Goal: Task Accomplishment & Management: Manage account settings

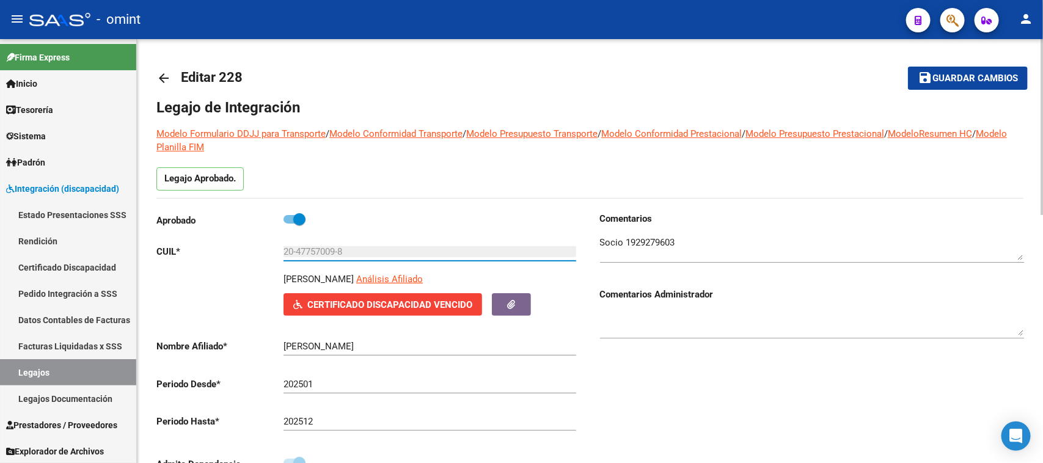
scroll to position [76, 0]
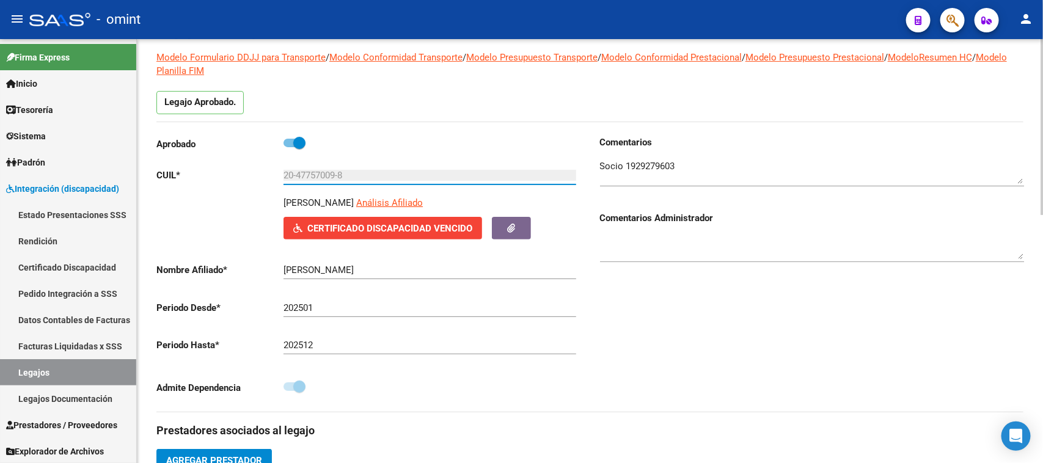
click at [671, 165] on textarea at bounding box center [812, 172] width 424 height 24
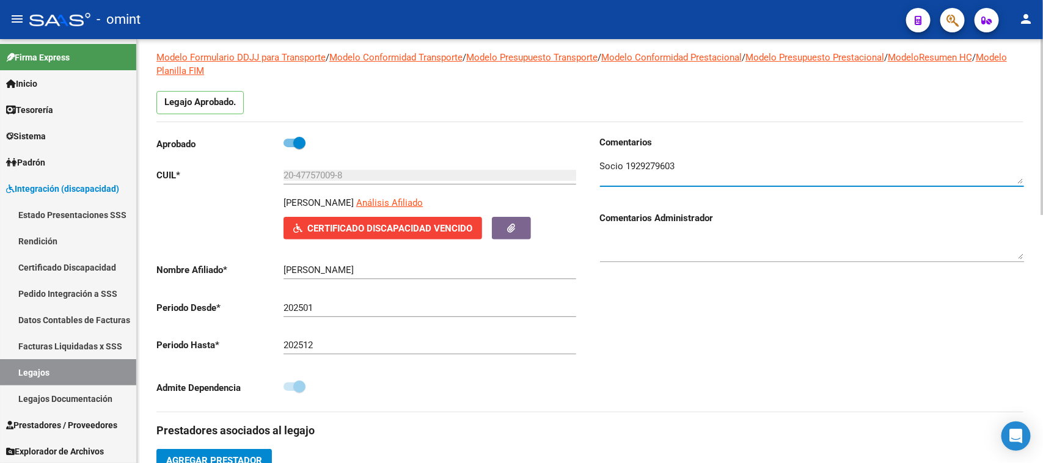
click at [671, 165] on textarea at bounding box center [812, 172] width 424 height 24
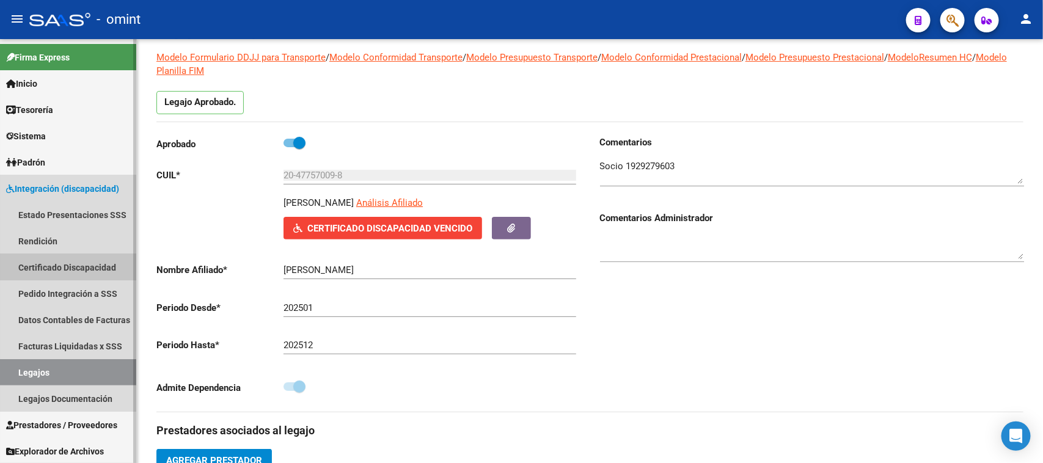
click at [86, 261] on link "Certificado Discapacidad" at bounding box center [68, 267] width 136 height 26
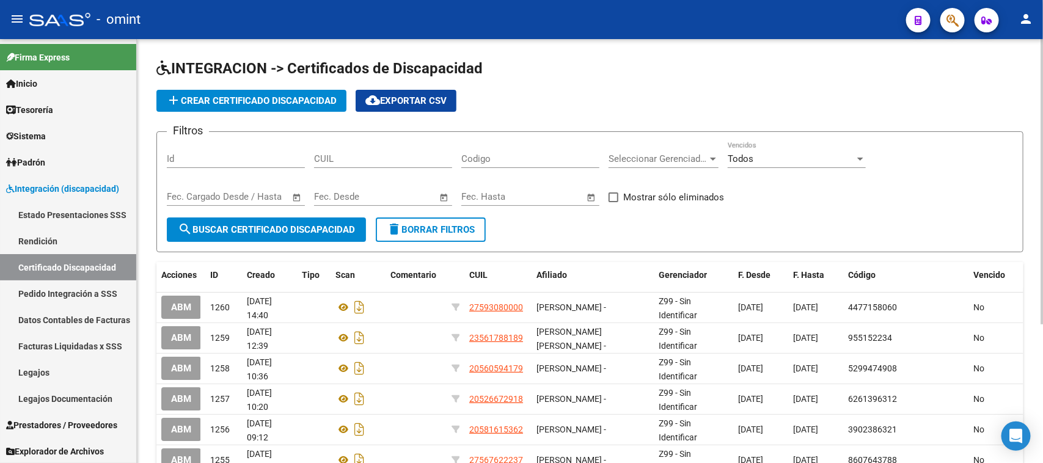
click at [436, 101] on span "cloud_download Exportar CSV" at bounding box center [406, 100] width 81 height 11
click at [367, 164] on div "CUIL" at bounding box center [383, 155] width 138 height 26
paste input "20-24265595-9"
type input "20-24265595-9"
click at [312, 224] on span "search Buscar Certificado Discapacidad" at bounding box center [266, 229] width 177 height 11
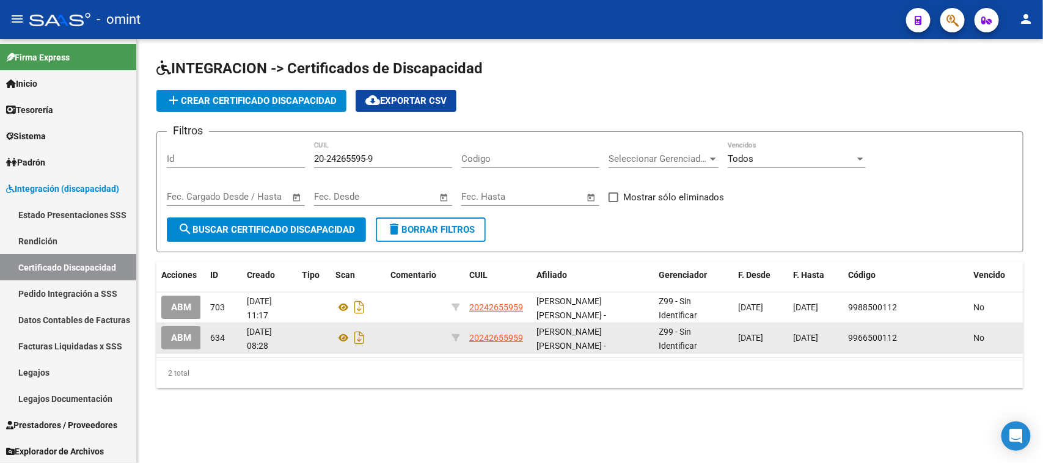
click at [186, 343] on button "ABM" at bounding box center [181, 337] width 40 height 23
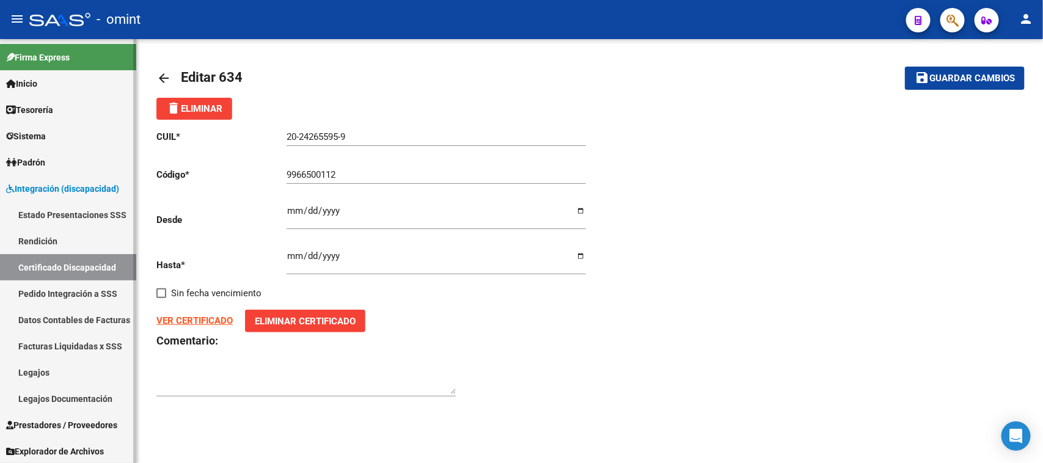
click at [95, 267] on link "Certificado Discapacidad" at bounding box center [68, 267] width 136 height 26
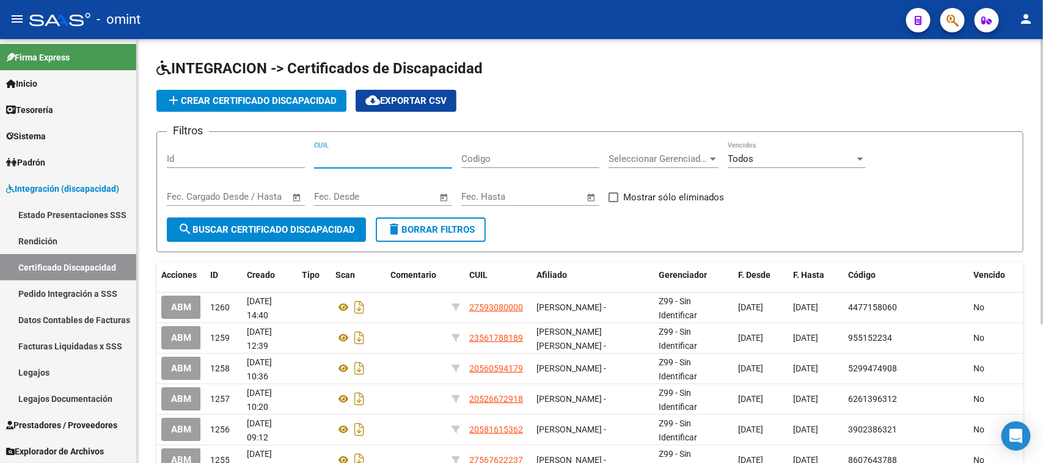
click at [337, 160] on input "CUIL" at bounding box center [383, 158] width 138 height 11
paste input "20-24265595-9"
type input "20-24265595-9"
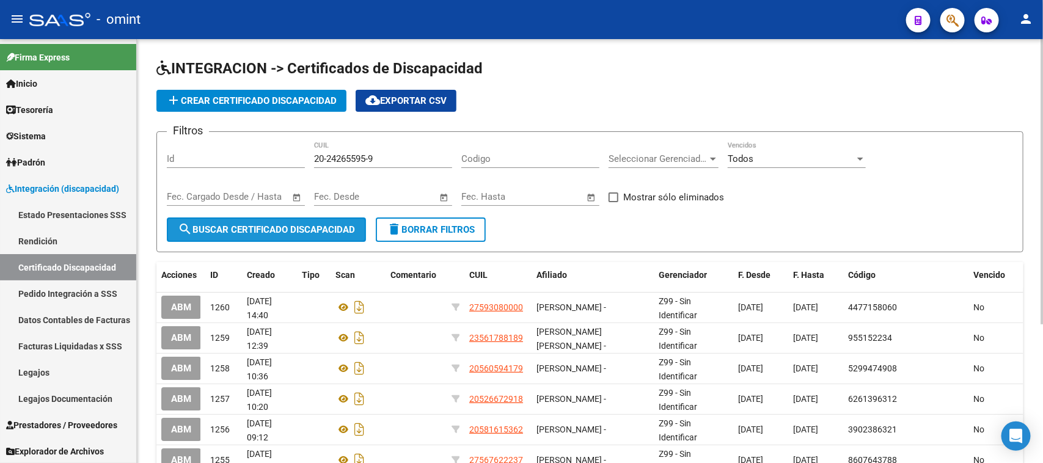
click at [273, 220] on button "search Buscar Certificado Discapacidad" at bounding box center [266, 230] width 199 height 24
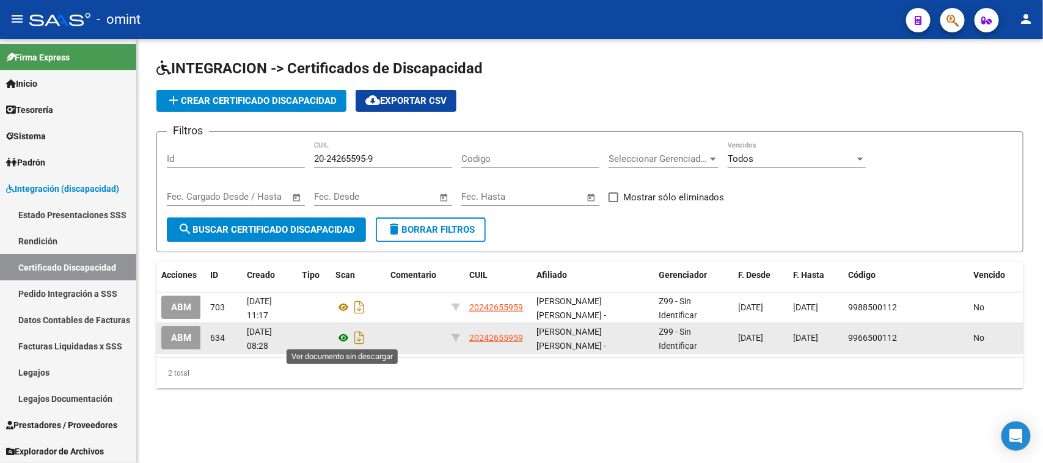
click at [342, 335] on icon at bounding box center [344, 338] width 16 height 15
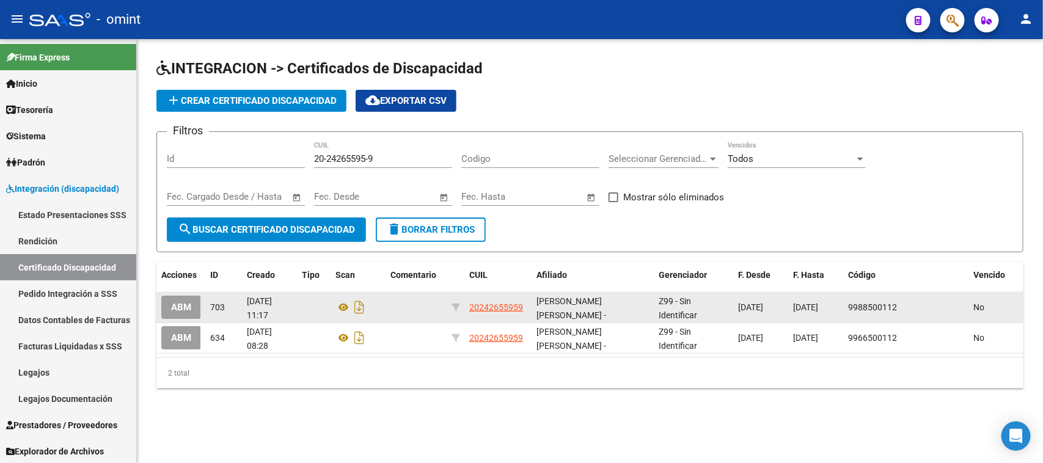
click at [188, 303] on span "ABM" at bounding box center [181, 308] width 20 height 11
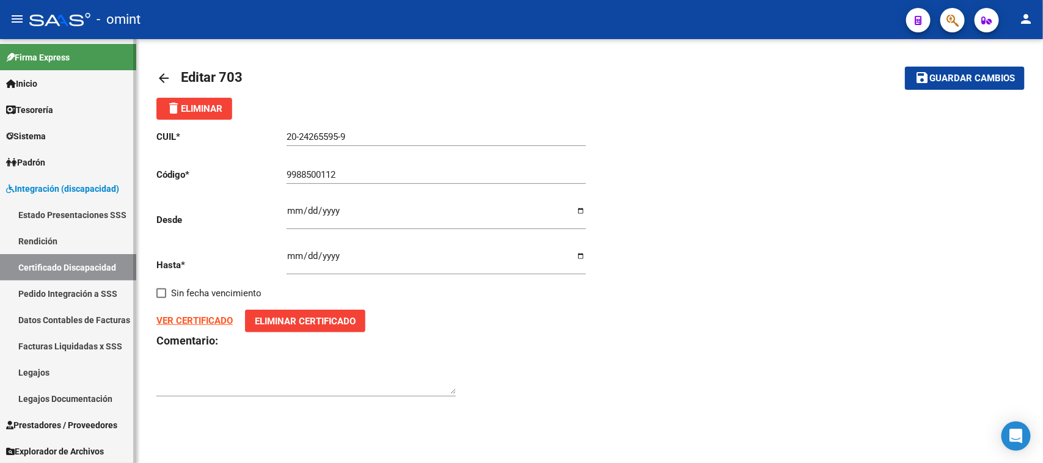
click at [115, 269] on link "Certificado Discapacidad" at bounding box center [68, 267] width 136 height 26
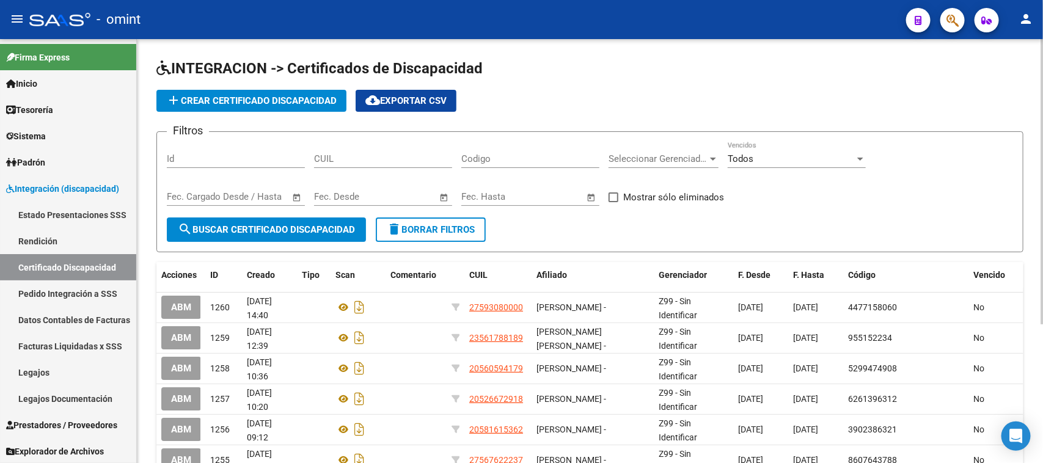
click at [235, 164] on div "Id" at bounding box center [236, 155] width 138 height 26
click at [362, 163] on input "CUIL" at bounding box center [383, 158] width 138 height 11
paste input "20-24265595-9"
type input "20-24265595-9"
click at [323, 224] on span "search Buscar Certificado Discapacidad" at bounding box center [266, 229] width 177 height 11
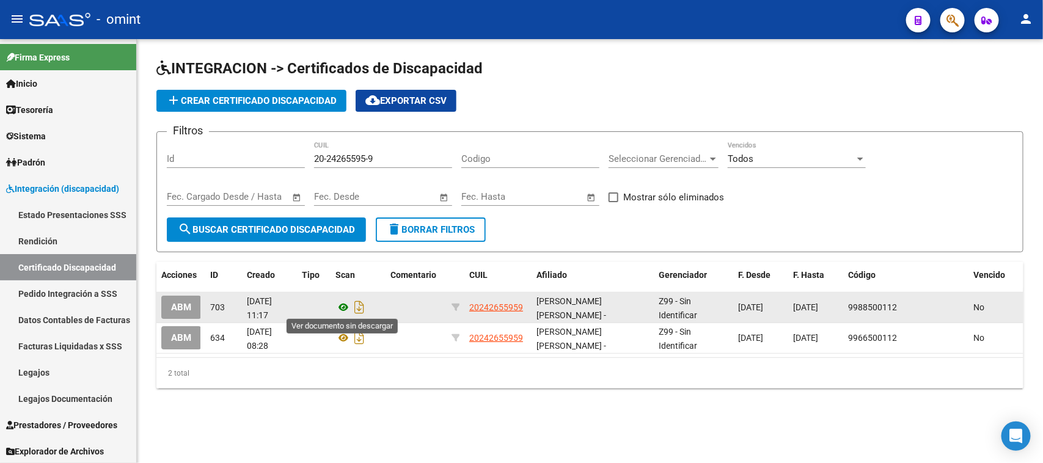
click at [341, 307] on icon at bounding box center [344, 307] width 16 height 15
click at [170, 297] on button "ABM" at bounding box center [181, 307] width 40 height 23
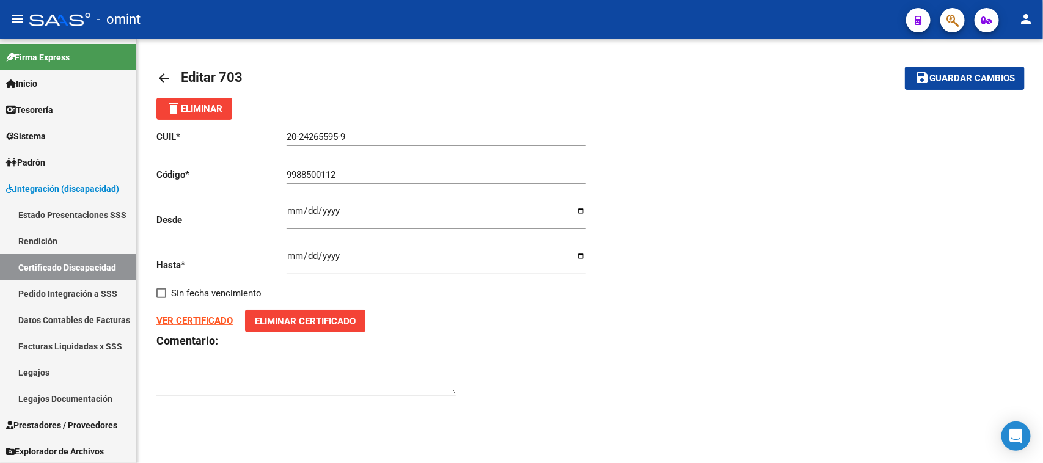
click at [218, 105] on span "delete Eliminar" at bounding box center [194, 108] width 56 height 11
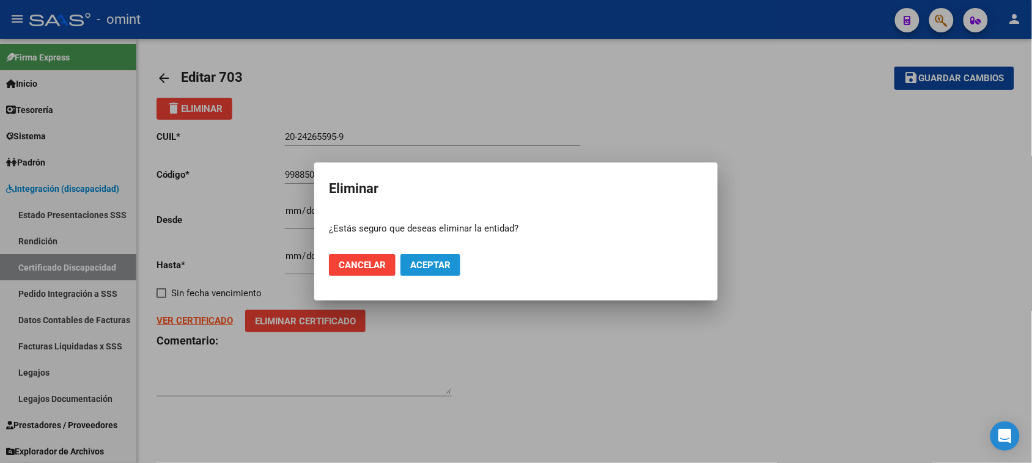
click at [428, 261] on span "Aceptar" at bounding box center [430, 265] width 40 height 11
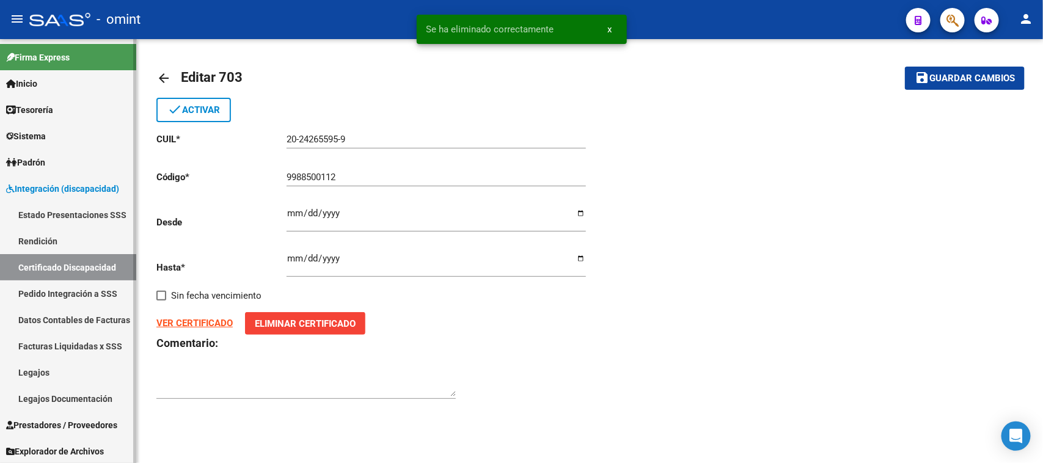
click at [79, 254] on link "Certificado Discapacidad" at bounding box center [68, 267] width 136 height 26
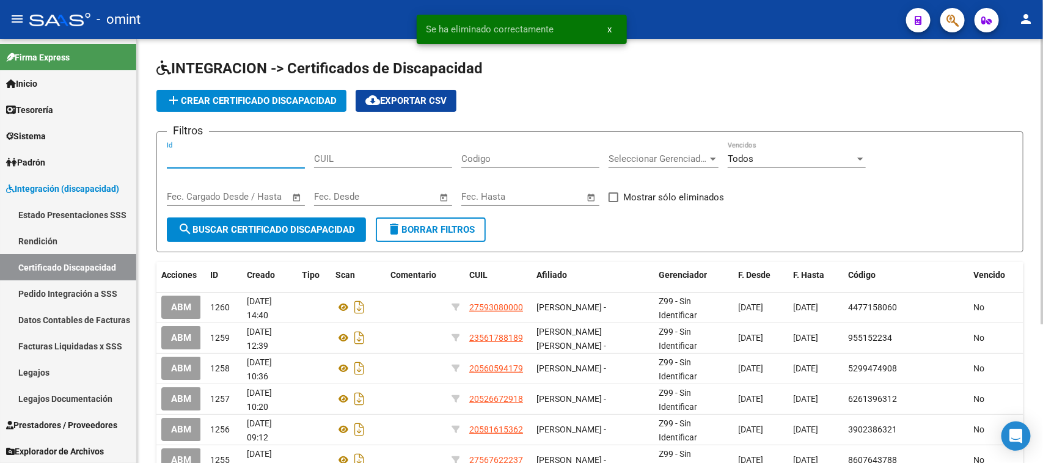
click at [263, 162] on input "Id" at bounding box center [236, 158] width 138 height 11
click at [454, 161] on div "Filtros Id CUIL Codigo Seleccionar Gerenciador Seleccionar Gerenciador Todos Ve…" at bounding box center [590, 180] width 847 height 76
click at [446, 162] on input "CUIL" at bounding box center [383, 158] width 138 height 11
paste input "20-24265595-9"
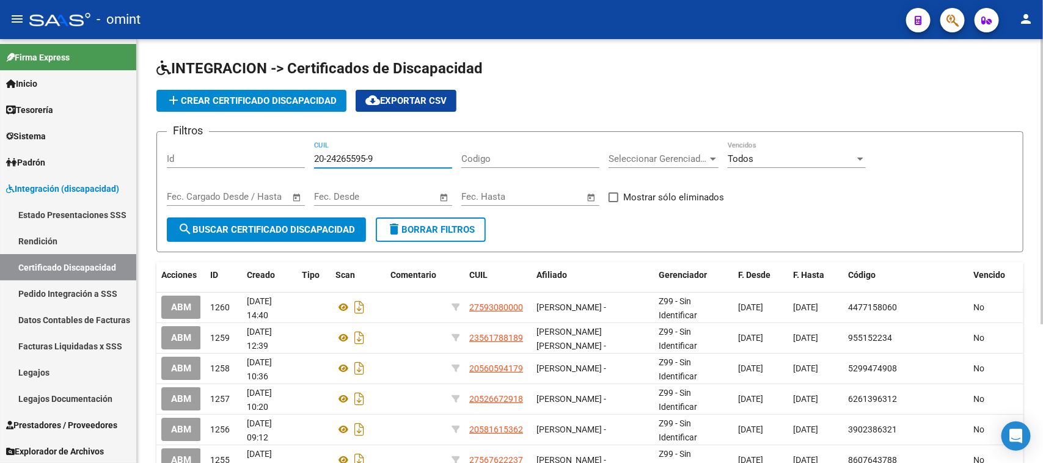
click at [251, 224] on span "search Buscar Certificado Discapacidad" at bounding box center [266, 229] width 177 height 11
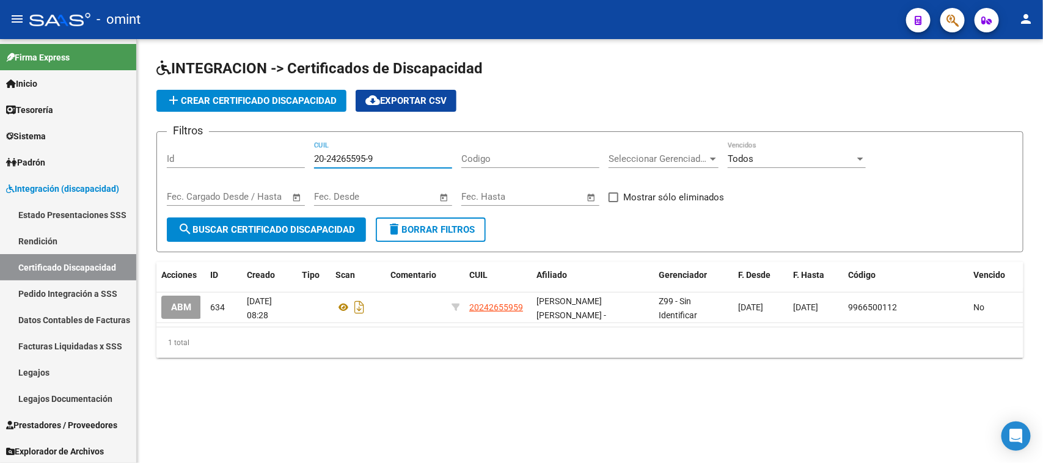
drag, startPoint x: 387, startPoint y: 156, endPoint x: 229, endPoint y: 156, distance: 157.7
click at [230, 156] on div "Filtros Id 20-24265595-9 CUIL Codigo Seleccionar Gerenciador Seleccionar Gerenc…" at bounding box center [590, 180] width 847 height 76
paste input "30329866-6"
type input "20-30329866-6"
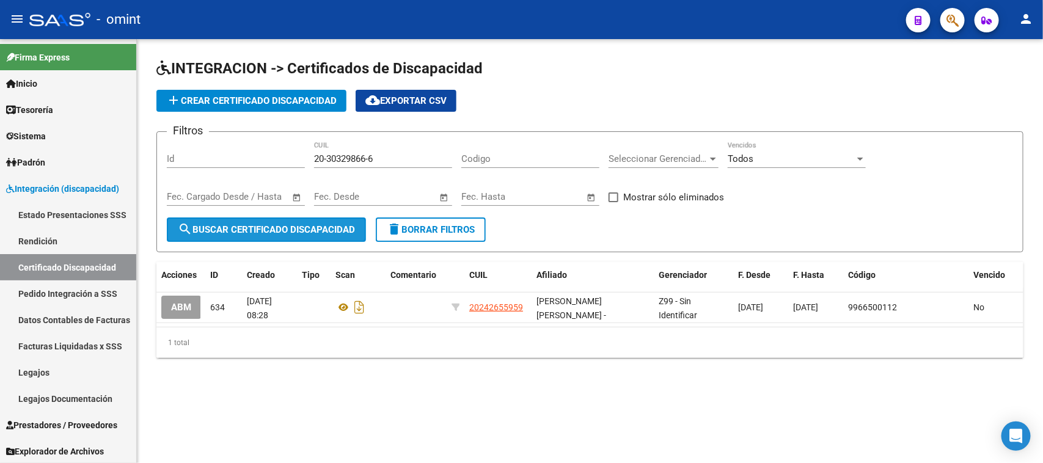
drag, startPoint x: 275, startPoint y: 236, endPoint x: 286, endPoint y: 221, distance: 18.8
click at [275, 235] on button "search Buscar Certificado Discapacidad" at bounding box center [266, 230] width 199 height 24
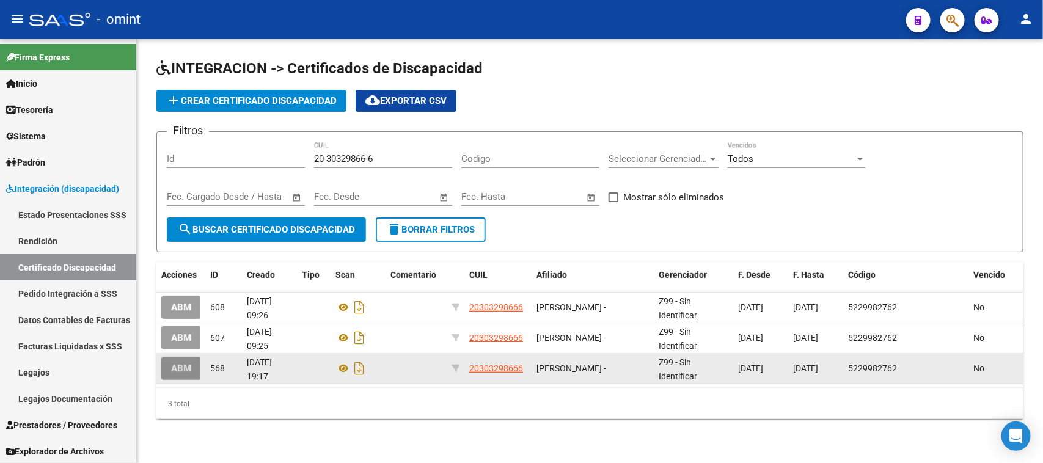
click at [185, 358] on button "ABM" at bounding box center [181, 368] width 40 height 23
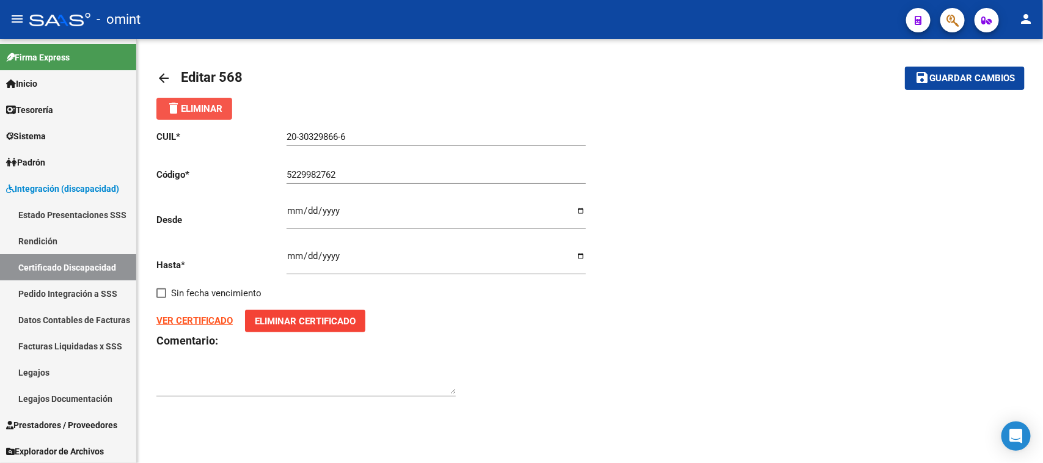
click at [177, 111] on mat-icon "delete" at bounding box center [173, 108] width 15 height 15
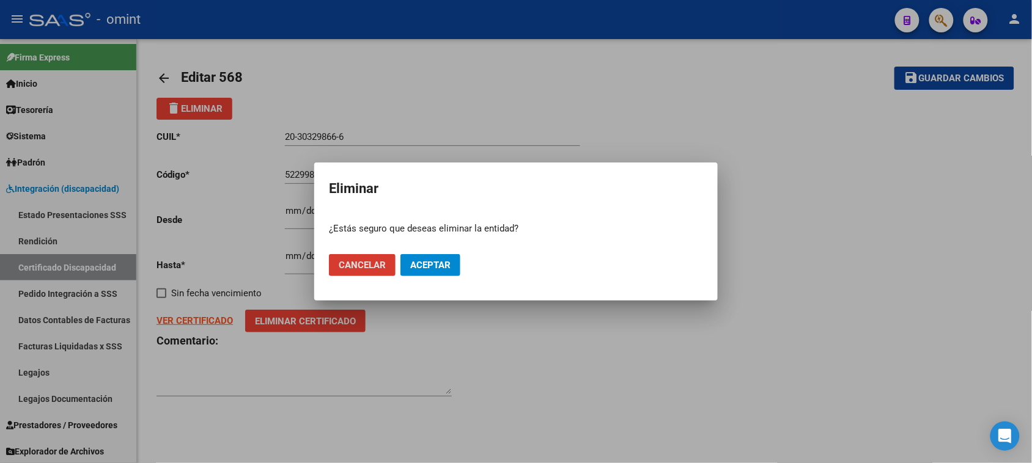
drag, startPoint x: 438, startPoint y: 267, endPoint x: 392, endPoint y: 264, distance: 45.9
click at [439, 266] on span "Aceptar" at bounding box center [430, 265] width 40 height 11
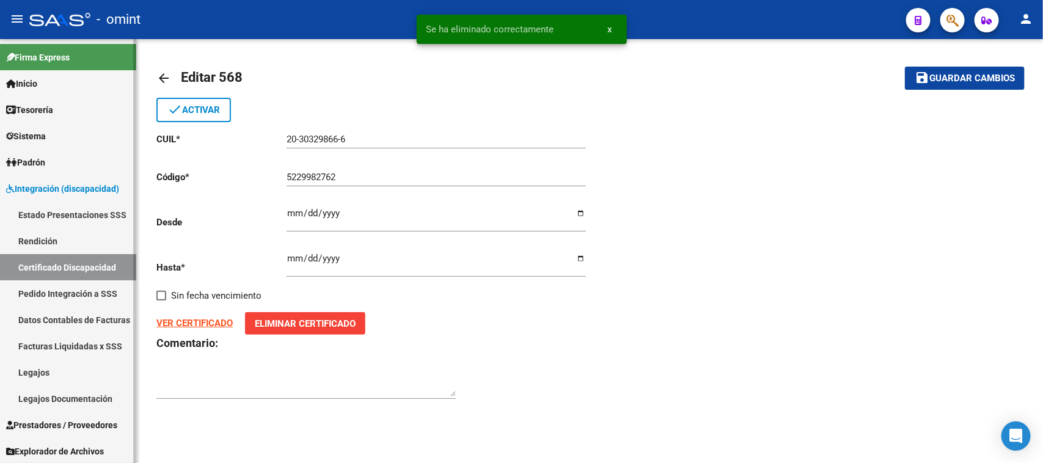
click at [101, 267] on link "Certificado Discapacidad" at bounding box center [68, 267] width 136 height 26
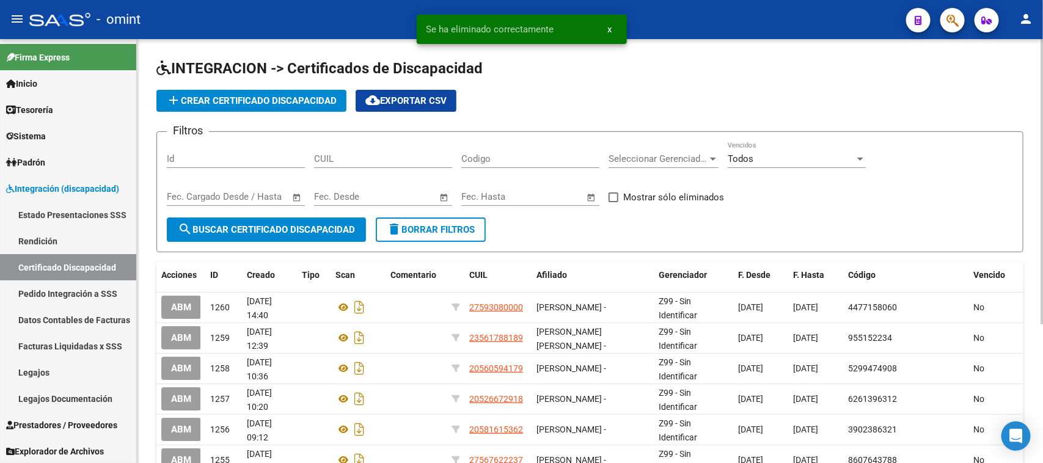
click at [358, 162] on input "CUIL" at bounding box center [383, 158] width 138 height 11
paste input "20-30329866-6"
type input "20-30329866-6"
click at [270, 234] on button "search Buscar Certificado Discapacidad" at bounding box center [266, 230] width 199 height 24
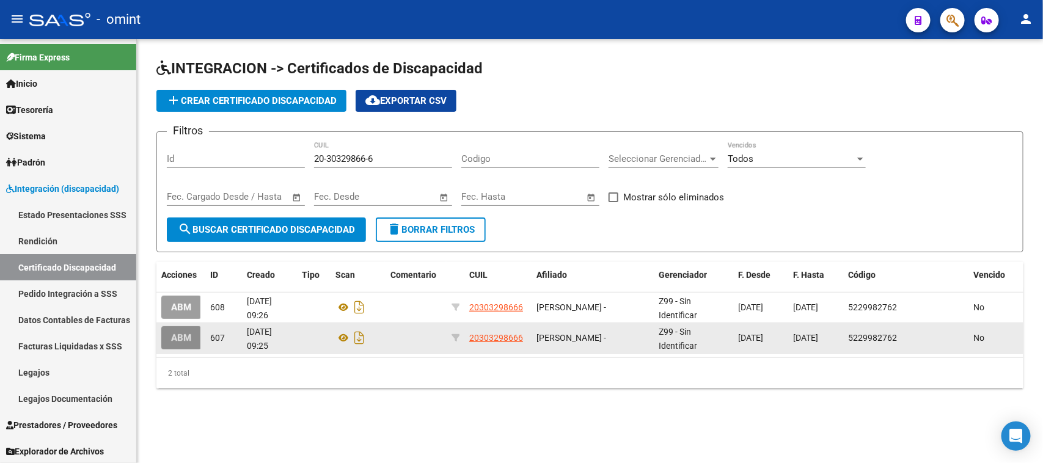
click at [180, 333] on span "ABM" at bounding box center [181, 338] width 20 height 11
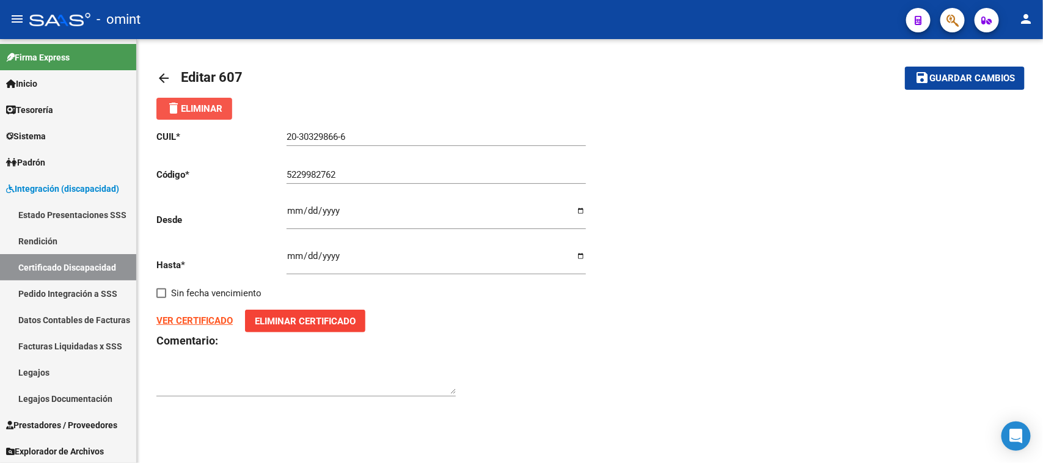
click at [219, 113] on span "delete Eliminar" at bounding box center [194, 108] width 56 height 11
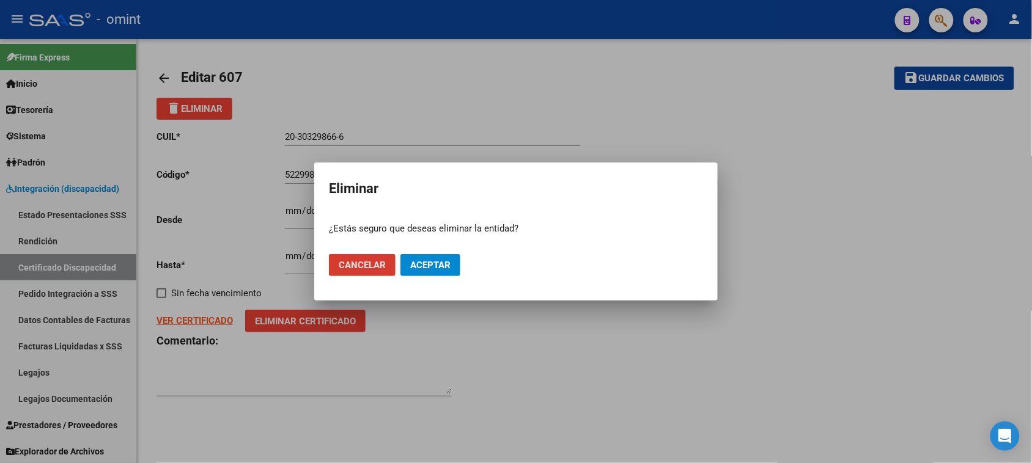
drag, startPoint x: 430, startPoint y: 262, endPoint x: 423, endPoint y: 263, distance: 7.0
click at [430, 263] on span "Aceptar" at bounding box center [430, 265] width 40 height 11
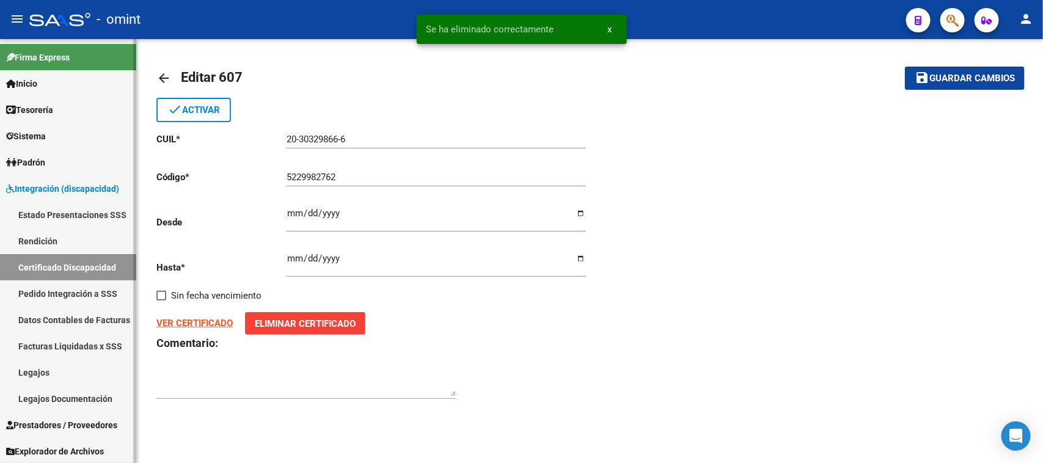
click at [80, 259] on link "Certificado Discapacidad" at bounding box center [68, 267] width 136 height 26
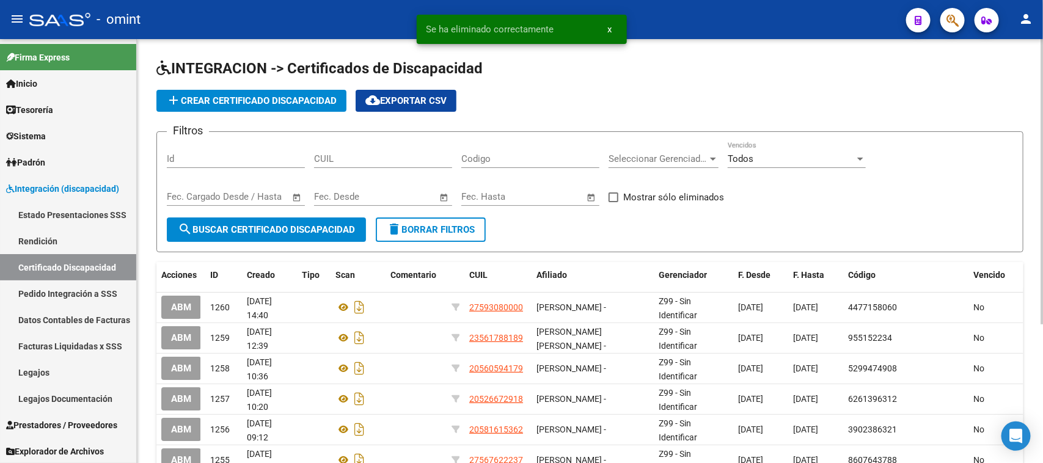
click at [352, 155] on input "CUIL" at bounding box center [383, 158] width 138 height 11
paste input "20-30329866-6"
click at [312, 242] on form "Filtros Id 20-30329866-6 CUIL Codigo Seleccionar Gerenciador Seleccionar Gerenc…" at bounding box center [589, 191] width 867 height 121
click at [312, 234] on button "search Buscar Certificado Discapacidad" at bounding box center [266, 230] width 199 height 24
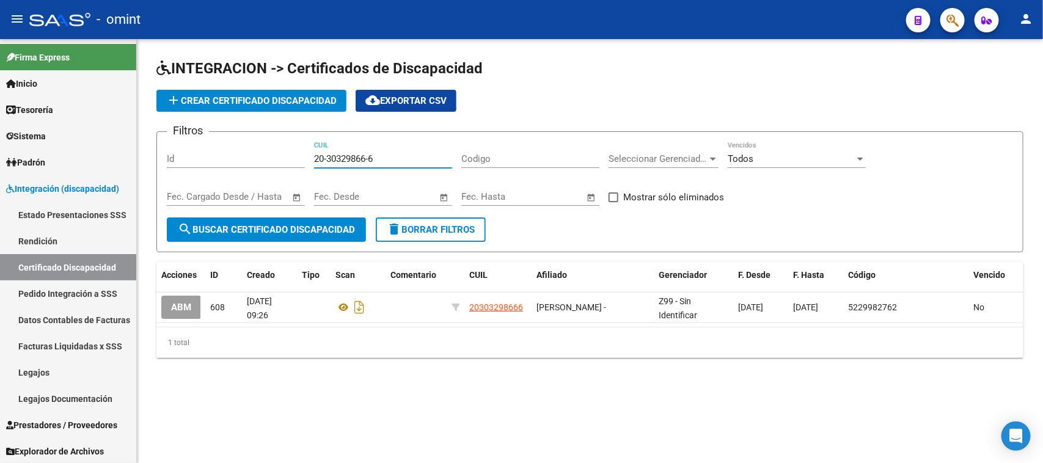
paste input "45488433-8"
drag, startPoint x: 383, startPoint y: 153, endPoint x: 239, endPoint y: 180, distance: 146.9
click at [239, 178] on div "Filtros Id 20-45488433-8 CUIL Codigo Seleccionar Gerenciador Seleccionar Gerenc…" at bounding box center [590, 180] width 847 height 76
type input "20-45488433-8"
click at [282, 229] on span "search Buscar Certificado Discapacidad" at bounding box center [266, 229] width 177 height 11
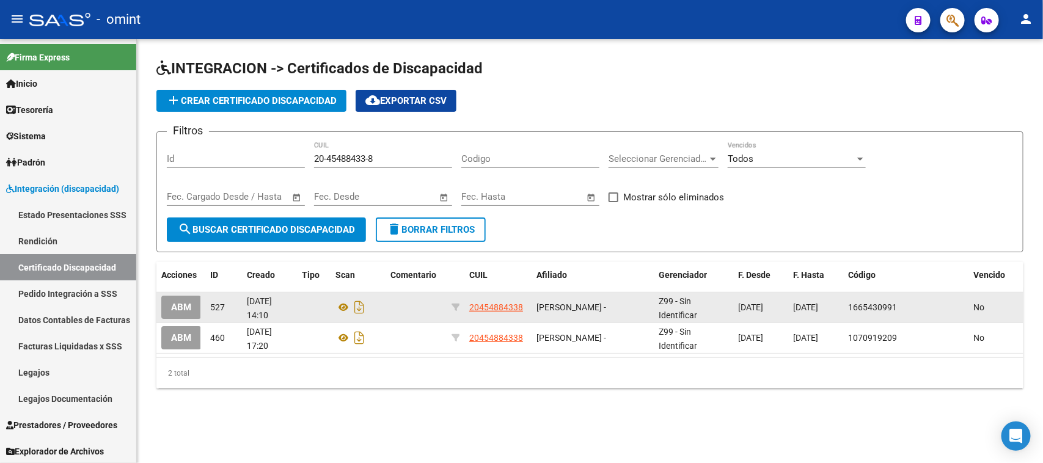
click at [187, 303] on span "ABM" at bounding box center [181, 308] width 20 height 11
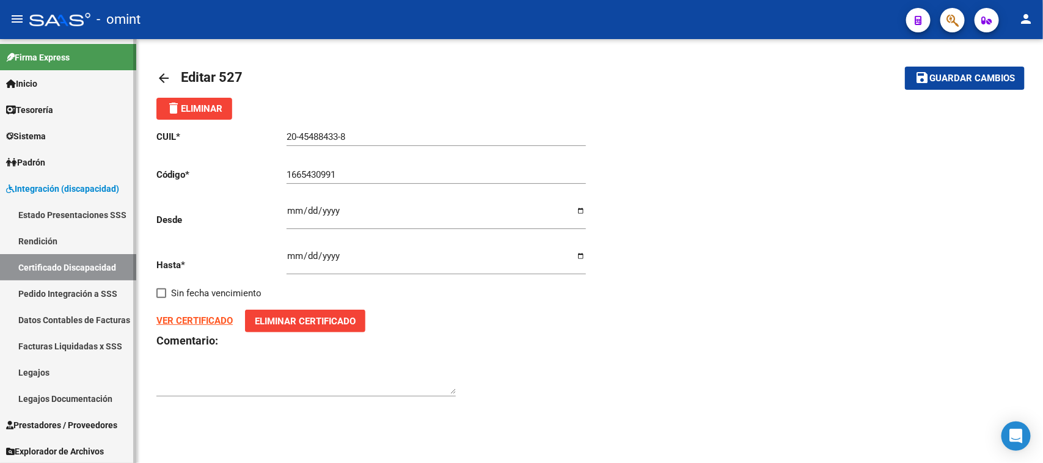
click at [111, 264] on link "Certificado Discapacidad" at bounding box center [68, 267] width 136 height 26
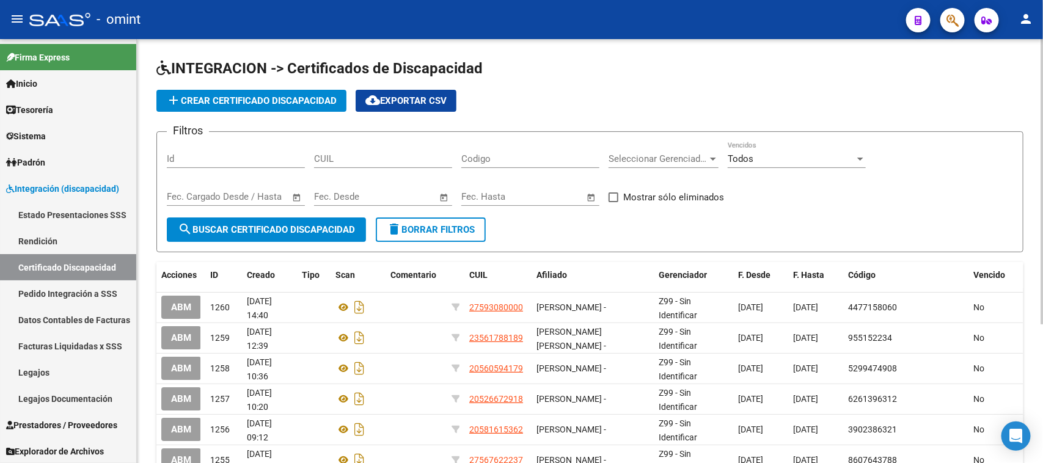
click at [414, 153] on input "CUIL" at bounding box center [383, 158] width 138 height 11
paste input "20-45488433-8"
type input "20-45488433-8"
click at [317, 221] on button "search Buscar Certificado Discapacidad" at bounding box center [266, 230] width 199 height 24
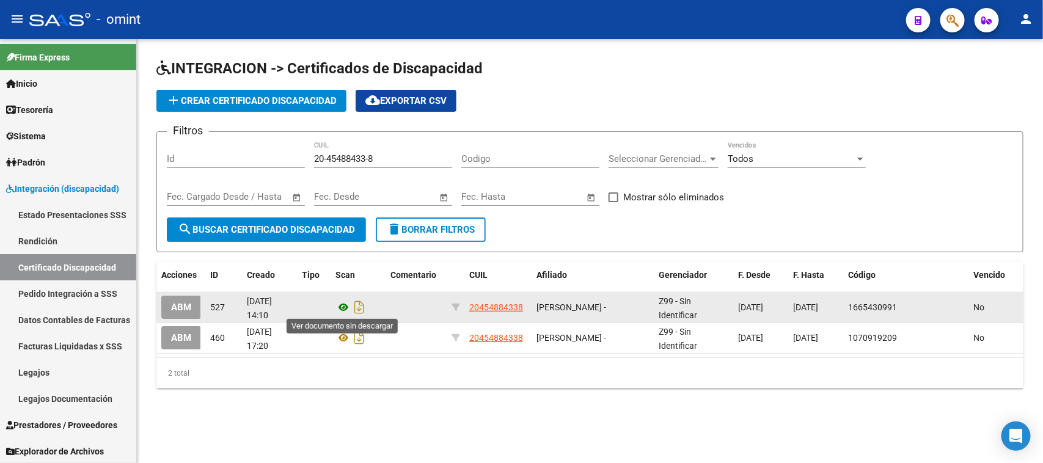
click at [338, 304] on icon at bounding box center [344, 307] width 16 height 15
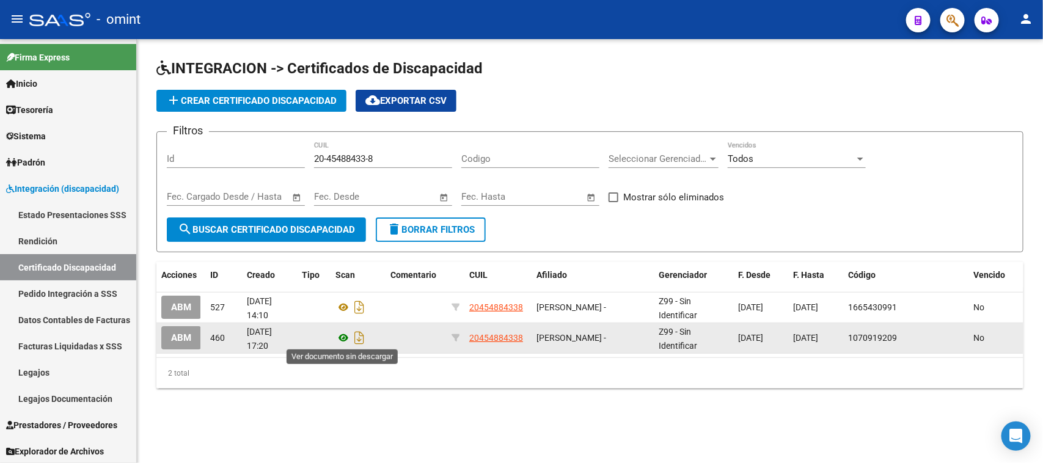
click at [343, 332] on icon at bounding box center [344, 338] width 16 height 15
click at [187, 339] on span "ABM" at bounding box center [181, 338] width 20 height 11
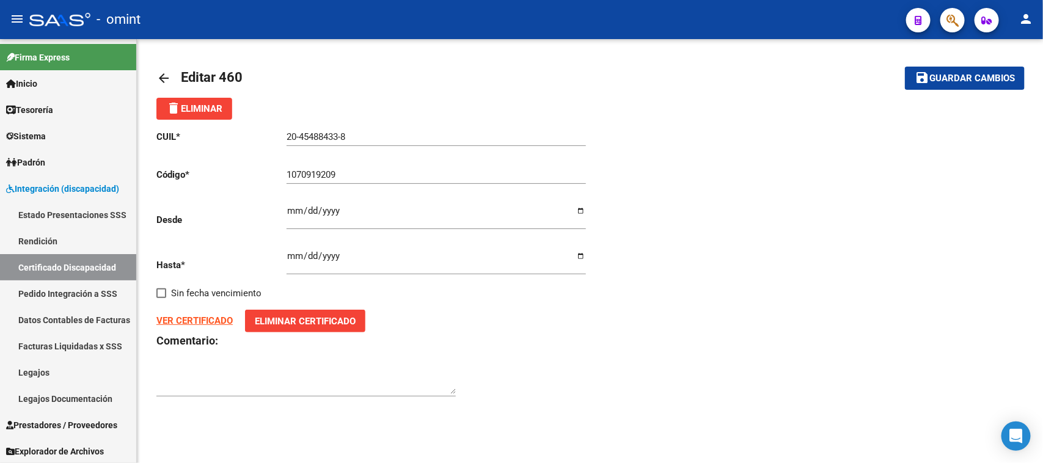
click at [221, 104] on span "delete Eliminar" at bounding box center [194, 108] width 56 height 11
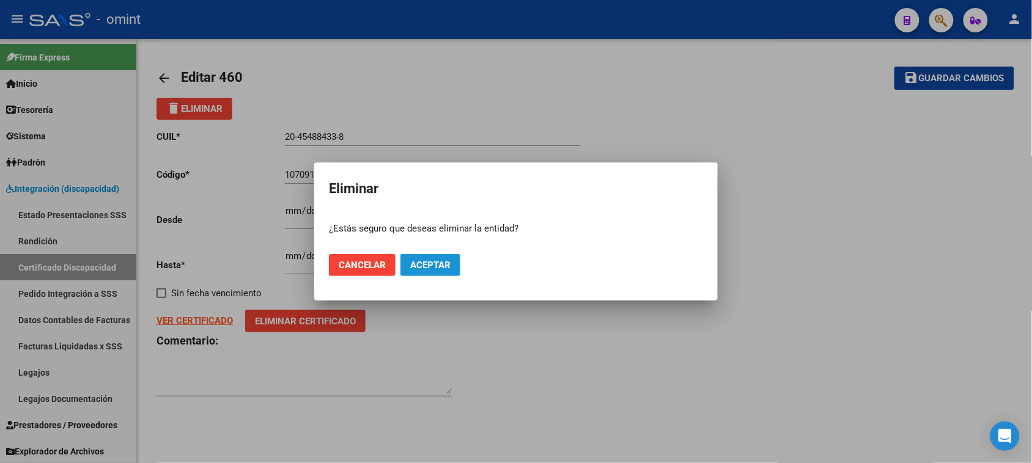
click at [446, 272] on button "Aceptar" at bounding box center [430, 265] width 60 height 22
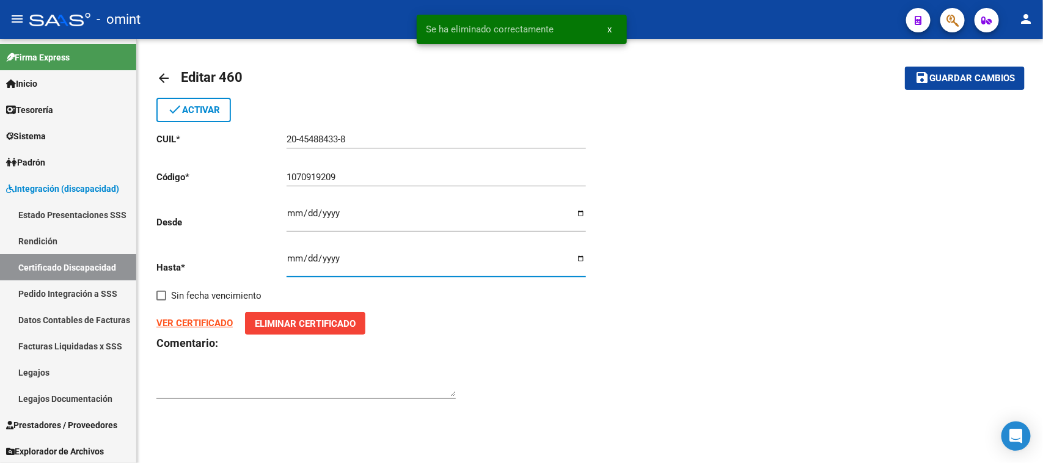
drag, startPoint x: 382, startPoint y: 270, endPoint x: 469, endPoint y: 295, distance: 90.2
click at [468, 295] on div "CUIL * 20-45488433-8 Ingresar el CUIL Código * 1070919209 Ingresar el Codigo De…" at bounding box center [373, 266] width 434 height 289
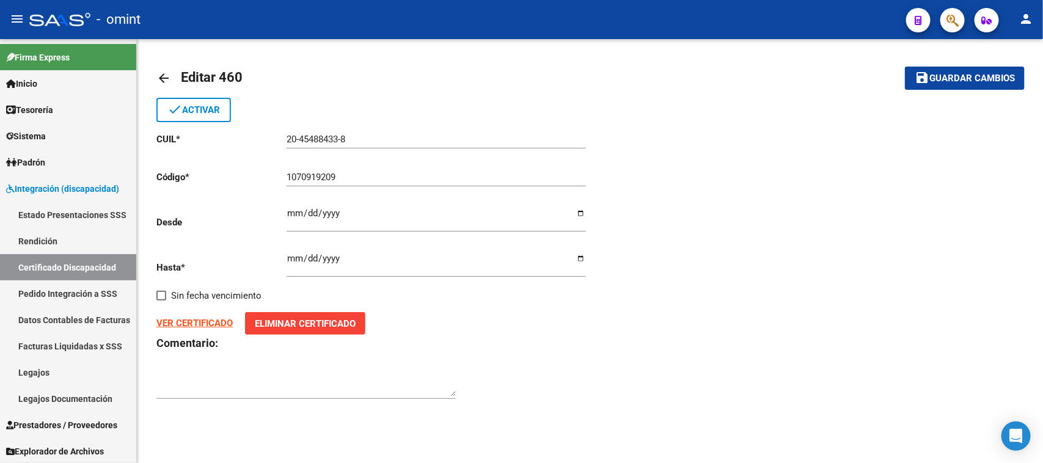
click at [209, 325] on strong "VER CERTIFICADO" at bounding box center [194, 323] width 76 height 11
drag, startPoint x: 368, startPoint y: 139, endPoint x: 144, endPoint y: 127, distance: 224.1
click at [144, 127] on div "arrow_back Editar 460 save Guardar cambios done Activar CUIL * 20-45488433-8 In…" at bounding box center [590, 239] width 906 height 401
paste input "7-52187054-6"
type input "27-52187054-6"
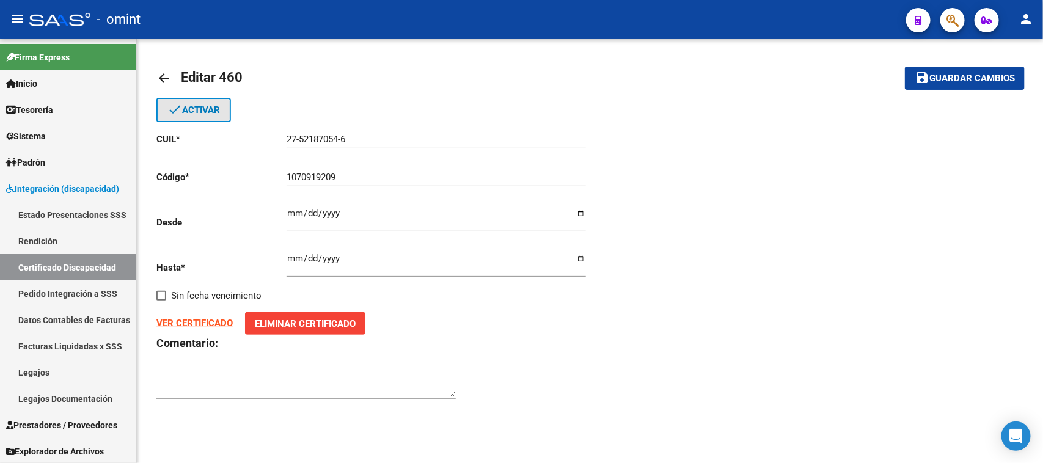
click at [215, 106] on span "done Activar" at bounding box center [193, 110] width 53 height 11
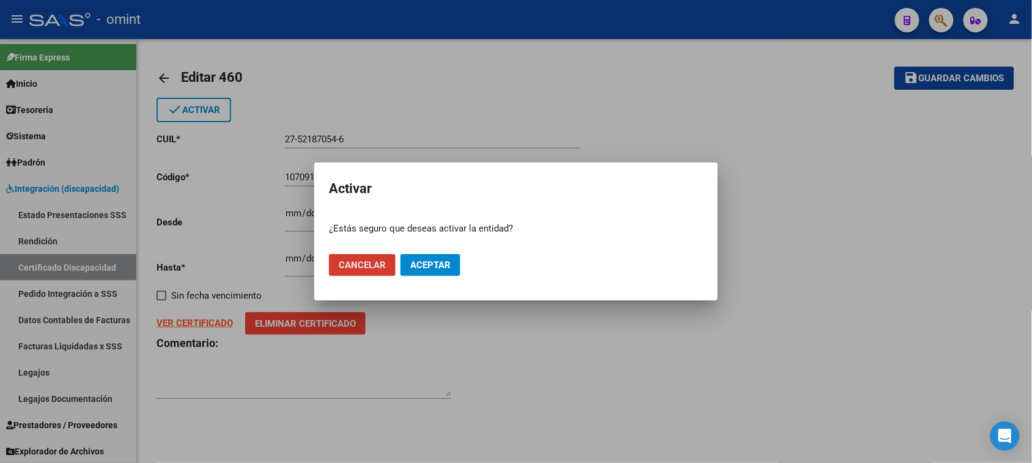
click at [408, 258] on button "Aceptar" at bounding box center [430, 265] width 60 height 22
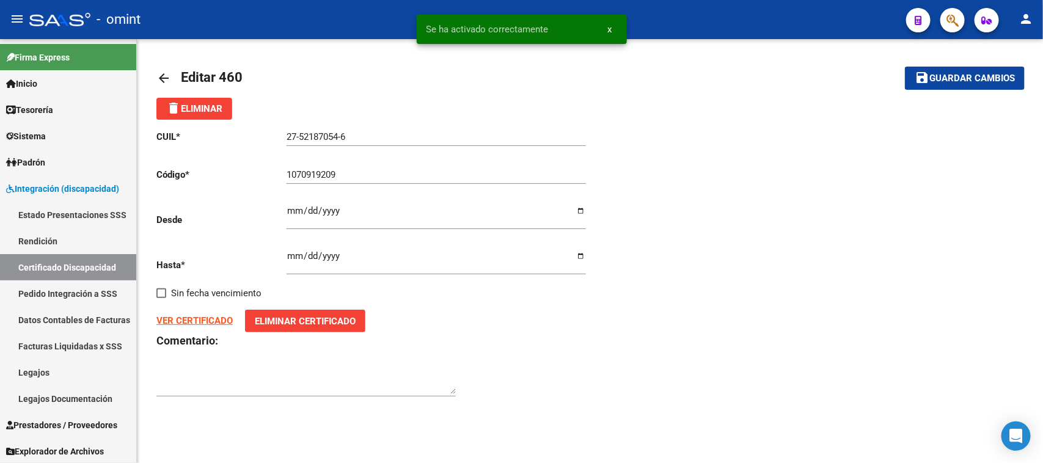
click at [933, 74] on span "Guardar cambios" at bounding box center [973, 78] width 86 height 11
click at [459, 138] on input "27-52187054-6" at bounding box center [437, 136] width 300 height 11
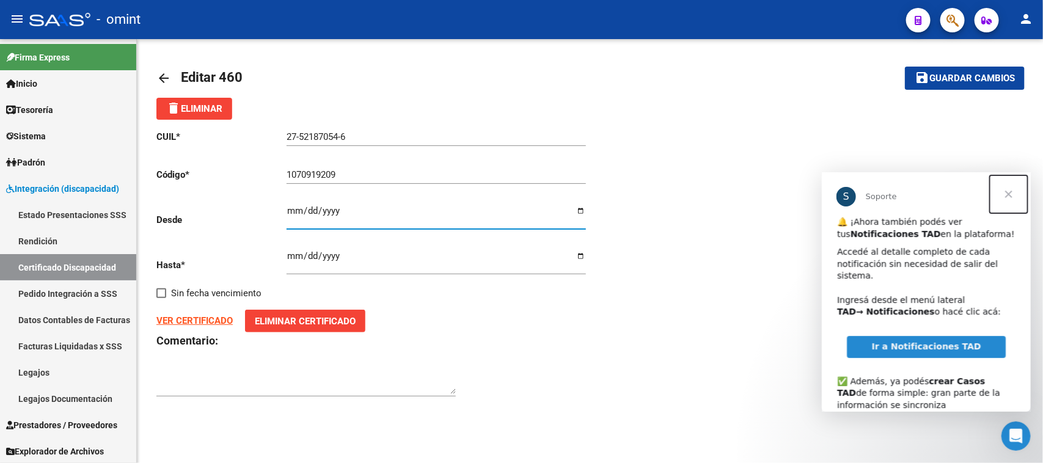
click at [1007, 196] on span "Cerrar" at bounding box center [1009, 194] width 44 height 44
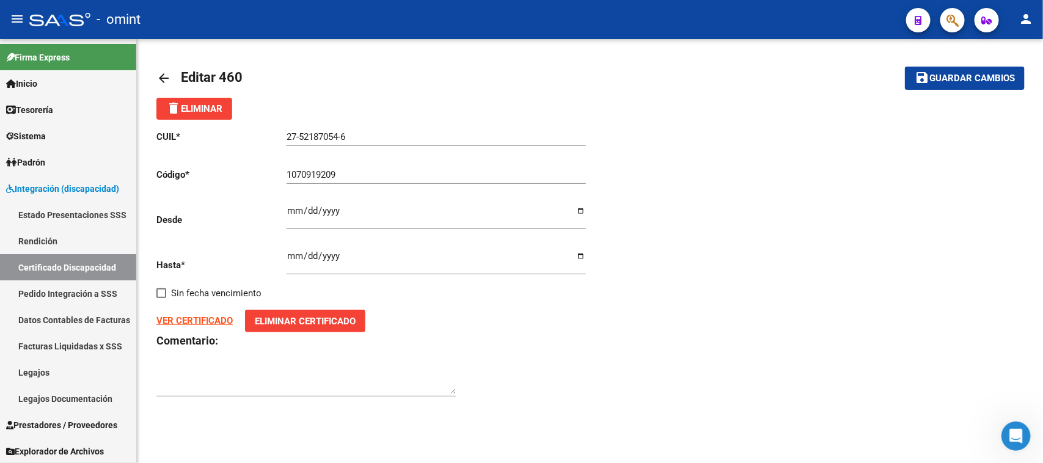
click at [218, 318] on strong "VER CERTIFICADO" at bounding box center [194, 320] width 76 height 11
drag, startPoint x: 364, startPoint y: 141, endPoint x: 243, endPoint y: 161, distance: 123.2
click at [243, 161] on div "CUIL * 27-52187054-6 Ingresar el CUIL Código * 1070919209 Ingresar el Codigo De…" at bounding box center [373, 264] width 434 height 289
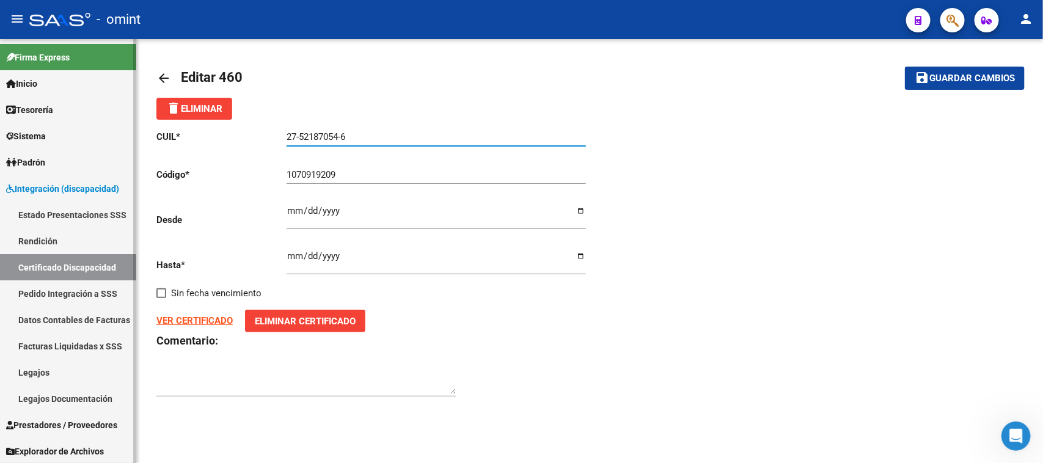
click at [101, 265] on link "Certificado Discapacidad" at bounding box center [68, 267] width 136 height 26
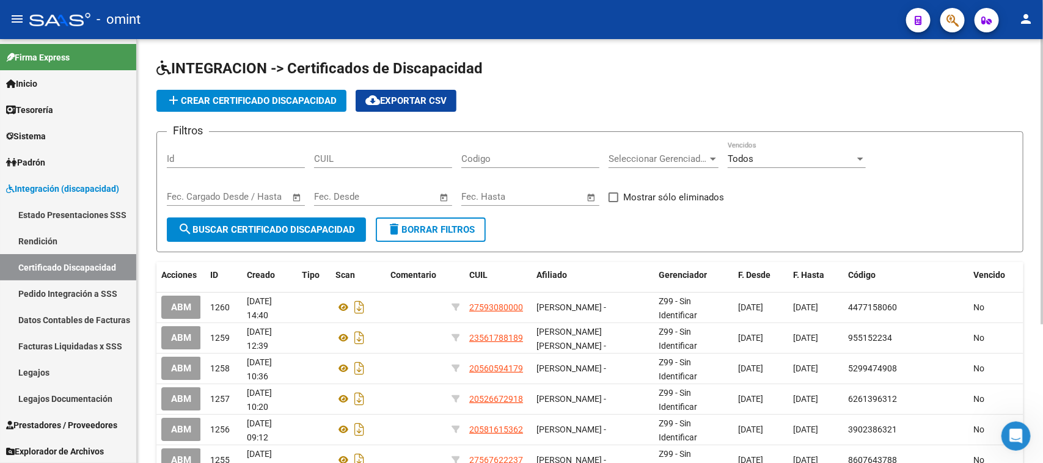
click at [355, 164] on div "CUIL" at bounding box center [383, 155] width 138 height 26
paste input "27-52187054-6"
type input "27-52187054-6"
click at [307, 224] on span "search Buscar Certificado Discapacidad" at bounding box center [266, 229] width 177 height 11
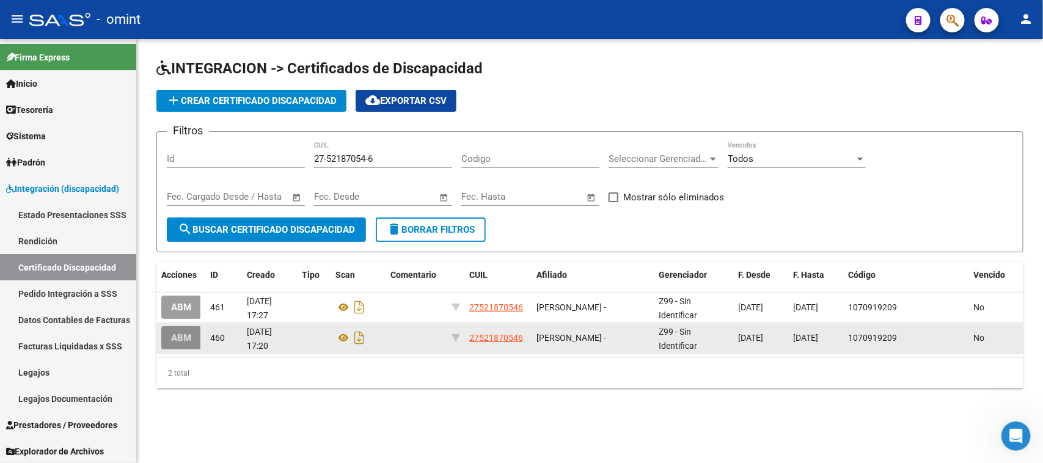
drag, startPoint x: 180, startPoint y: 330, endPoint x: 189, endPoint y: 358, distance: 29.6
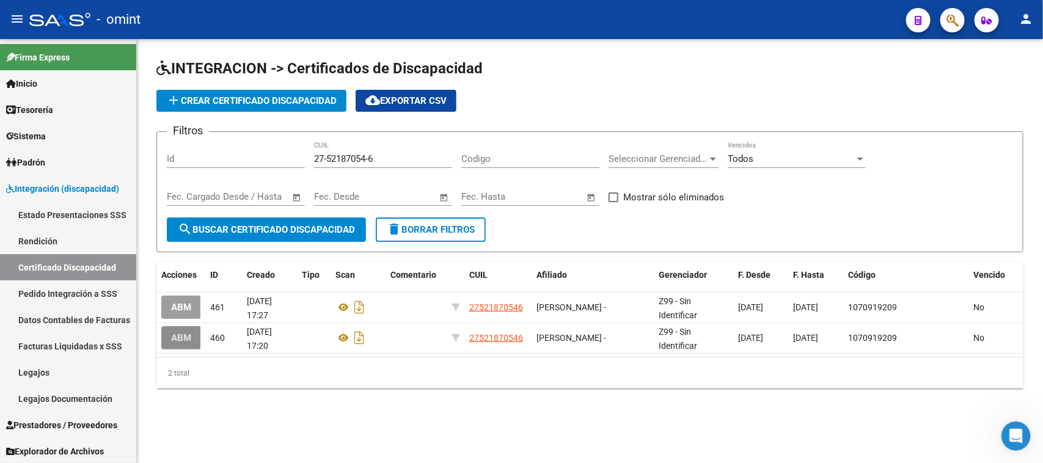
click at [180, 333] on span "ABM" at bounding box center [181, 338] width 20 height 11
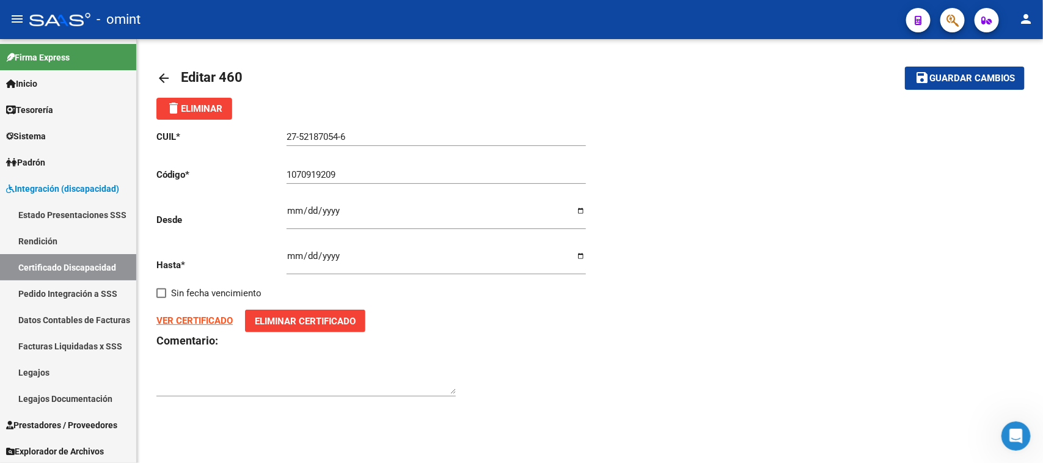
click at [211, 114] on button "delete Eliminar" at bounding box center [194, 109] width 76 height 22
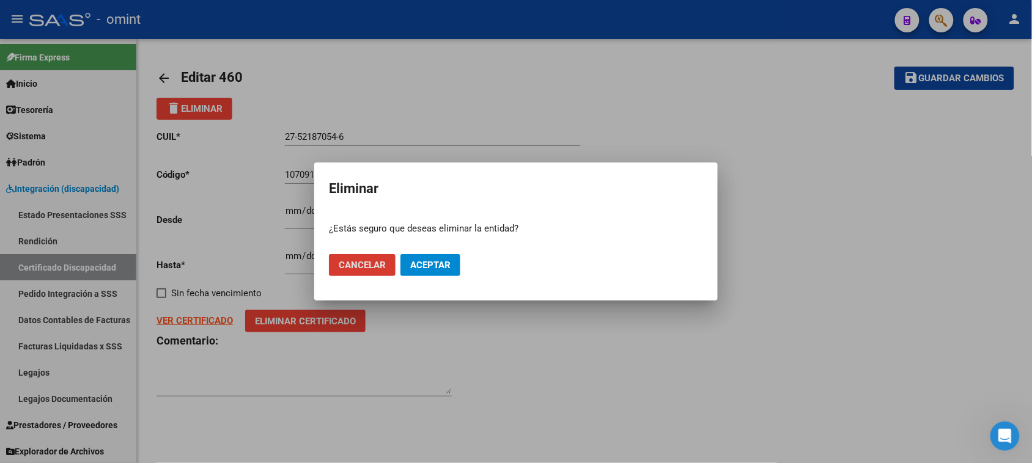
click at [441, 265] on span "Aceptar" at bounding box center [430, 265] width 40 height 11
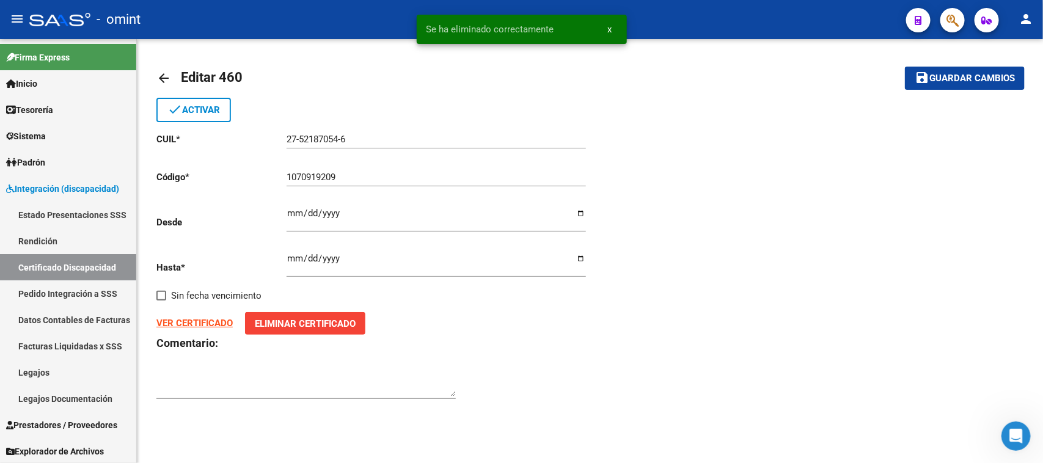
click at [1016, 49] on div "arrow_back Editar 460 save Guardar cambios done Activar CUIL * 27-52187054-6 In…" at bounding box center [590, 239] width 906 height 401
click at [995, 86] on button "save Guardar cambios" at bounding box center [965, 78] width 120 height 23
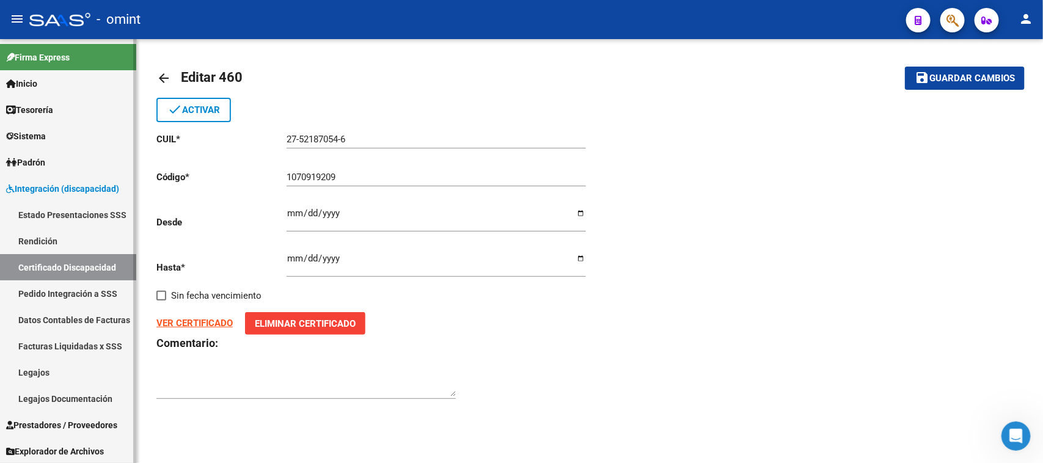
click at [72, 370] on link "Legajos" at bounding box center [68, 372] width 136 height 26
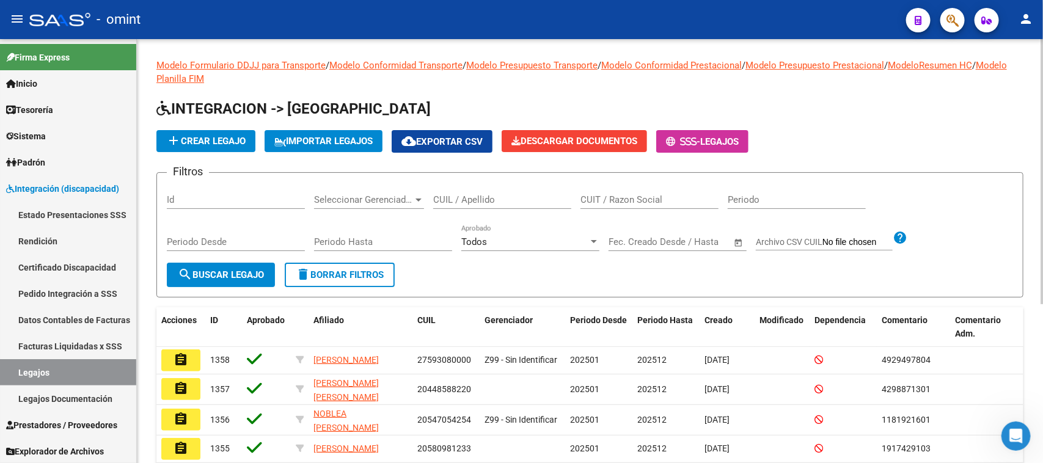
click at [540, 197] on input "CUIL / Apellido" at bounding box center [502, 199] width 138 height 11
type input "romero f"
drag, startPoint x: 224, startPoint y: 268, endPoint x: 234, endPoint y: 267, distance: 9.8
click at [223, 270] on span "search Buscar Legajo" at bounding box center [221, 275] width 86 height 11
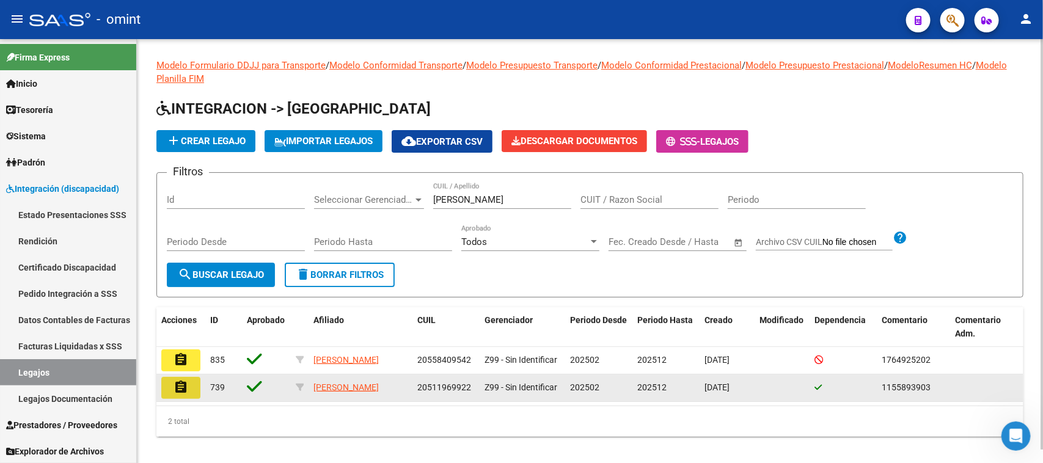
click at [185, 392] on mat-icon "assignment" at bounding box center [181, 387] width 15 height 15
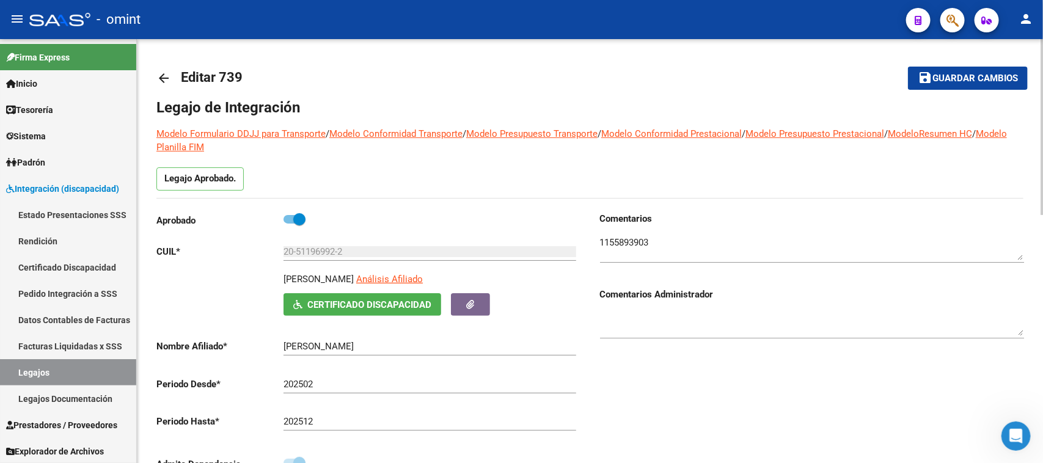
drag, startPoint x: 356, startPoint y: 246, endPoint x: 282, endPoint y: 249, distance: 74.7
click at [282, 249] on app-form-text-field "CUIL * 20-51196992-2 Ingresar CUIL" at bounding box center [366, 251] width 420 height 11
drag, startPoint x: 361, startPoint y: 256, endPoint x: 145, endPoint y: 246, distance: 216.0
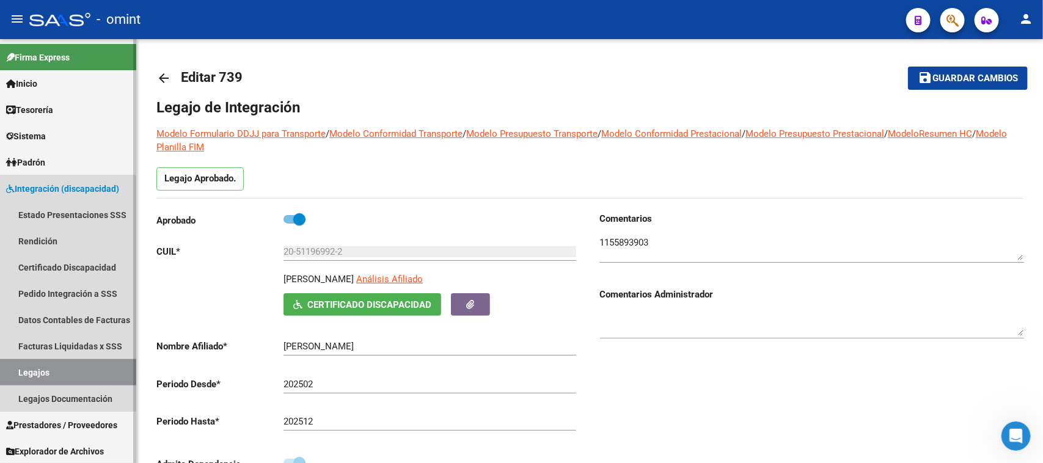
drag, startPoint x: 19, startPoint y: 362, endPoint x: 135, endPoint y: 332, distance: 120.1
click at [19, 362] on link "Legajos" at bounding box center [68, 372] width 136 height 26
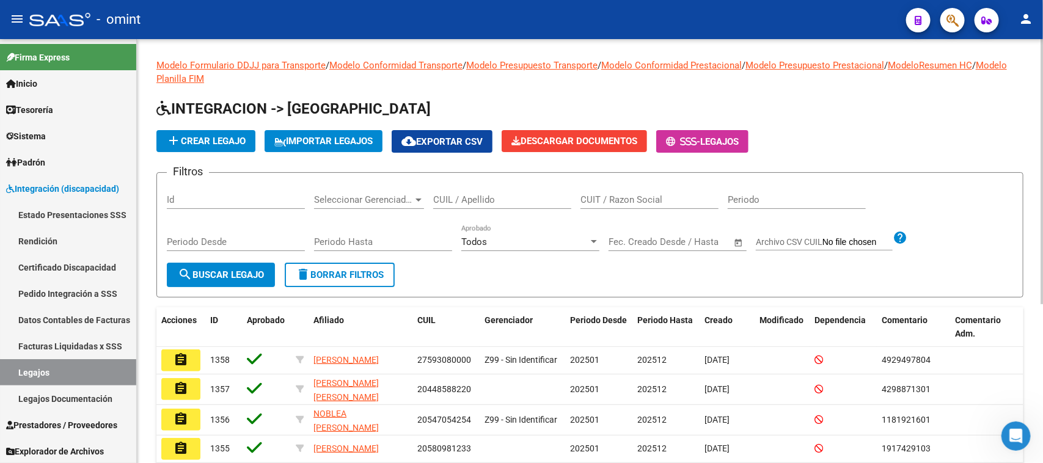
click at [453, 194] on input "CUIL / Apellido" at bounding box center [502, 199] width 138 height 11
type input "farella"
click at [185, 274] on mat-icon "search" at bounding box center [185, 274] width 15 height 15
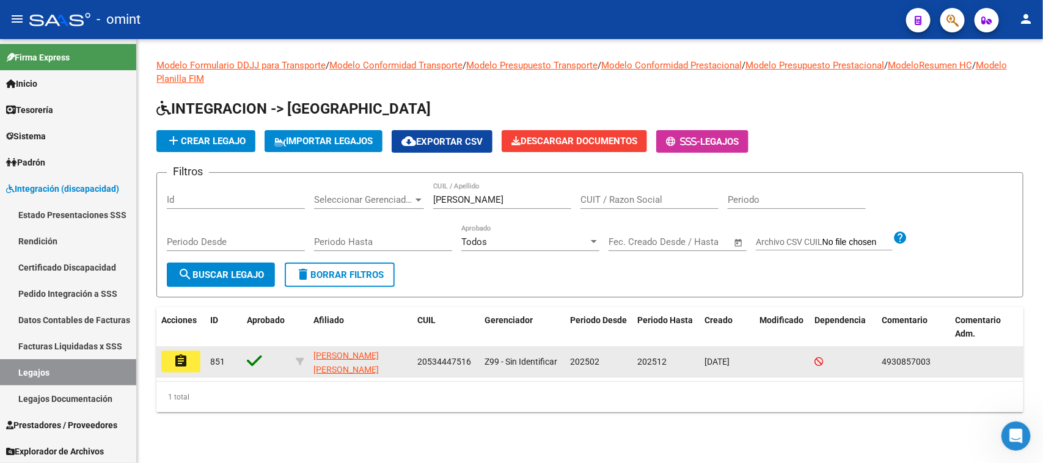
drag, startPoint x: 193, startPoint y: 356, endPoint x: 441, endPoint y: 381, distance: 248.8
click at [193, 358] on button "assignment" at bounding box center [180, 362] width 39 height 22
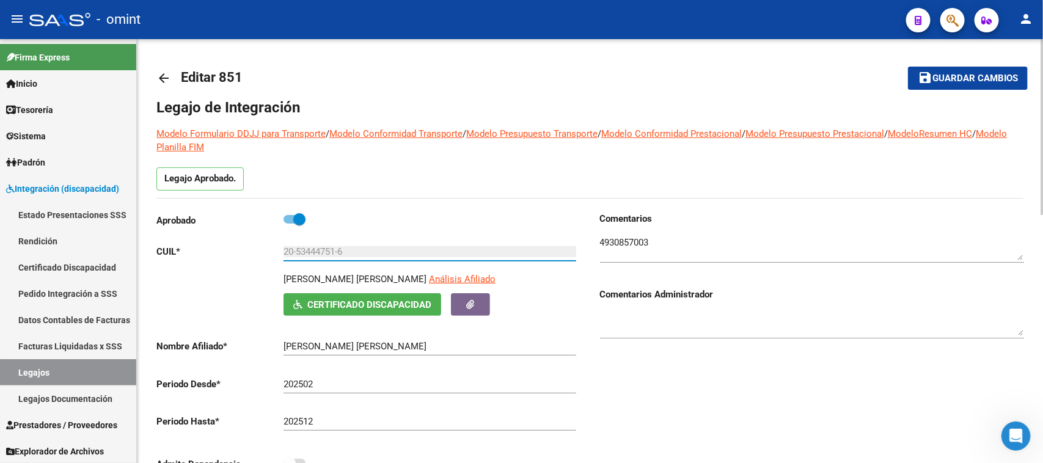
drag, startPoint x: 440, startPoint y: 257, endPoint x: 221, endPoint y: 249, distance: 219.0
click at [221, 249] on app-form-text-field "CUIL * 20-53444751-6 Ingresar CUIL" at bounding box center [366, 251] width 420 height 11
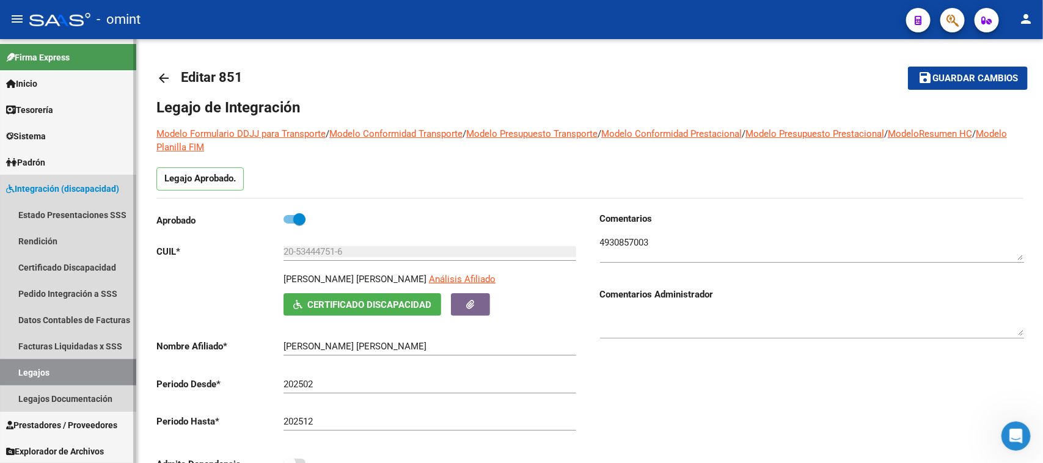
drag, startPoint x: 100, startPoint y: 369, endPoint x: 110, endPoint y: 367, distance: 10.6
click at [100, 370] on link "Legajos" at bounding box center [68, 372] width 136 height 26
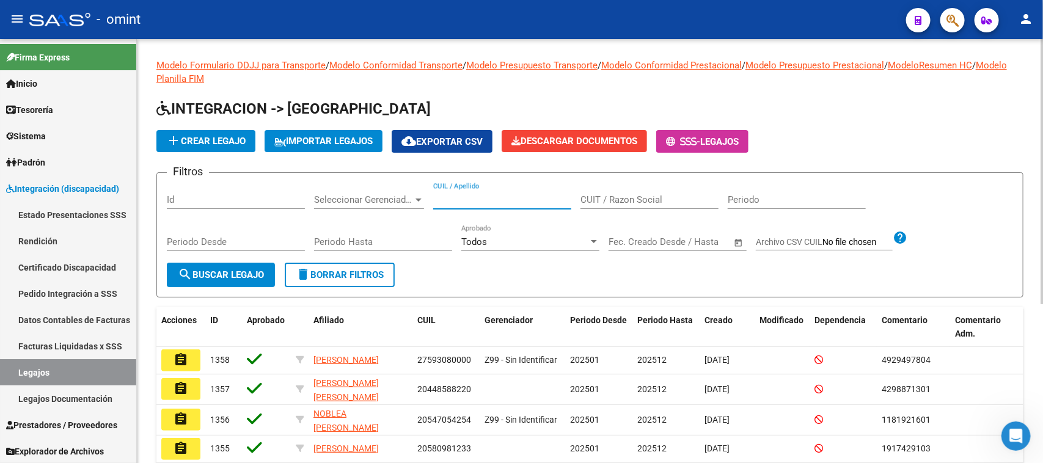
click at [481, 194] on input "CUIL / Apellido" at bounding box center [502, 199] width 138 height 11
type input "contreras is"
click at [231, 266] on button "search Buscar Legajo" at bounding box center [221, 275] width 108 height 24
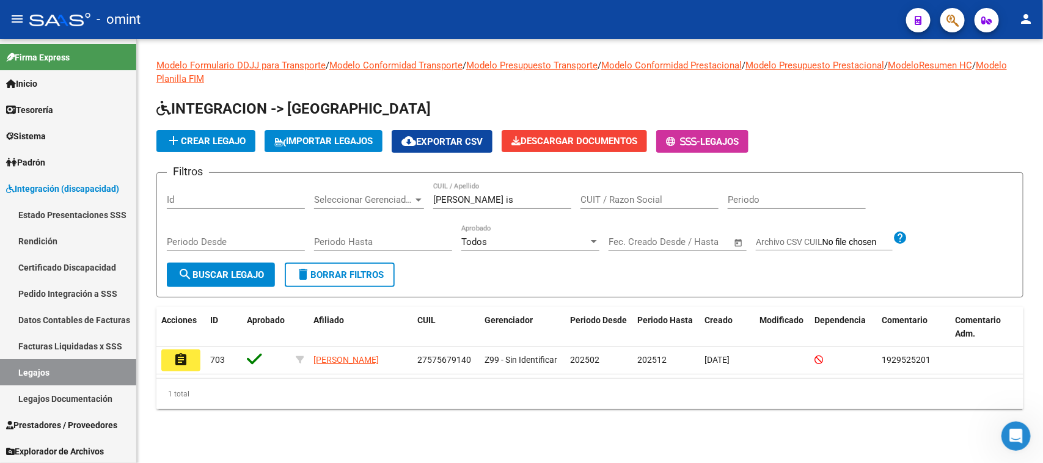
click at [186, 350] on button "assignment" at bounding box center [180, 361] width 39 height 22
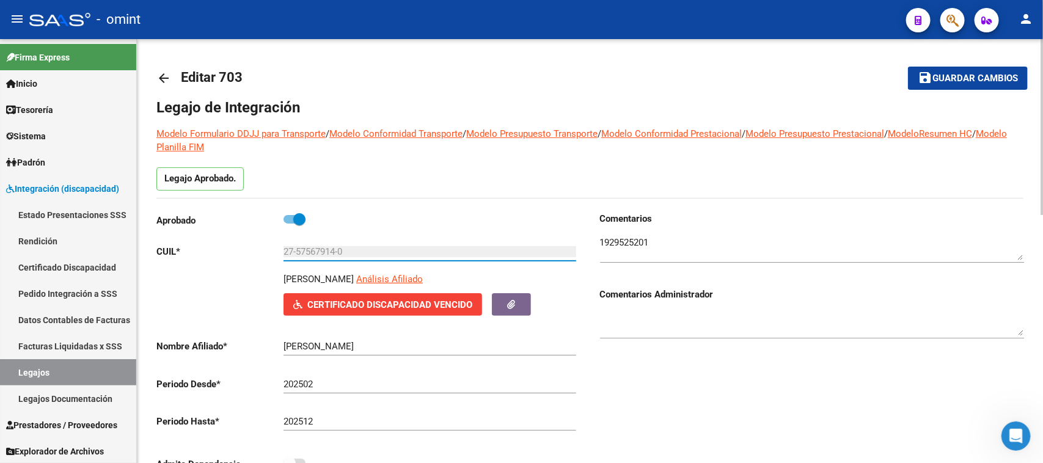
drag, startPoint x: 400, startPoint y: 252, endPoint x: 252, endPoint y: 260, distance: 148.1
click at [255, 257] on app-form-text-field "CUIL * 27-57567914-0 Ingresar CUIL" at bounding box center [366, 251] width 420 height 11
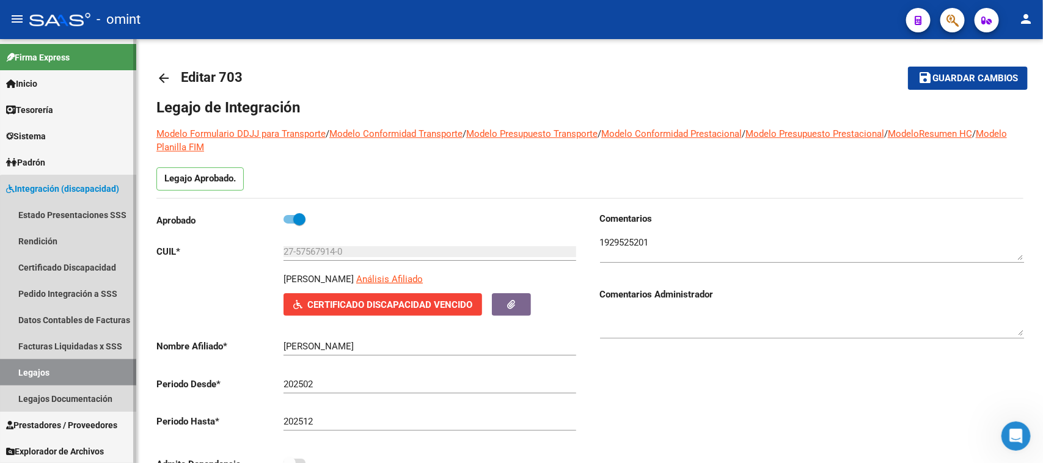
click at [73, 370] on link "Legajos" at bounding box center [68, 372] width 136 height 26
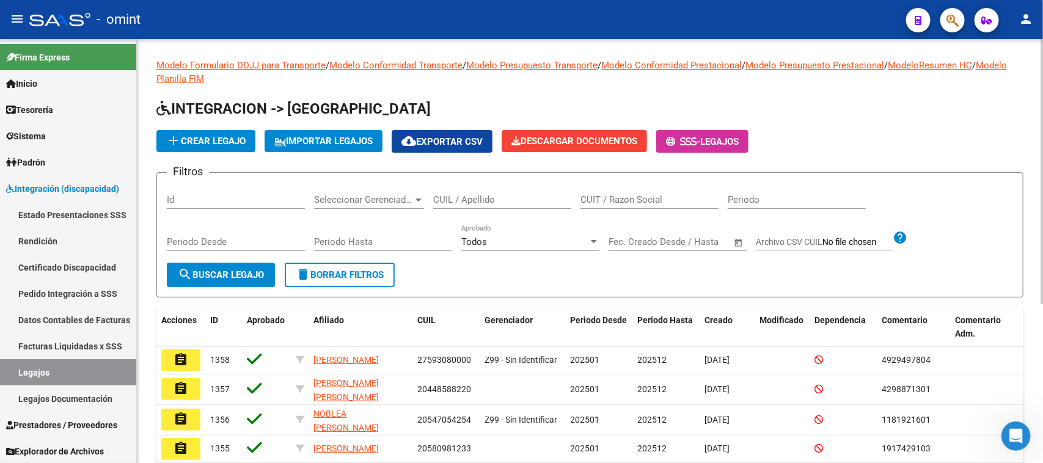
click at [455, 191] on div "CUIL / Apellido" at bounding box center [502, 196] width 138 height 26
paste input "20117730302"
type input "20117730302"
click at [209, 282] on button "search Buscar Legajo" at bounding box center [221, 275] width 108 height 24
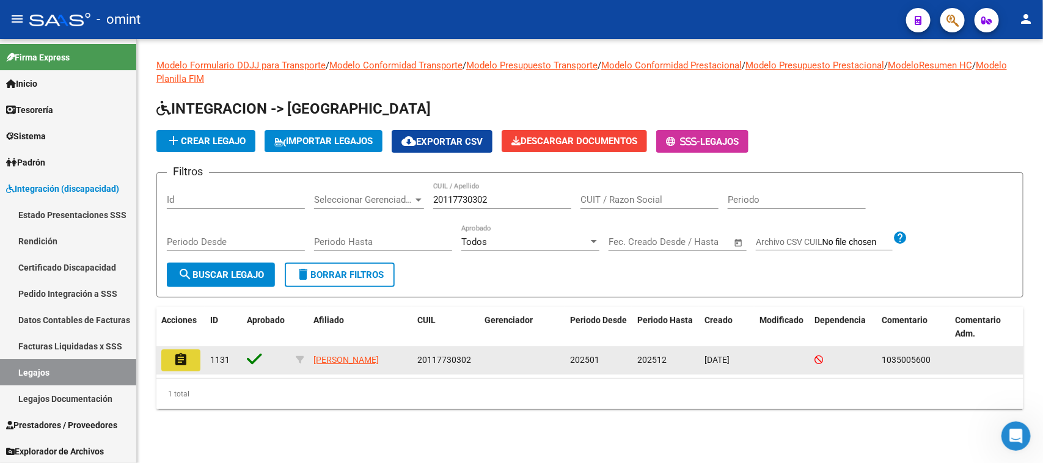
click at [175, 364] on mat-icon "assignment" at bounding box center [181, 360] width 15 height 15
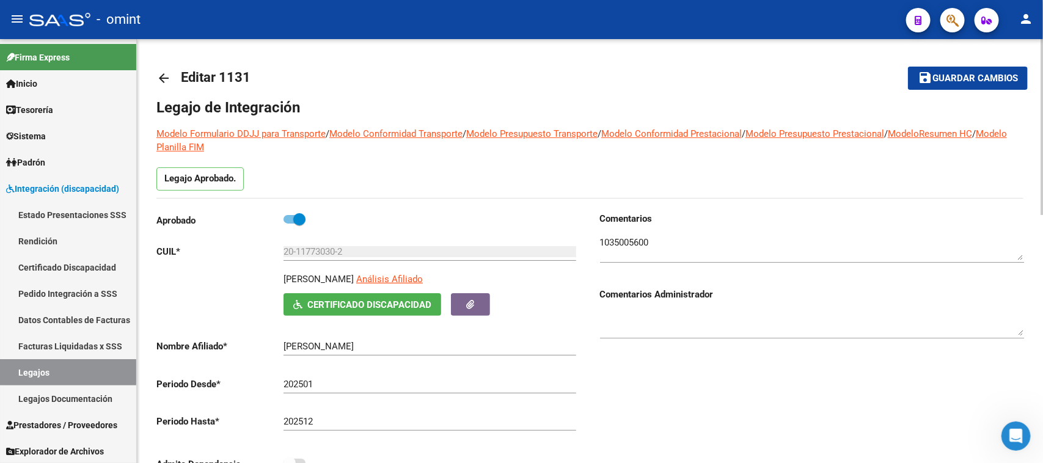
drag, startPoint x: 284, startPoint y: 278, endPoint x: 401, endPoint y: 279, distance: 116.8
click at [401, 279] on div "SOJO ALEJANDRO RICARDO Análisis Afiliado" at bounding box center [432, 283] width 296 height 21
copy p "SOJO ALEJANDRO RICARDO"
drag, startPoint x: 353, startPoint y: 252, endPoint x: 168, endPoint y: 262, distance: 184.8
click at [168, 262] on div "Aprobado CUIL * 20-11773030-2 Ingresar CUIL SOJO ALEJANDRO RICARDO Análisis Afi…" at bounding box center [368, 345] width 424 height 267
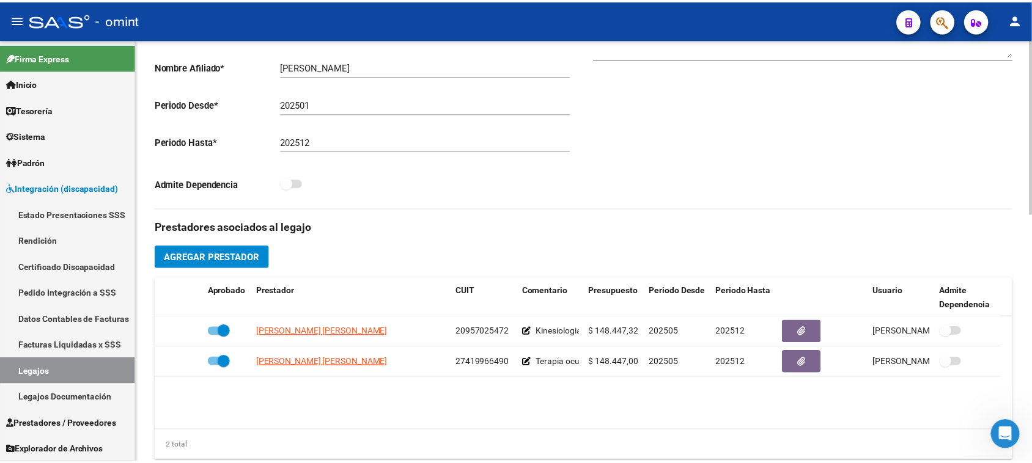
scroll to position [306, 0]
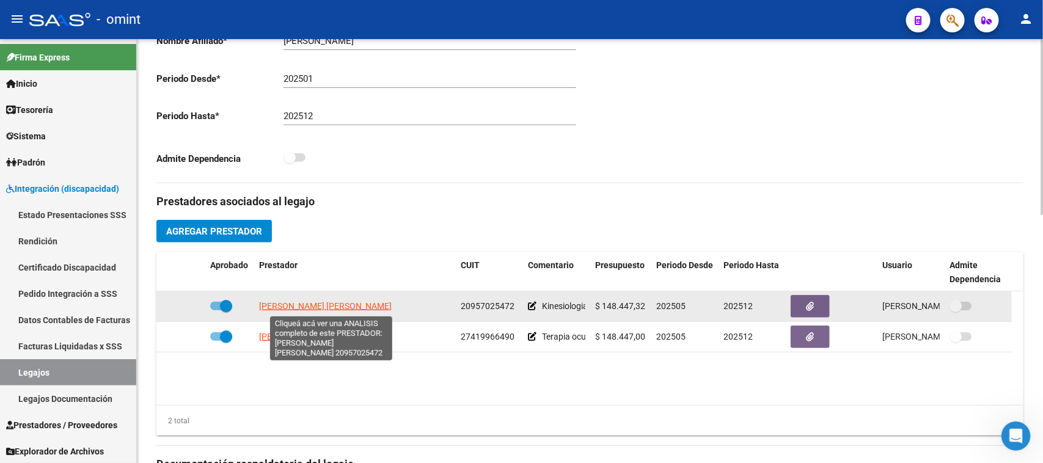
click at [345, 310] on span "MUNDARAIN RONDON RONALD JOSE" at bounding box center [325, 306] width 133 height 10
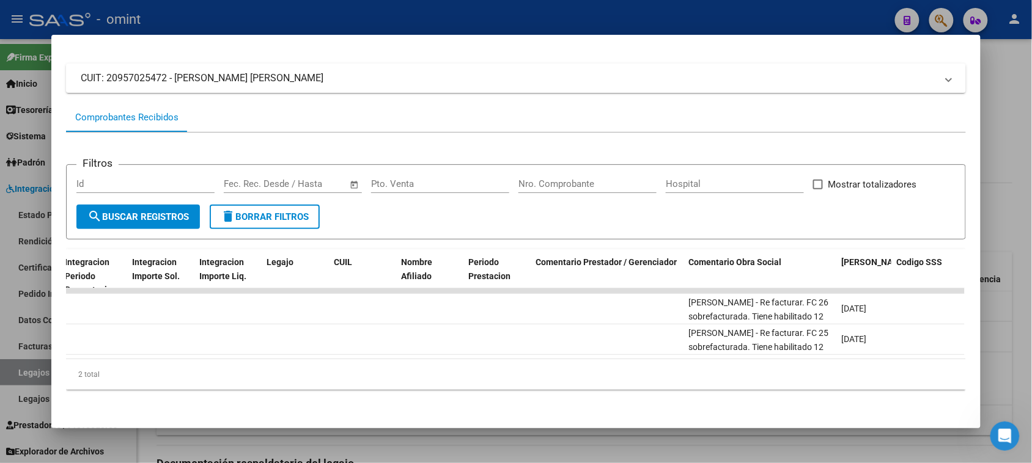
scroll to position [0, 0]
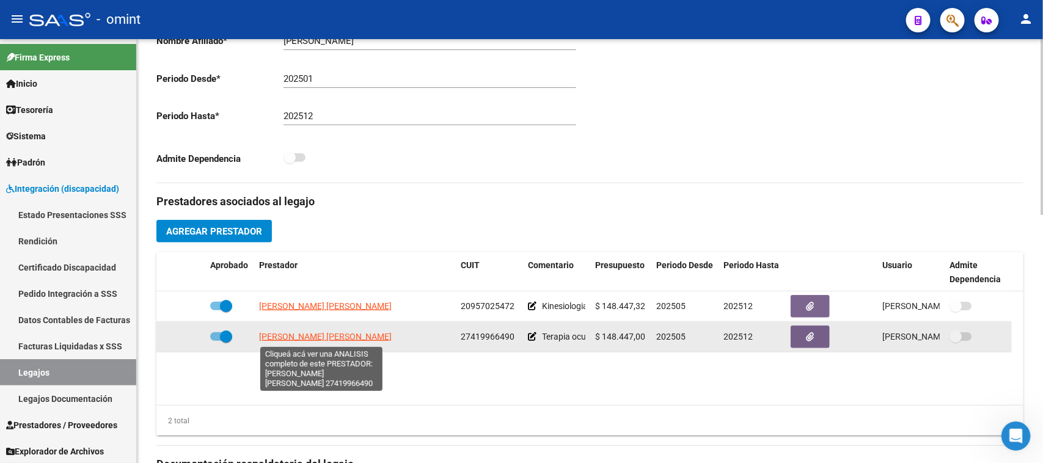
click at [283, 334] on span "RODRIGUEZ GARCIA MARIA PAZ" at bounding box center [325, 337] width 133 height 10
type textarea "27419966490"
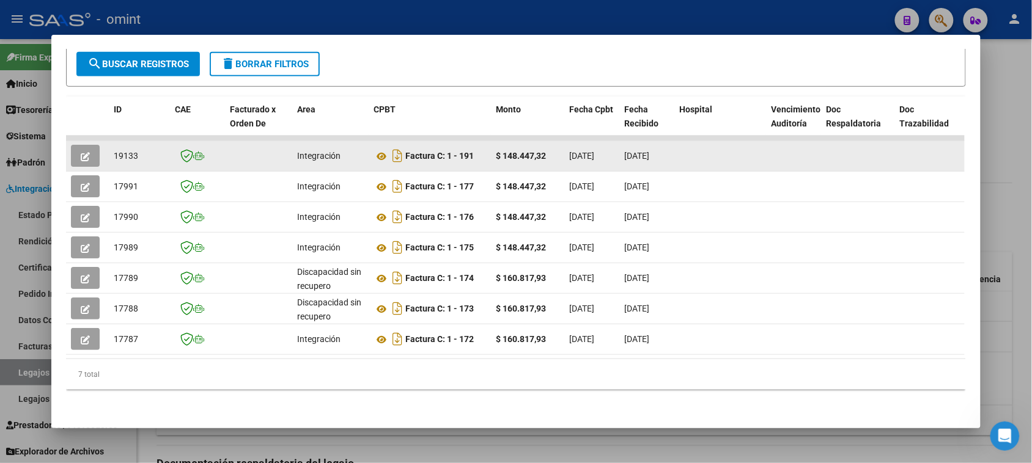
click at [72, 141] on datatable-body-cell at bounding box center [87, 156] width 43 height 30
click at [74, 145] on button "button" at bounding box center [85, 156] width 29 height 22
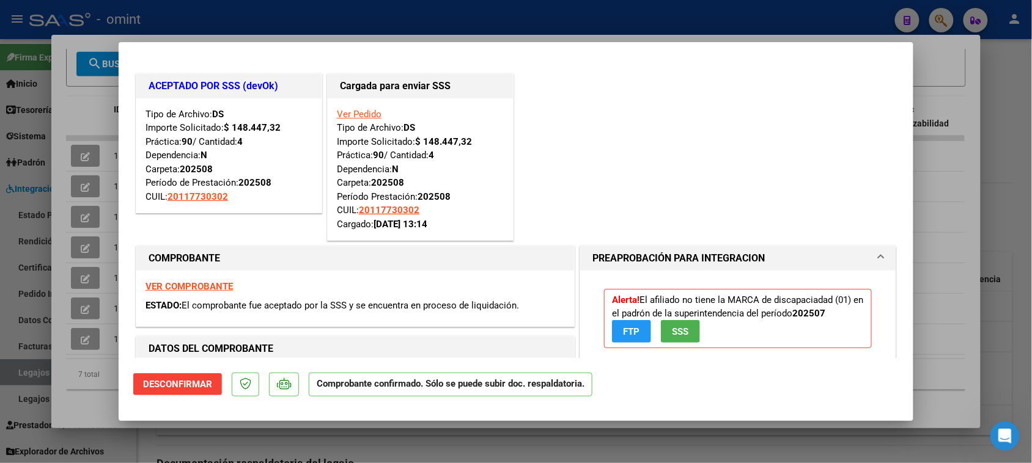
type input "$ 0,00"
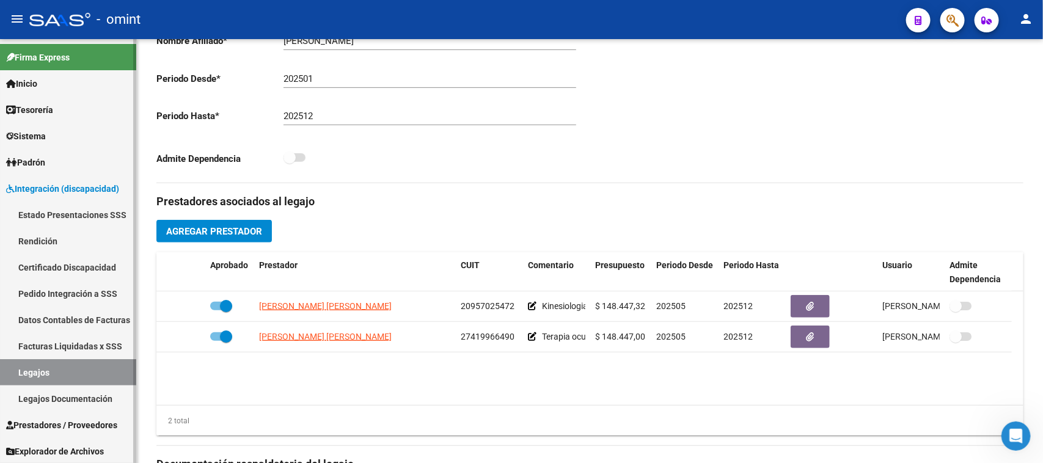
click at [79, 373] on link "Legajos" at bounding box center [68, 372] width 136 height 26
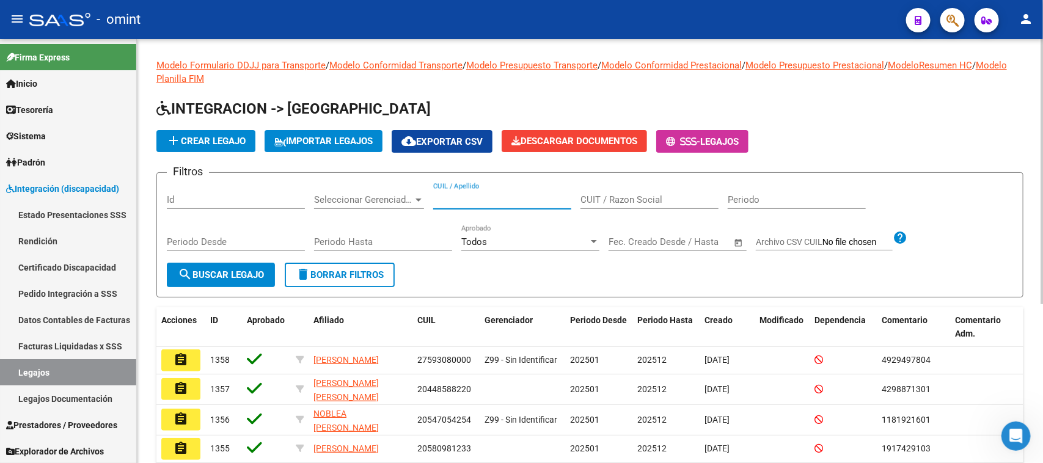
click at [532, 194] on input "CUIL / Apellido" at bounding box center [502, 199] width 138 height 11
paste input "27379966549"
click at [243, 265] on button "search Buscar Legajo" at bounding box center [221, 275] width 108 height 24
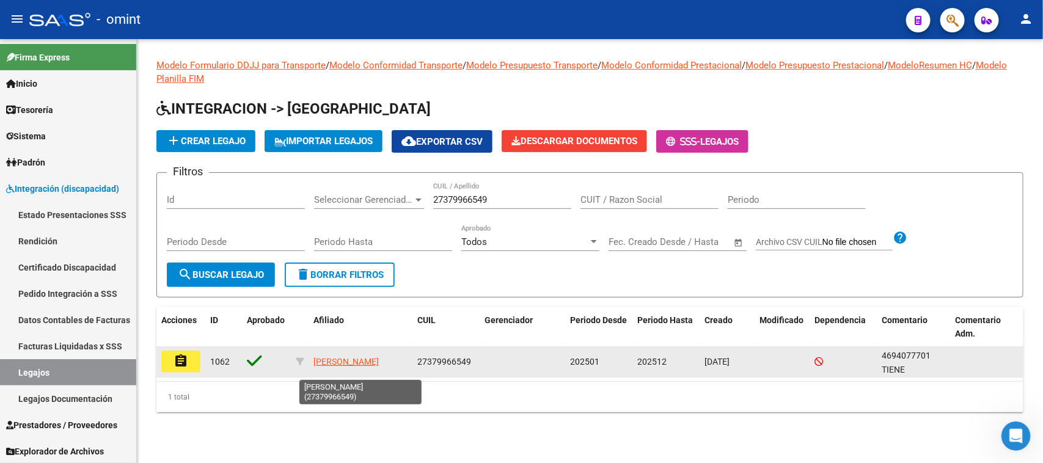
drag, startPoint x: 381, startPoint y: 365, endPoint x: 312, endPoint y: 361, distance: 69.2
click at [312, 361] on datatable-body-cell "DELGADO PATRICIA KAREN" at bounding box center [361, 362] width 104 height 30
copy span "DELGADO PATRICIA KAREN"
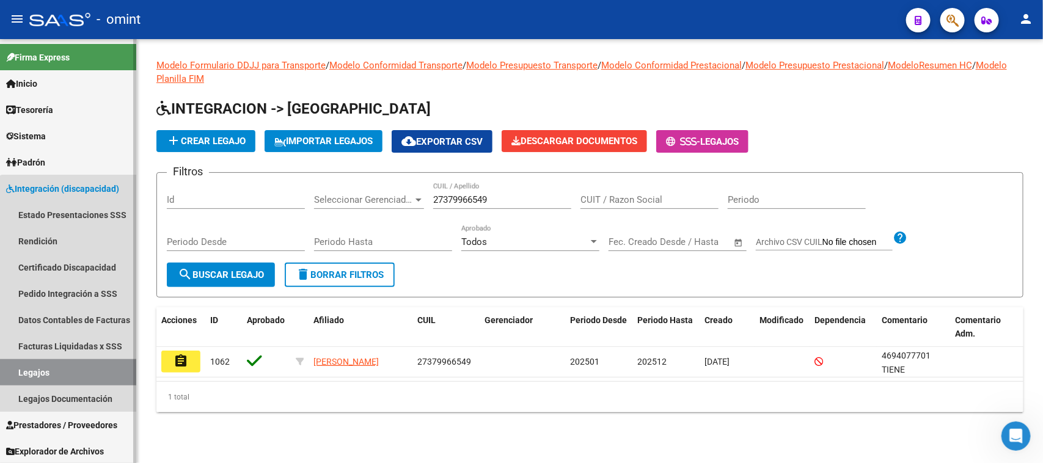
click at [108, 370] on link "Legajos" at bounding box center [68, 372] width 136 height 26
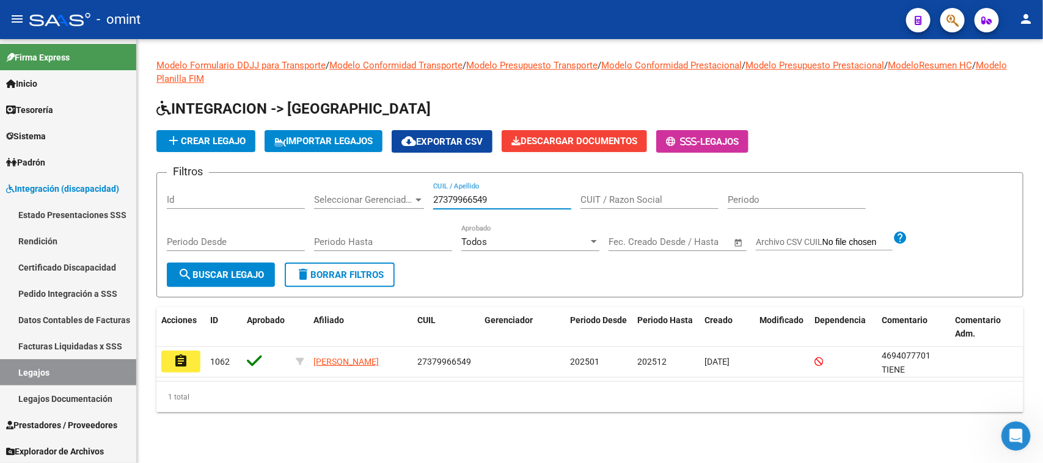
drag, startPoint x: 459, startPoint y: 200, endPoint x: 265, endPoint y: 202, distance: 194.4
click at [265, 202] on div "Filtros Id Seleccionar Gerenciador Seleccionar Gerenciador 27379966549 CUIL / A…" at bounding box center [590, 223] width 847 height 80
paste input "571099220"
type input "27571099220"
click at [232, 273] on span "search Buscar Legajo" at bounding box center [221, 275] width 86 height 11
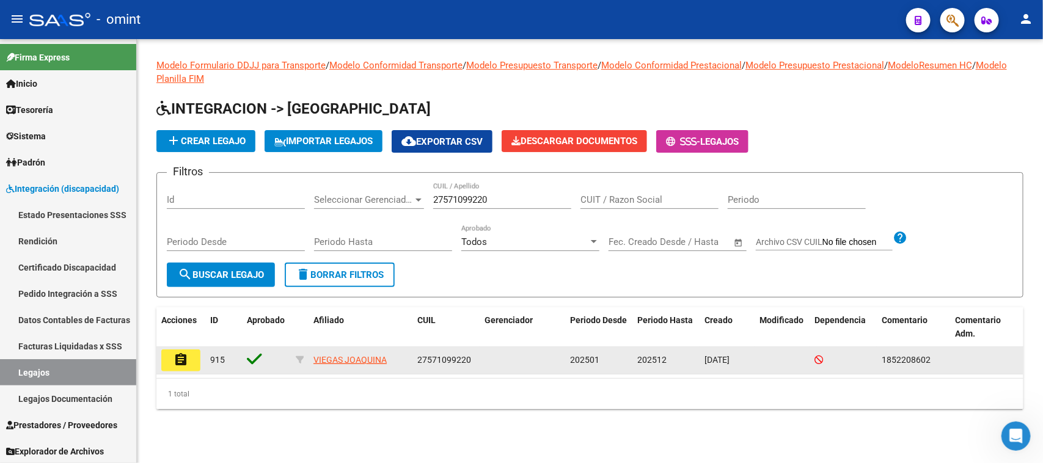
drag, startPoint x: 377, startPoint y: 364, endPoint x: 306, endPoint y: 366, distance: 70.3
click at [306, 366] on div "assignment 915 VIEGAS JOAQUINA 27571099220 202501 202512 16/05/2025 1852208602" at bounding box center [589, 361] width 867 height 28
copy div "VIEGAS JOAQUINA"
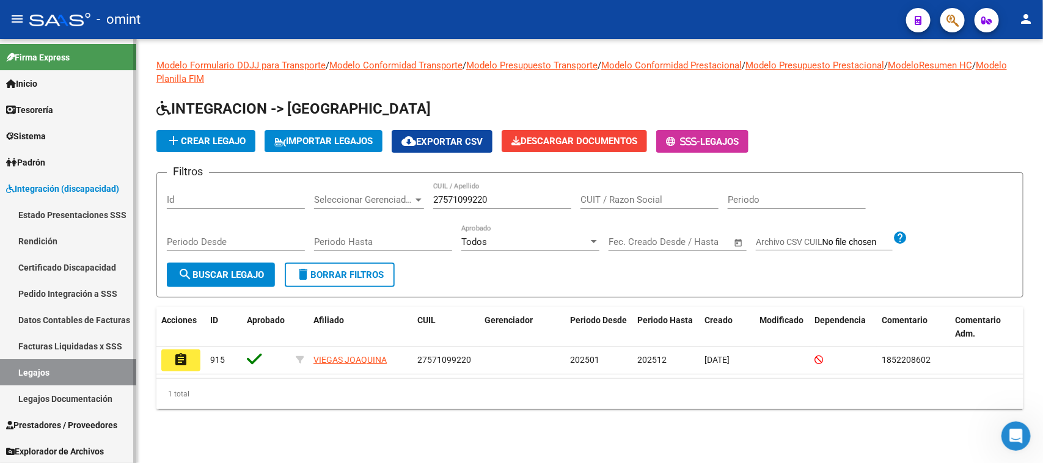
click at [89, 273] on link "Certificado Discapacidad" at bounding box center [68, 267] width 136 height 26
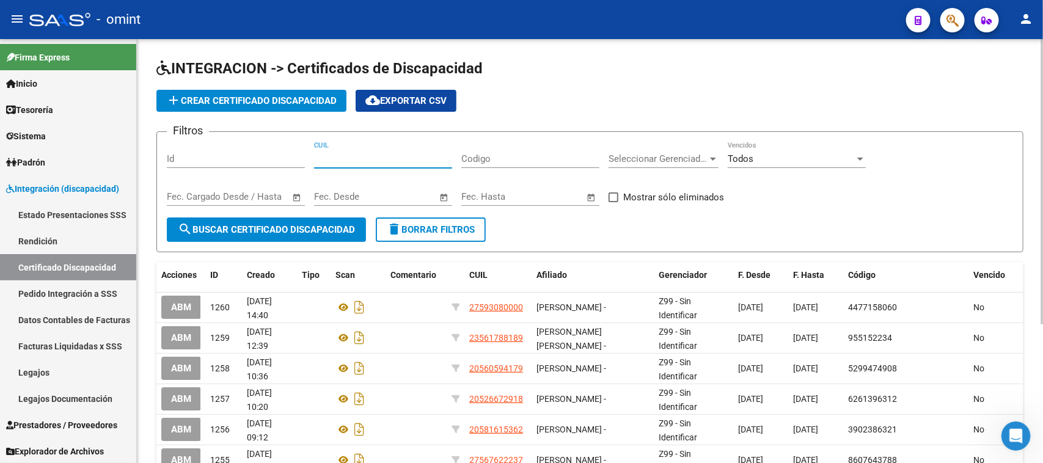
click at [379, 155] on input "CUIL" at bounding box center [383, 158] width 138 height 11
paste input "27-57109922-0"
type input "27-57109922-0"
click at [320, 235] on button "search Buscar Certificado Discapacidad" at bounding box center [266, 230] width 199 height 24
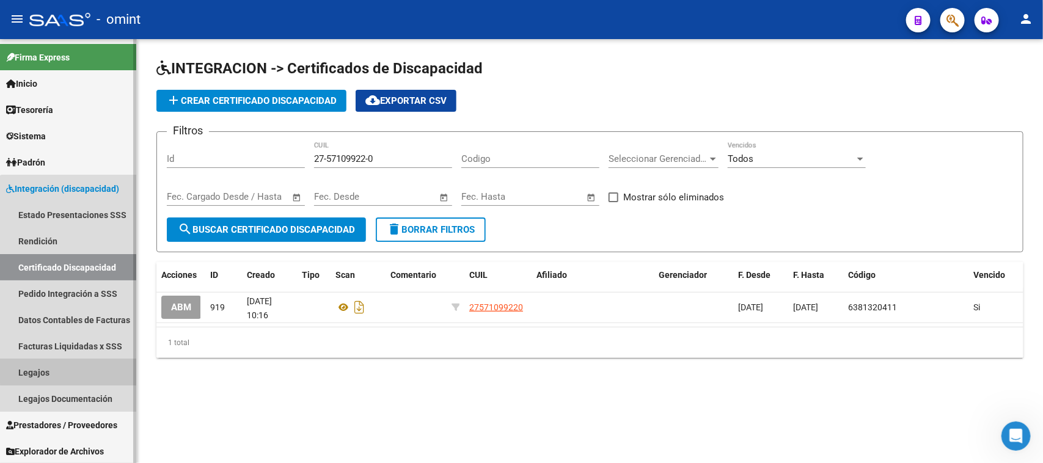
click at [70, 370] on link "Legajos" at bounding box center [68, 372] width 136 height 26
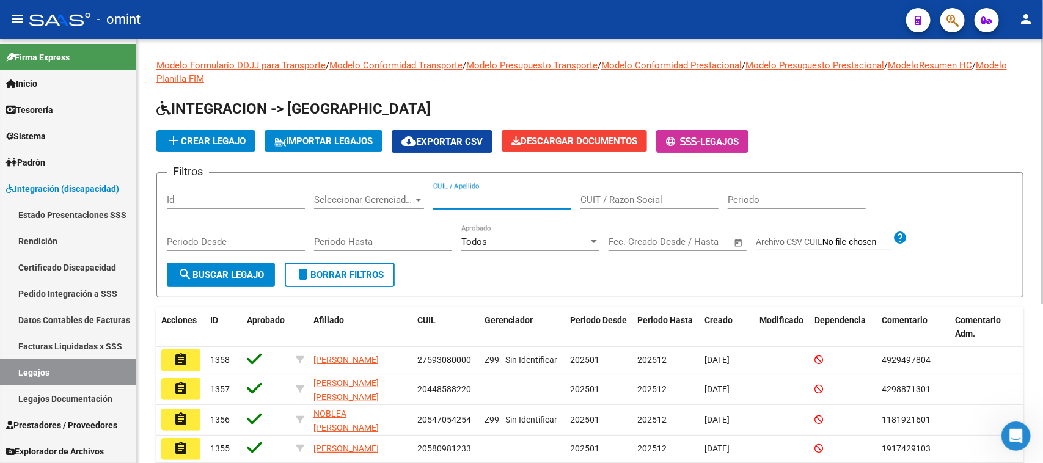
click at [521, 203] on input "CUIL / Apellido" at bounding box center [502, 199] width 138 height 11
paste input "20539666941"
type input "20539666941"
click at [222, 270] on span "search Buscar Legajo" at bounding box center [221, 275] width 86 height 11
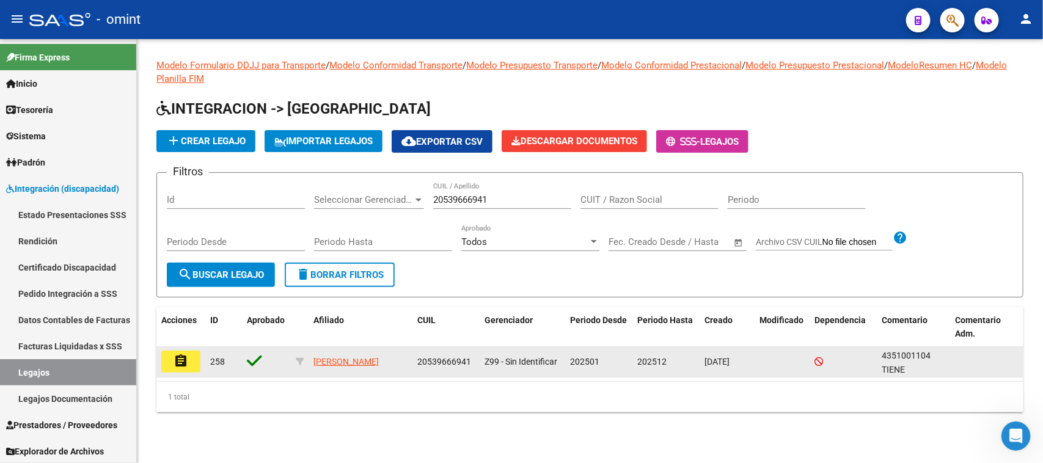
click at [174, 361] on mat-icon "assignment" at bounding box center [181, 361] width 15 height 15
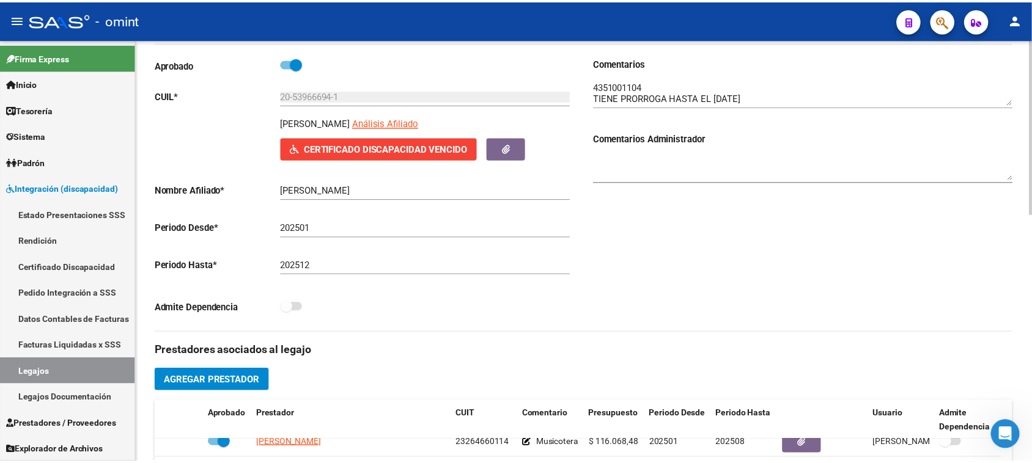
scroll to position [65, 0]
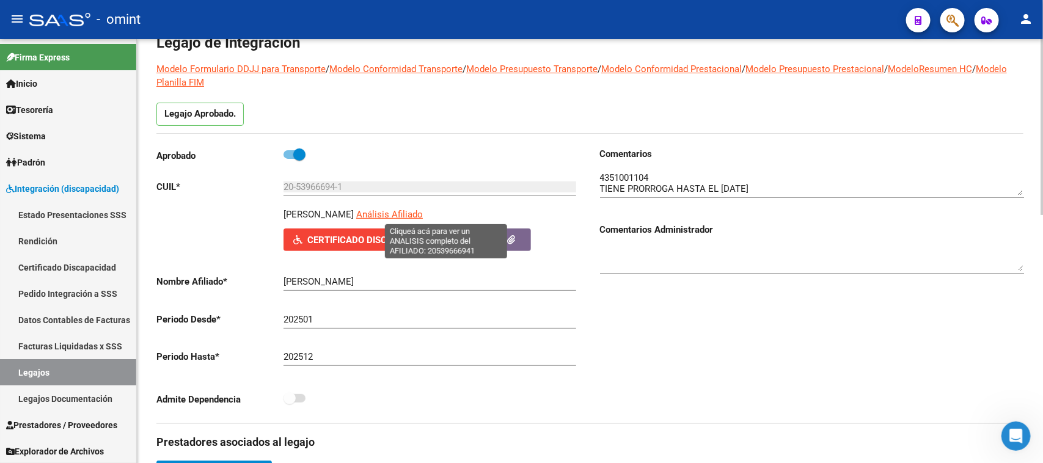
click at [423, 215] on span "Análisis Afiliado" at bounding box center [389, 214] width 67 height 11
type textarea "20539666941"
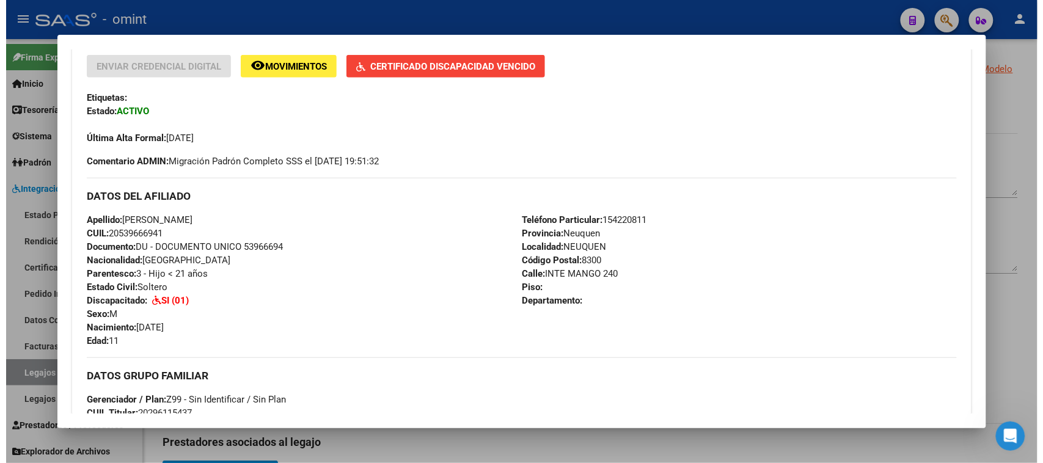
scroll to position [237, 0]
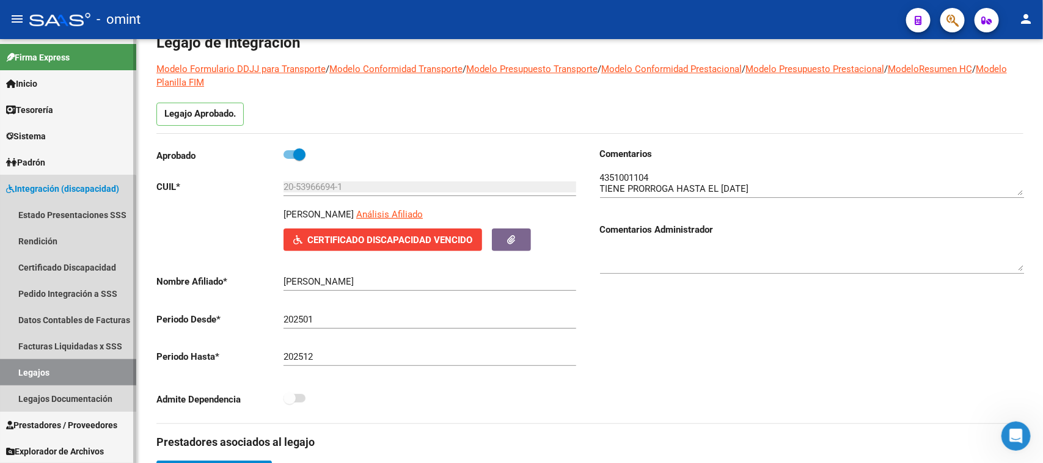
click at [32, 376] on link "Legajos" at bounding box center [68, 372] width 136 height 26
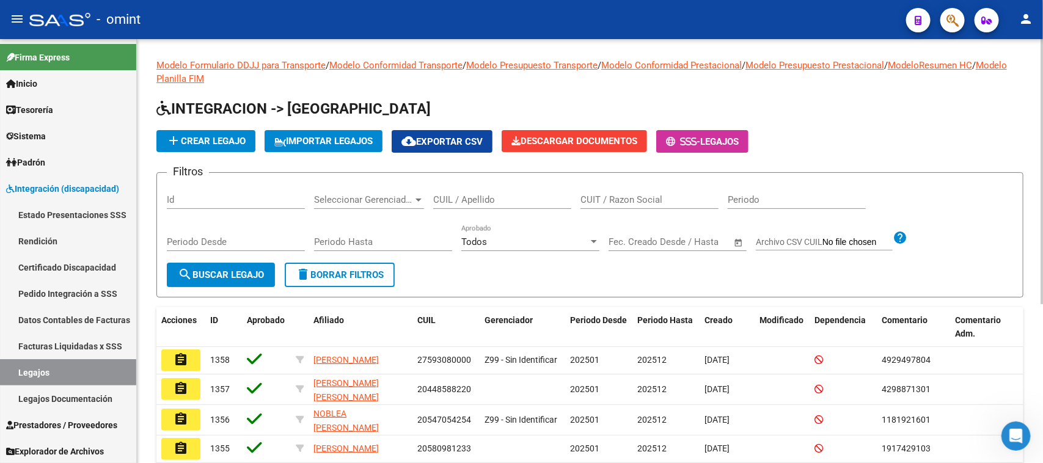
click at [476, 194] on input "CUIL / Apellido" at bounding box center [502, 199] width 138 height 11
paste input "27170776580"
type input "27170776580"
click at [254, 257] on div "Periodo Desde" at bounding box center [236, 244] width 138 height 38
click at [258, 267] on button "search Buscar Legajo" at bounding box center [221, 275] width 108 height 24
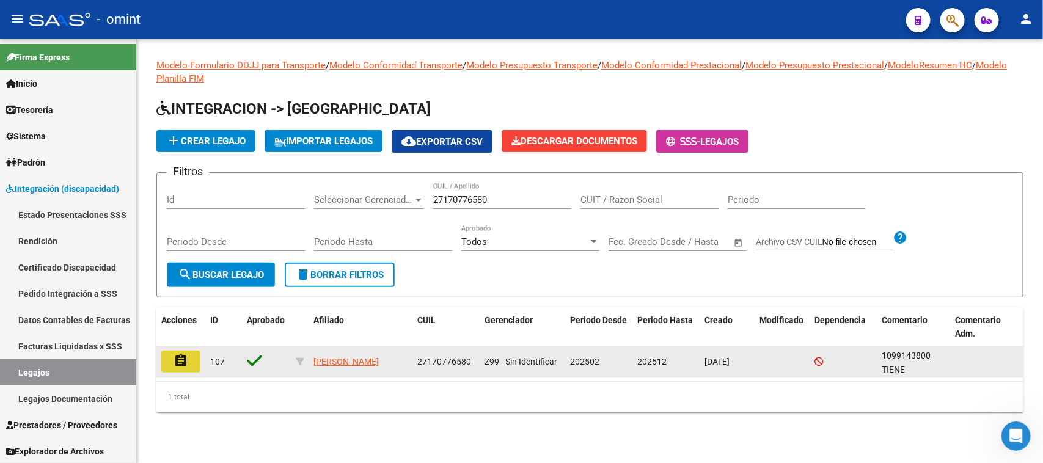
click at [177, 354] on mat-icon "assignment" at bounding box center [181, 361] width 15 height 15
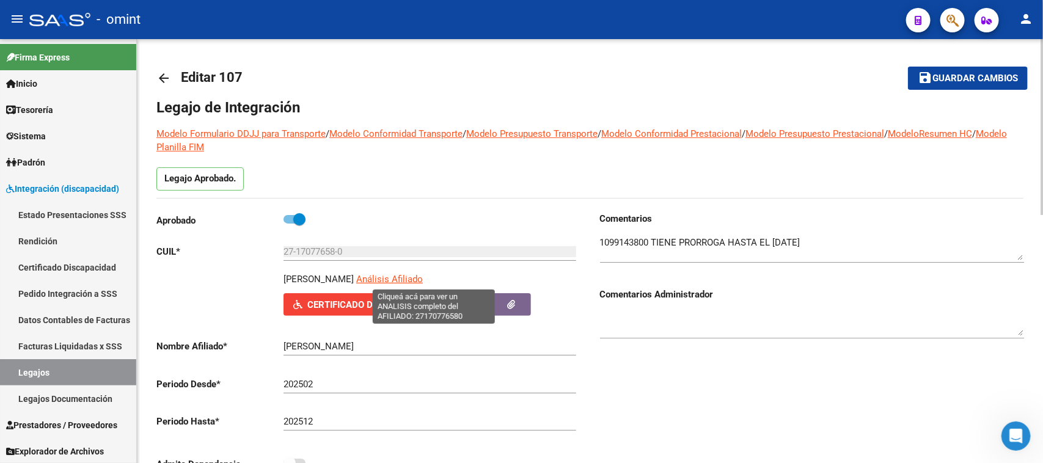
click at [408, 278] on span "Análisis Afiliado" at bounding box center [389, 279] width 67 height 11
type textarea "27170776580"
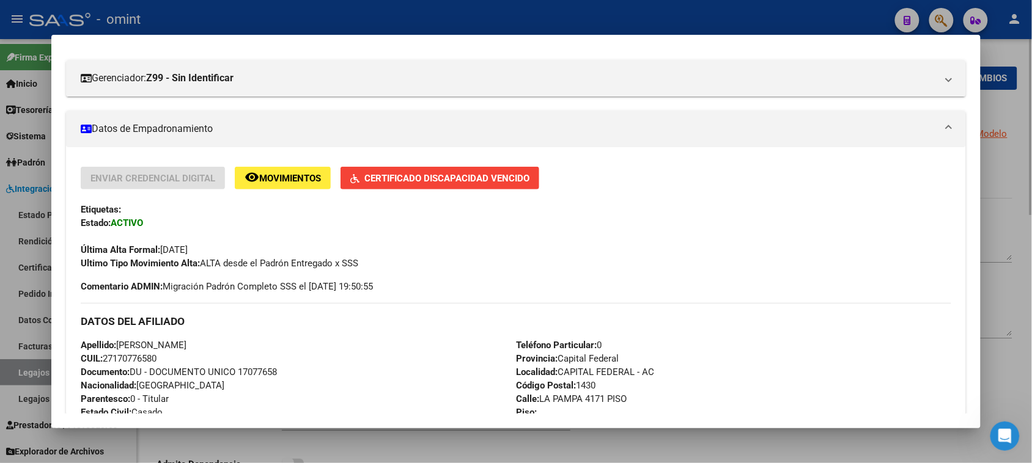
scroll to position [228, 0]
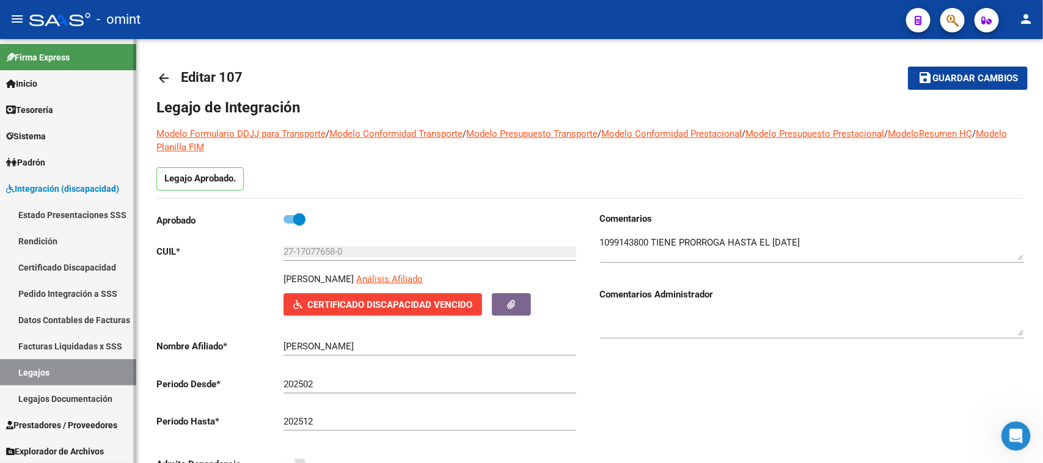
drag, startPoint x: 101, startPoint y: 373, endPoint x: 142, endPoint y: 346, distance: 49.0
click at [101, 372] on link "Legajos" at bounding box center [68, 372] width 136 height 26
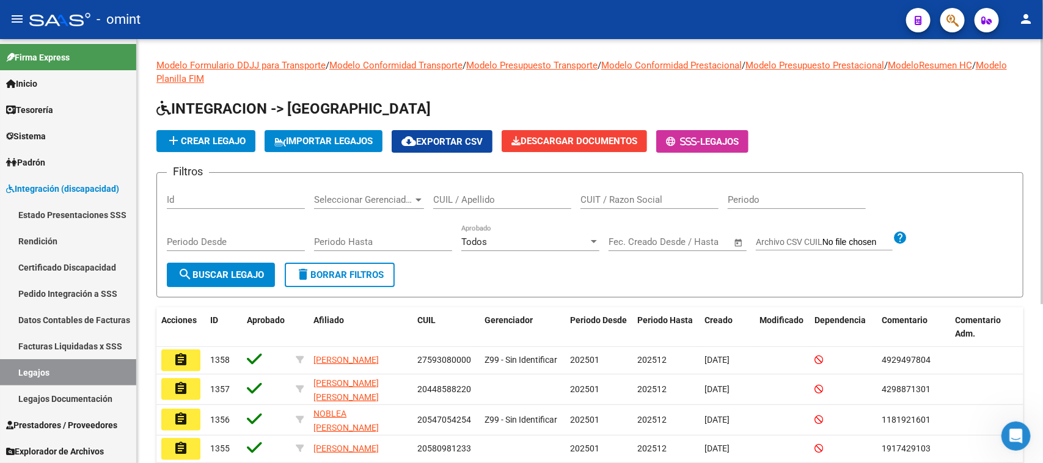
click at [468, 200] on input "CUIL / Apellido" at bounding box center [502, 199] width 138 height 11
paste input "27379966549"
type input "27379966549"
click at [251, 279] on button "search Buscar Legajo" at bounding box center [221, 275] width 108 height 24
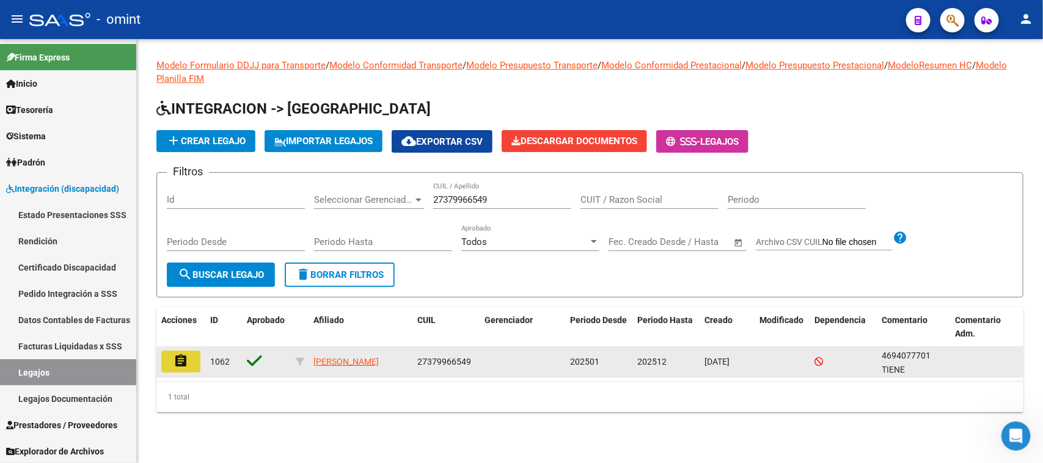
click at [185, 361] on mat-icon "assignment" at bounding box center [181, 361] width 15 height 15
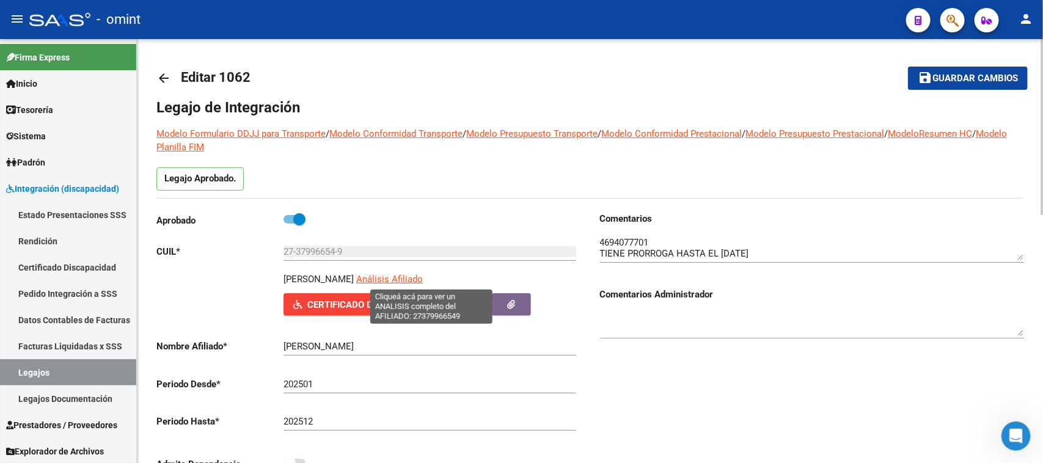
click at [416, 280] on span "Análisis Afiliado" at bounding box center [389, 279] width 67 height 11
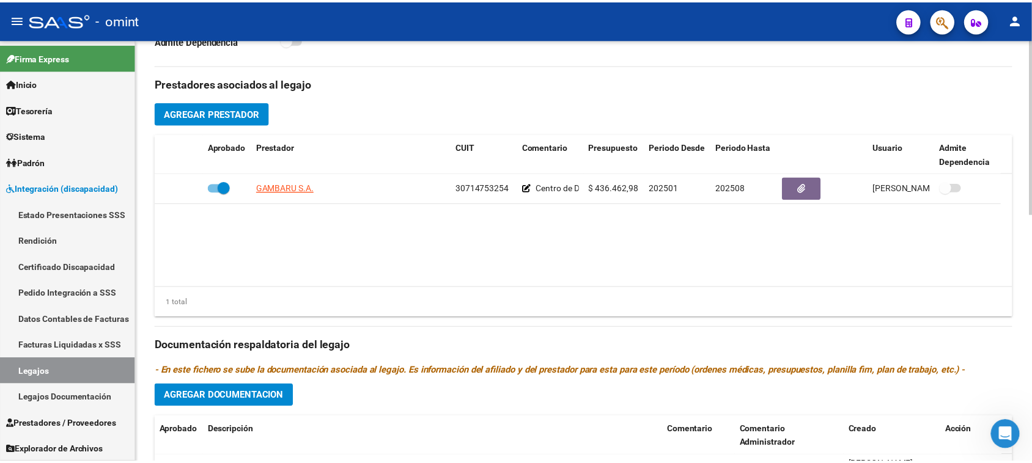
scroll to position [370, 0]
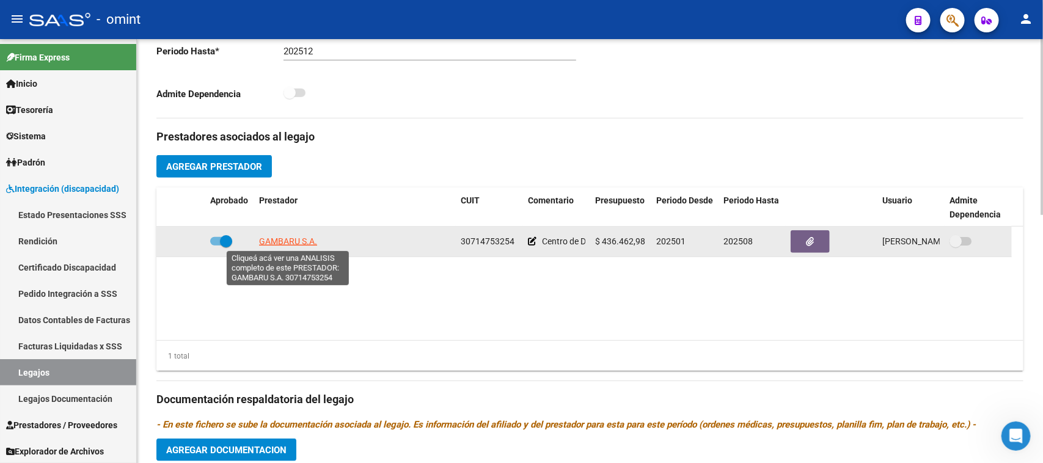
click at [295, 240] on span "GAMBARU S.A." at bounding box center [288, 242] width 58 height 10
type textarea "30714753254"
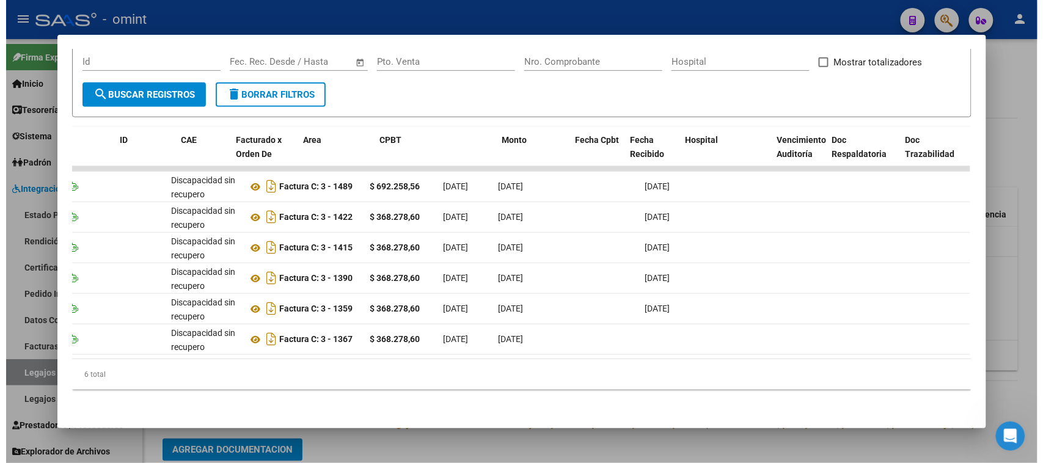
scroll to position [0, 0]
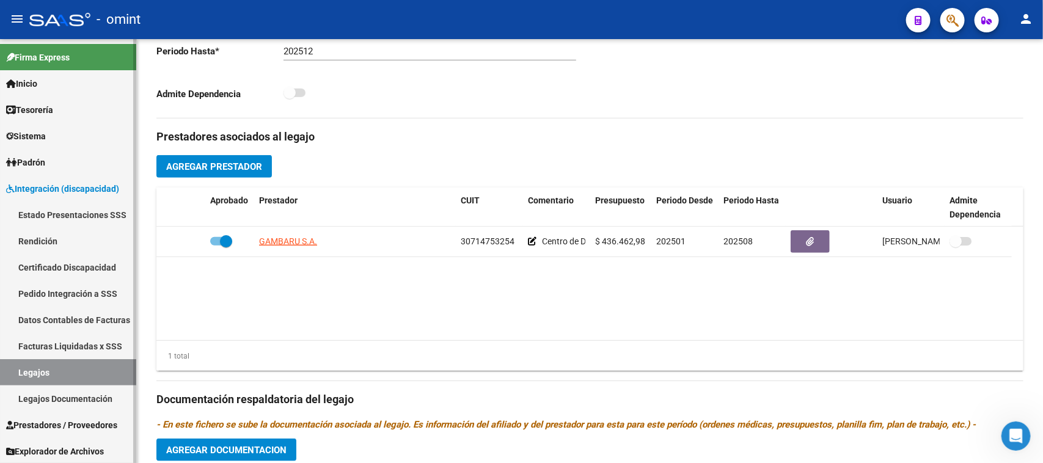
click at [66, 367] on link "Legajos" at bounding box center [68, 372] width 136 height 26
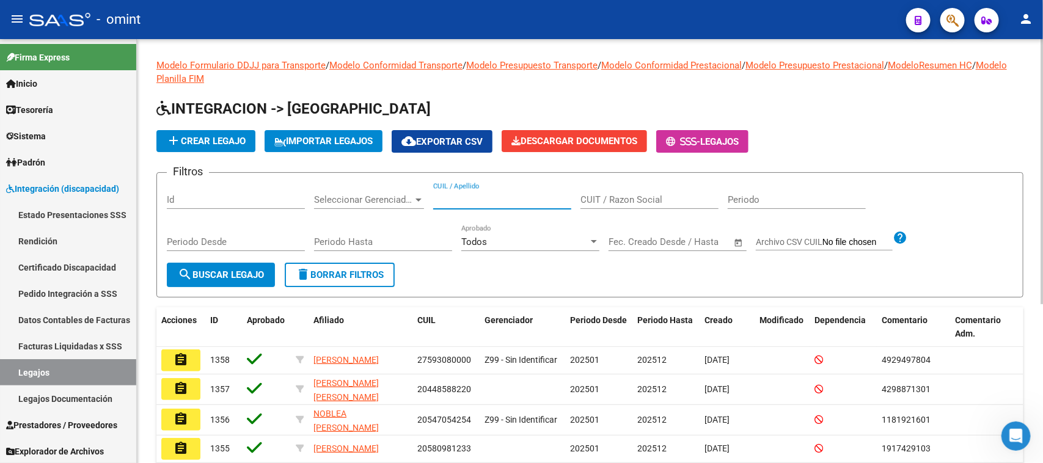
click at [529, 194] on input "CUIL / Apellido" at bounding box center [502, 199] width 138 height 11
paste input "27596922517"
type input "27596922517"
click at [233, 270] on span "search Buscar Legajo" at bounding box center [221, 275] width 86 height 11
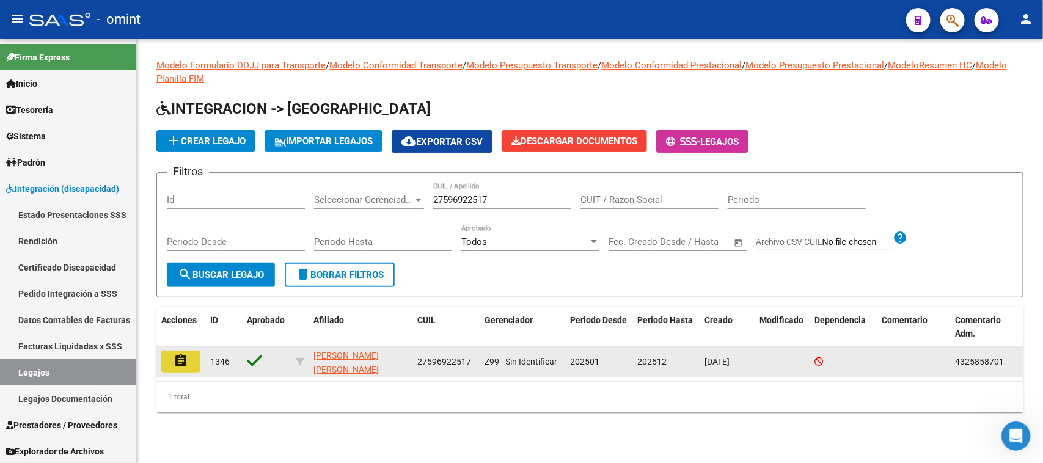
click at [169, 359] on button "assignment" at bounding box center [180, 362] width 39 height 22
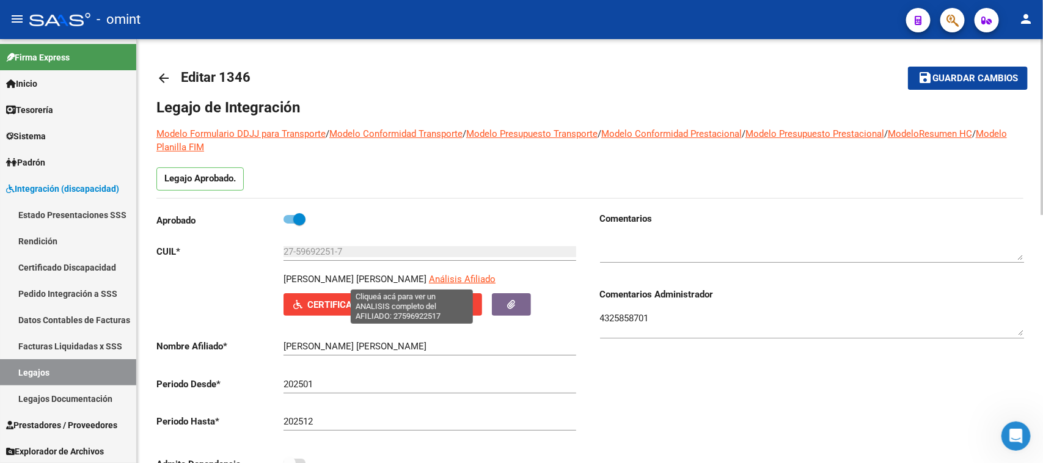
click at [429, 279] on span "Análisis Afiliado" at bounding box center [462, 279] width 67 height 11
type textarea "27596922517"
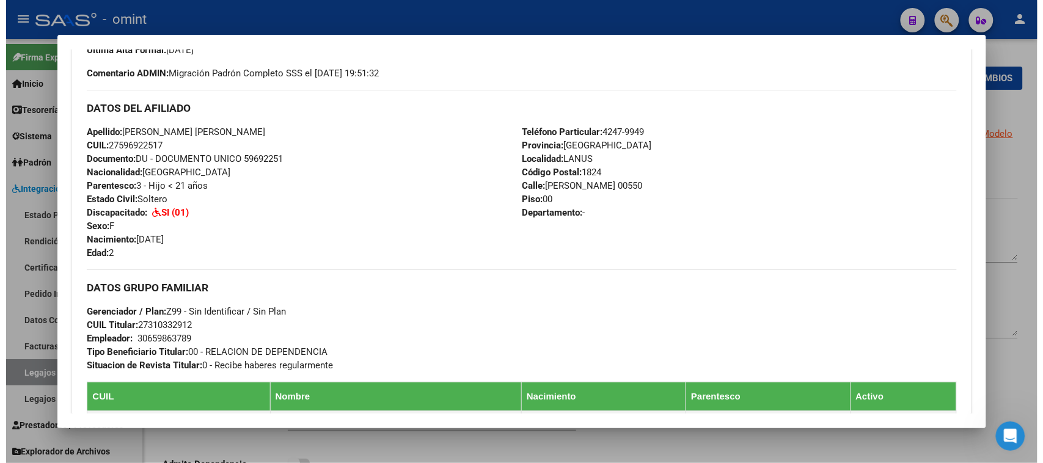
scroll to position [382, 0]
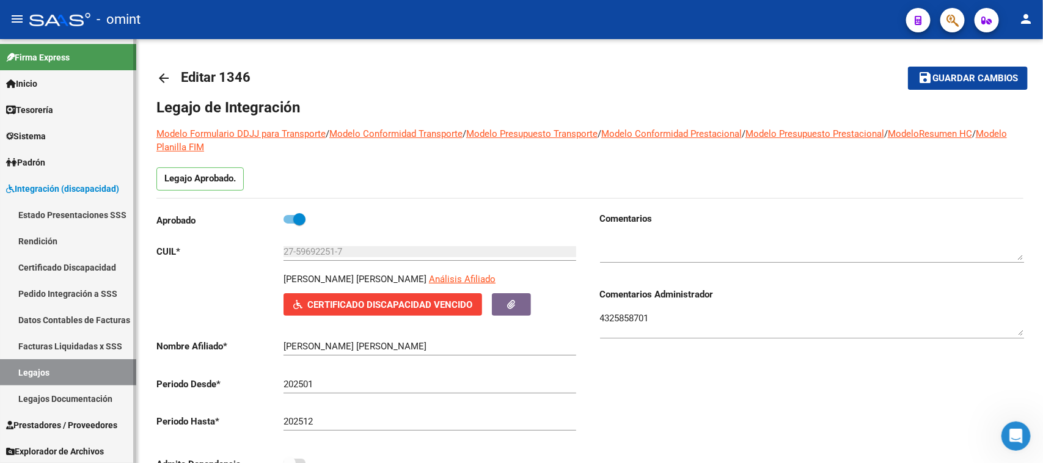
click at [61, 356] on link "Facturas Liquidadas x SSS" at bounding box center [68, 346] width 136 height 26
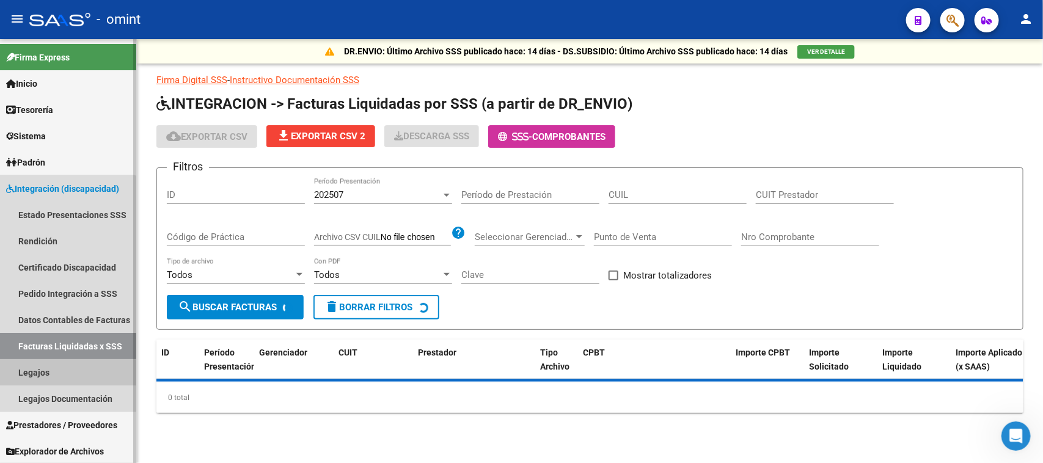
drag, startPoint x: 63, startPoint y: 374, endPoint x: 127, endPoint y: 375, distance: 63.6
click at [63, 375] on link "Legajos" at bounding box center [68, 372] width 136 height 26
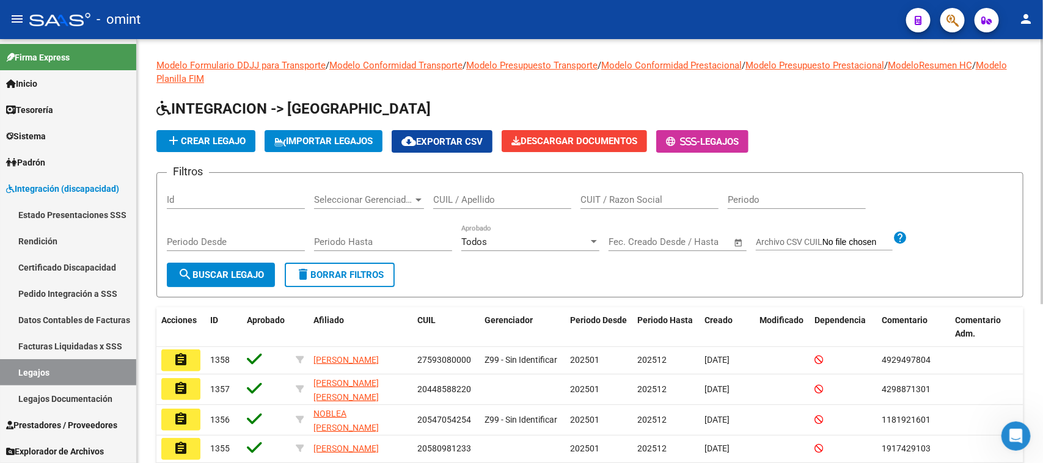
click at [503, 196] on input "CUIL / Apellido" at bounding box center [502, 199] width 138 height 11
paste input "20535087378"
type input "20535087378"
drag, startPoint x: 246, startPoint y: 276, endPoint x: 462, endPoint y: 291, distance: 216.9
click at [245, 276] on span "search Buscar Legajo" at bounding box center [221, 275] width 86 height 11
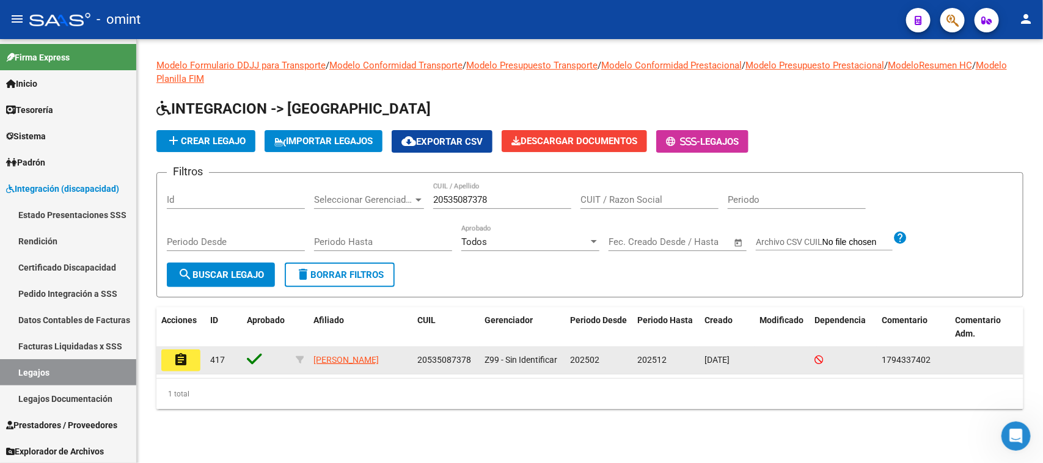
click at [182, 364] on mat-icon "assignment" at bounding box center [181, 360] width 15 height 15
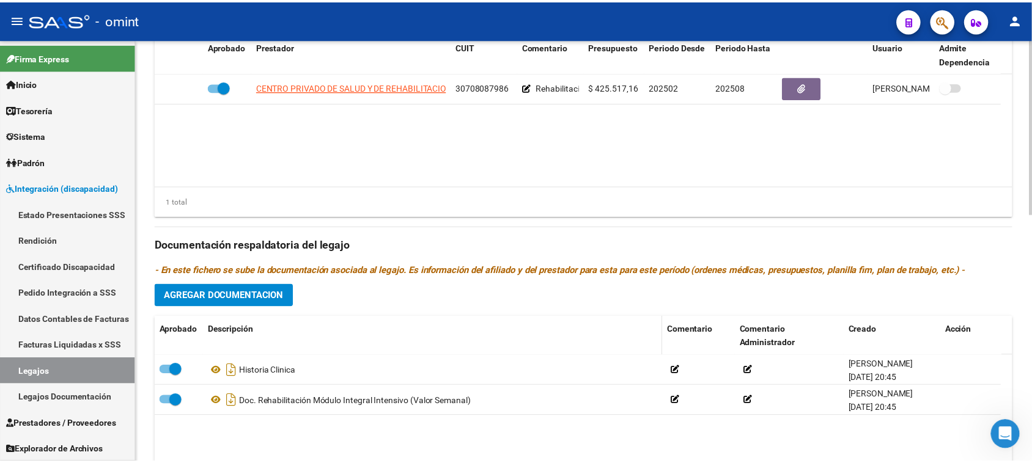
scroll to position [535, 0]
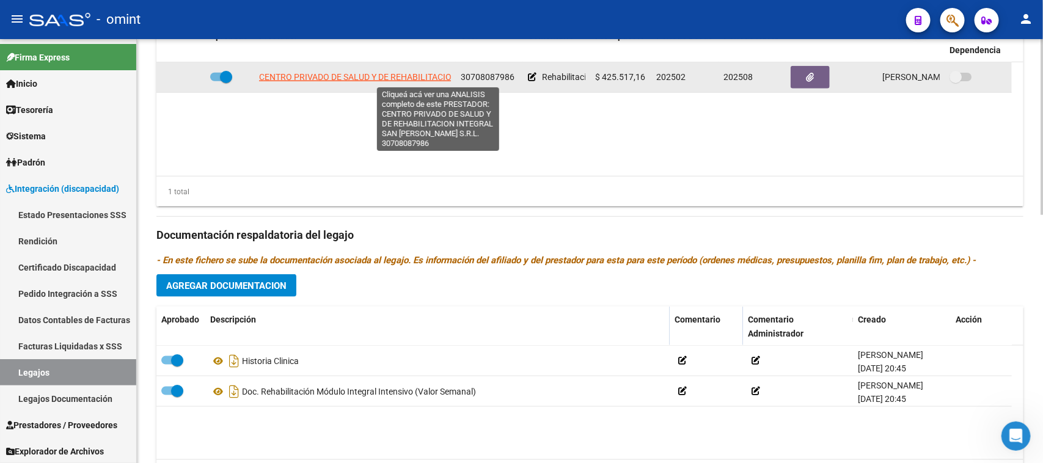
click at [321, 75] on span "CENTRO PRIVADO DE SALUD Y DE REHABILITACION INTEGRAL SAN CAMILO DE LELLIS S.R.L." at bounding box center [438, 77] width 358 height 10
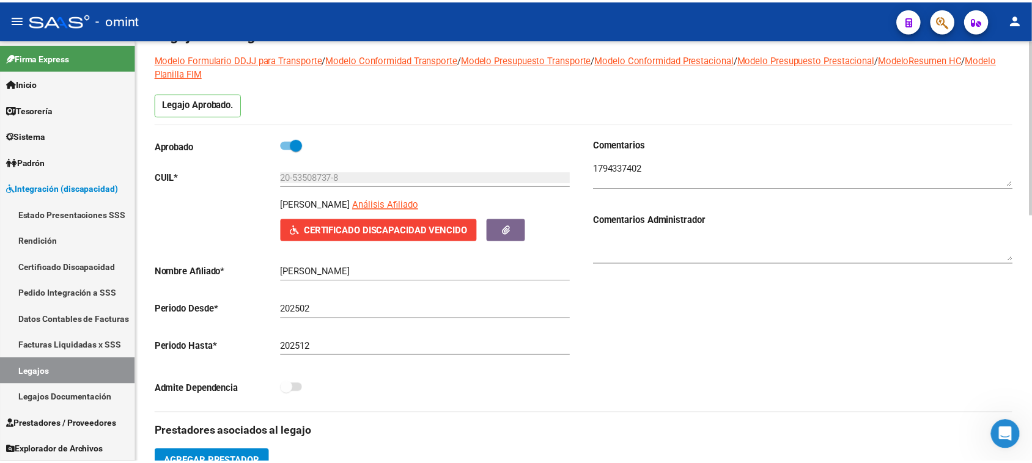
scroll to position [0, 0]
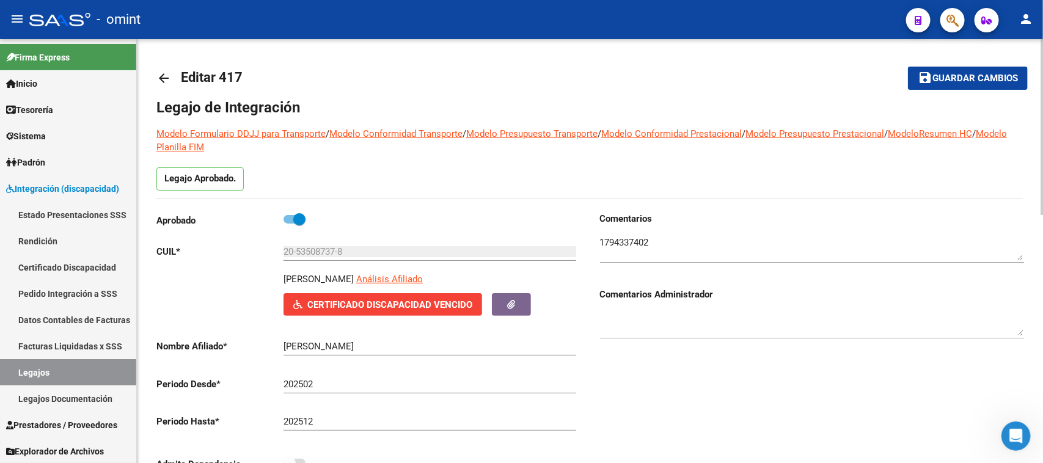
click at [423, 285] on app-link-go-to "Análisis Afiliado" at bounding box center [389, 283] width 67 height 21
click at [423, 281] on span "Análisis Afiliado" at bounding box center [389, 279] width 67 height 11
type textarea "20535087378"
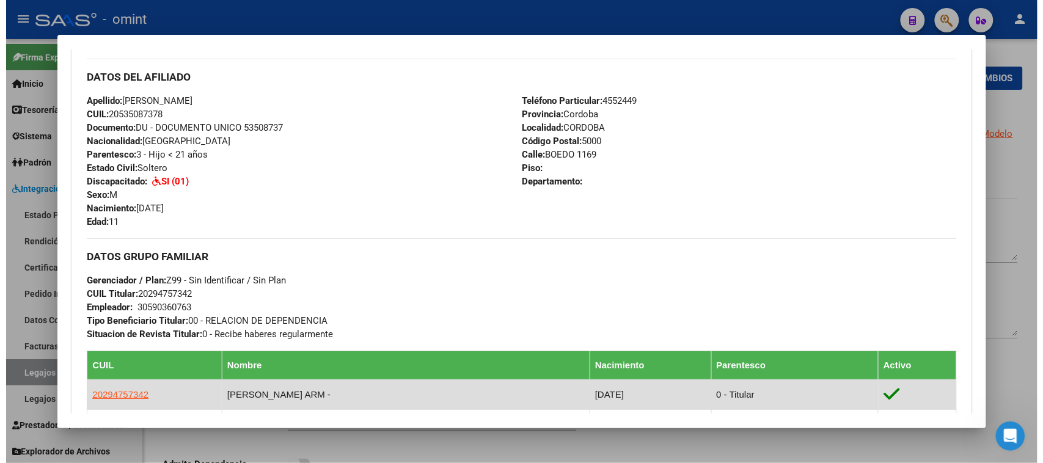
scroll to position [382, 0]
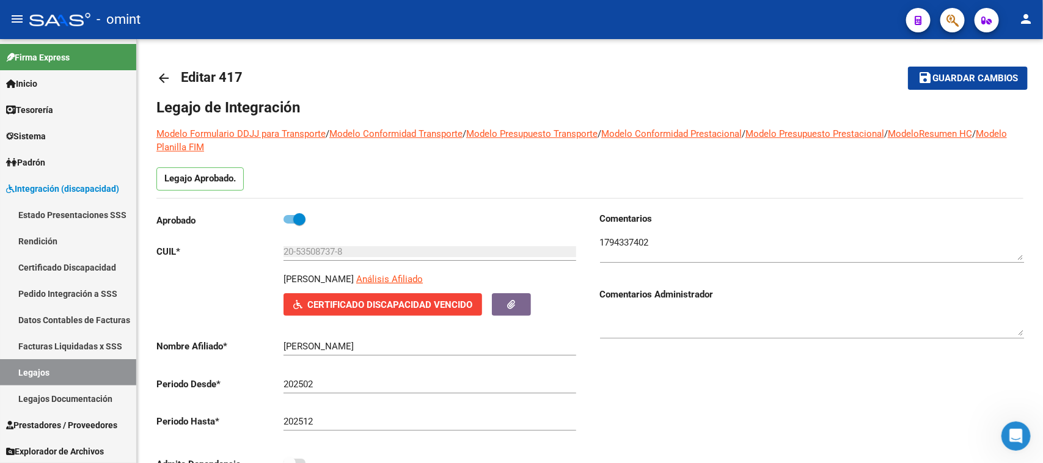
click at [364, 7] on div "- omint" at bounding box center [462, 19] width 867 height 27
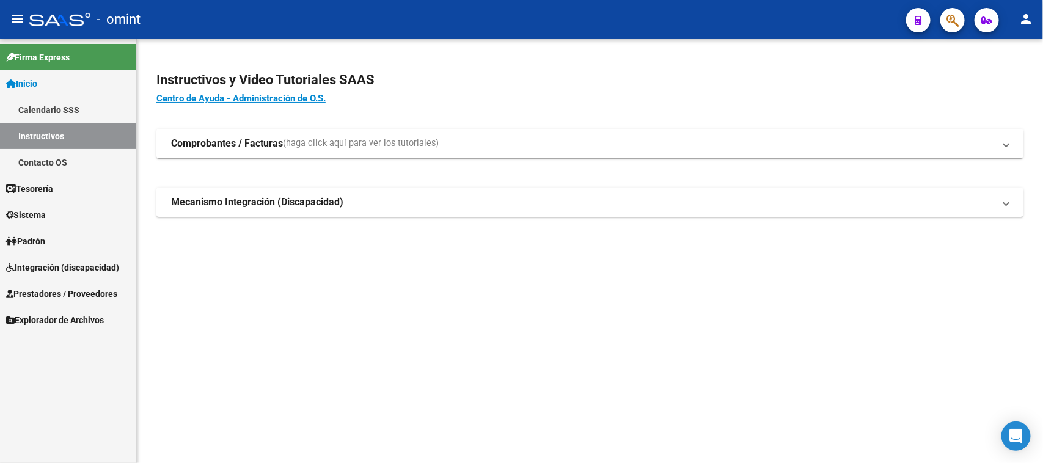
click at [101, 263] on span "Integración (discapacidad)" at bounding box center [62, 267] width 113 height 13
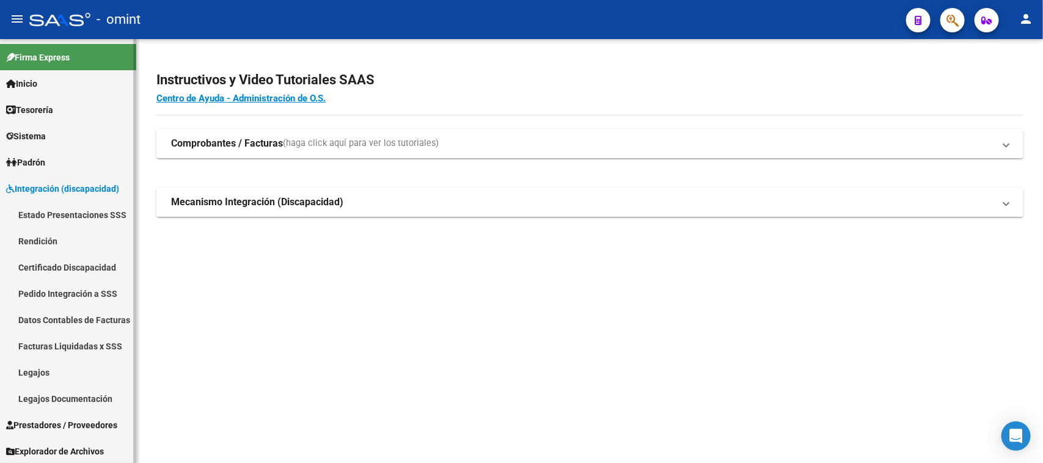
click at [68, 370] on link "Legajos" at bounding box center [68, 372] width 136 height 26
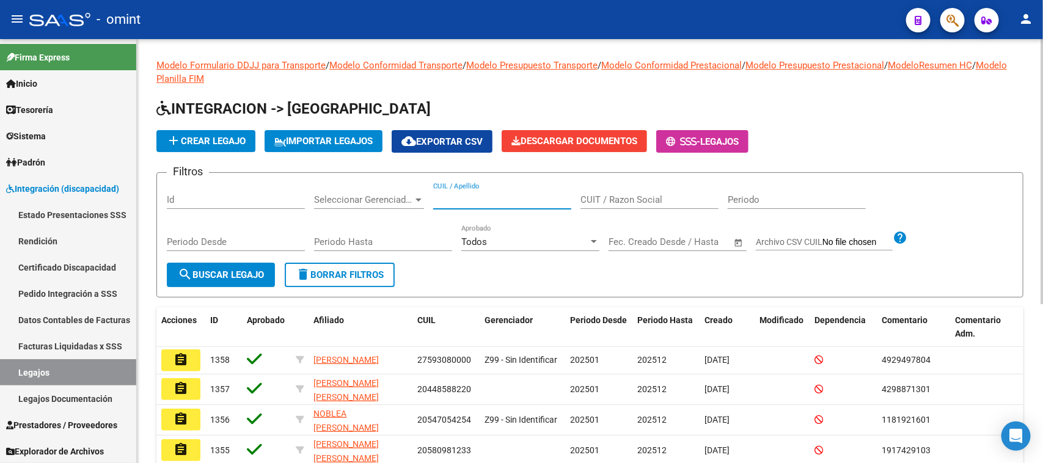
click at [478, 200] on input "CUIL / Apellido" at bounding box center [502, 199] width 138 height 11
type input "[PERSON_NAME]"
click at [275, 273] on button "search Buscar Legajo" at bounding box center [221, 275] width 108 height 24
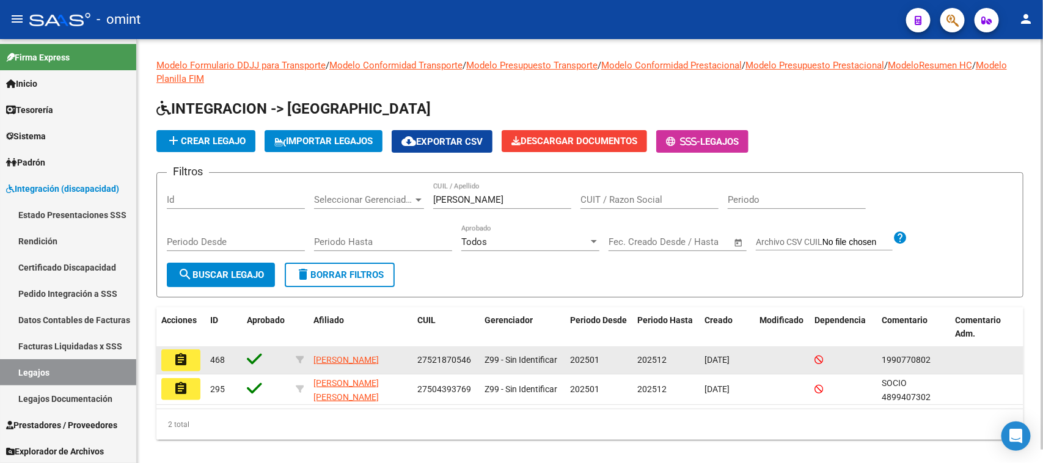
click at [191, 355] on button "assignment" at bounding box center [180, 361] width 39 height 22
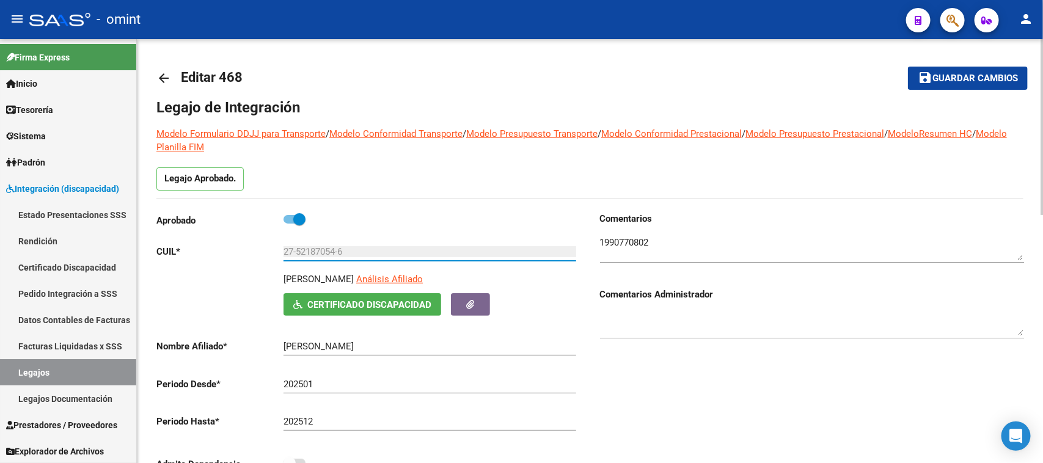
drag, startPoint x: 359, startPoint y: 249, endPoint x: 234, endPoint y: 246, distance: 125.3
click at [234, 246] on app-form-text-field "CUIL * 27-52187054-6 Ingresar CUIL" at bounding box center [366, 251] width 420 height 11
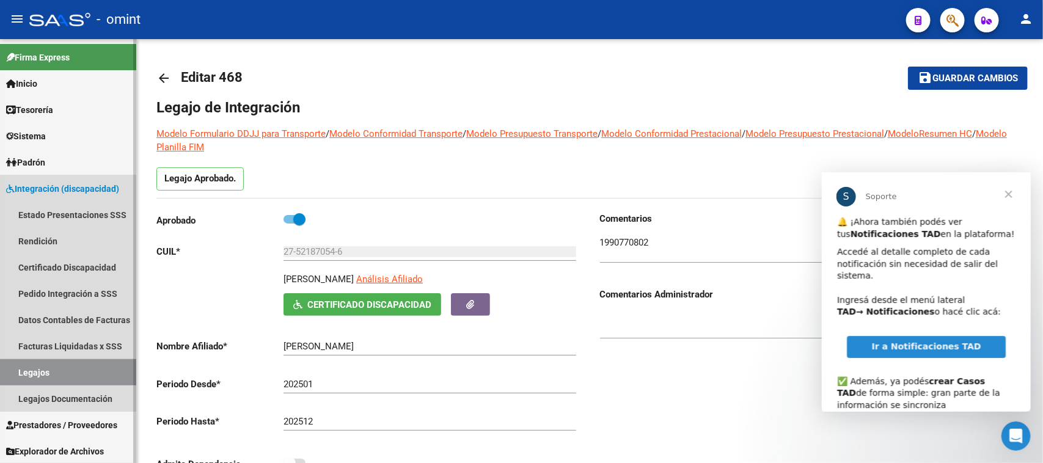
click at [80, 364] on link "Legajos" at bounding box center [68, 372] width 136 height 26
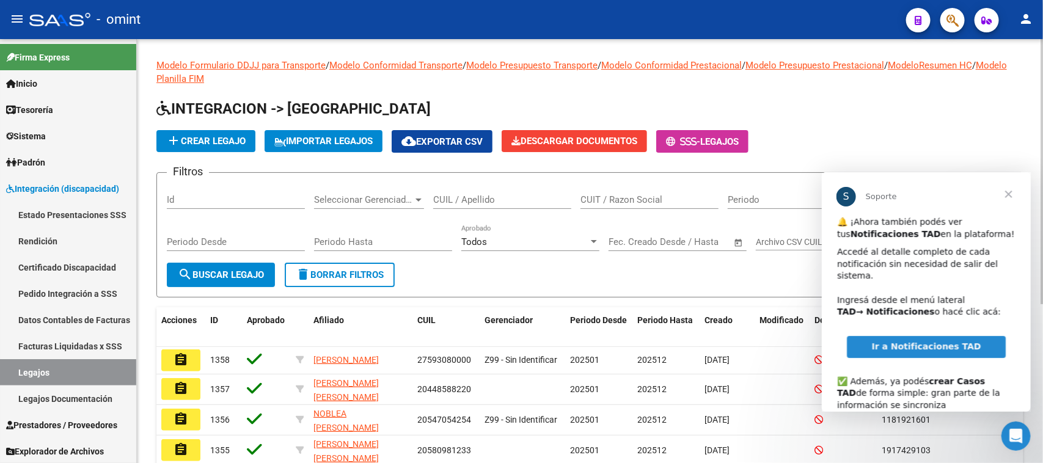
click at [460, 194] on input "CUIL / Apellido" at bounding box center [502, 199] width 138 height 11
paste input "2051196922"
type input "2051196922"
click at [277, 257] on div "Periodo Desde" at bounding box center [236, 244] width 138 height 38
click at [271, 270] on button "search Buscar Legajo" at bounding box center [221, 275] width 108 height 24
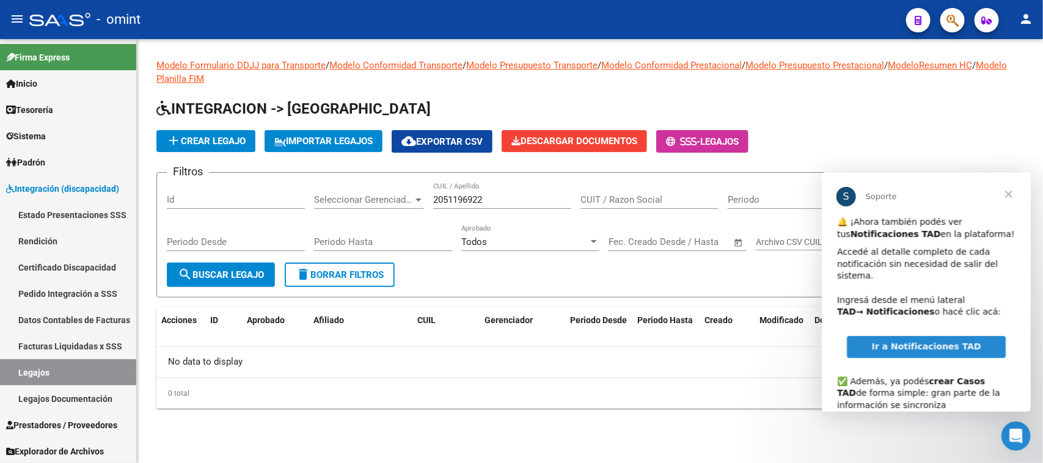
click at [1014, 196] on span "Cerrar" at bounding box center [1009, 194] width 44 height 44
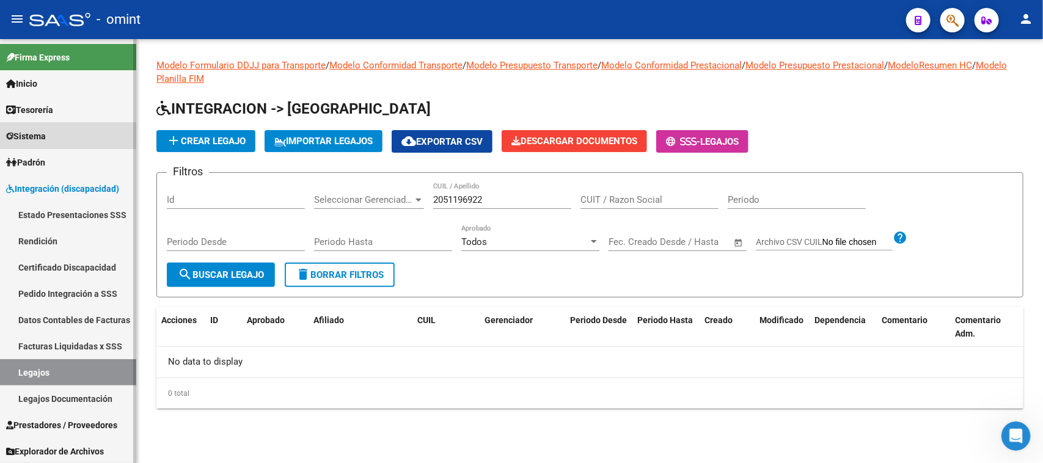
click at [35, 139] on span "Sistema" at bounding box center [26, 136] width 40 height 13
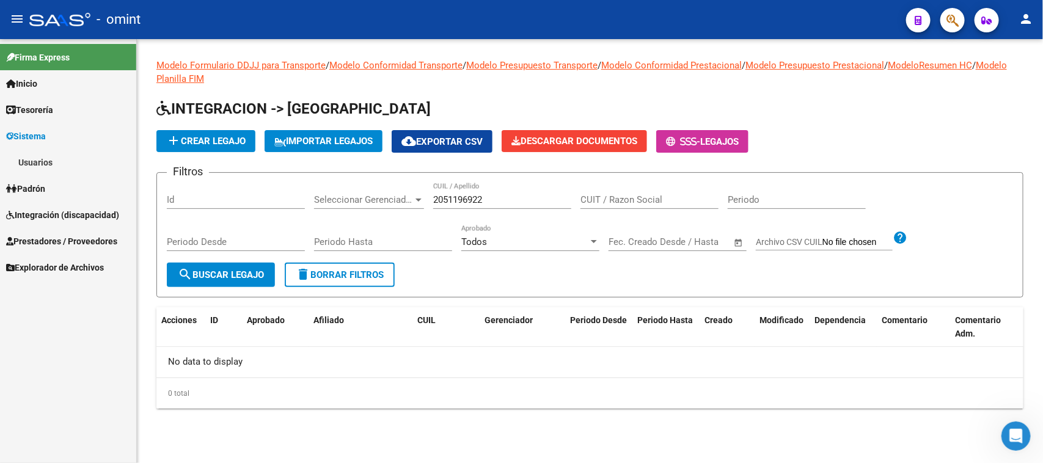
click at [58, 207] on link "Integración (discapacidad)" at bounding box center [68, 215] width 136 height 26
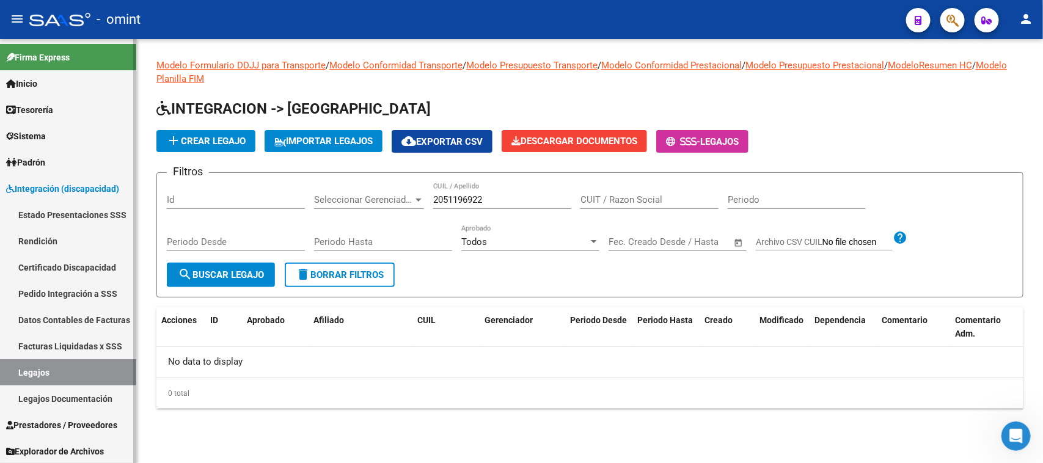
click at [52, 272] on link "Certificado Discapacidad" at bounding box center [68, 267] width 136 height 26
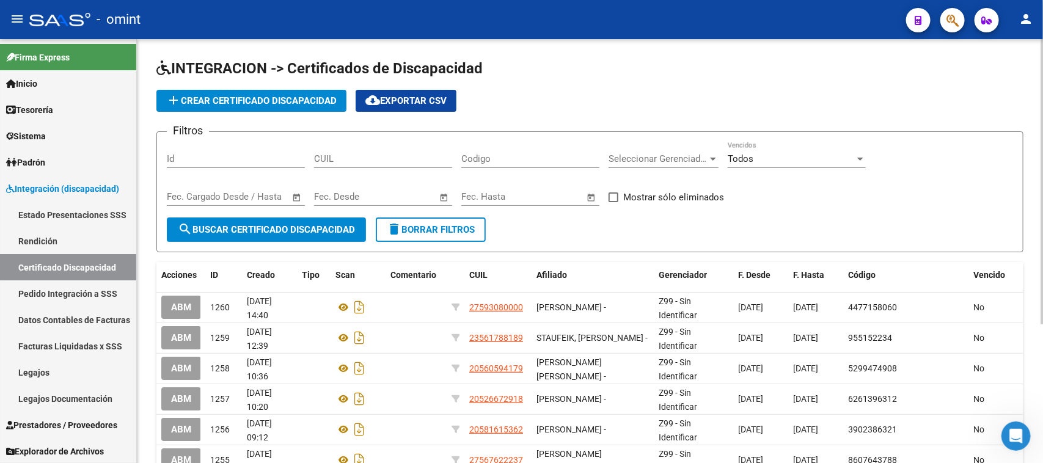
click at [374, 170] on div "CUIL" at bounding box center [383, 161] width 138 height 38
click at [374, 164] on div "CUIL" at bounding box center [383, 155] width 138 height 26
paste input "20-51196922"
type input "20-51196922"
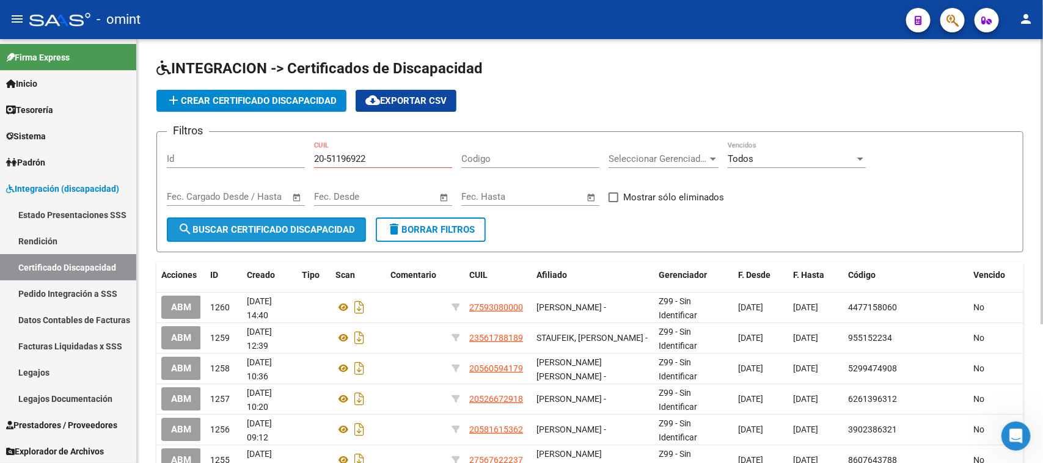
click at [337, 218] on button "search Buscar Certificado Discapacidad" at bounding box center [266, 230] width 199 height 24
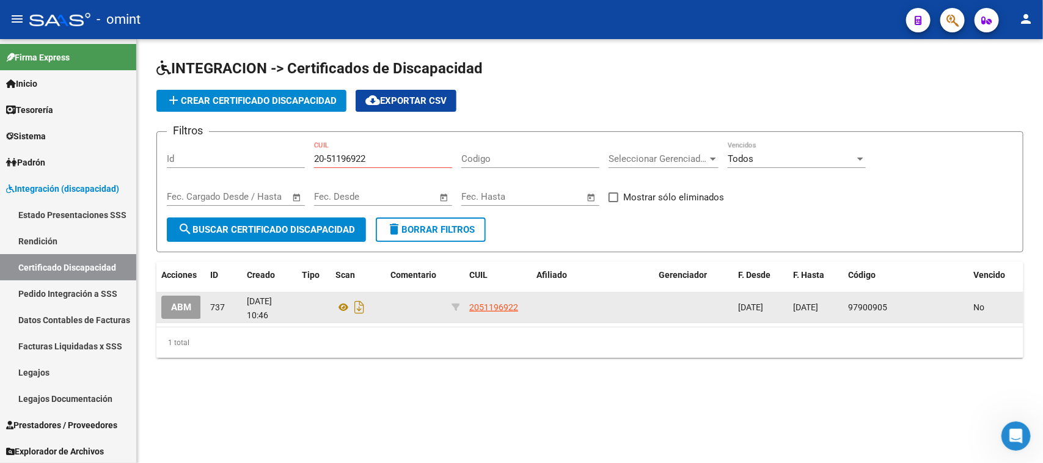
click at [169, 304] on button "ABM" at bounding box center [181, 307] width 40 height 23
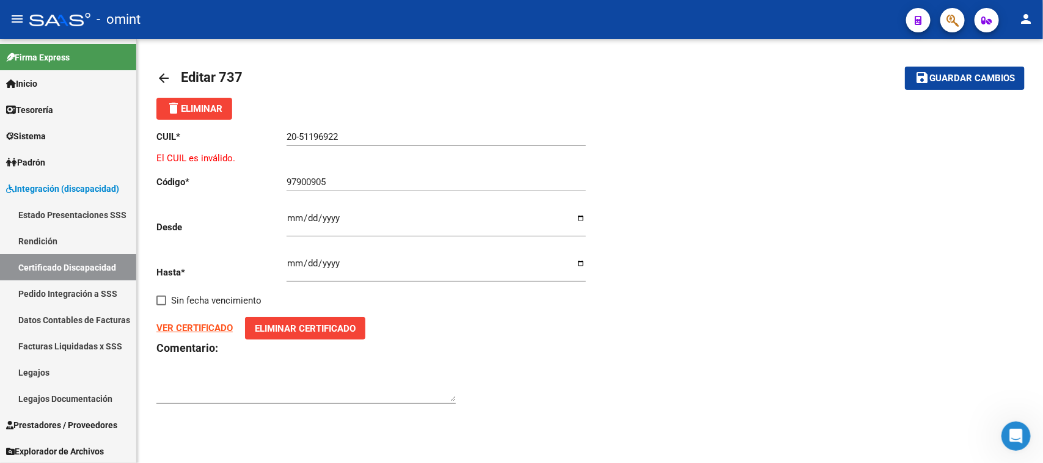
click at [190, 326] on strong "VER CERTIFICADO" at bounding box center [194, 328] width 76 height 11
click at [203, 110] on span "delete Eliminar" at bounding box center [194, 108] width 56 height 11
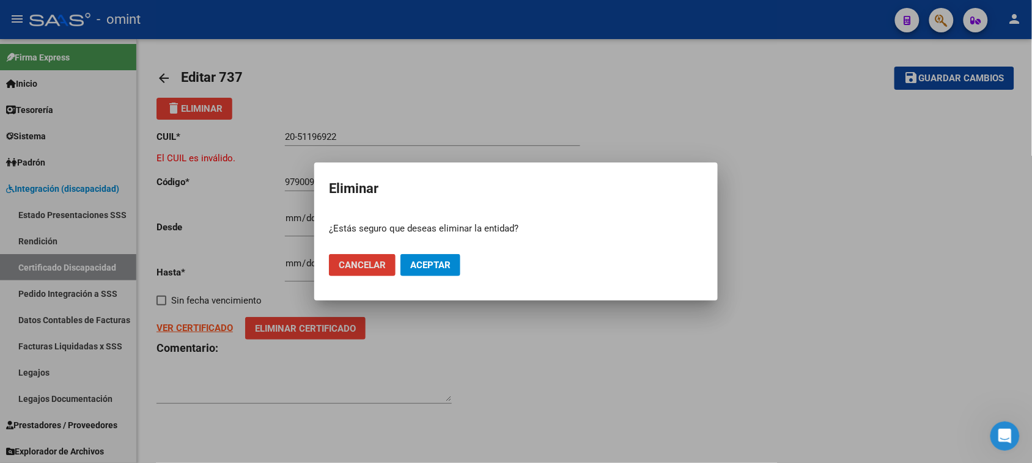
click at [469, 270] on mat-dialog-actions "Cancelar Aceptar" at bounding box center [516, 266] width 374 height 42
click at [435, 270] on span "Aceptar" at bounding box center [430, 265] width 40 height 11
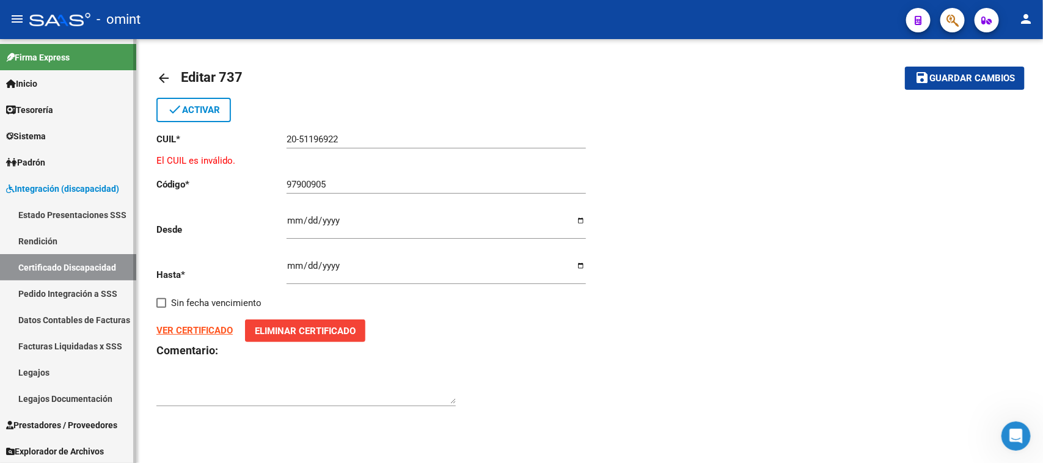
click at [73, 264] on link "Certificado Discapacidad" at bounding box center [68, 267] width 136 height 26
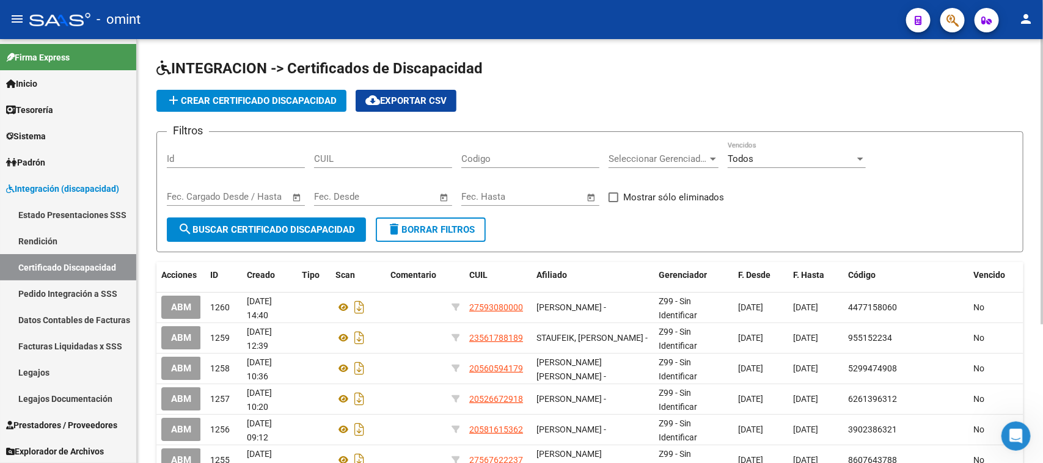
click at [387, 163] on input "CUIL" at bounding box center [383, 158] width 138 height 11
paste input "23-83953098"
click at [298, 221] on button "search Buscar Certificado Discapacidad" at bounding box center [266, 230] width 199 height 24
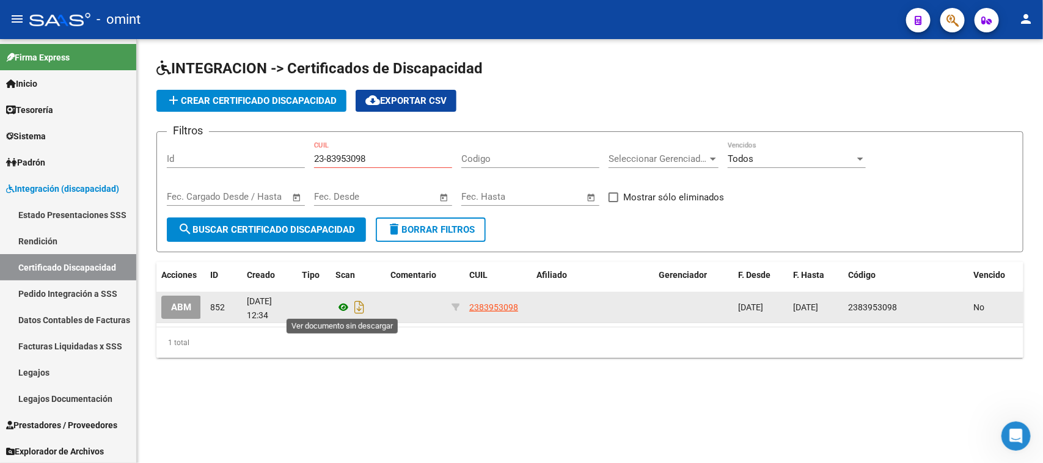
click at [339, 304] on icon at bounding box center [344, 307] width 16 height 15
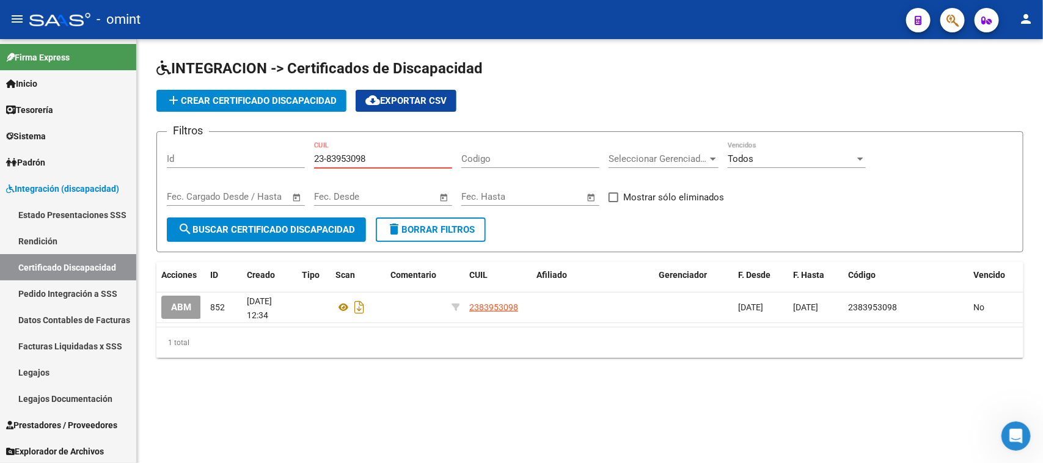
drag, startPoint x: 391, startPoint y: 153, endPoint x: 274, endPoint y: 152, distance: 117.4
click at [274, 152] on div "Filtros Id 23-83953098 CUIL Codigo Seleccionar Gerenciador Seleccionar Gerencia…" at bounding box center [590, 180] width 847 height 76
paste input "0-53444751-6"
click at [298, 225] on span "search Buscar Certificado Discapacidad" at bounding box center [266, 229] width 177 height 11
click at [402, 148] on div "20-53444751-6 CUIL" at bounding box center [383, 155] width 138 height 26
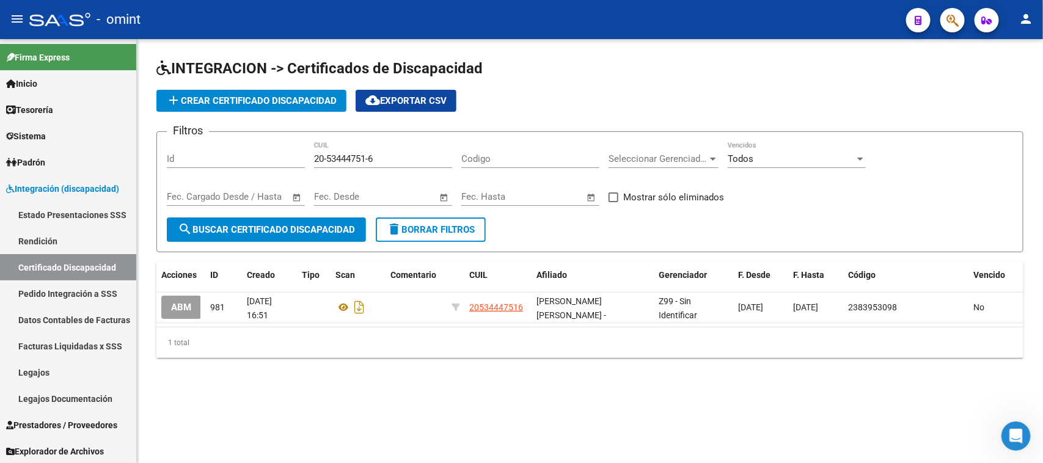
click at [402, 148] on div "20-53444751-6 CUIL" at bounding box center [383, 155] width 138 height 26
drag, startPoint x: 398, startPoint y: 161, endPoint x: 131, endPoint y: 141, distance: 267.3
click at [132, 133] on mat-sidenav-container "Firma Express Inicio Calendario SSS Instructivos Contacto OS Tesorería Extracto…" at bounding box center [521, 251] width 1043 height 424
paste input "3-83953098"
type input "23-83953098"
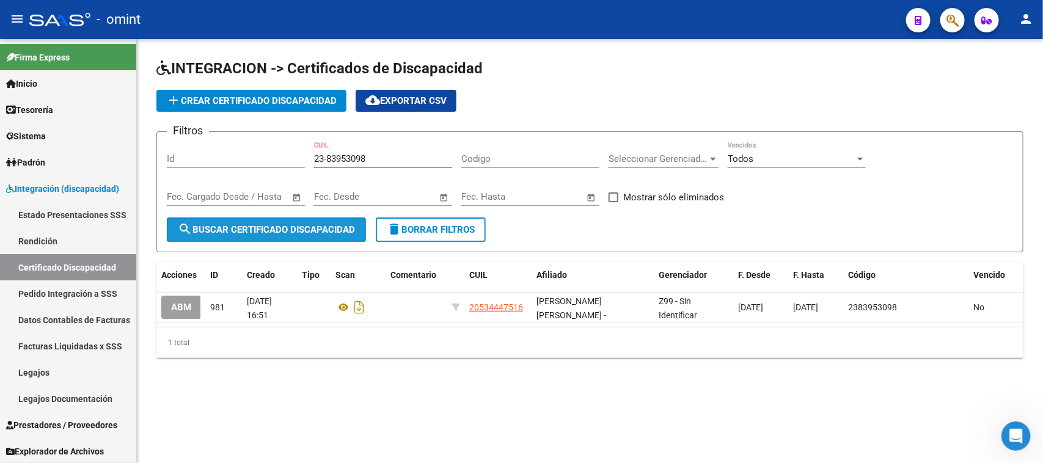
click at [277, 236] on button "search Buscar Certificado Discapacidad" at bounding box center [266, 230] width 199 height 24
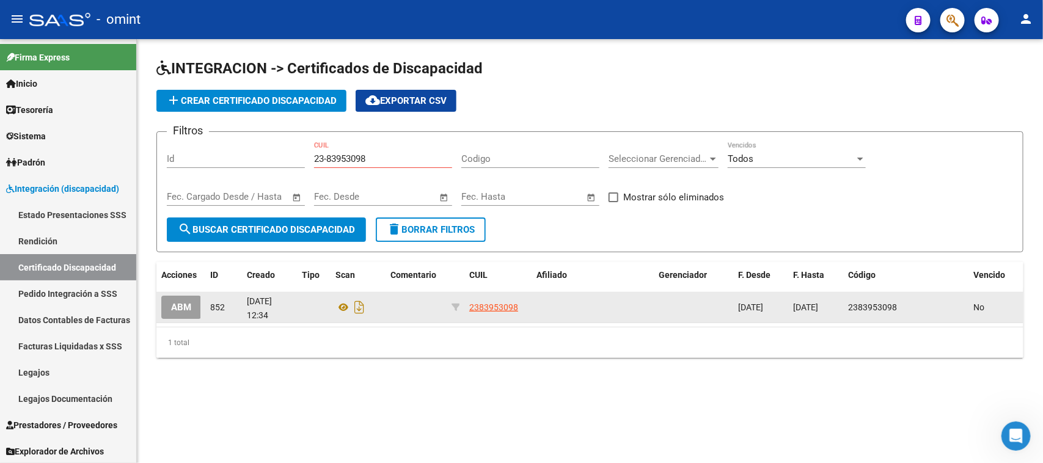
click at [193, 310] on button "ABM" at bounding box center [181, 307] width 40 height 23
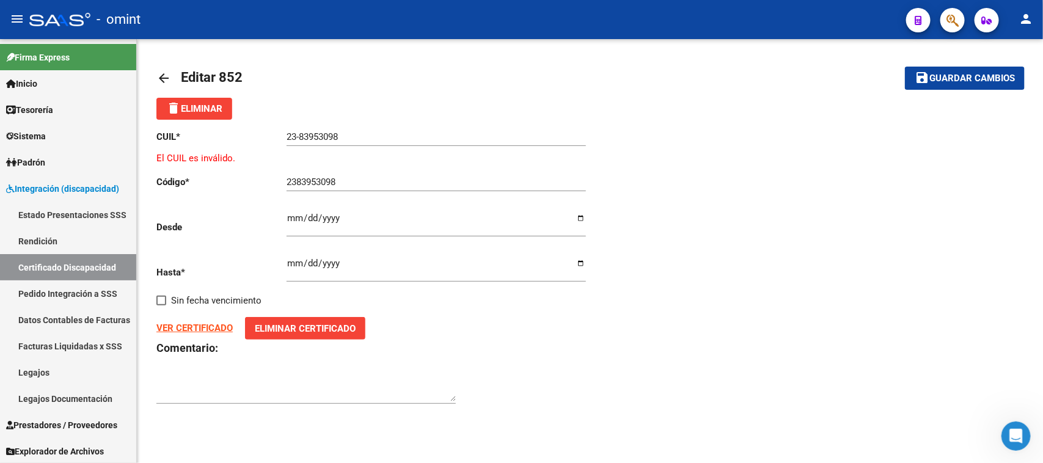
click at [226, 99] on button "delete Eliminar" at bounding box center [194, 109] width 76 height 22
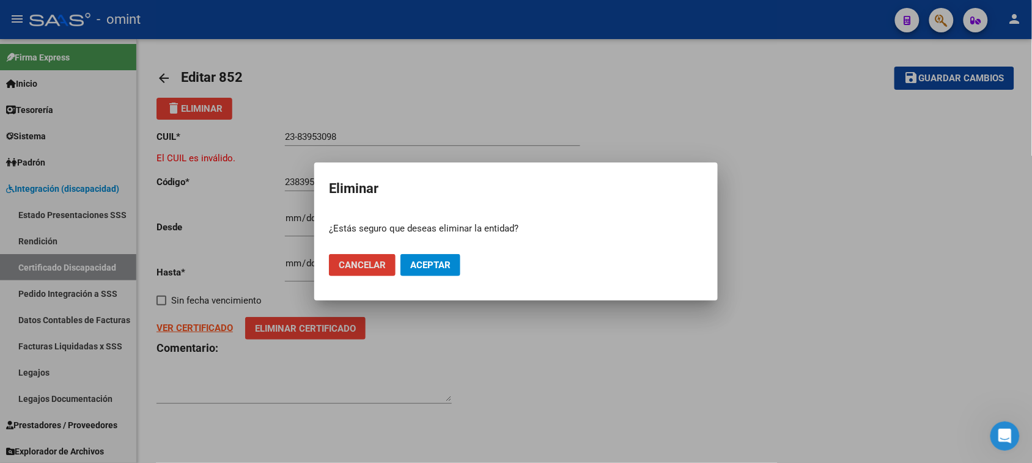
click at [426, 266] on span "Aceptar" at bounding box center [430, 265] width 40 height 11
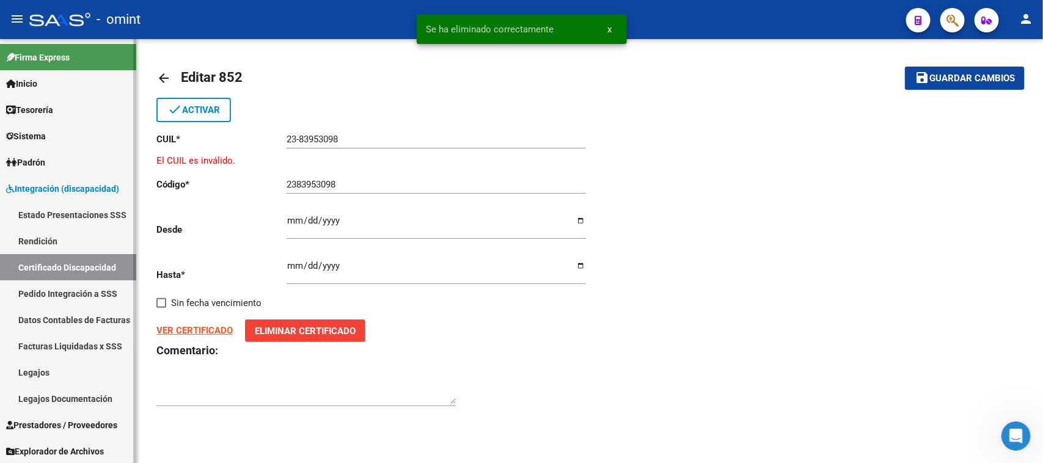
click at [83, 269] on link "Certificado Discapacidad" at bounding box center [68, 267] width 136 height 26
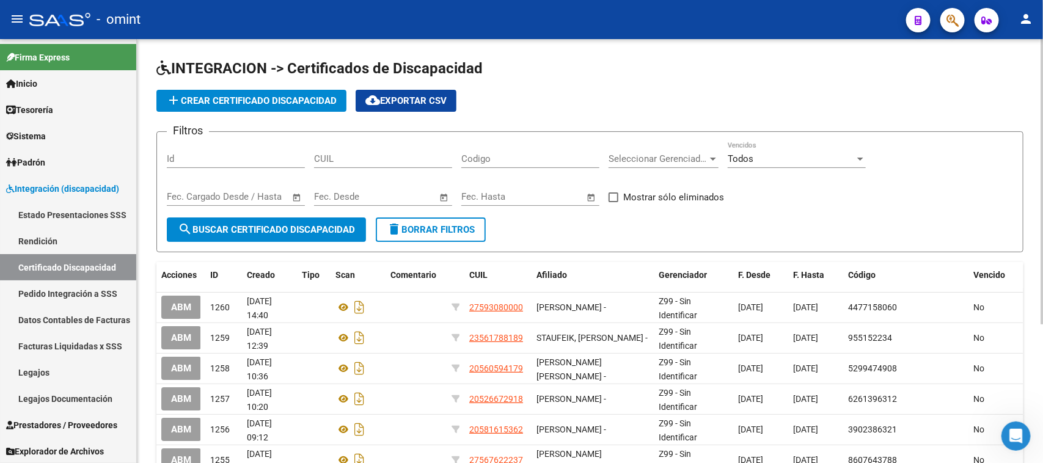
click at [338, 163] on input "CUIL" at bounding box center [383, 158] width 138 height 11
paste input "27-57567914"
type input "27-57567914"
click at [306, 220] on button "search Buscar Certificado Discapacidad" at bounding box center [266, 230] width 199 height 24
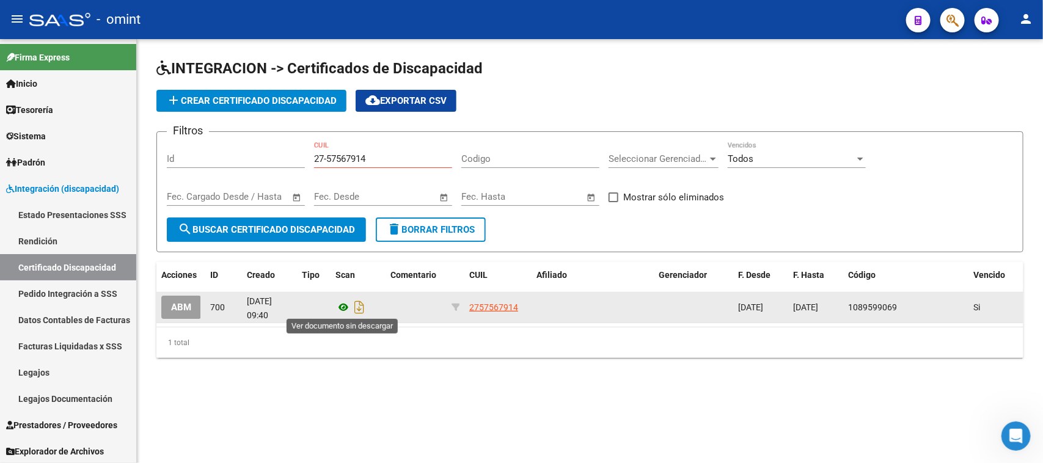
click at [340, 304] on icon at bounding box center [344, 307] width 16 height 15
click at [179, 311] on button "ABM" at bounding box center [181, 307] width 40 height 23
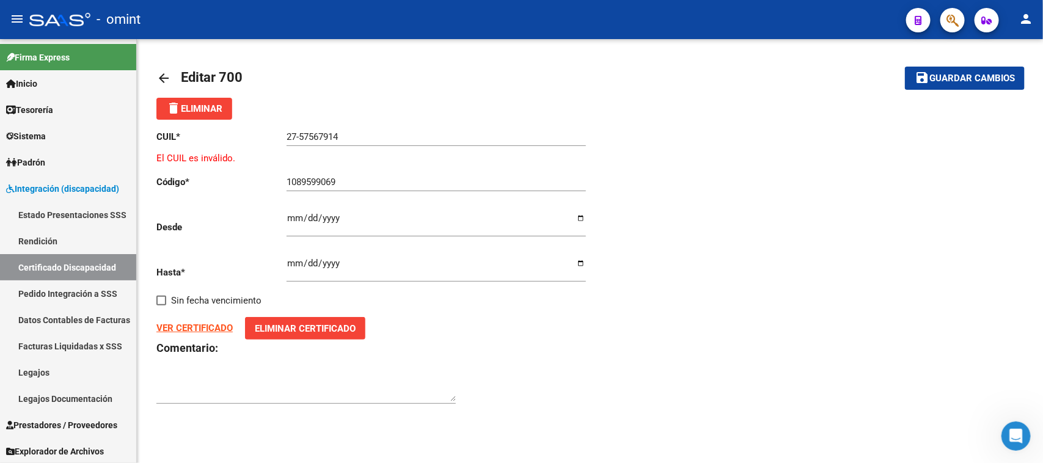
click at [205, 103] on span "delete Eliminar" at bounding box center [194, 108] width 56 height 11
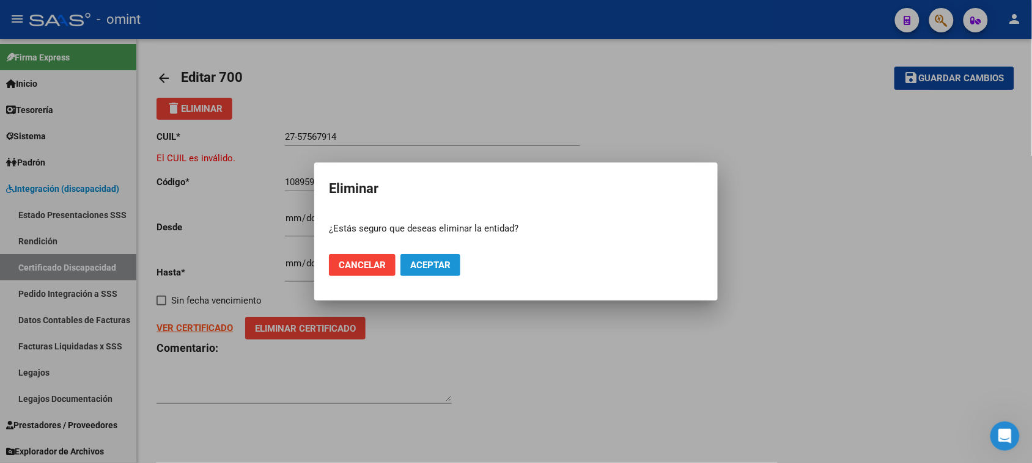
drag, startPoint x: 438, startPoint y: 265, endPoint x: 304, endPoint y: 262, distance: 133.9
click at [436, 265] on span "Aceptar" at bounding box center [430, 265] width 40 height 11
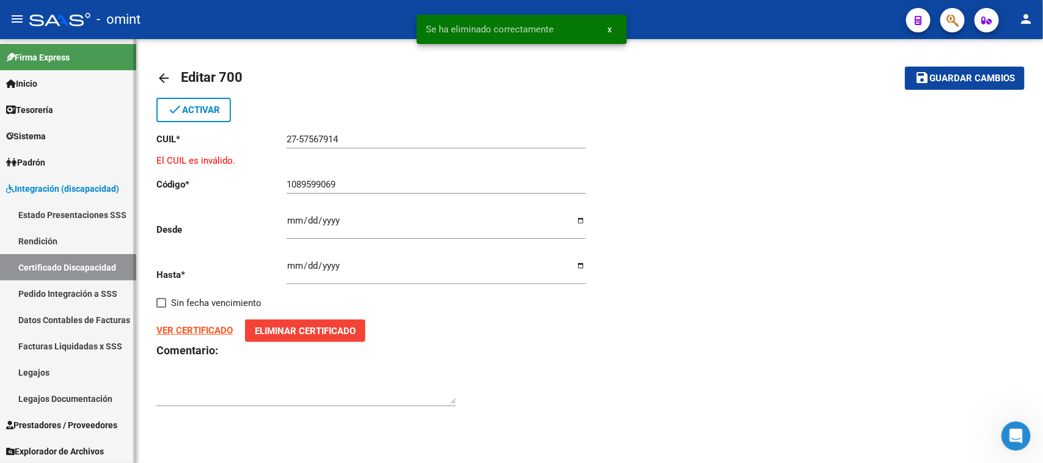
click at [111, 267] on link "Certificado Discapacidad" at bounding box center [68, 267] width 136 height 26
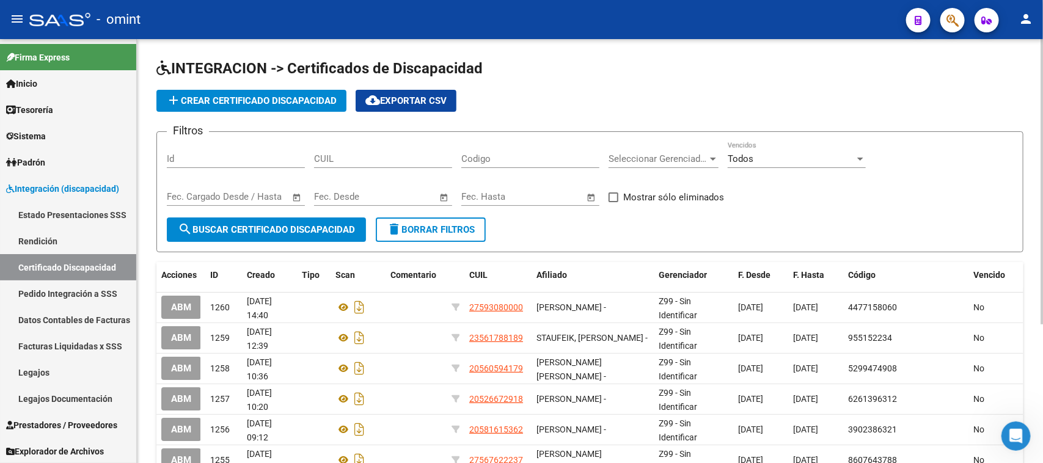
click at [432, 227] on span "delete Borrar Filtros" at bounding box center [431, 229] width 88 height 11
click at [413, 101] on span "cloud_download Exportar CSV" at bounding box center [406, 100] width 81 height 11
drag, startPoint x: 362, startPoint y: 160, endPoint x: 351, endPoint y: 159, distance: 11.0
click at [362, 159] on input "CUIL" at bounding box center [383, 158] width 138 height 11
paste input "20-11773030-2"
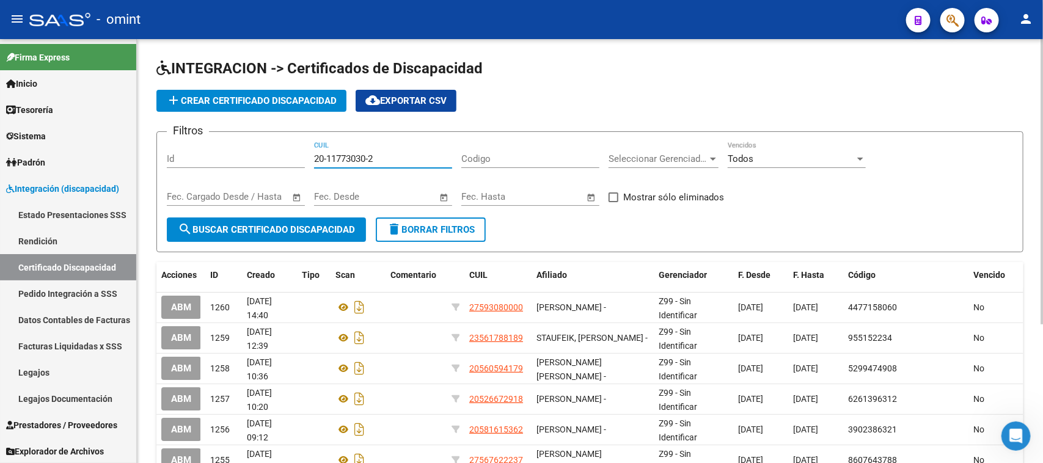
type input "20-11773030-2"
click at [306, 227] on span "search Buscar Certificado Discapacidad" at bounding box center [266, 229] width 177 height 11
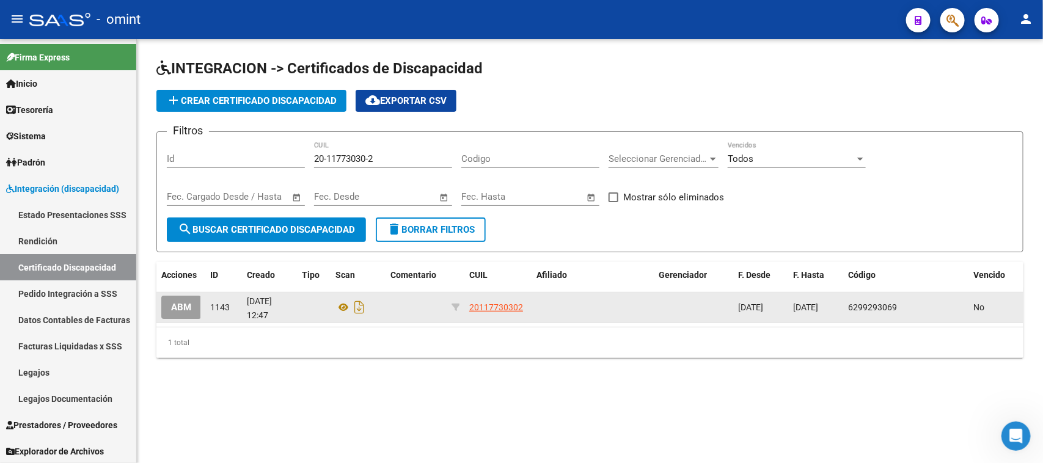
click at [182, 316] on button "ABM" at bounding box center [181, 307] width 40 height 23
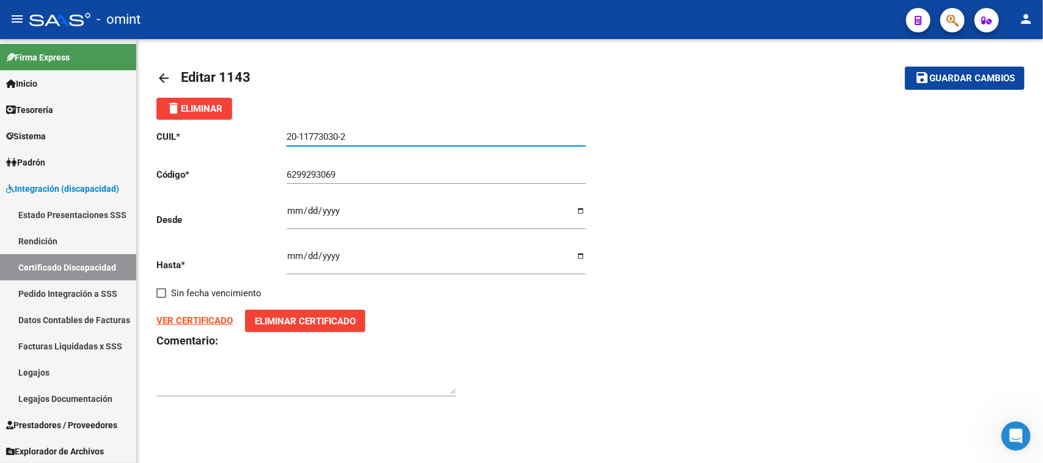
drag, startPoint x: 353, startPoint y: 132, endPoint x: 208, endPoint y: 136, distance: 145.5
click at [208, 136] on app-form-text-field "CUIL * 20-11773030-2 Ingresar el CUIL" at bounding box center [370, 136] width 429 height 11
click at [252, 403] on div at bounding box center [306, 383] width 300 height 49
click at [202, 321] on strong "VER CERTIFICADO" at bounding box center [194, 320] width 76 height 11
click at [924, 64] on mat-toolbar-row "save Guardar cambios" at bounding box center [935, 78] width 182 height 39
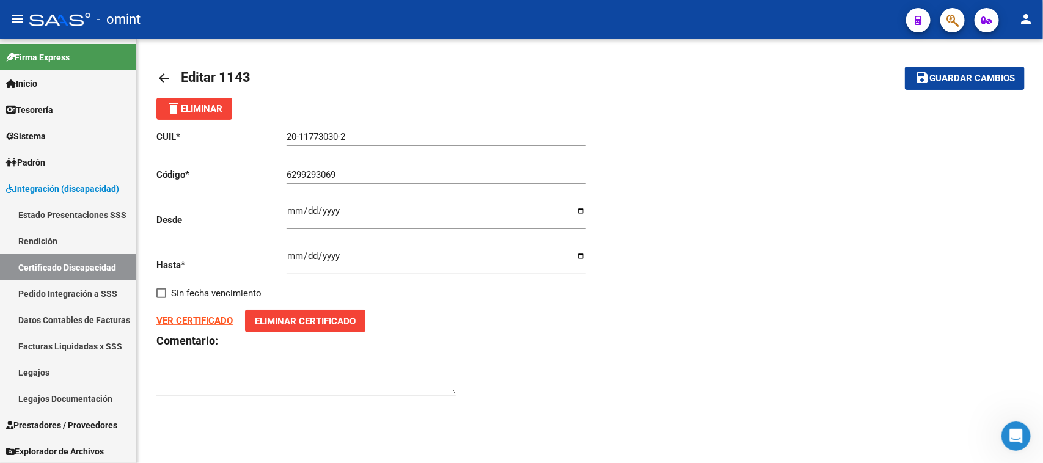
drag, startPoint x: 908, startPoint y: 96, endPoint x: 912, endPoint y: 83, distance: 13.4
click at [911, 87] on mat-toolbar-row "save Guardar cambios" at bounding box center [935, 78] width 182 height 39
click at [924, 74] on mat-icon "save" at bounding box center [922, 77] width 15 height 15
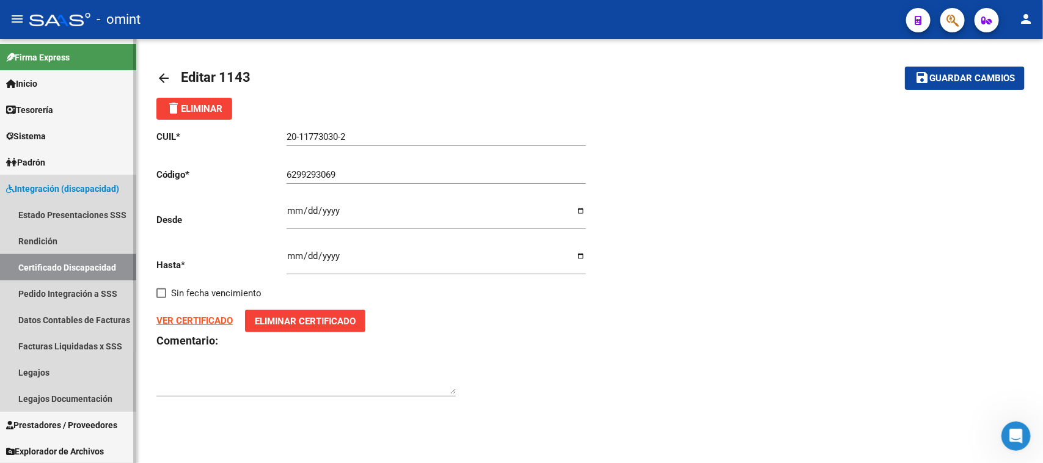
click at [78, 259] on link "Certificado Discapacidad" at bounding box center [68, 267] width 136 height 26
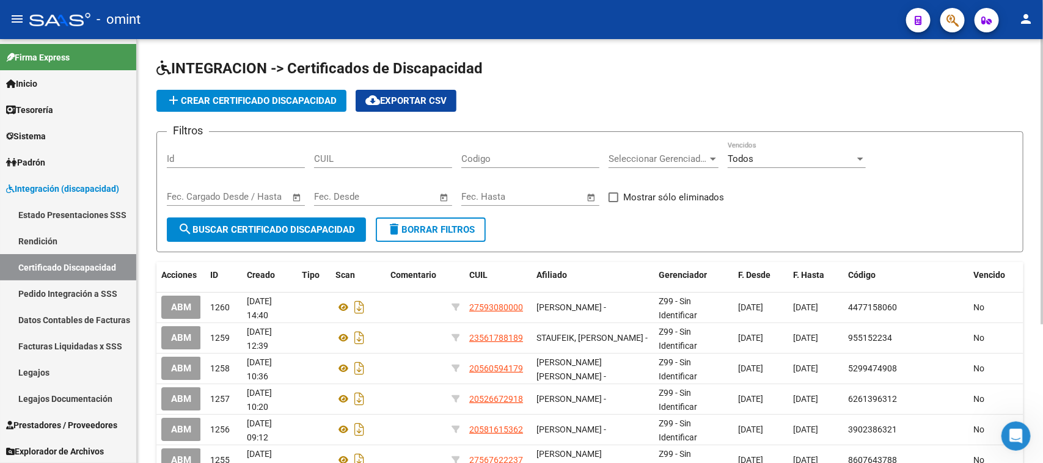
click at [386, 158] on input "CUIL" at bounding box center [383, 158] width 138 height 11
paste input "20-47927970-6"
type input "20-47927970-6"
click at [344, 219] on button "search Buscar Certificado Discapacidad" at bounding box center [266, 230] width 199 height 24
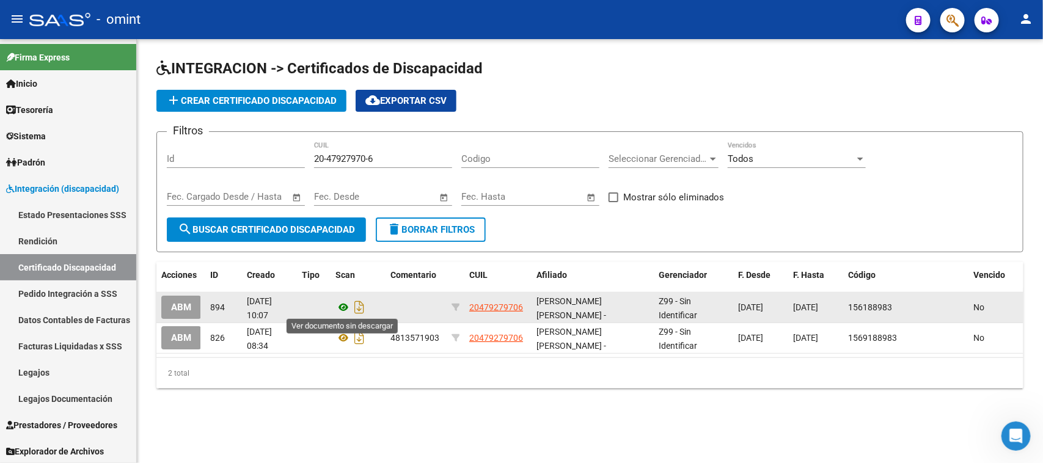
click at [337, 304] on icon at bounding box center [344, 307] width 16 height 15
click at [186, 307] on span "ABM" at bounding box center [181, 308] width 20 height 11
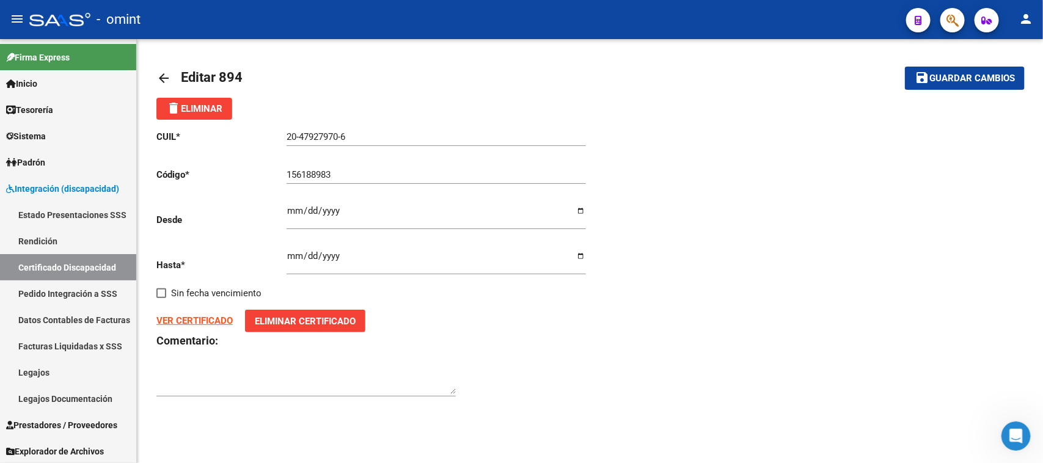
click at [215, 111] on span "delete Eliminar" at bounding box center [194, 108] width 56 height 11
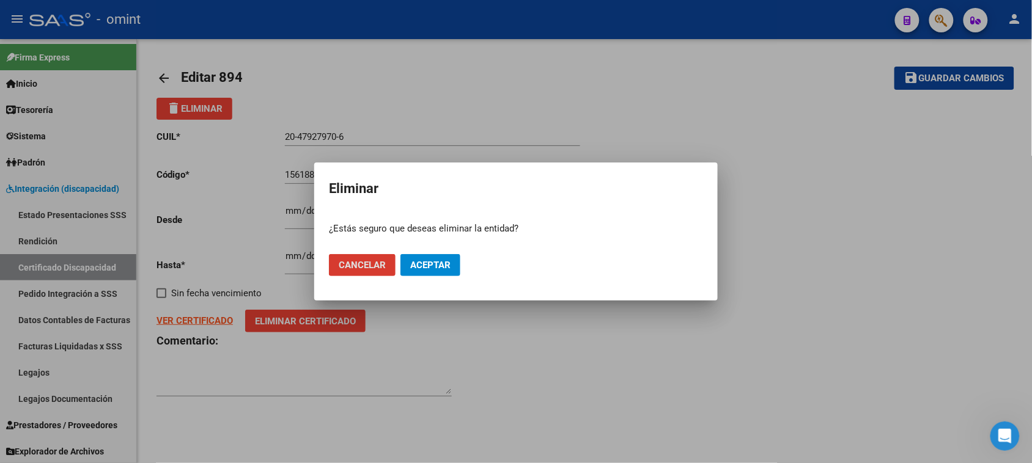
click at [444, 261] on span "Aceptar" at bounding box center [430, 265] width 40 height 11
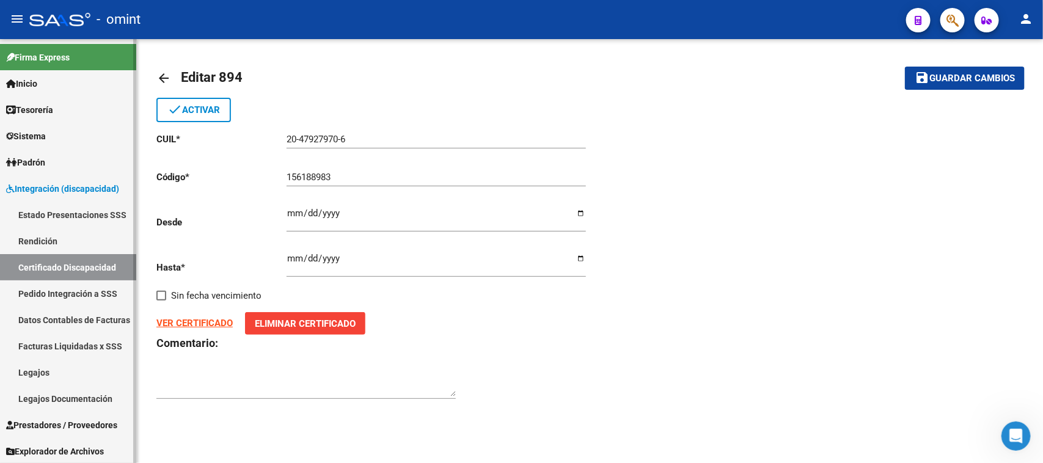
click at [99, 270] on link "Certificado Discapacidad" at bounding box center [68, 267] width 136 height 26
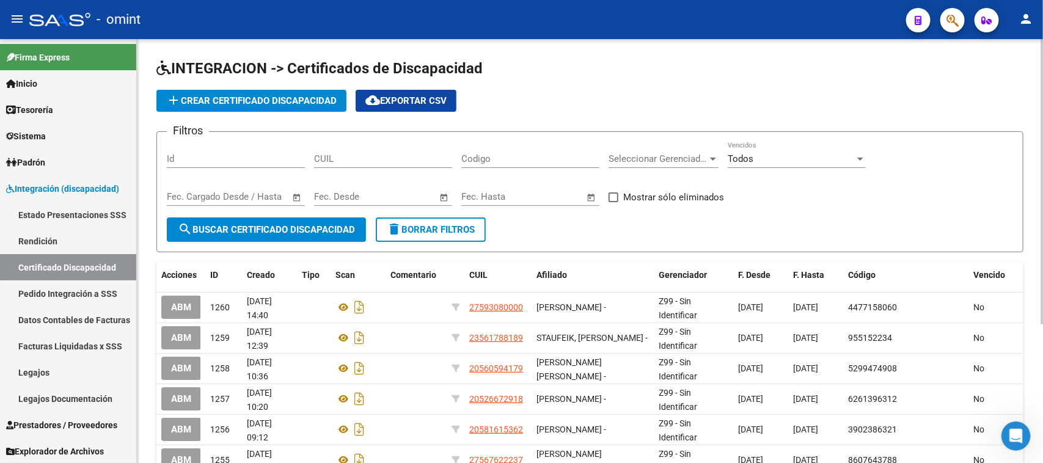
click at [367, 162] on input "CUIL" at bounding box center [383, 158] width 138 height 11
paste input "20-49192395-5"
type input "20-49192395-5"
click at [321, 219] on button "search Buscar Certificado Discapacidad" at bounding box center [266, 230] width 199 height 24
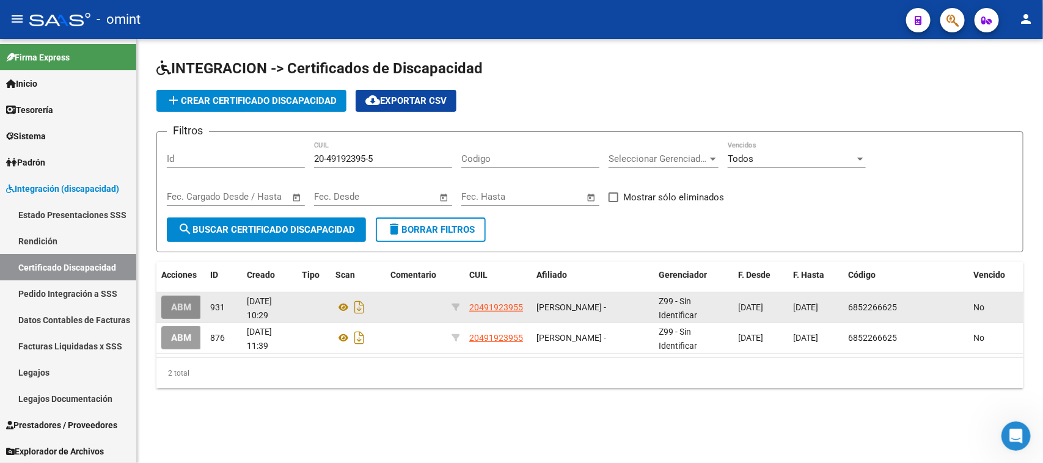
click at [172, 303] on span "ABM" at bounding box center [181, 308] width 20 height 11
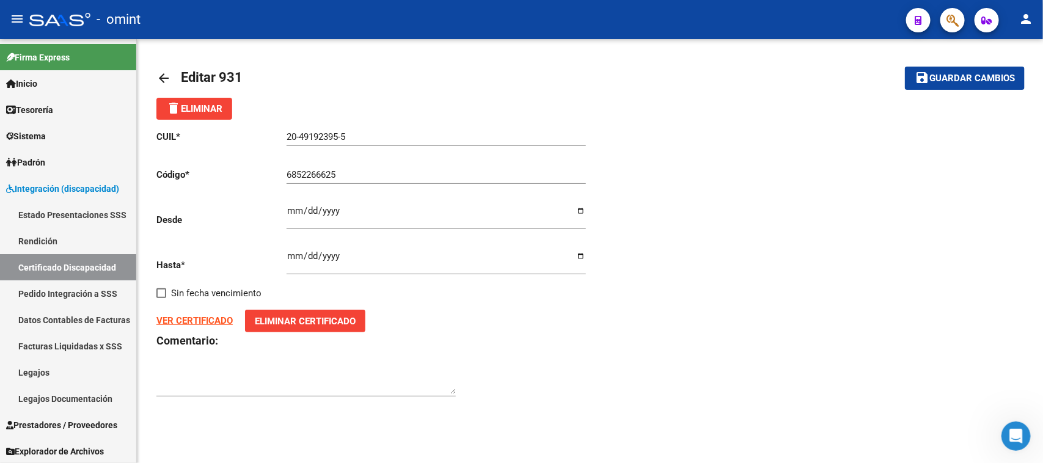
click at [218, 318] on strong "VER CERTIFICADO" at bounding box center [194, 320] width 76 height 11
click at [105, 260] on link "Certificado Discapacidad" at bounding box center [68, 267] width 136 height 26
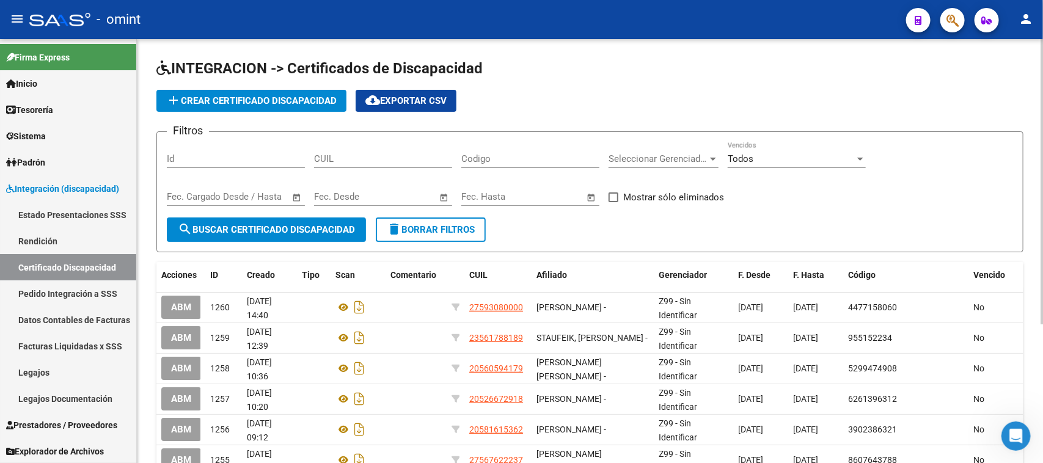
click at [347, 159] on input "CUIL" at bounding box center [383, 158] width 138 height 11
paste input "20-49192395-5"
type input "20-49192395-5"
click at [303, 219] on button "search Buscar Certificado Discapacidad" at bounding box center [266, 230] width 199 height 24
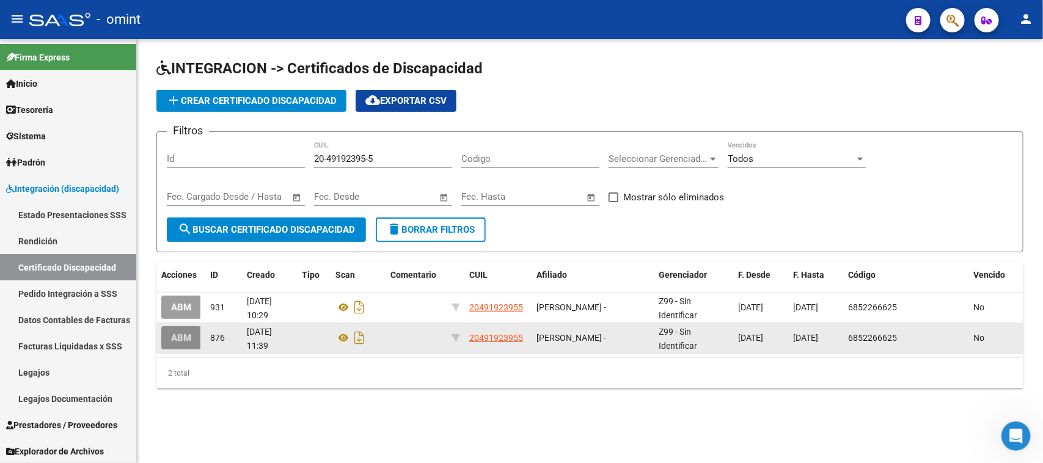
click at [191, 344] on button "ABM" at bounding box center [181, 337] width 40 height 23
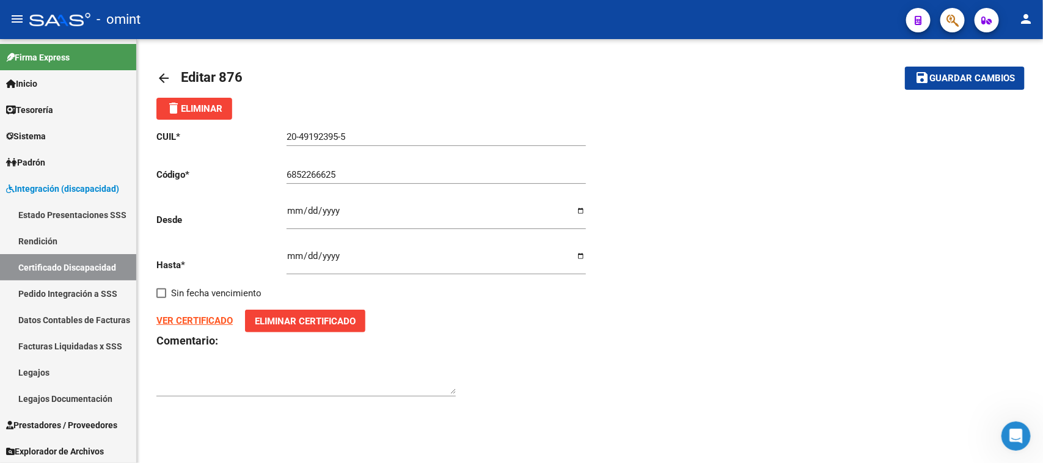
click at [211, 317] on strong "VER CERTIFICADO" at bounding box center [194, 320] width 76 height 11
click at [89, 263] on link "Certificado Discapacidad" at bounding box center [68, 267] width 136 height 26
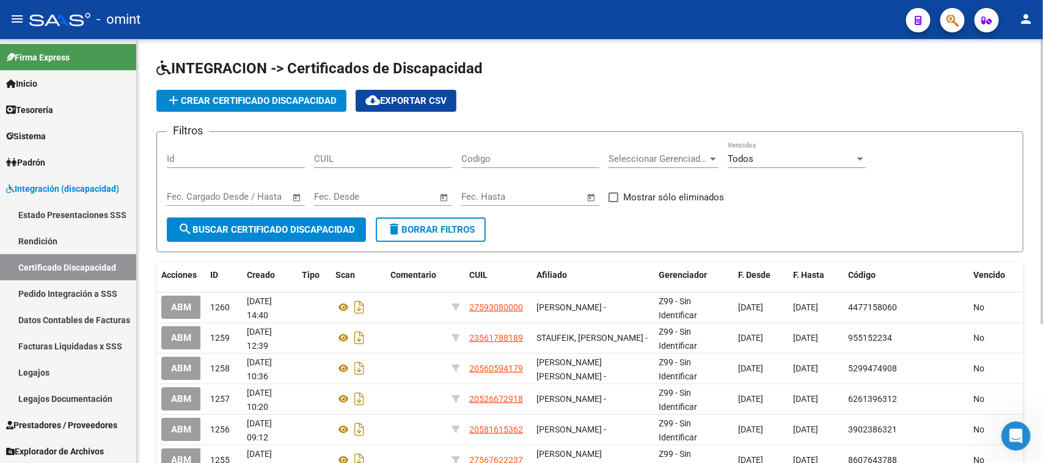
click at [340, 156] on input "CUIL" at bounding box center [383, 158] width 138 height 11
paste input "20-49192395-5"
type input "20-49192395-5"
click at [314, 224] on span "search Buscar Certificado Discapacidad" at bounding box center [266, 229] width 177 height 11
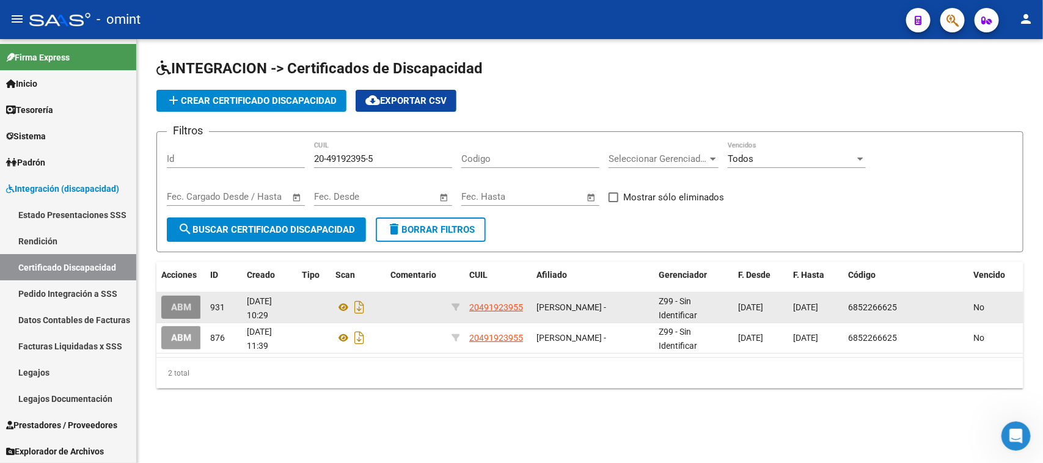
click at [176, 307] on span "ABM" at bounding box center [181, 308] width 20 height 11
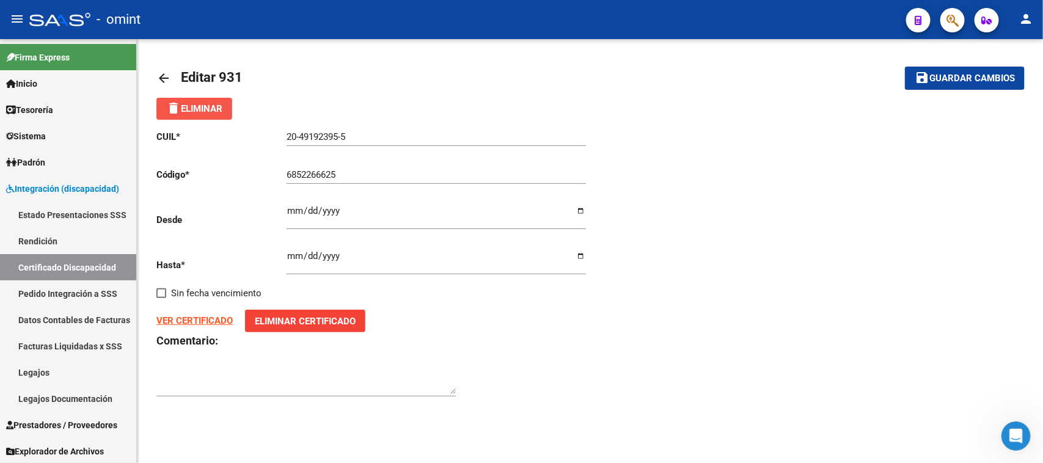
click at [210, 112] on span "delete Eliminar" at bounding box center [194, 108] width 56 height 11
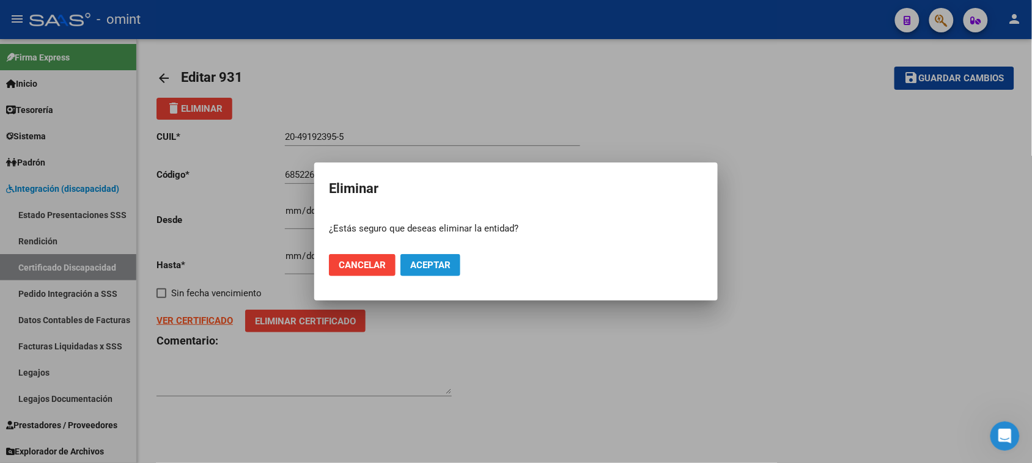
click at [421, 263] on span "Aceptar" at bounding box center [430, 265] width 40 height 11
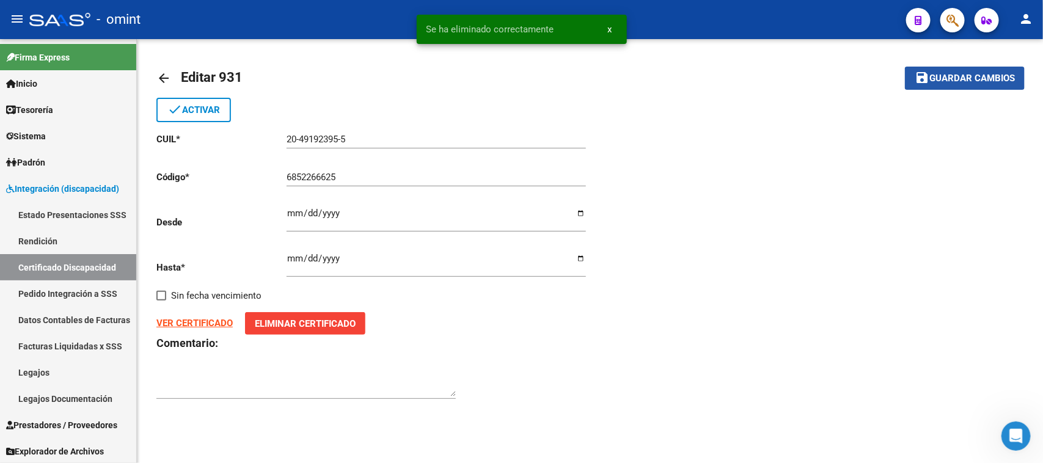
click at [920, 72] on mat-icon "save" at bounding box center [922, 77] width 15 height 15
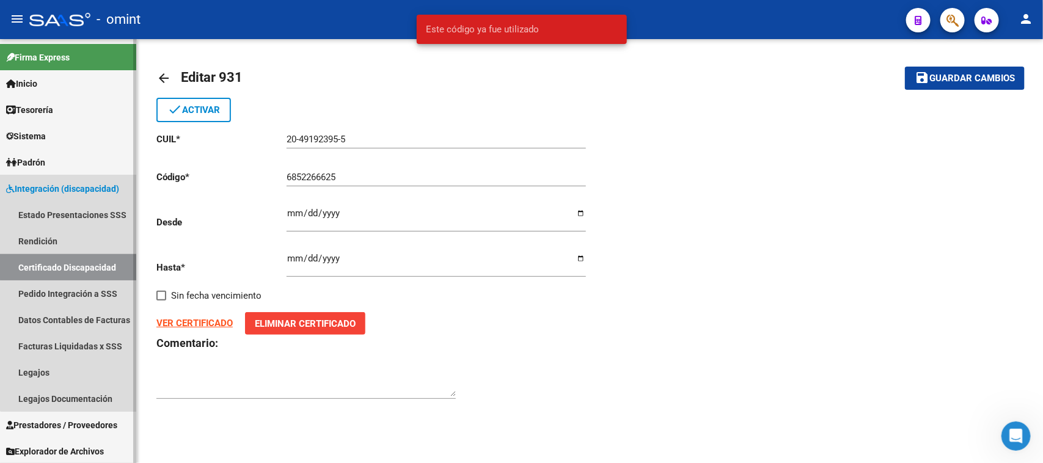
click at [78, 259] on link "Certificado Discapacidad" at bounding box center [68, 267] width 136 height 26
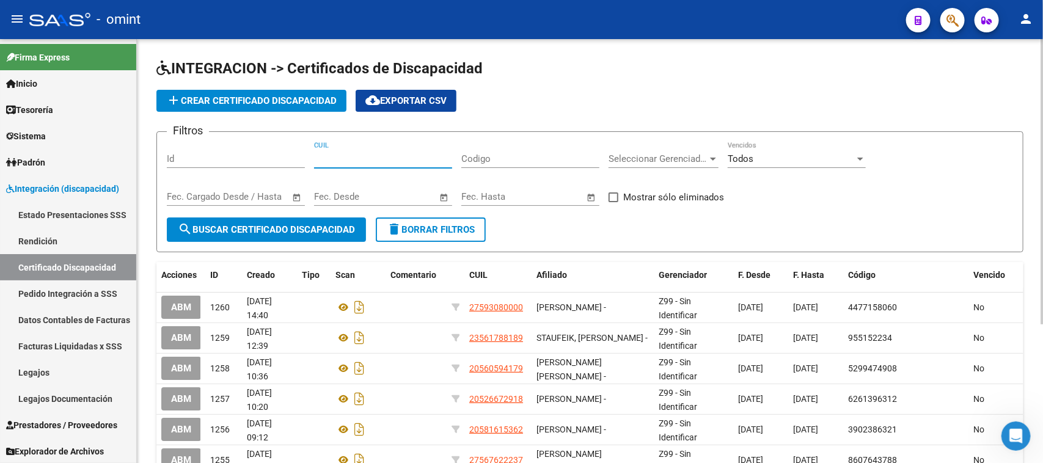
drag, startPoint x: 341, startPoint y: 155, endPoint x: 318, endPoint y: 197, distance: 48.7
click at [340, 156] on input "CUIL" at bounding box center [383, 158] width 138 height 11
paste input "20-49587950-0"
type input "20-49587950-0"
drag, startPoint x: 304, startPoint y: 235, endPoint x: 304, endPoint y: 226, distance: 9.2
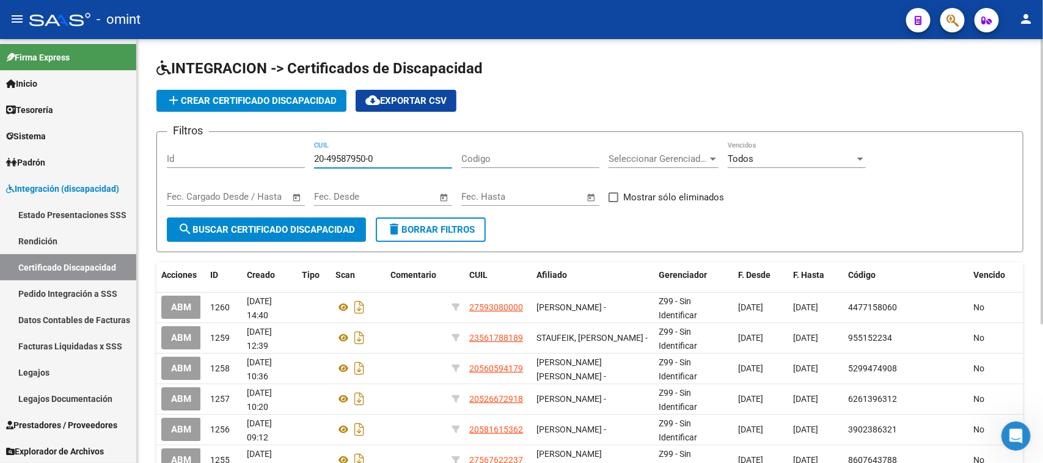
click at [304, 228] on button "search Buscar Certificado Discapacidad" at bounding box center [266, 230] width 199 height 24
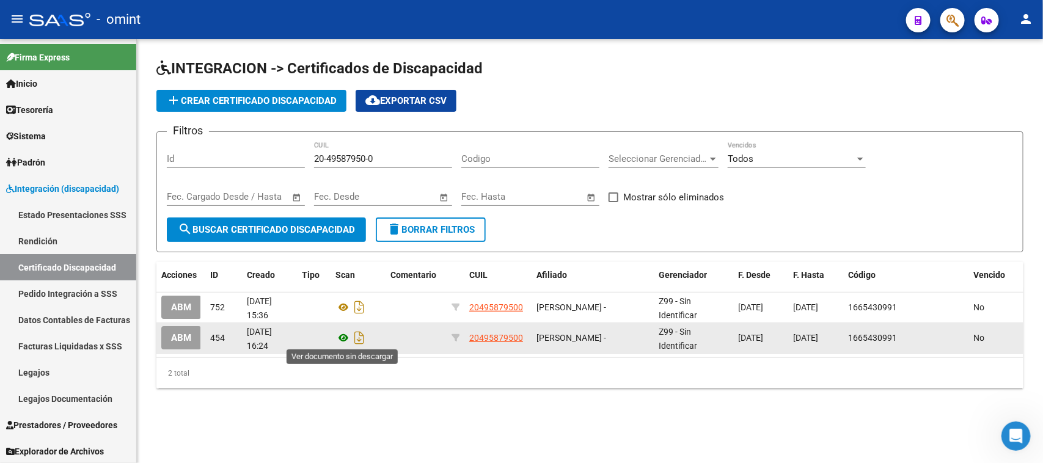
click at [336, 338] on icon at bounding box center [344, 338] width 16 height 15
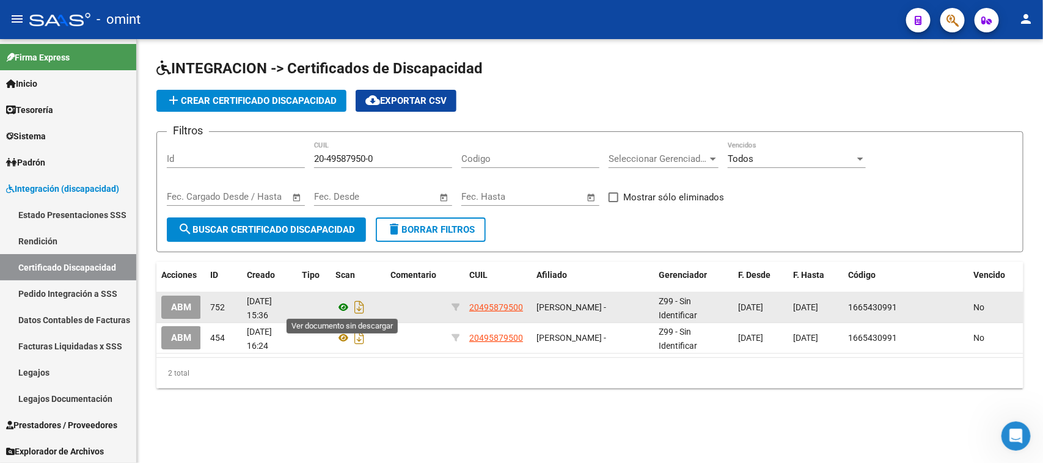
click at [337, 307] on icon at bounding box center [344, 307] width 16 height 15
click at [186, 303] on span "ABM" at bounding box center [181, 308] width 20 height 11
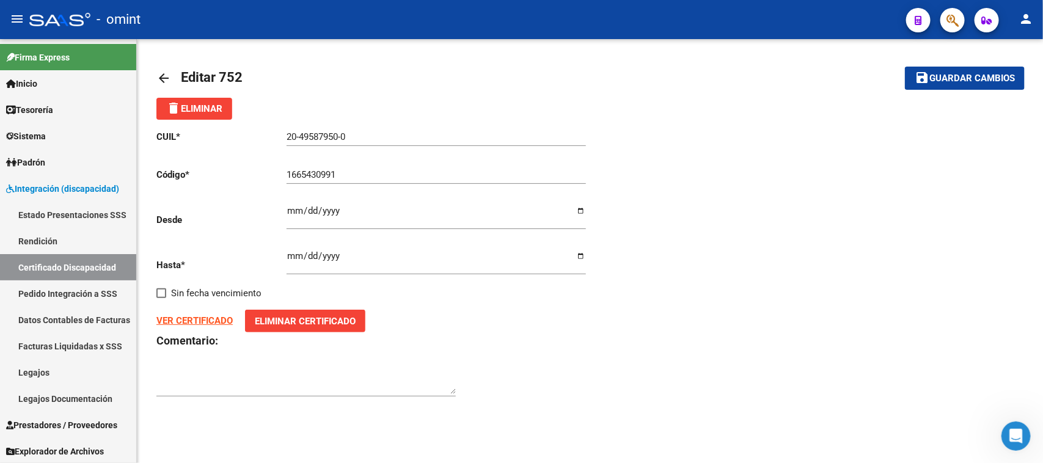
click at [218, 110] on span "delete Eliminar" at bounding box center [194, 108] width 56 height 11
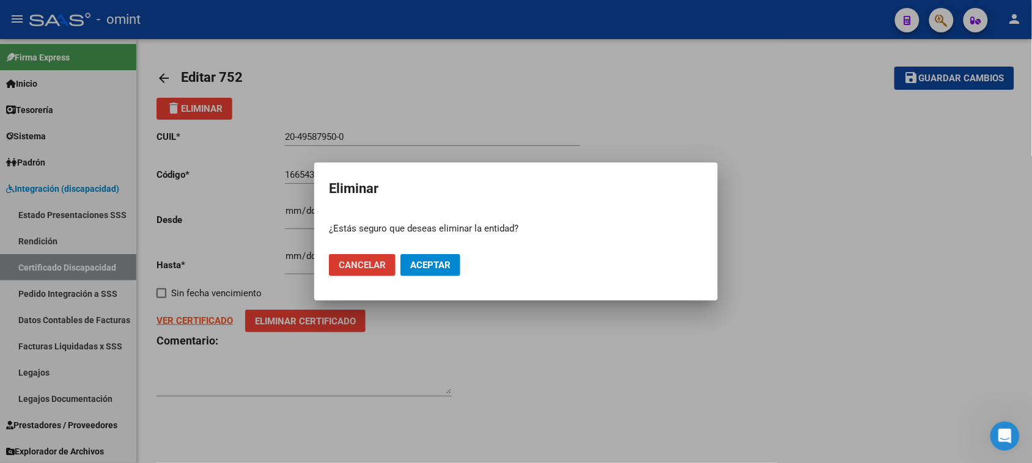
click at [433, 271] on button "Aceptar" at bounding box center [430, 265] width 60 height 22
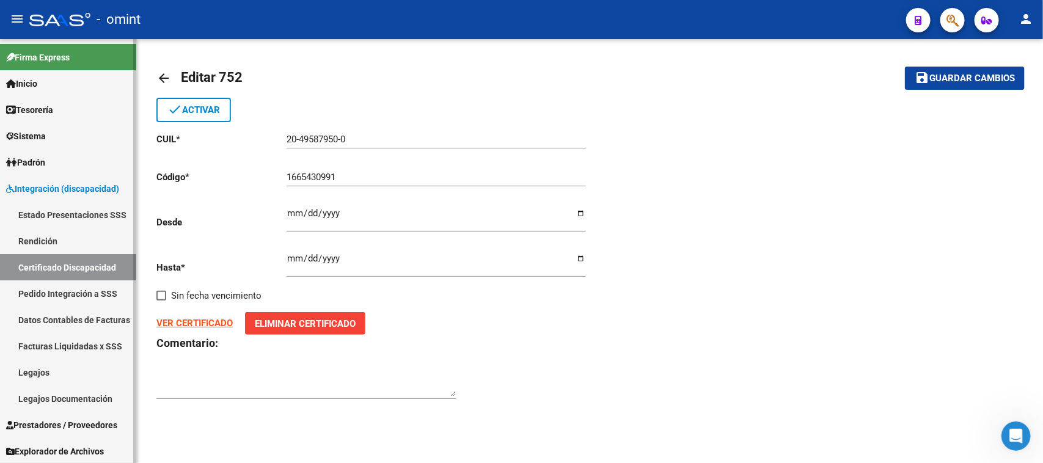
click at [74, 271] on link "Certificado Discapacidad" at bounding box center [68, 267] width 136 height 26
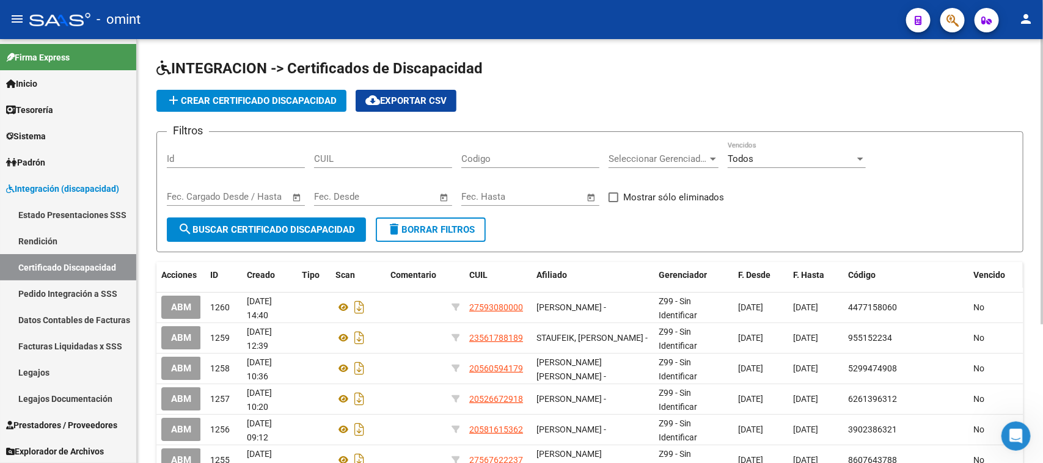
click at [984, 275] on span "Vencido" at bounding box center [990, 275] width 32 height 10
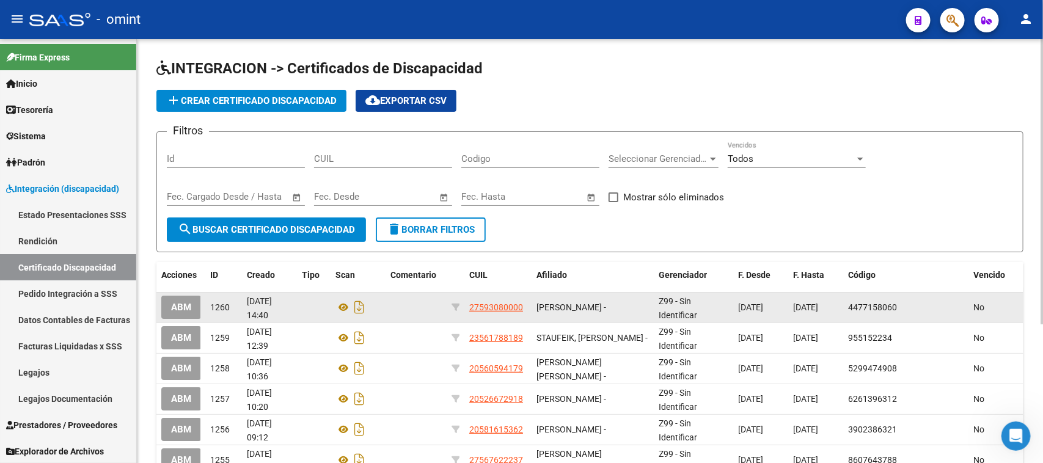
click at [992, 304] on div "No" at bounding box center [996, 308] width 45 height 14
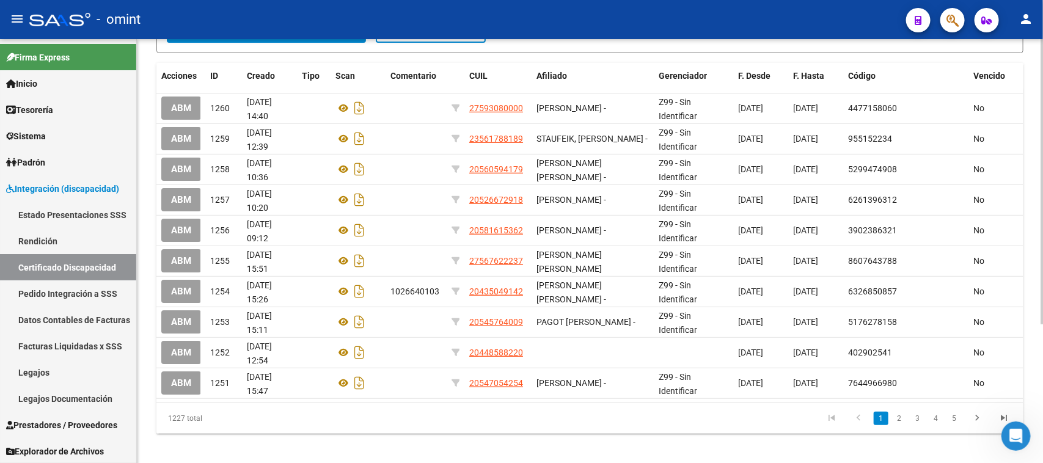
scroll to position [207, 0]
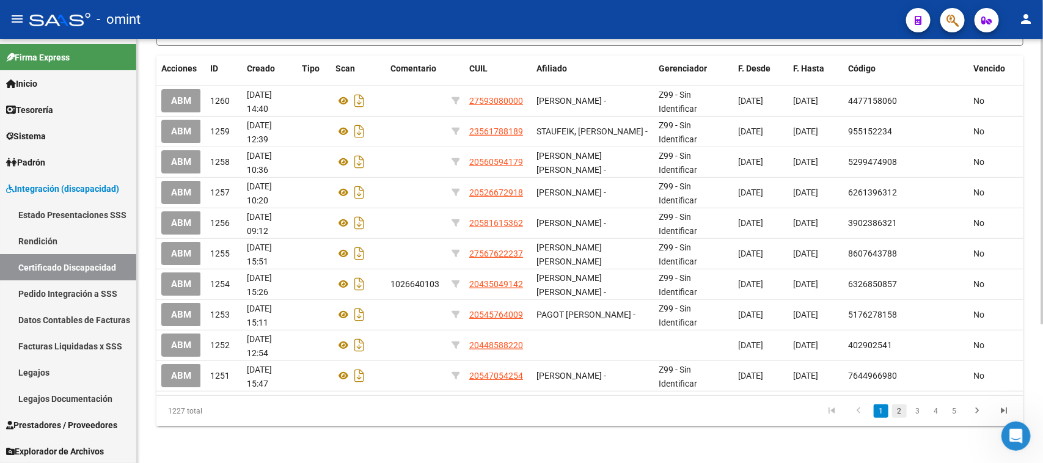
click at [906, 411] on link "2" at bounding box center [899, 411] width 15 height 13
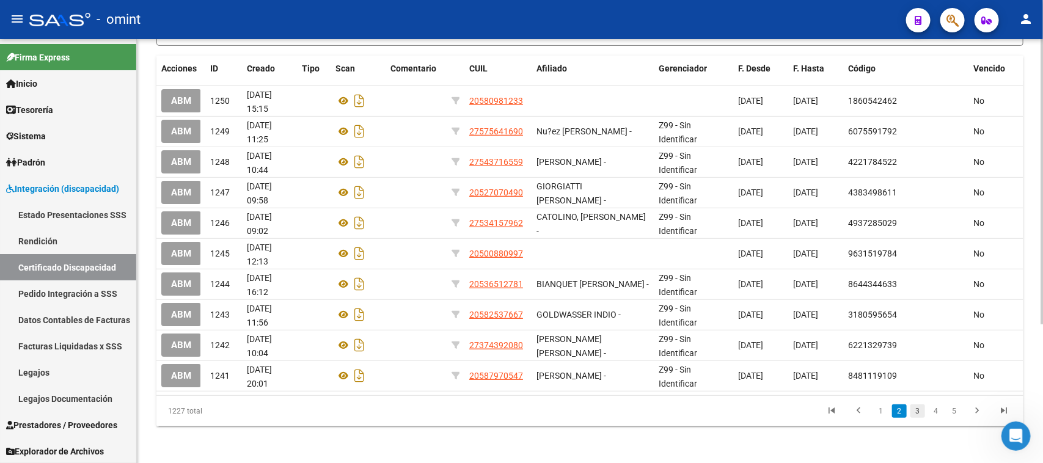
click at [914, 411] on link "3" at bounding box center [918, 411] width 15 height 13
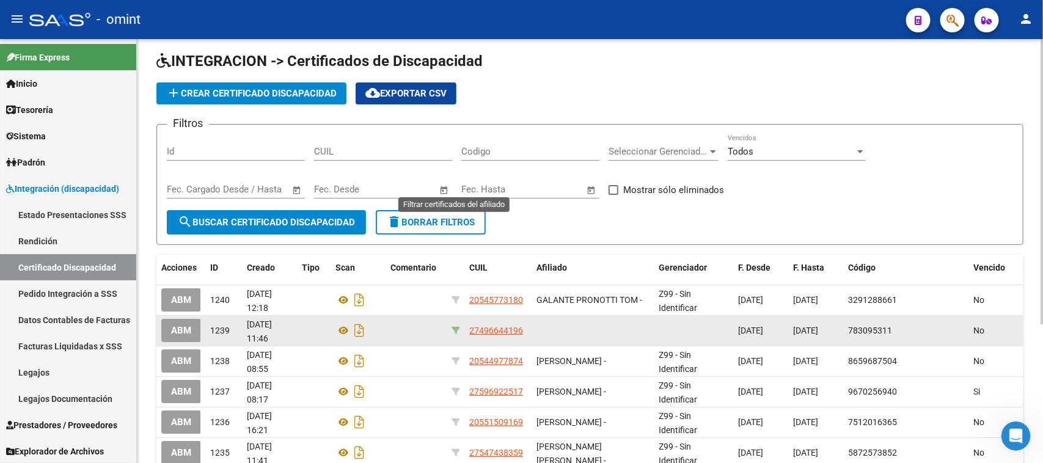
scroll to position [0, 0]
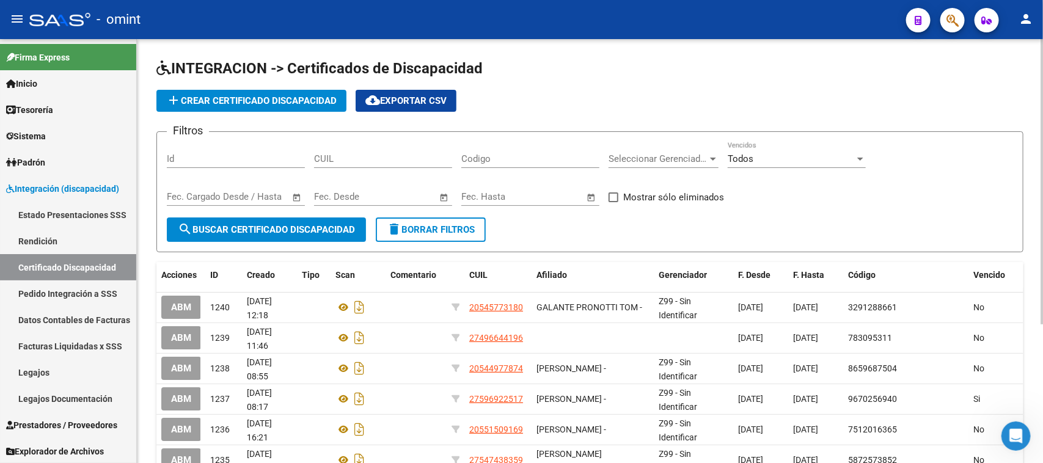
click at [410, 160] on input "CUIL" at bounding box center [383, 158] width 138 height 11
paste input "20-54700698-5"
type input "20-54700698-5"
click at [323, 221] on button "search Buscar Certificado Discapacidad" at bounding box center [266, 230] width 199 height 24
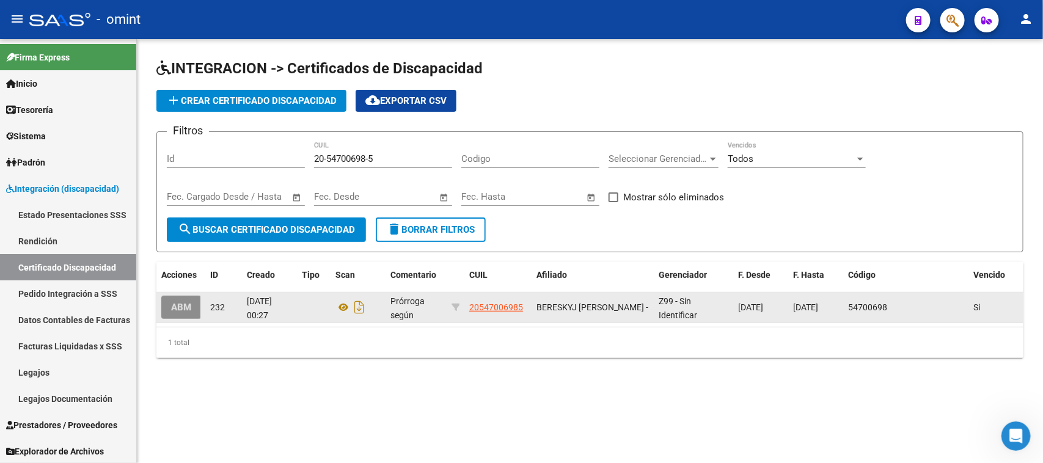
click at [173, 312] on button "ABM" at bounding box center [181, 307] width 40 height 23
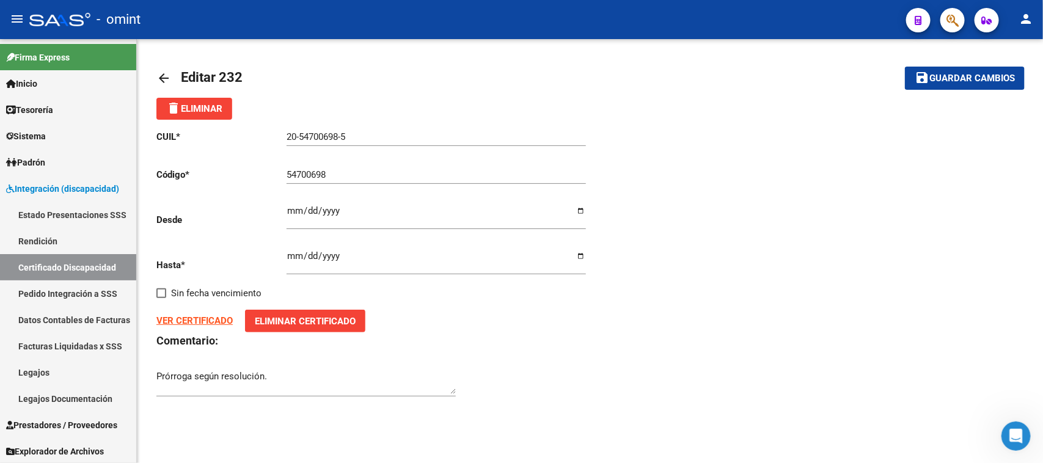
click at [215, 315] on strong "VER CERTIFICADO" at bounding box center [194, 320] width 76 height 11
drag, startPoint x: 356, startPoint y: 174, endPoint x: 197, endPoint y: 171, distance: 159.0
click at [197, 171] on app-form-text-field "Código * 54700698 Ingresar el Codigo" at bounding box center [370, 174] width 429 height 11
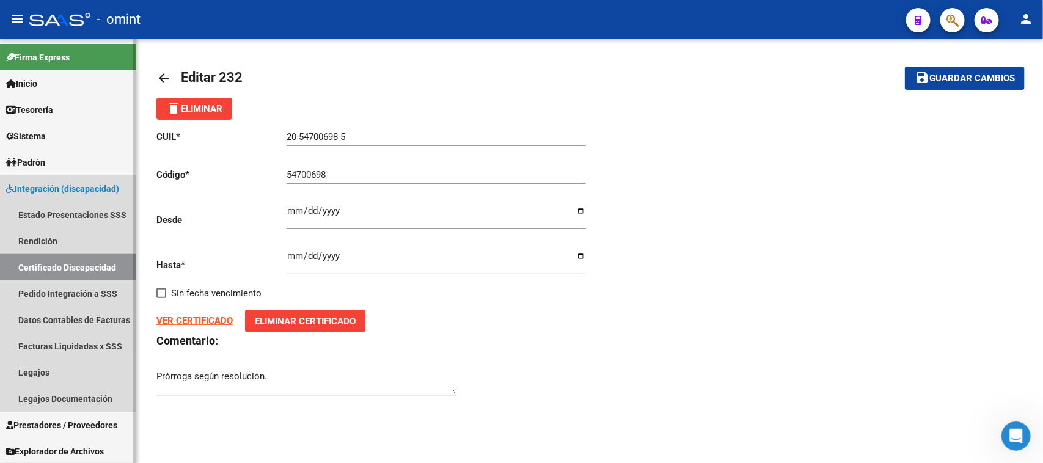
click at [77, 263] on link "Certificado Discapacidad" at bounding box center [68, 267] width 136 height 26
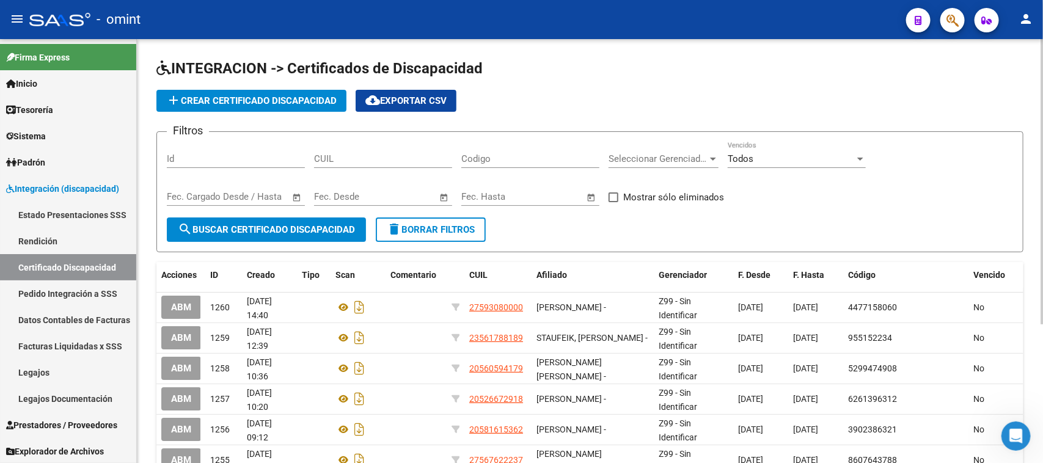
click at [358, 160] on input "CUIL" at bounding box center [383, 158] width 138 height 11
paste input "20-54955600-1"
type input "20-54955600-1"
drag, startPoint x: 322, startPoint y: 218, endPoint x: 325, endPoint y: 224, distance: 6.8
click at [322, 218] on button "search Buscar Certificado Discapacidad" at bounding box center [266, 230] width 199 height 24
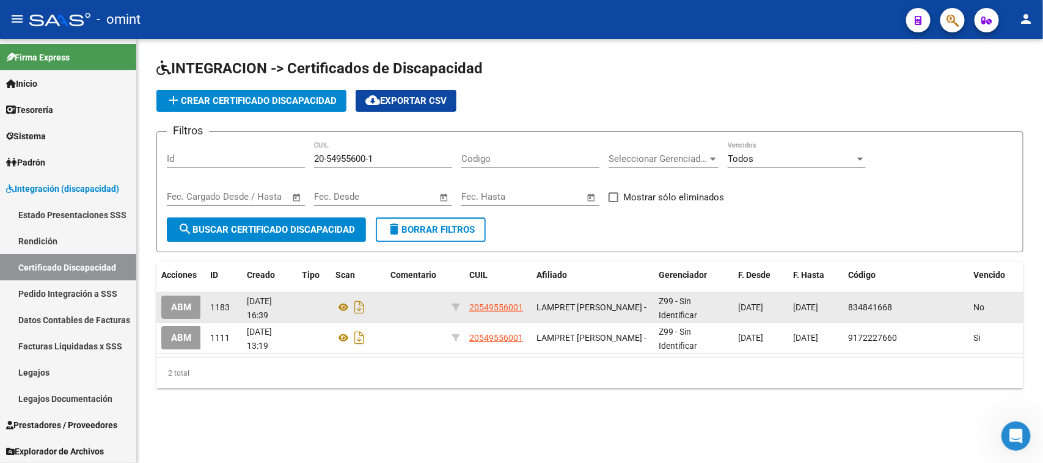
click at [171, 303] on span "ABM" at bounding box center [181, 308] width 20 height 11
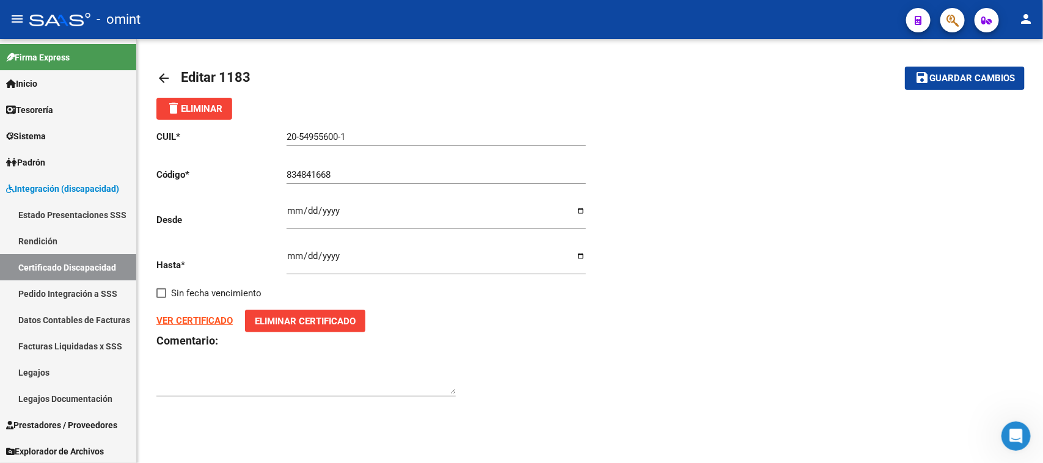
click at [212, 316] on strong "VER CERTIFICADO" at bounding box center [194, 320] width 76 height 11
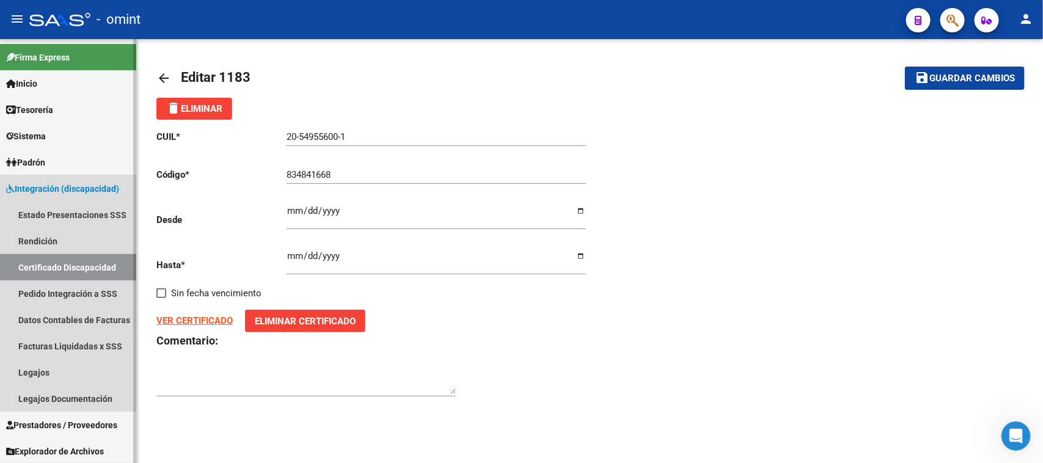
click at [43, 269] on link "Certificado Discapacidad" at bounding box center [68, 267] width 136 height 26
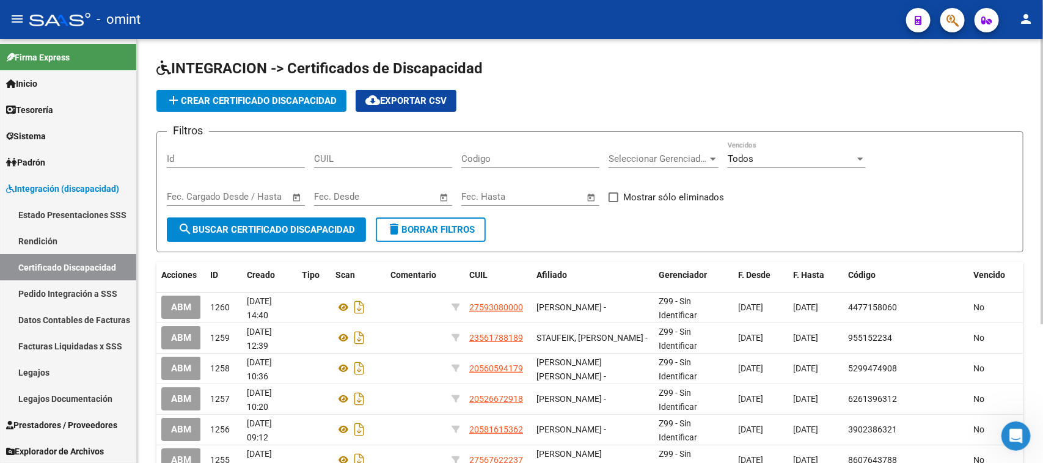
click at [370, 163] on input "CUIL" at bounding box center [383, 158] width 138 height 11
paste input "20-55397705-4"
type input "20-55397705-4"
click at [330, 228] on span "search Buscar Certificado Discapacidad" at bounding box center [266, 229] width 177 height 11
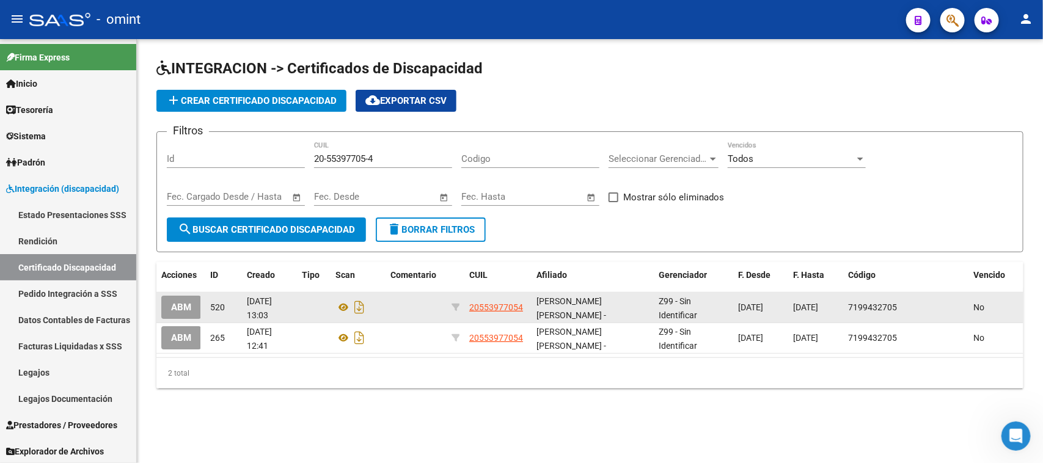
click at [176, 303] on span "ABM" at bounding box center [181, 308] width 20 height 11
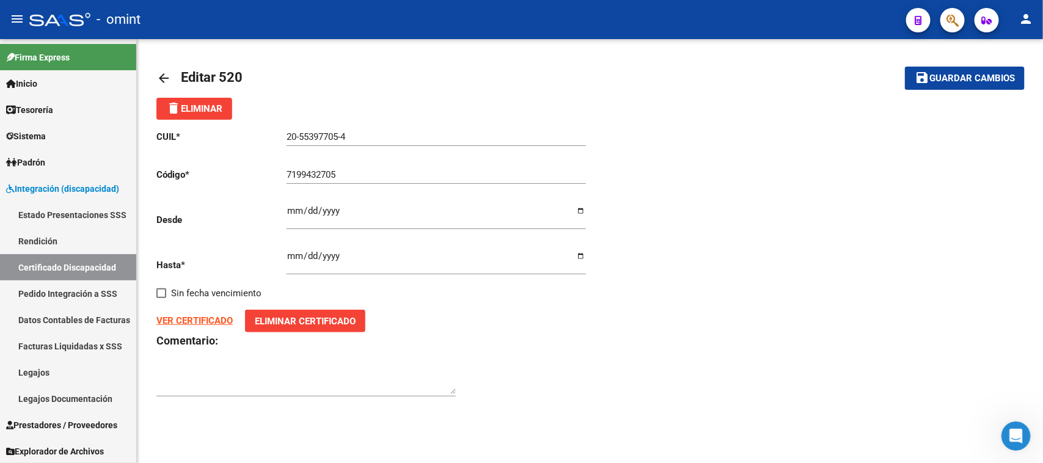
click at [205, 312] on div "VER CERTIFICADO Eliminar Certificado" at bounding box center [373, 321] width 434 height 23
click at [206, 315] on strong "VER CERTIFICADO" at bounding box center [194, 320] width 76 height 11
click at [117, 261] on link "Certificado Discapacidad" at bounding box center [68, 267] width 136 height 26
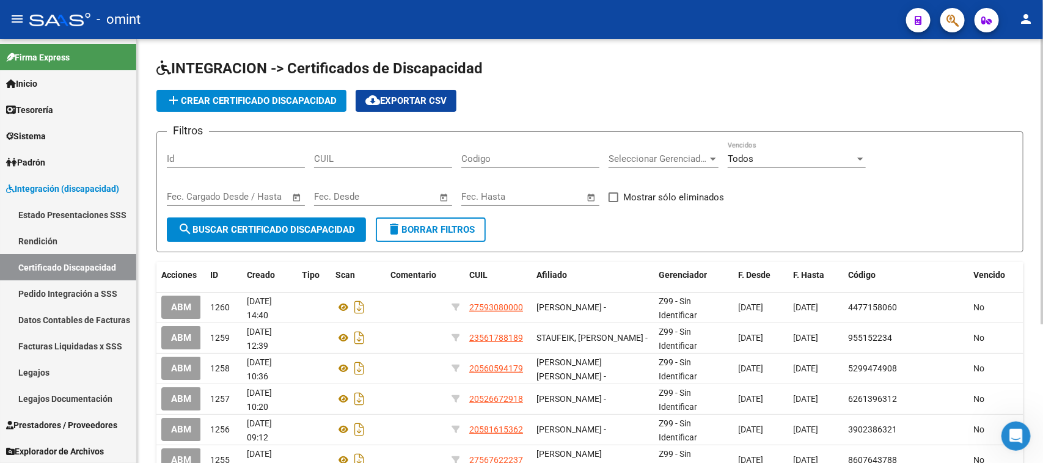
click at [340, 161] on input "CUIL" at bounding box center [383, 158] width 138 height 11
paste input "20-55397705-4"
type input "20-55397705-4"
click at [306, 236] on button "search Buscar Certificado Discapacidad" at bounding box center [266, 230] width 199 height 24
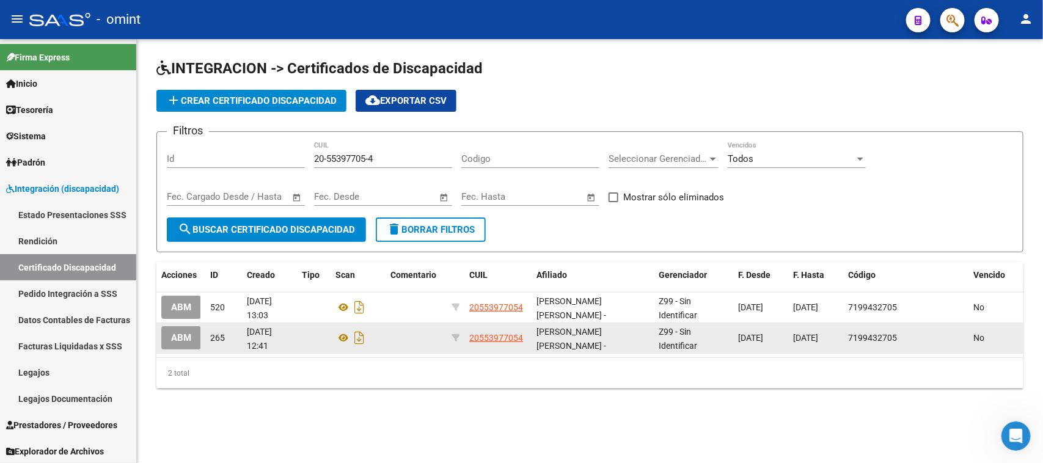
click at [196, 335] on button "ABM" at bounding box center [181, 337] width 40 height 23
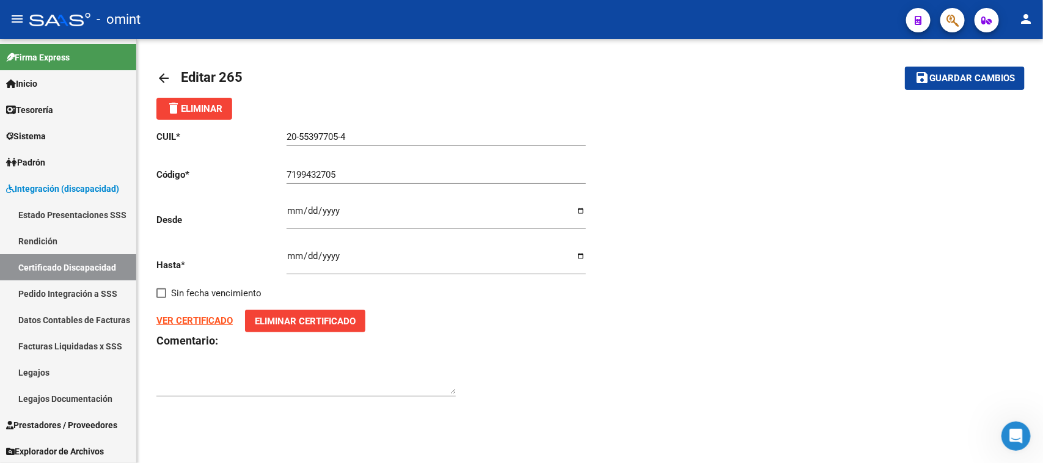
click at [197, 319] on strong "VER CERTIFICADO" at bounding box center [194, 320] width 76 height 11
click at [110, 258] on link "Certificado Discapacidad" at bounding box center [68, 267] width 136 height 26
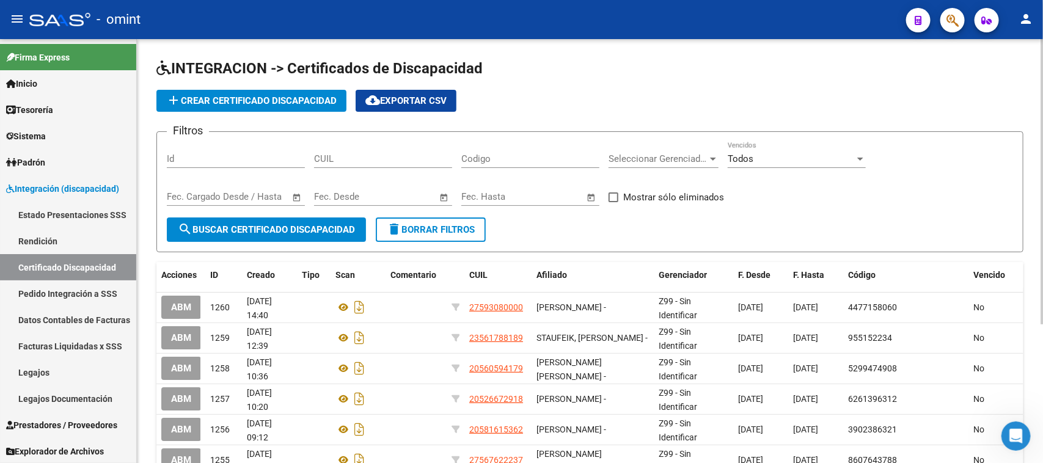
click at [347, 153] on input "CUIL" at bounding box center [383, 158] width 138 height 11
paste input "20-55397705-4"
type input "20-55397705-4"
click at [309, 208] on span "Open calendar" at bounding box center [296, 197] width 29 height 29
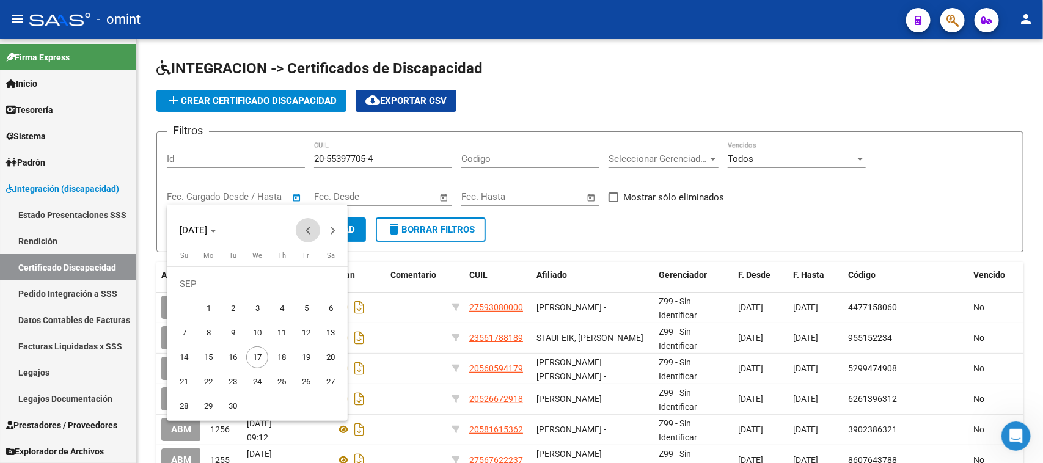
click at [306, 221] on span "Previous month" at bounding box center [308, 230] width 24 height 24
click at [359, 231] on div at bounding box center [521, 231] width 1043 height 463
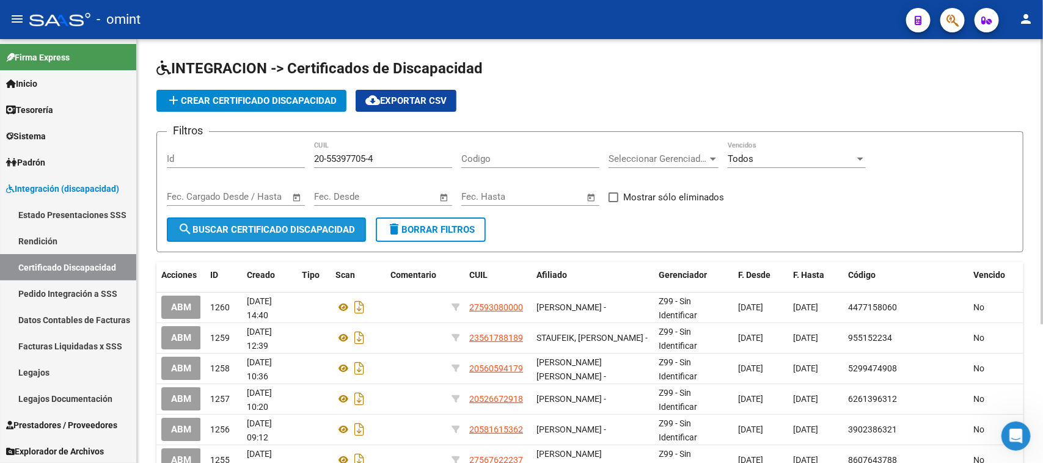
drag, startPoint x: 340, startPoint y: 232, endPoint x: 315, endPoint y: 233, distance: 25.1
click at [340, 232] on span "search Buscar Certificado Discapacidad" at bounding box center [266, 229] width 177 height 11
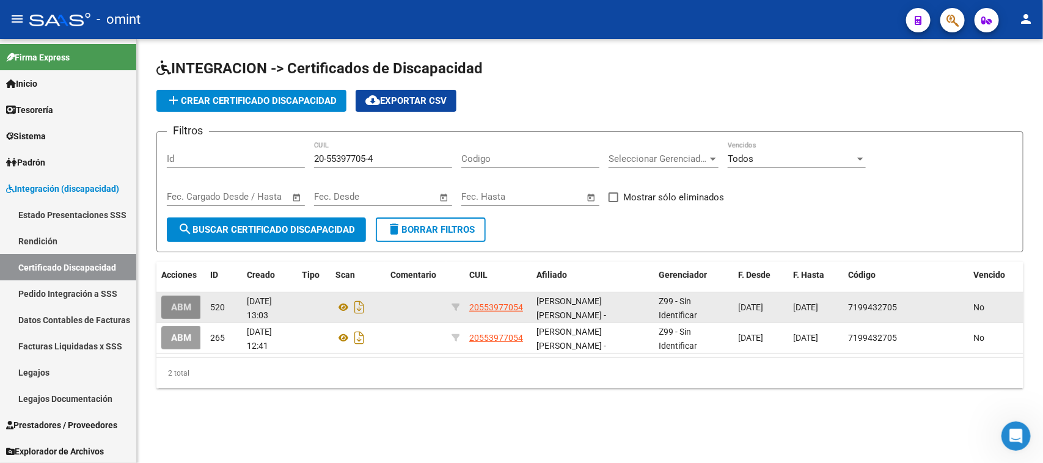
click at [176, 297] on button "ABM" at bounding box center [181, 307] width 40 height 23
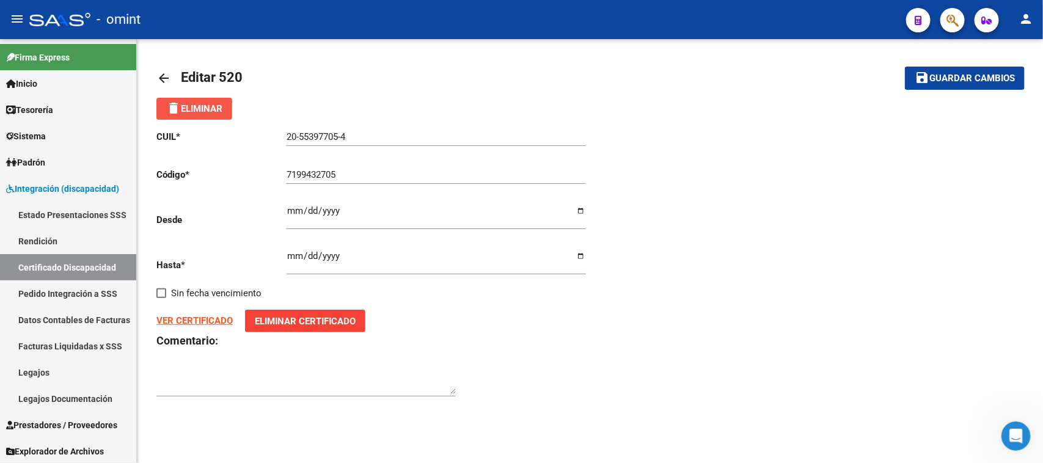
click at [215, 103] on span "delete Eliminar" at bounding box center [194, 108] width 56 height 11
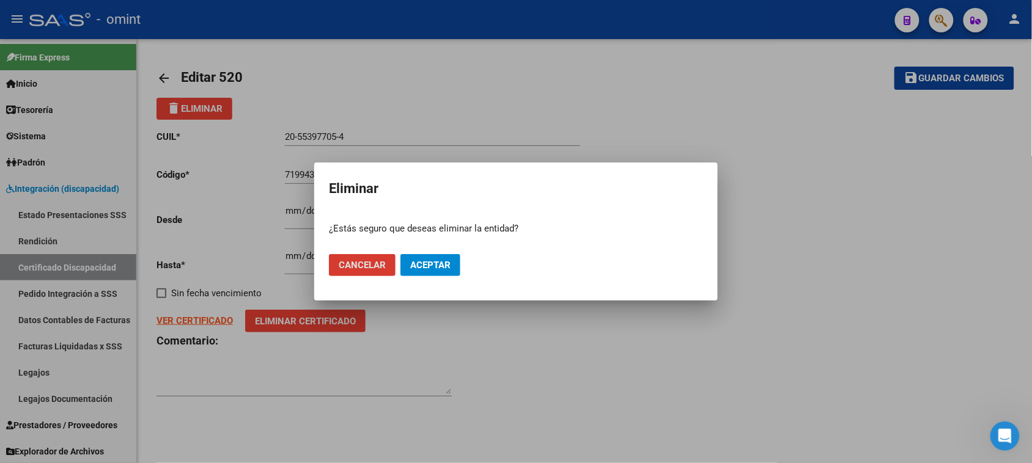
click at [427, 263] on span "Aceptar" at bounding box center [430, 265] width 40 height 11
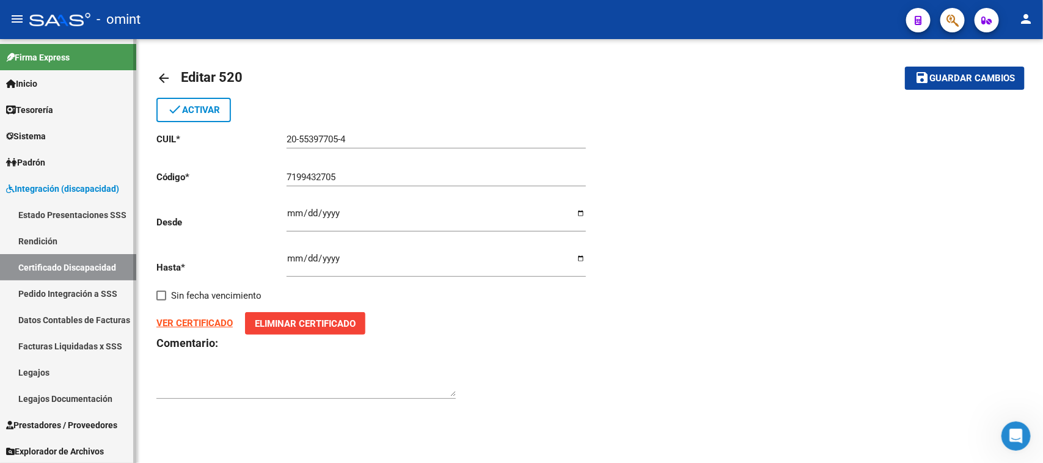
click at [92, 260] on link "Certificado Discapacidad" at bounding box center [68, 267] width 136 height 26
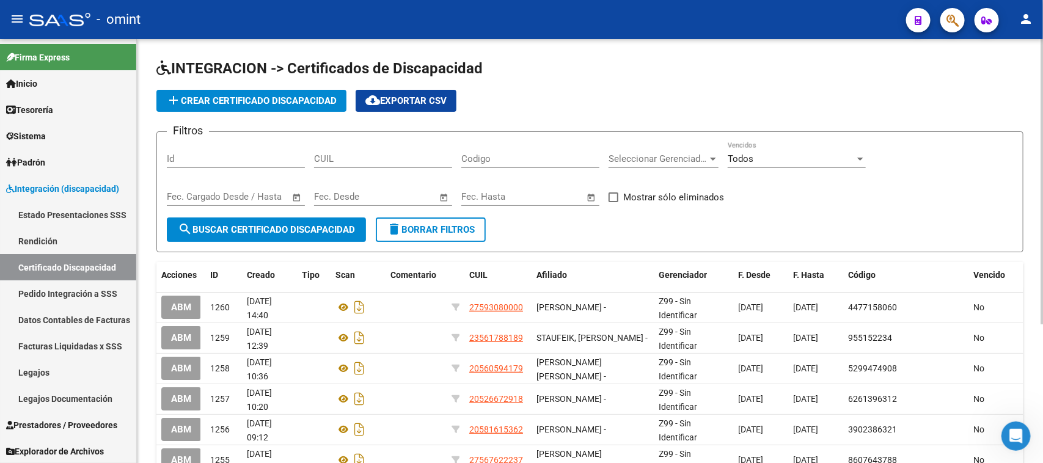
click at [345, 160] on input "CUIL" at bounding box center [383, 158] width 138 height 11
paste input "20-55481324-1"
type input "20-55481324-1"
click at [316, 228] on span "search Buscar Certificado Discapacidad" at bounding box center [266, 229] width 177 height 11
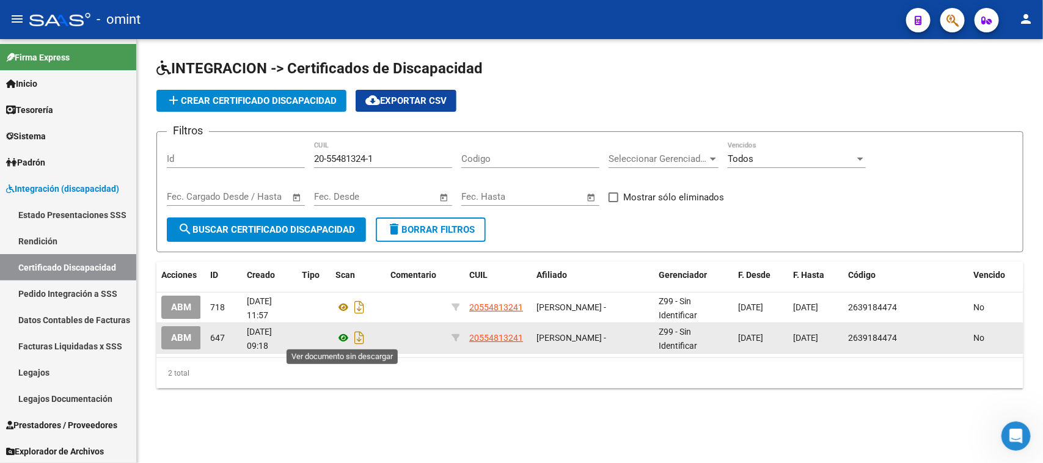
click at [344, 336] on icon at bounding box center [344, 338] width 16 height 15
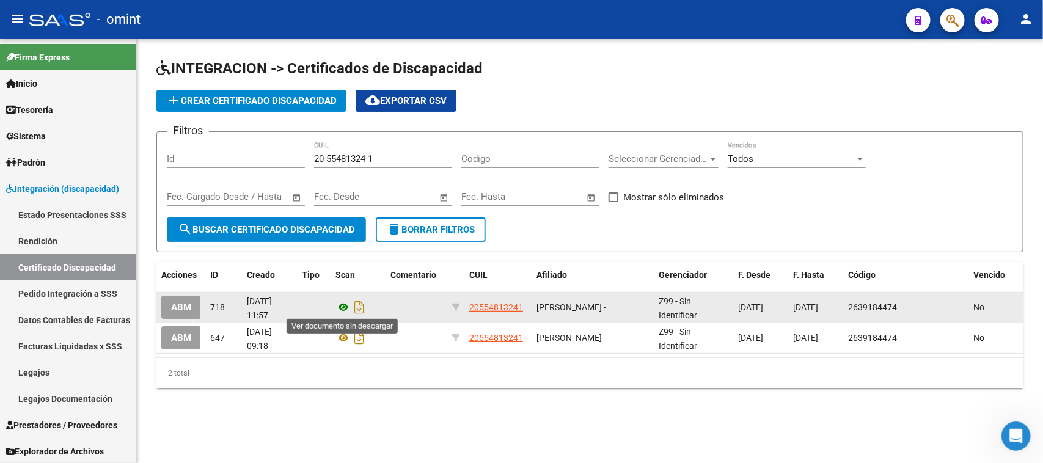
click at [341, 303] on icon at bounding box center [344, 307] width 16 height 15
click at [182, 306] on span "ABM" at bounding box center [181, 308] width 20 height 11
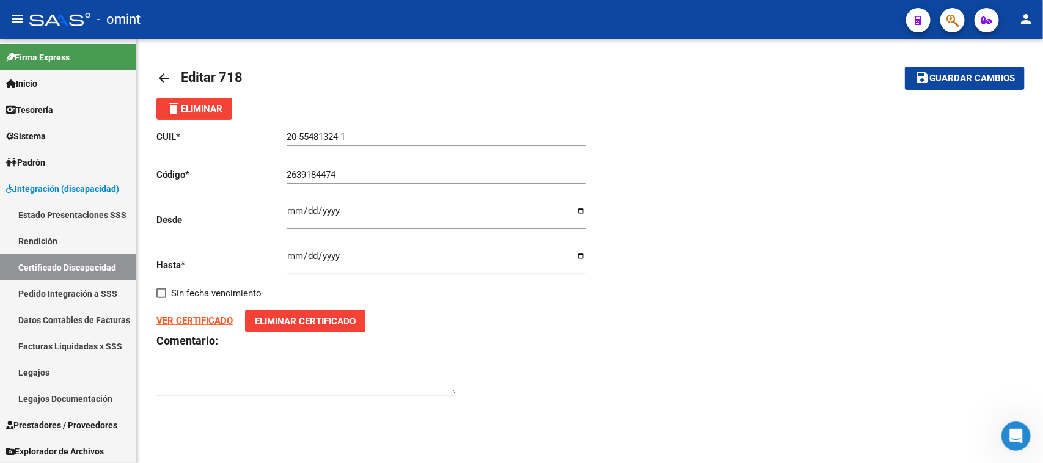
click at [217, 111] on span "delete Eliminar" at bounding box center [194, 108] width 56 height 11
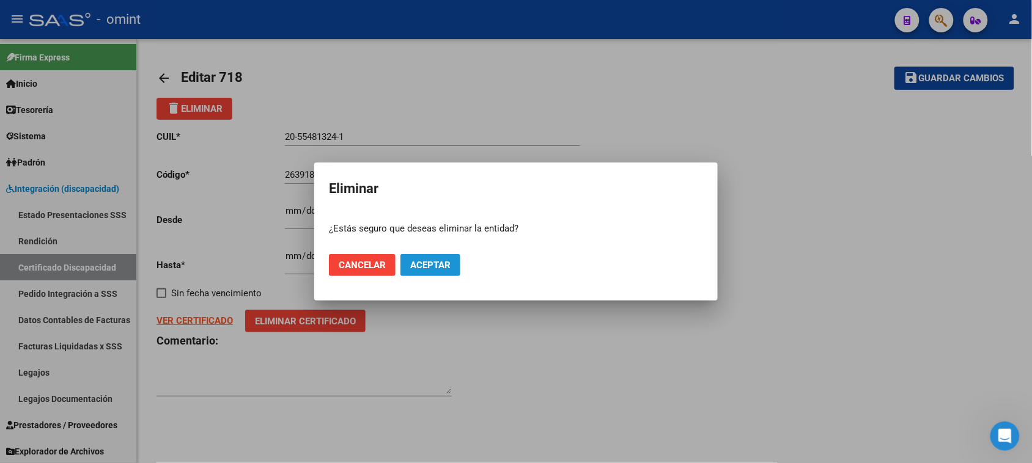
drag, startPoint x: 427, startPoint y: 259, endPoint x: 367, endPoint y: 267, distance: 59.9
click at [425, 258] on button "Aceptar" at bounding box center [430, 265] width 60 height 22
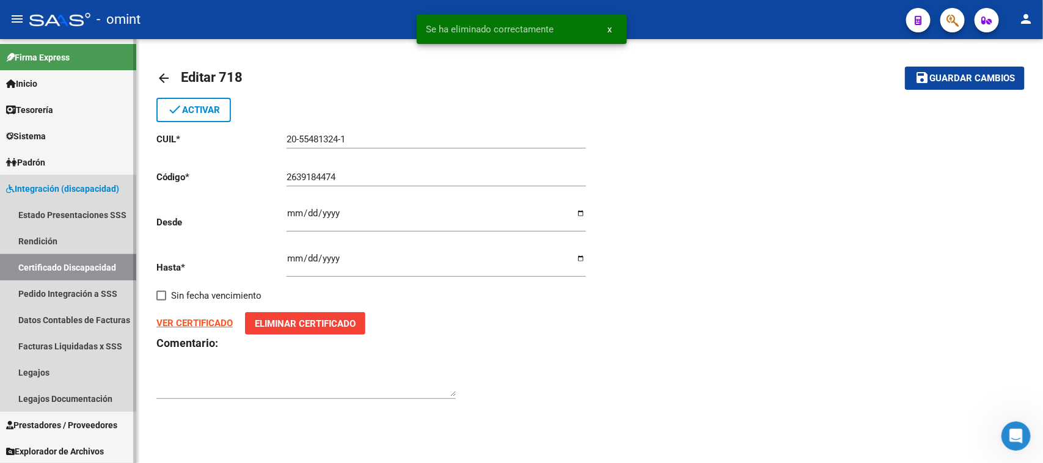
click at [105, 265] on link "Certificado Discapacidad" at bounding box center [68, 267] width 136 height 26
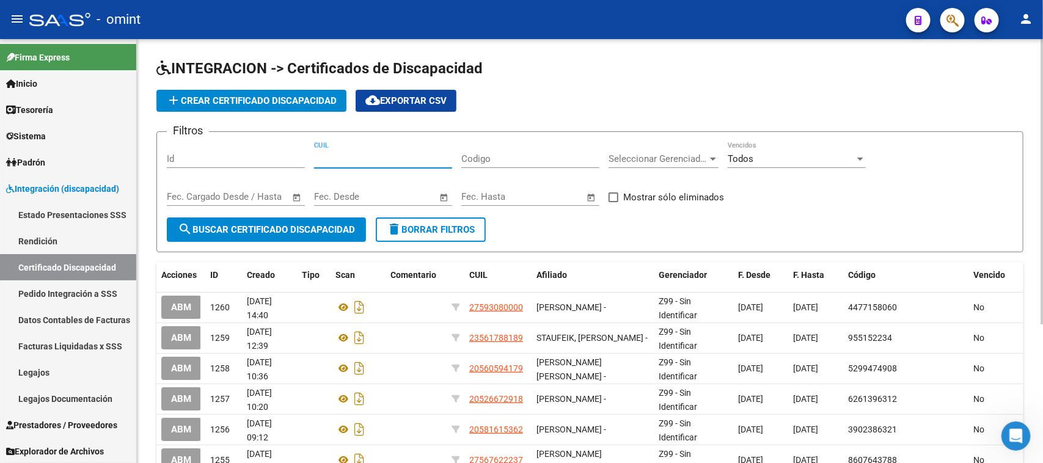
click at [397, 159] on input "CUIL" at bounding box center [383, 158] width 138 height 11
paste input "20-56926579-8"
type input "20-56926579-8"
click at [310, 224] on span "search Buscar Certificado Discapacidad" at bounding box center [266, 229] width 177 height 11
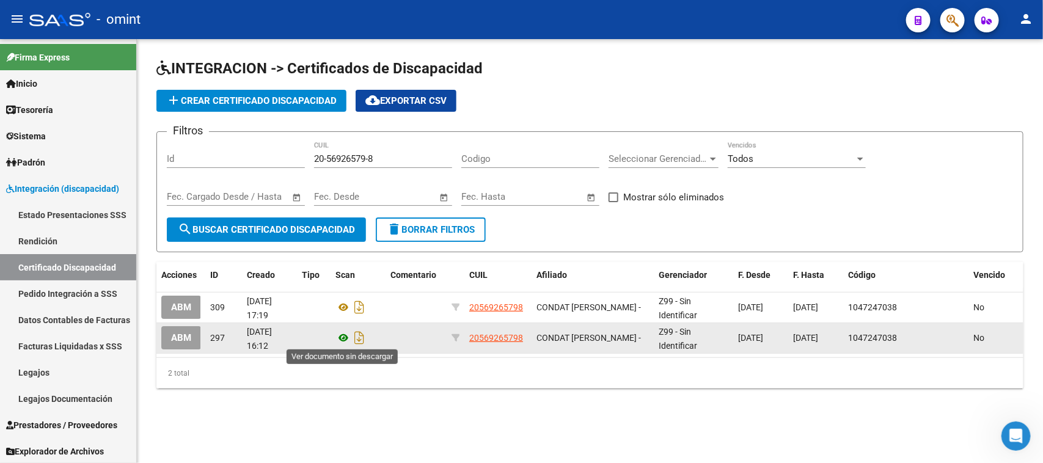
click at [345, 337] on icon at bounding box center [344, 338] width 16 height 15
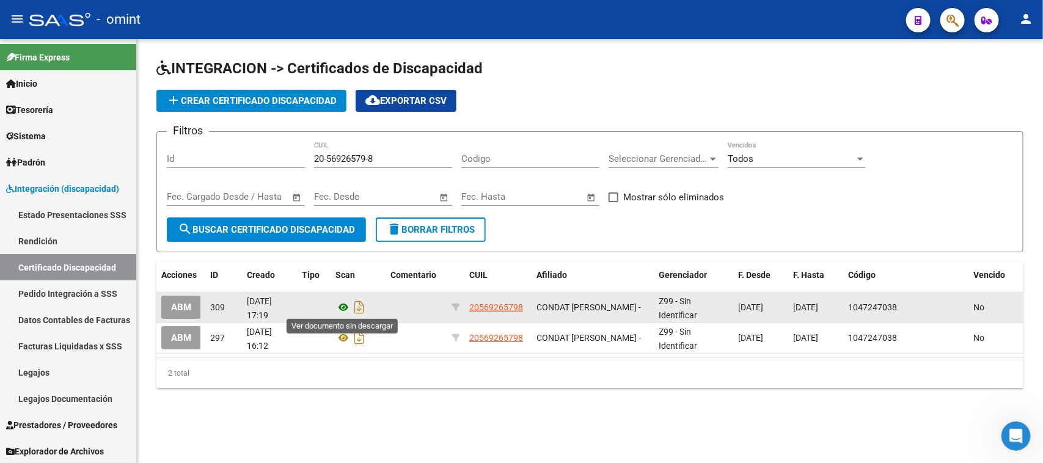
click at [340, 306] on icon at bounding box center [344, 307] width 16 height 15
click at [174, 306] on span "ABM" at bounding box center [181, 308] width 20 height 11
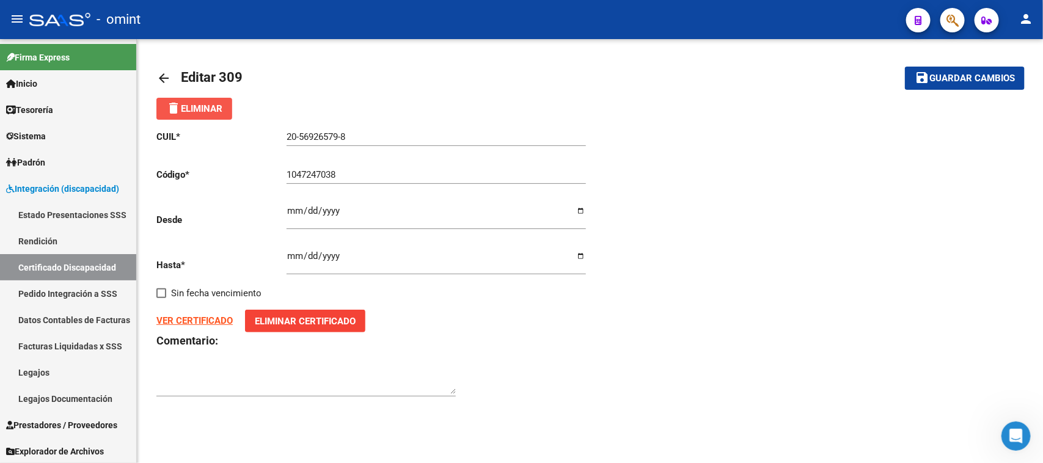
click at [205, 113] on span "delete Eliminar" at bounding box center [194, 108] width 56 height 11
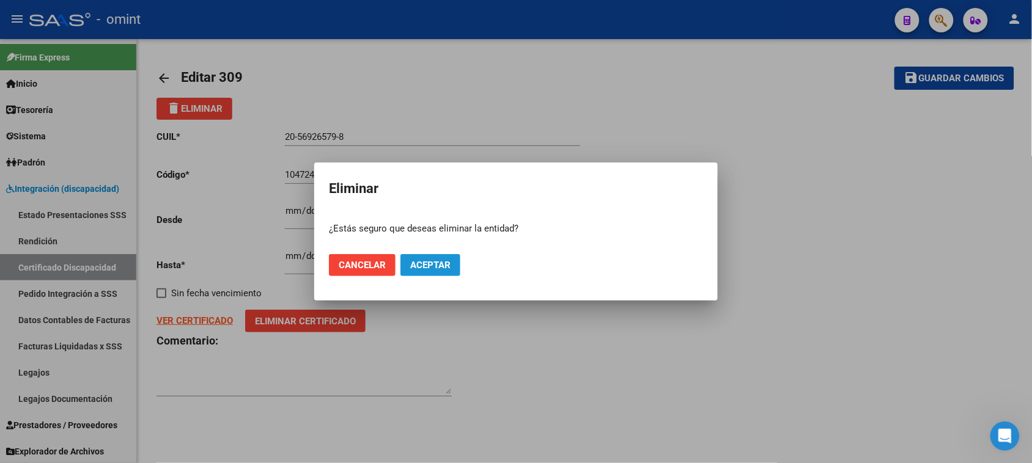
click at [432, 260] on span "Aceptar" at bounding box center [430, 265] width 40 height 11
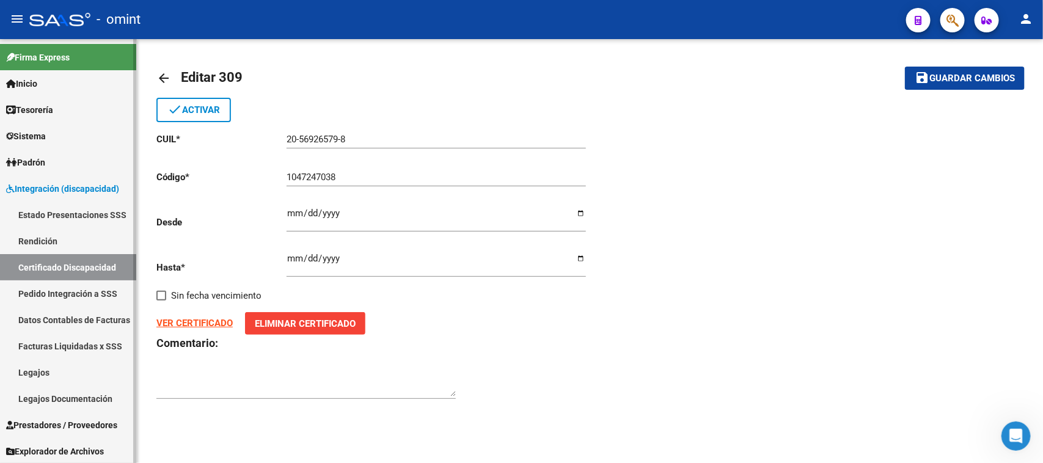
click at [73, 268] on link "Certificado Discapacidad" at bounding box center [68, 267] width 136 height 26
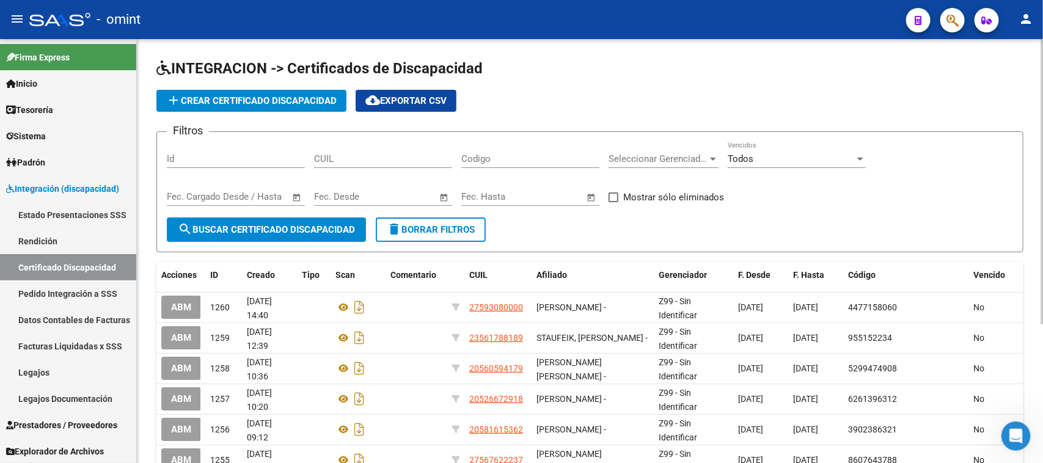
click at [349, 163] on input "CUIL" at bounding box center [383, 158] width 138 height 11
paste input "20-57463973-6"
type input "20-57463973-6"
click at [318, 215] on div "Fecha inicio – Fecha fin Fec. Desde" at bounding box center [383, 199] width 138 height 38
click at [317, 218] on button "search Buscar Certificado Discapacidad" at bounding box center [266, 230] width 199 height 24
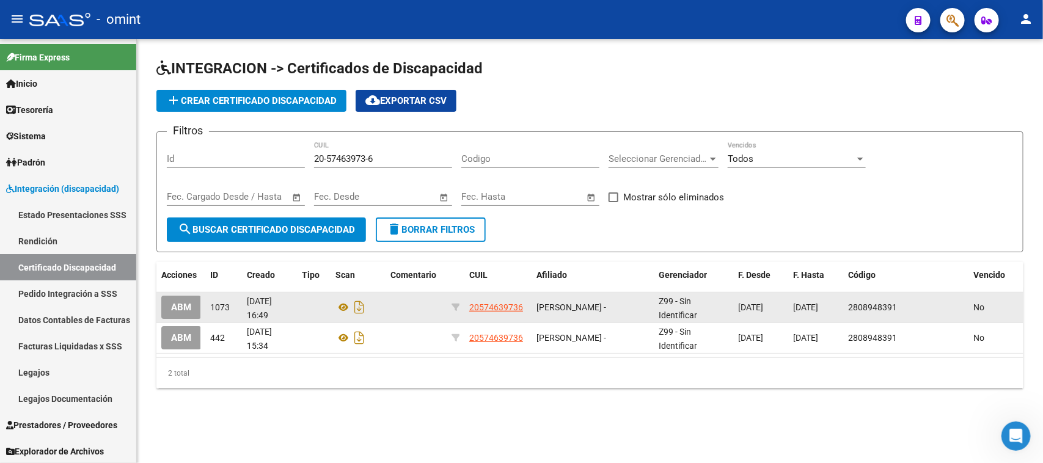
click at [171, 303] on span "ABM" at bounding box center [181, 308] width 20 height 11
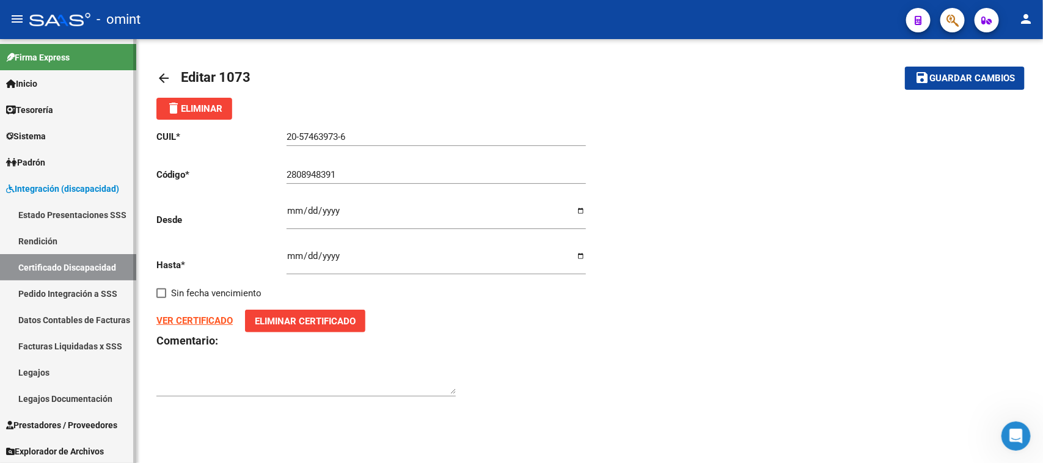
click at [90, 258] on link "Certificado Discapacidad" at bounding box center [68, 267] width 136 height 26
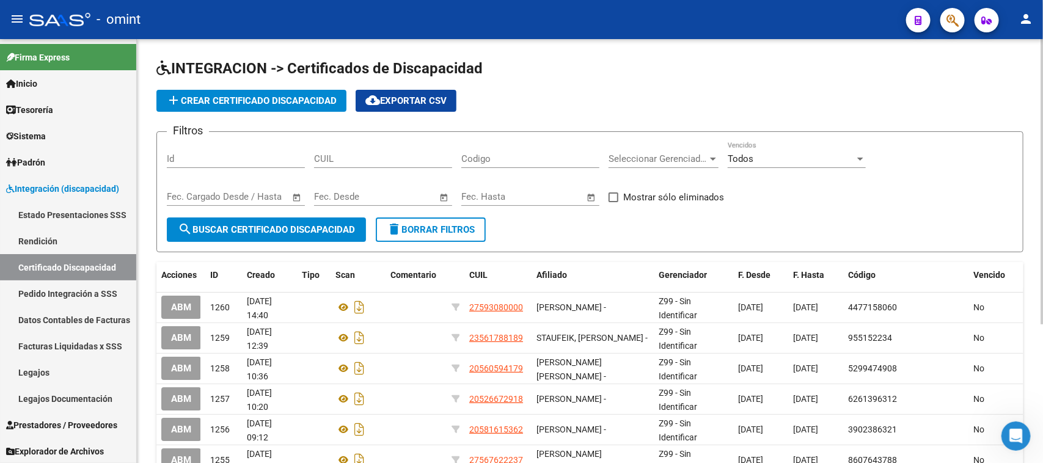
click at [402, 149] on div "CUIL" at bounding box center [383, 155] width 138 height 26
paste input "20-57463973-6"
type input "20-57463973-6"
click at [303, 232] on span "search Buscar Certificado Discapacidad" at bounding box center [266, 229] width 177 height 11
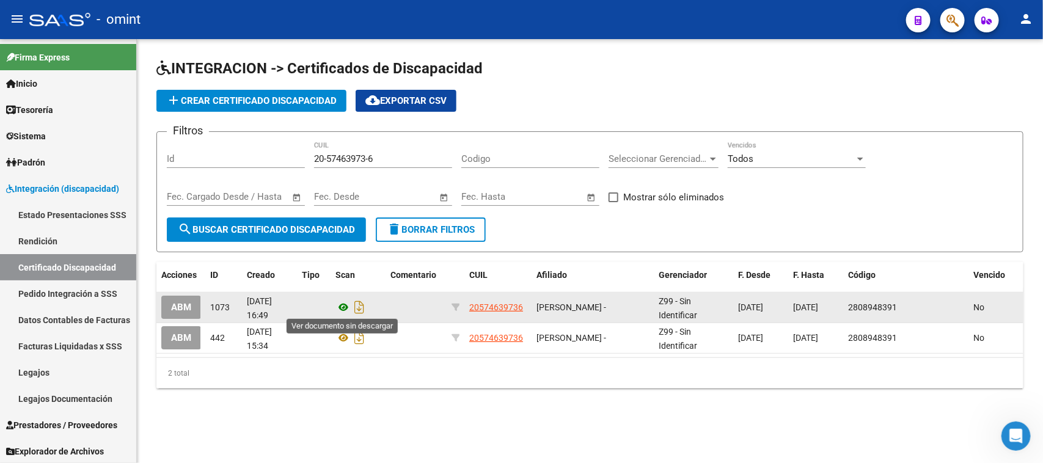
click at [346, 303] on icon at bounding box center [344, 307] width 16 height 15
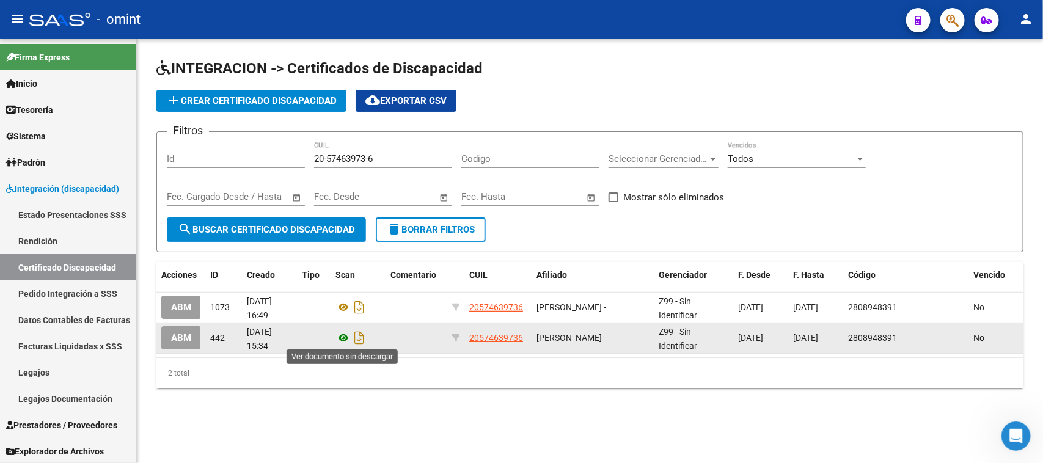
click at [344, 337] on icon at bounding box center [344, 338] width 16 height 15
click at [342, 340] on icon at bounding box center [344, 338] width 16 height 15
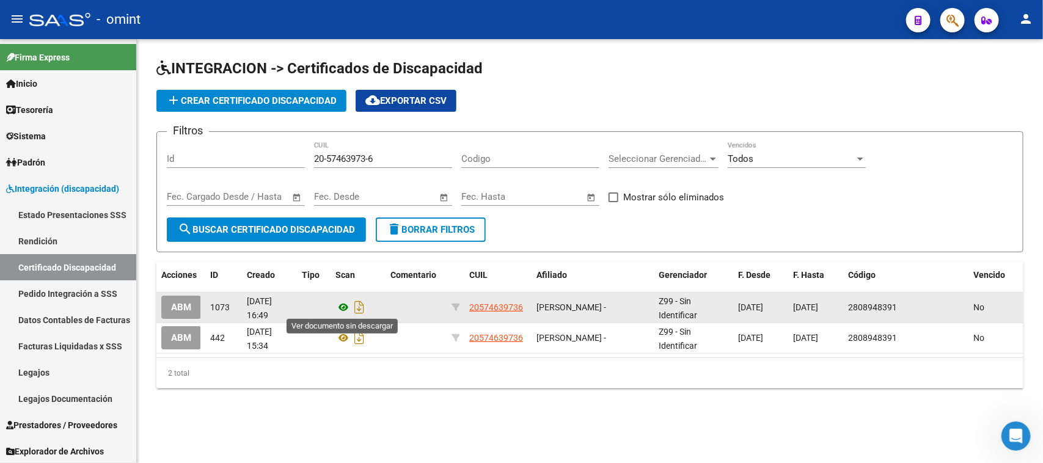
click at [344, 309] on icon at bounding box center [344, 307] width 16 height 15
click at [190, 307] on span "ABM" at bounding box center [181, 308] width 20 height 11
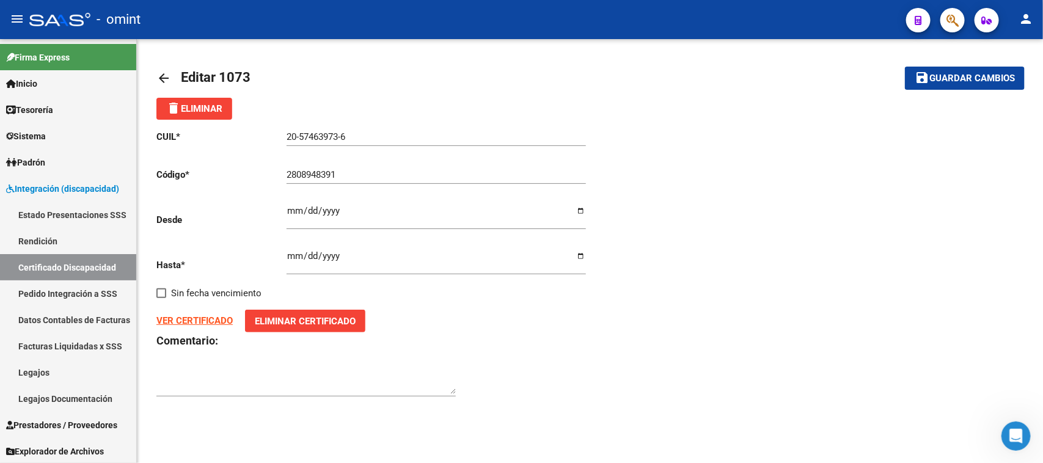
click at [218, 319] on strong "VER CERTIFICADO" at bounding box center [194, 320] width 76 height 11
click at [208, 106] on span "delete Eliminar" at bounding box center [194, 108] width 56 height 11
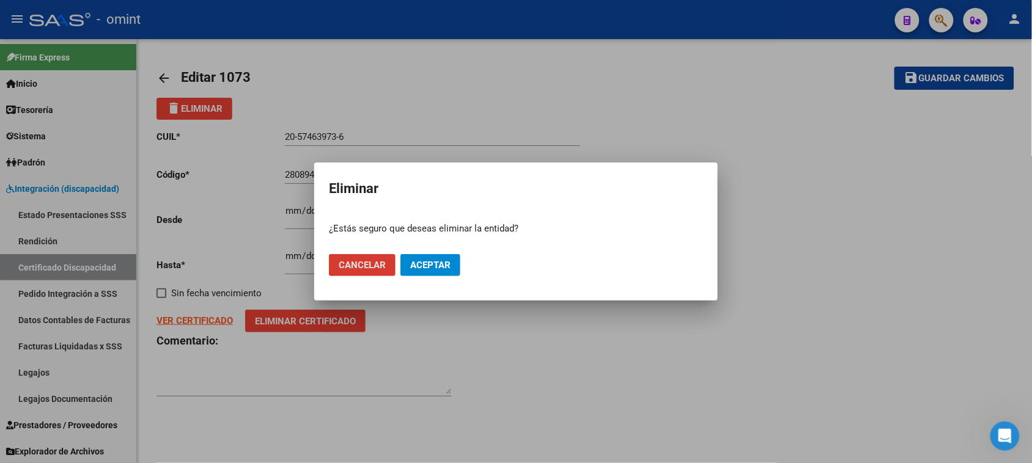
click at [443, 270] on span "Aceptar" at bounding box center [430, 265] width 40 height 11
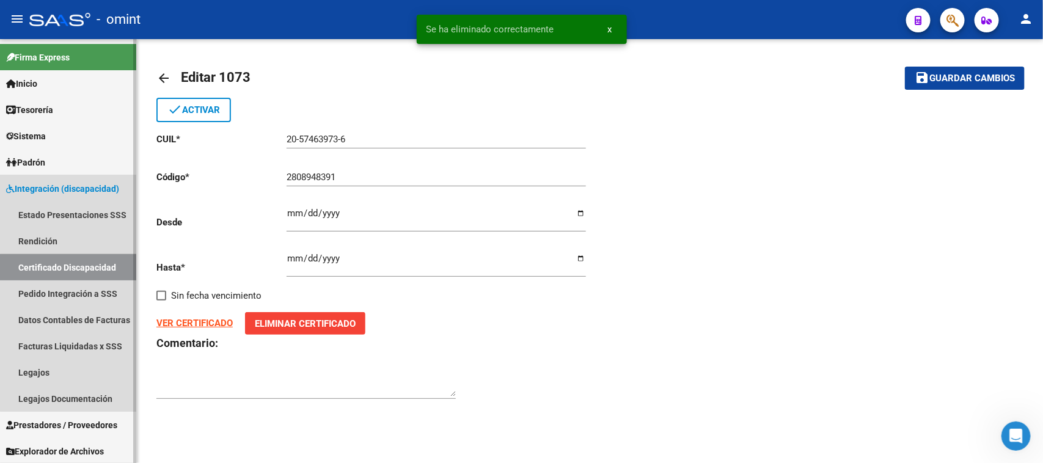
click at [87, 271] on link "Certificado Discapacidad" at bounding box center [68, 267] width 136 height 26
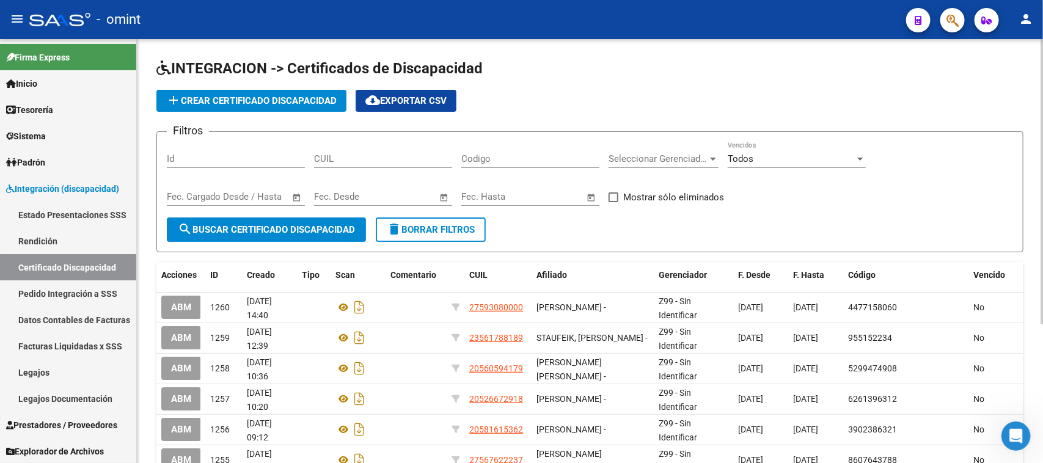
click at [328, 153] on input "CUIL" at bounding box center [383, 158] width 138 height 11
paste input "27-45282246-1"
type input "27-45282246-1"
click at [292, 232] on span "search Buscar Certificado Discapacidad" at bounding box center [266, 229] width 177 height 11
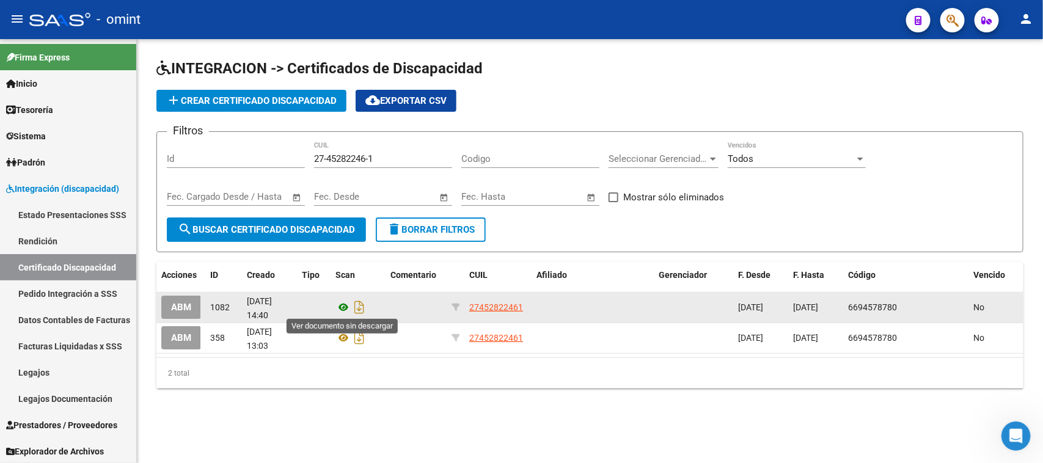
click at [344, 303] on icon at bounding box center [344, 307] width 16 height 15
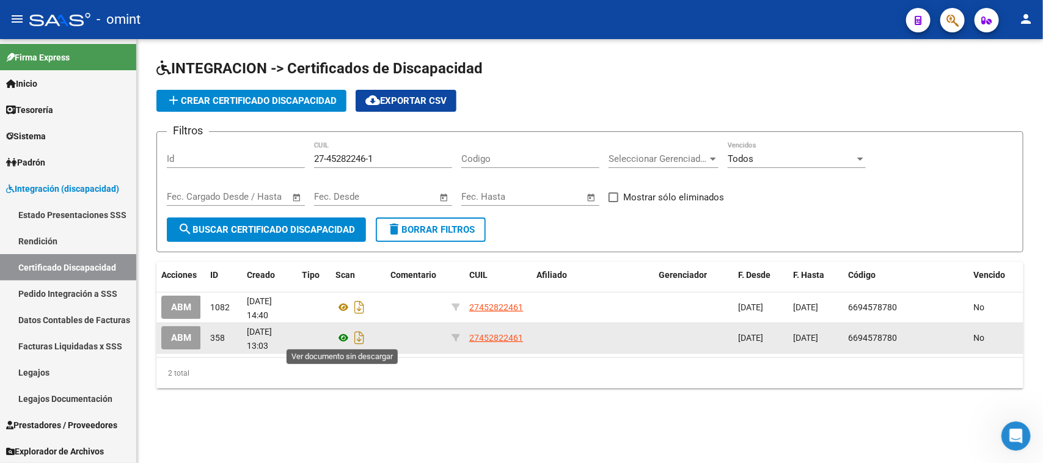
click at [343, 337] on icon at bounding box center [344, 338] width 16 height 15
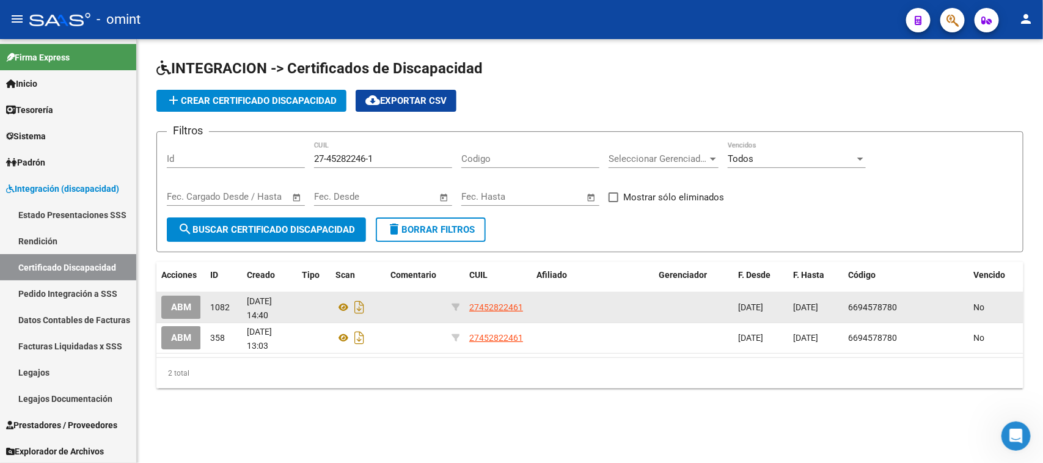
click at [185, 304] on span "ABM" at bounding box center [181, 308] width 20 height 11
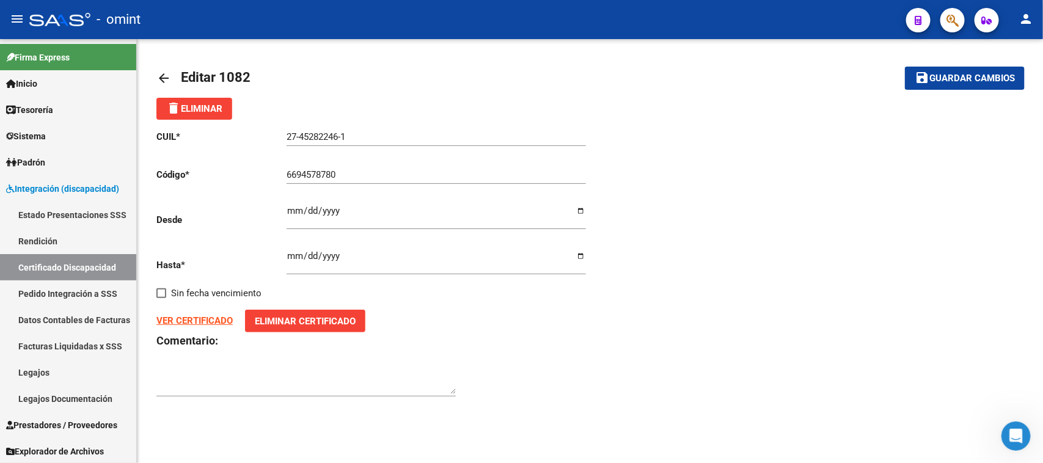
click at [211, 110] on span "delete Eliminar" at bounding box center [194, 108] width 56 height 11
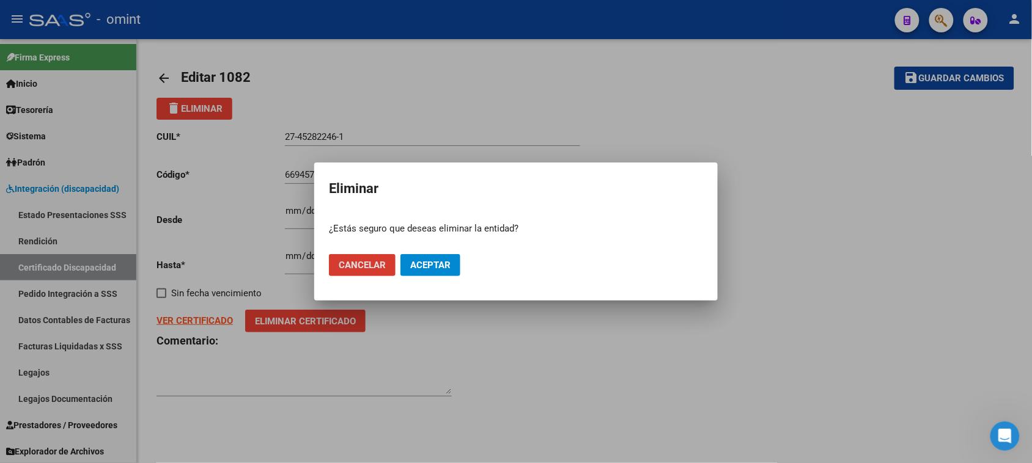
click at [428, 260] on span "Aceptar" at bounding box center [430, 265] width 40 height 11
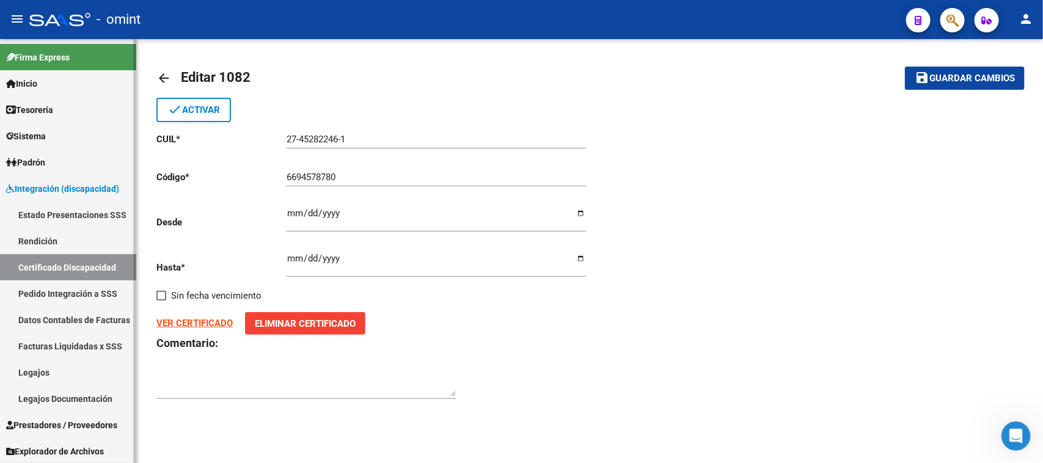
click at [75, 260] on link "Certificado Discapacidad" at bounding box center [68, 267] width 136 height 26
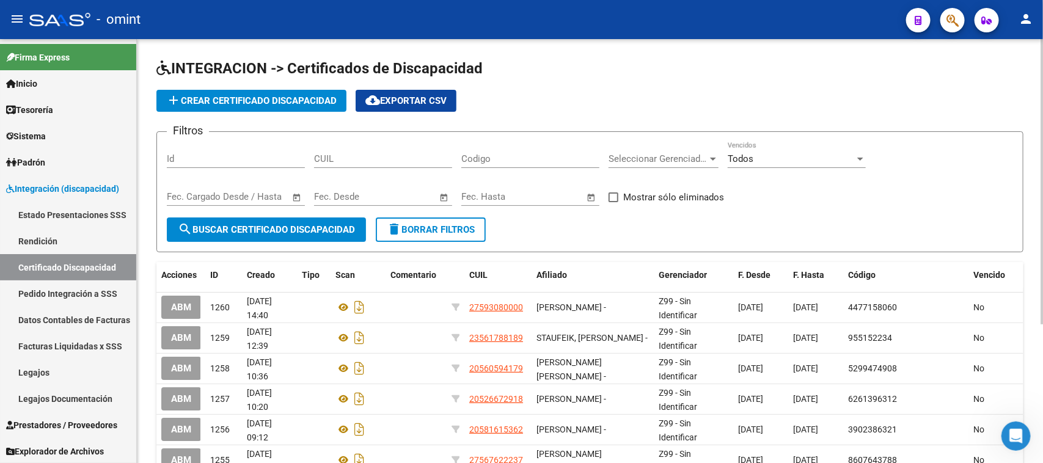
click at [362, 153] on input "CUIL" at bounding box center [383, 158] width 138 height 11
paste input "27-46657299-9"
type input "27-46657299-9"
click at [328, 235] on button "search Buscar Certificado Discapacidad" at bounding box center [266, 230] width 199 height 24
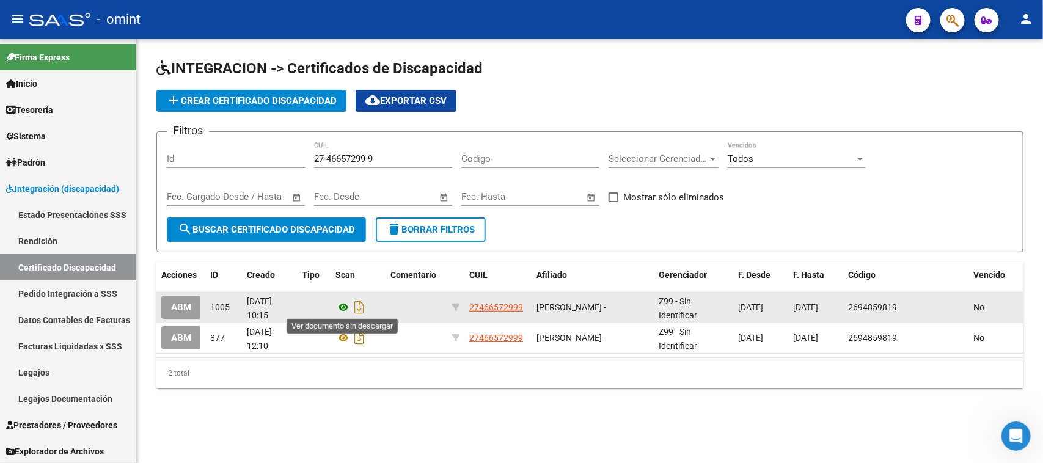
click at [342, 304] on icon at bounding box center [344, 307] width 16 height 15
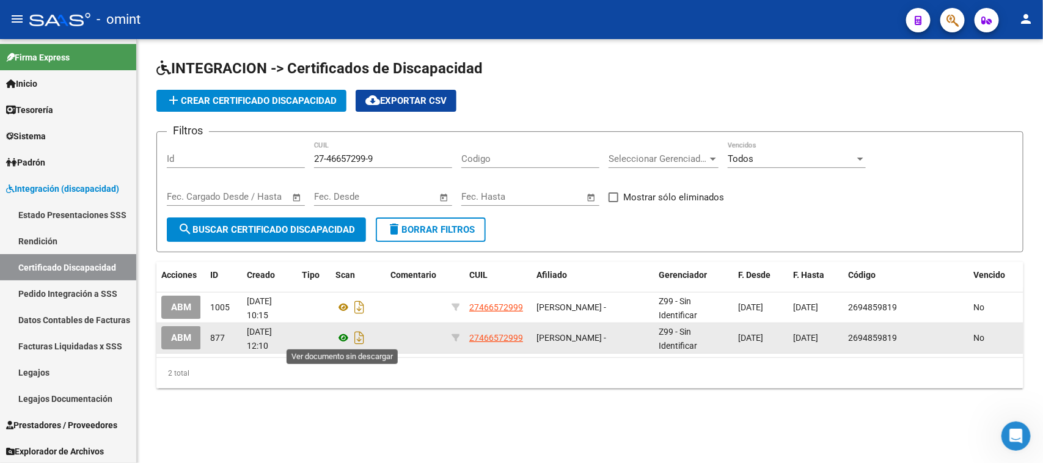
click at [341, 336] on icon at bounding box center [344, 338] width 16 height 15
click at [176, 333] on span "ABM" at bounding box center [181, 338] width 20 height 11
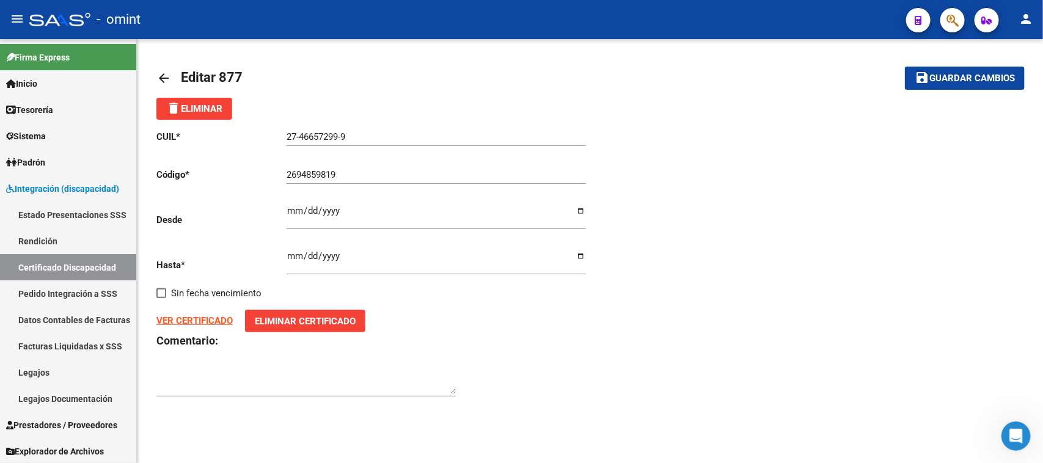
click at [230, 112] on button "delete Eliminar" at bounding box center [194, 109] width 76 height 22
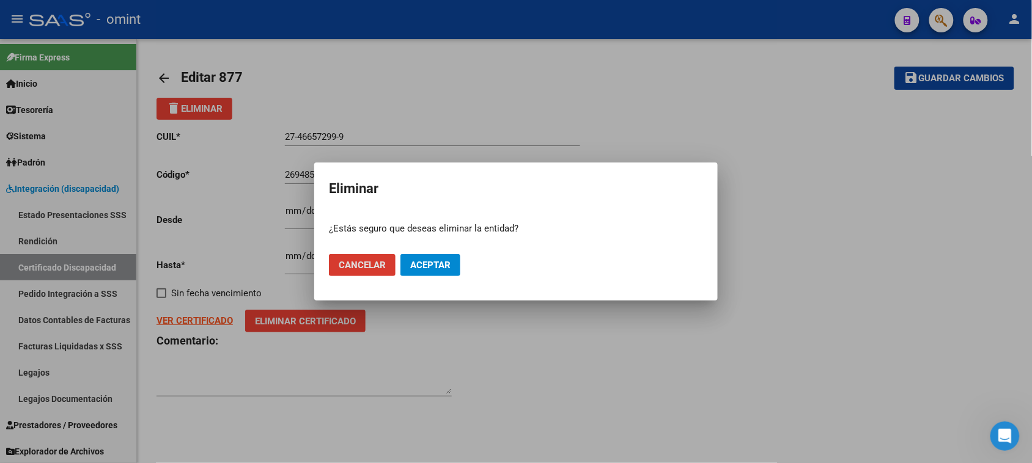
click at [421, 263] on span "Aceptar" at bounding box center [430, 265] width 40 height 11
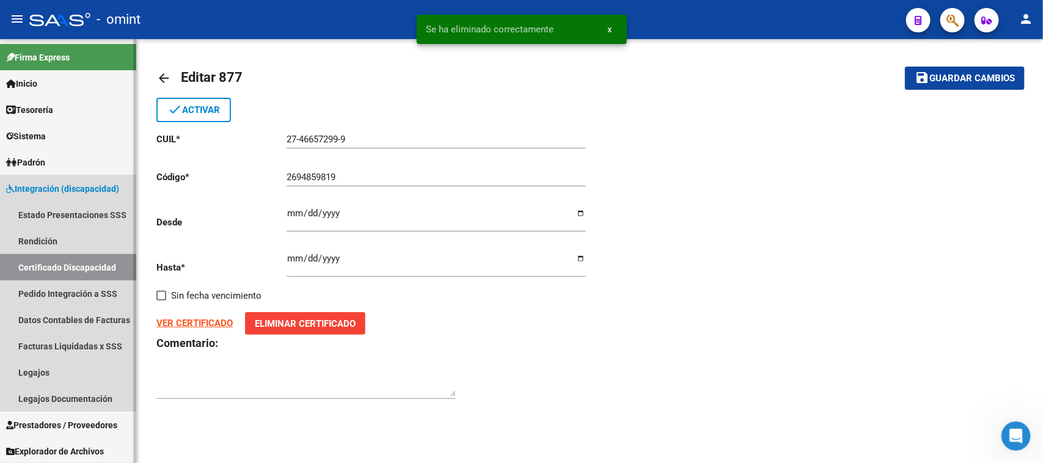
click at [72, 267] on link "Certificado Discapacidad" at bounding box center [68, 267] width 136 height 26
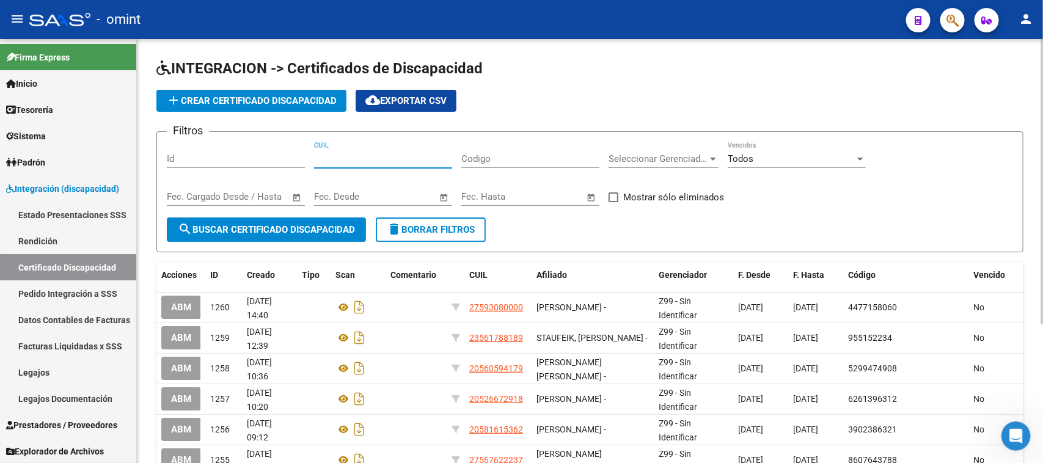
click at [344, 159] on input "CUIL" at bounding box center [383, 158] width 138 height 11
paste input "27-48531727-4"
type input "27-48531727-4"
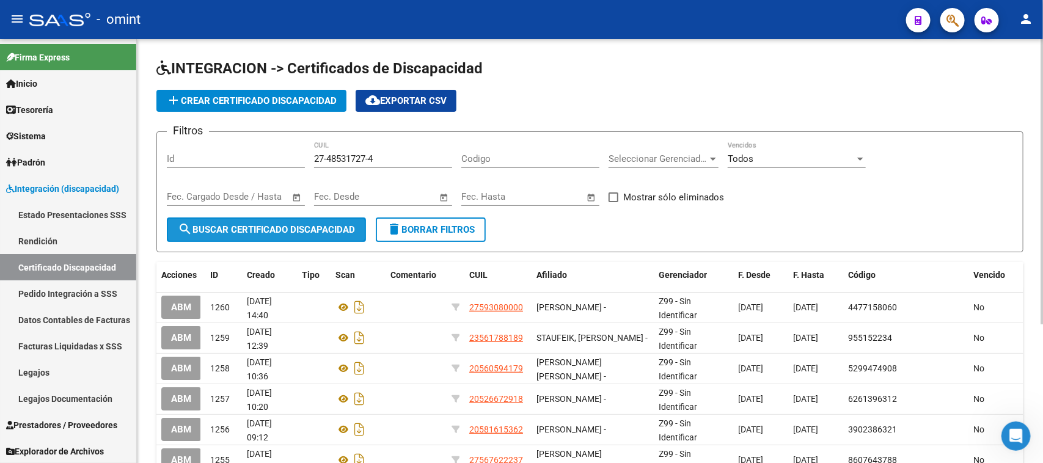
drag, startPoint x: 315, startPoint y: 218, endPoint x: 315, endPoint y: 226, distance: 8.6
click at [315, 218] on button "search Buscar Certificado Discapacidad" at bounding box center [266, 230] width 199 height 24
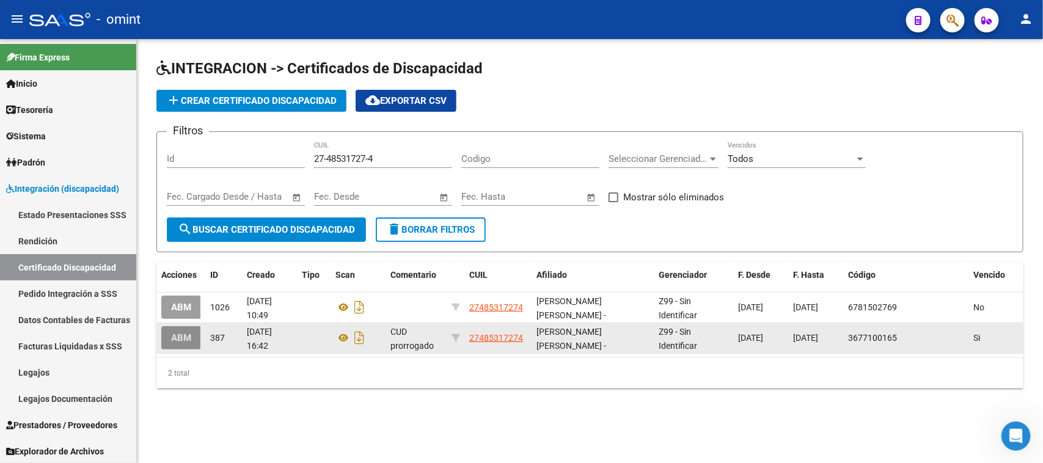
click at [177, 338] on span "ABM" at bounding box center [181, 338] width 20 height 11
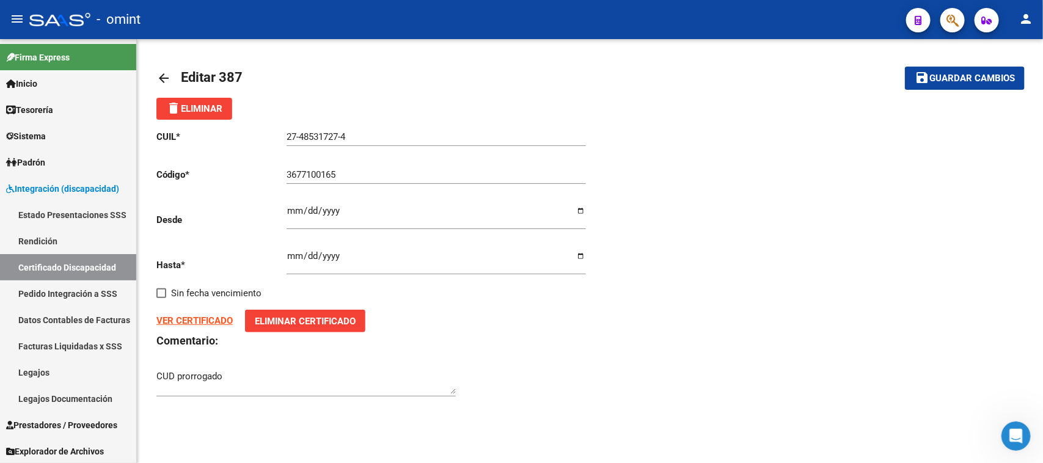
click at [218, 112] on span "delete Eliminar" at bounding box center [194, 108] width 56 height 11
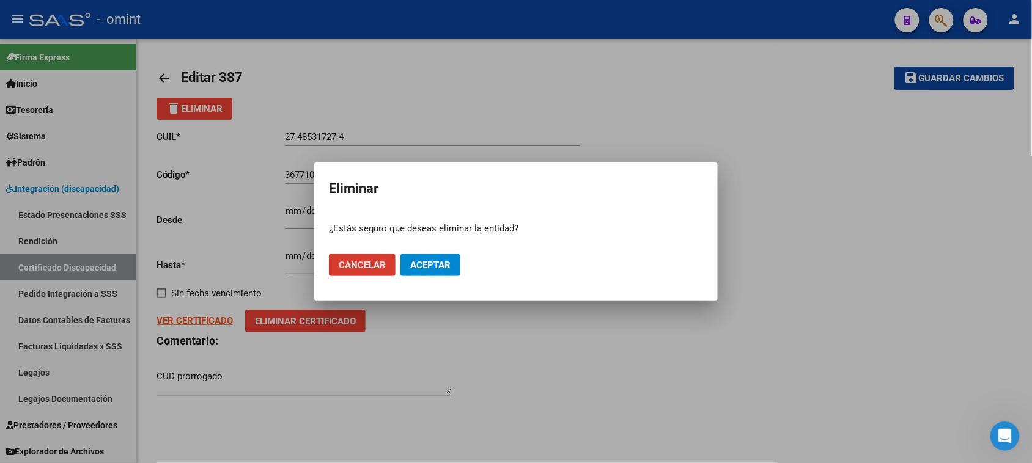
click at [417, 281] on mat-dialog-actions "Cancelar Aceptar" at bounding box center [516, 266] width 374 height 42
click at [421, 272] on button "Aceptar" at bounding box center [430, 265] width 60 height 22
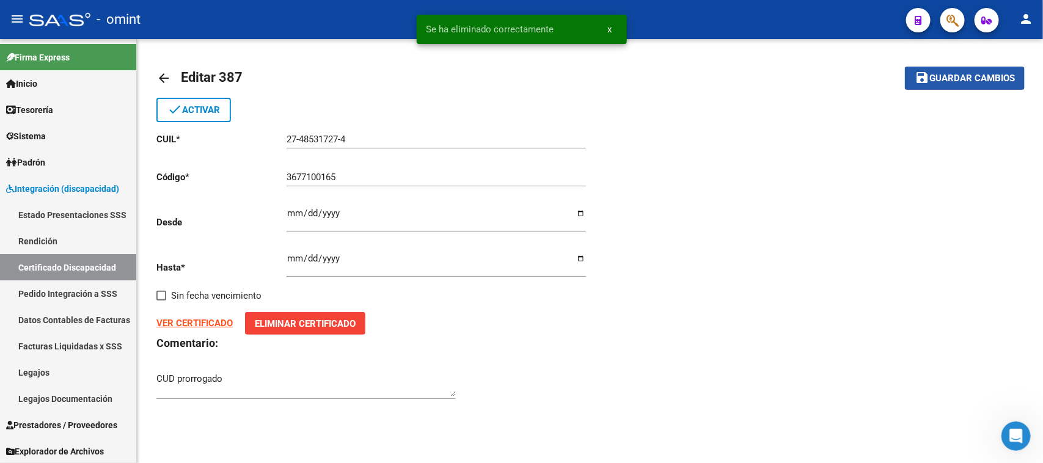
click at [936, 78] on span "Guardar cambios" at bounding box center [973, 78] width 86 height 11
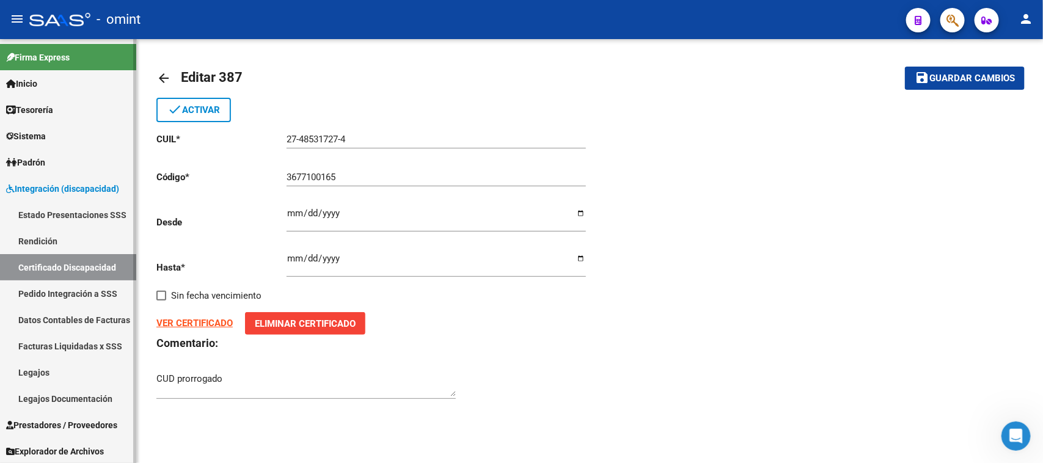
click at [83, 249] on link "Rendición" at bounding box center [68, 241] width 136 height 26
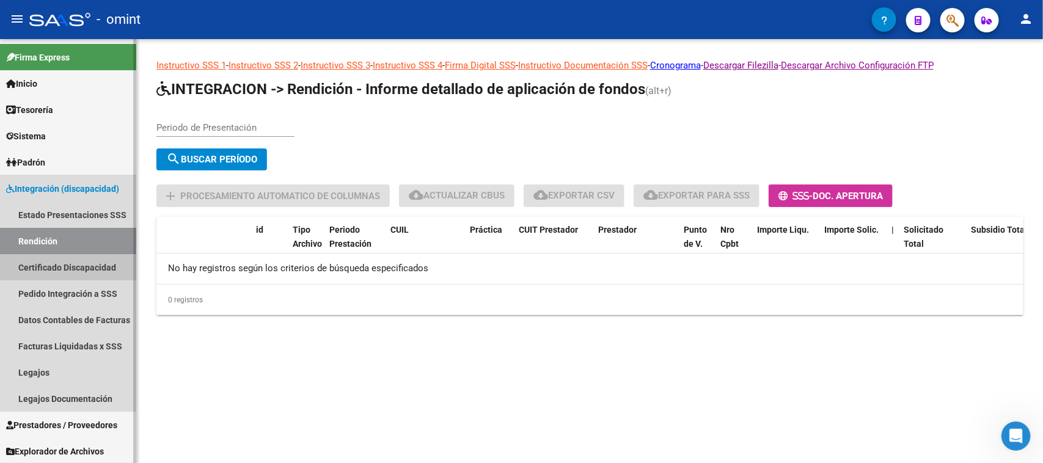
click at [77, 260] on link "Certificado Discapacidad" at bounding box center [68, 267] width 136 height 26
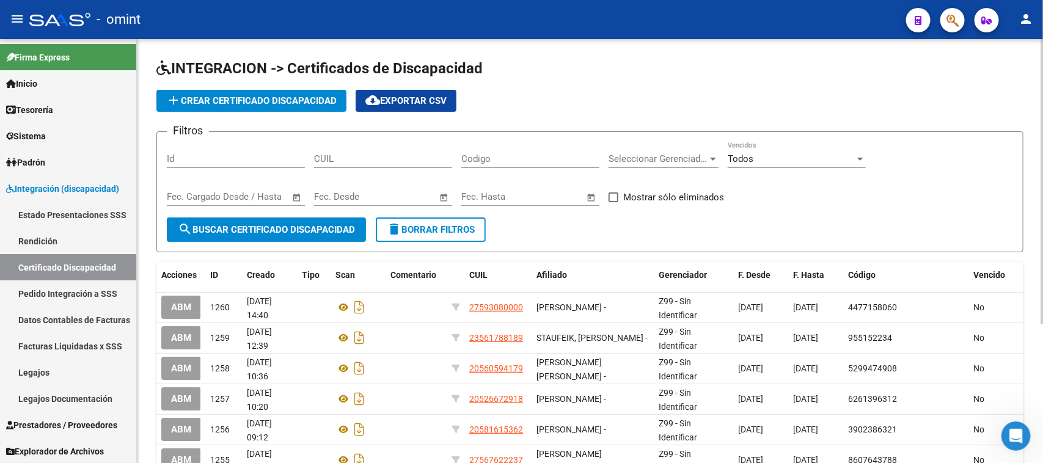
click at [392, 160] on input "CUIL" at bounding box center [383, 158] width 138 height 11
paste input "27-52227442-4"
type input "27-52227442-4"
click at [323, 227] on span "search Buscar Certificado Discapacidad" at bounding box center [266, 229] width 177 height 11
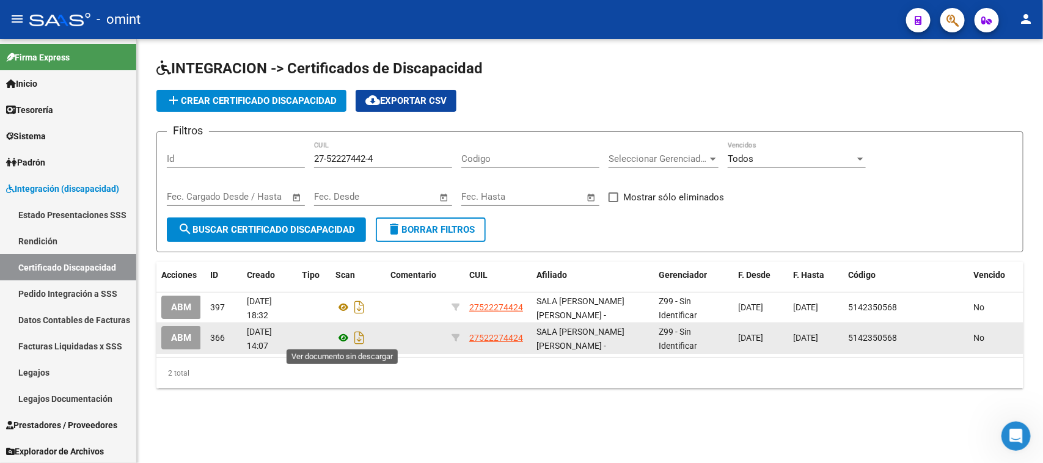
click at [340, 340] on icon at bounding box center [344, 338] width 16 height 15
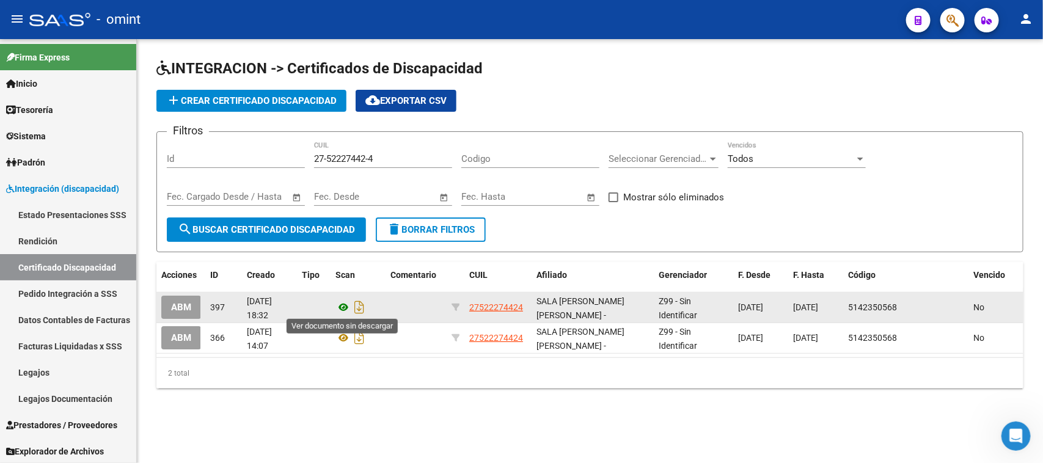
click at [337, 303] on icon at bounding box center [344, 307] width 16 height 15
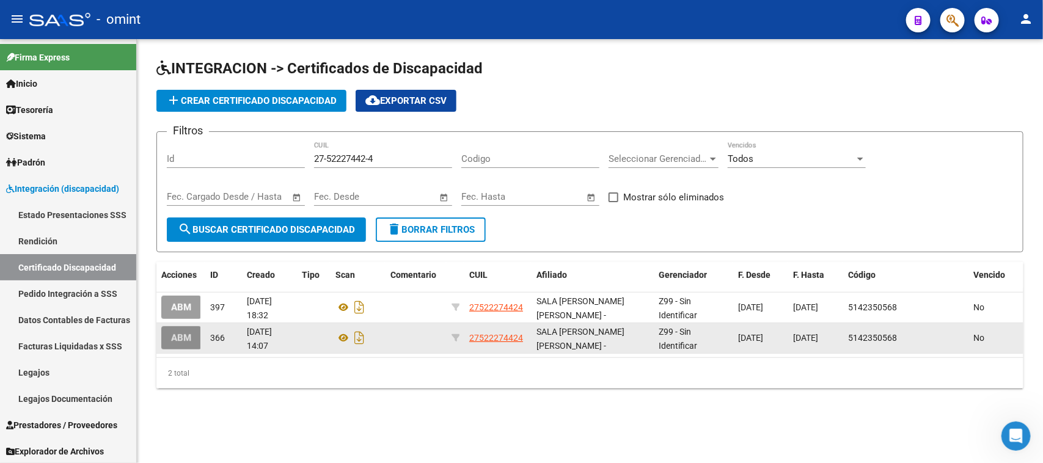
click at [186, 342] on button "ABM" at bounding box center [181, 337] width 40 height 23
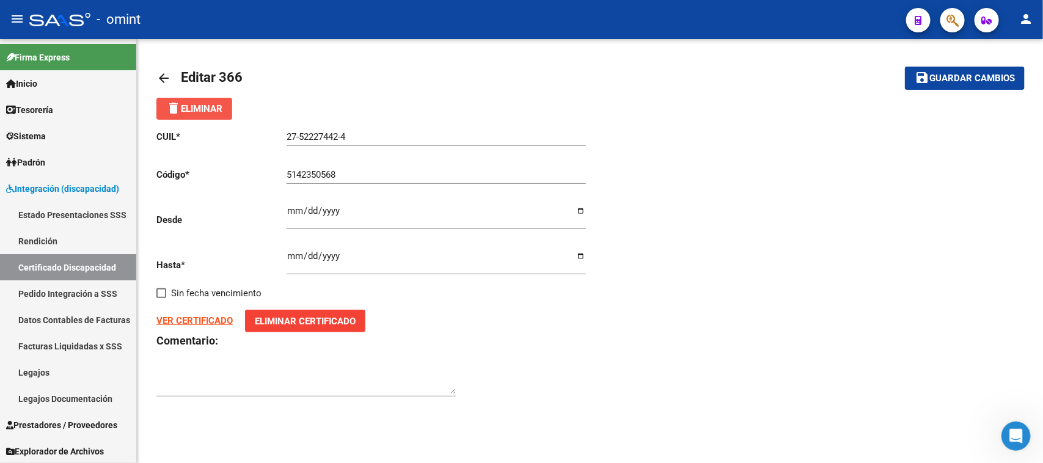
click at [230, 110] on button "delete Eliminar" at bounding box center [194, 109] width 76 height 22
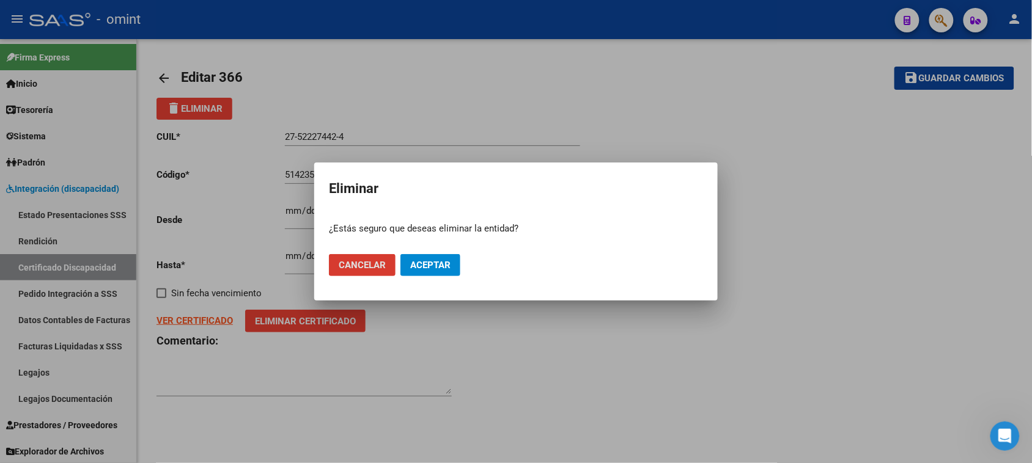
click at [423, 269] on span "Aceptar" at bounding box center [430, 265] width 40 height 11
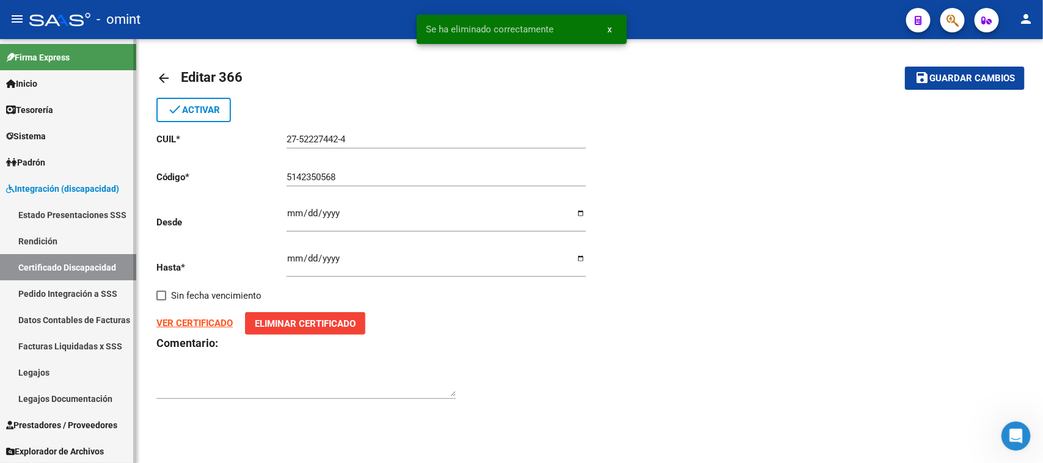
click at [110, 266] on link "Certificado Discapacidad" at bounding box center [68, 267] width 136 height 26
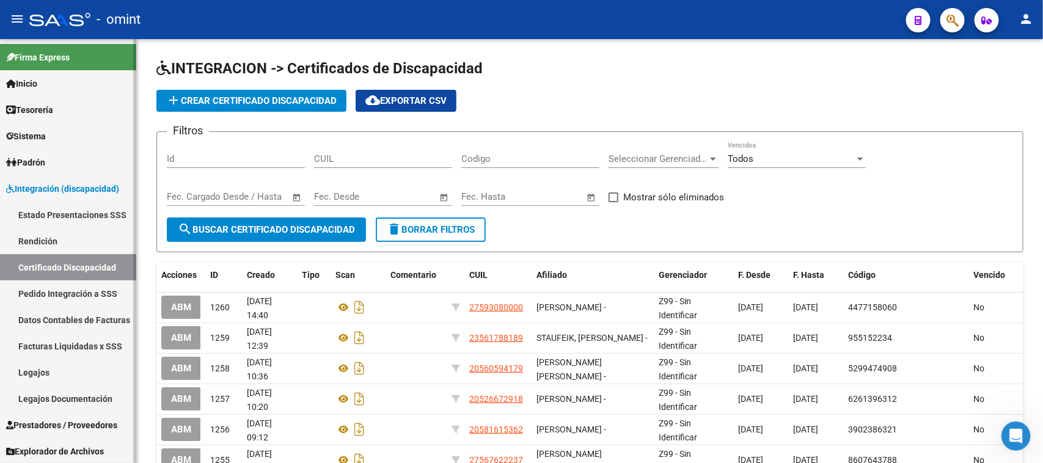
click at [79, 265] on link "Certificado Discapacidad" at bounding box center [68, 267] width 136 height 26
click at [392, 162] on div "CUIL" at bounding box center [383, 161] width 138 height 38
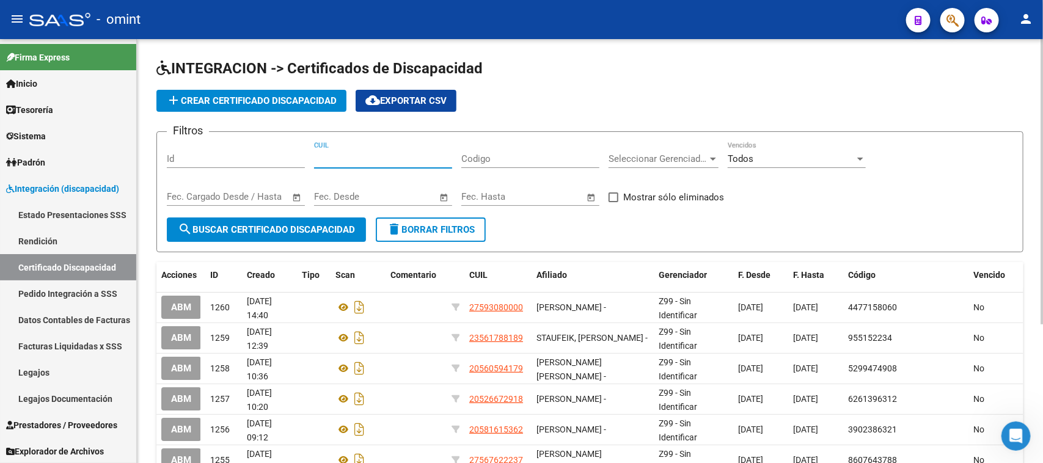
click at [369, 161] on input "CUIL" at bounding box center [383, 158] width 138 height 11
paste input "27-54388302-1"
type input "27-54388302-1"
click at [314, 230] on span "search Buscar Certificado Discapacidad" at bounding box center [266, 229] width 177 height 11
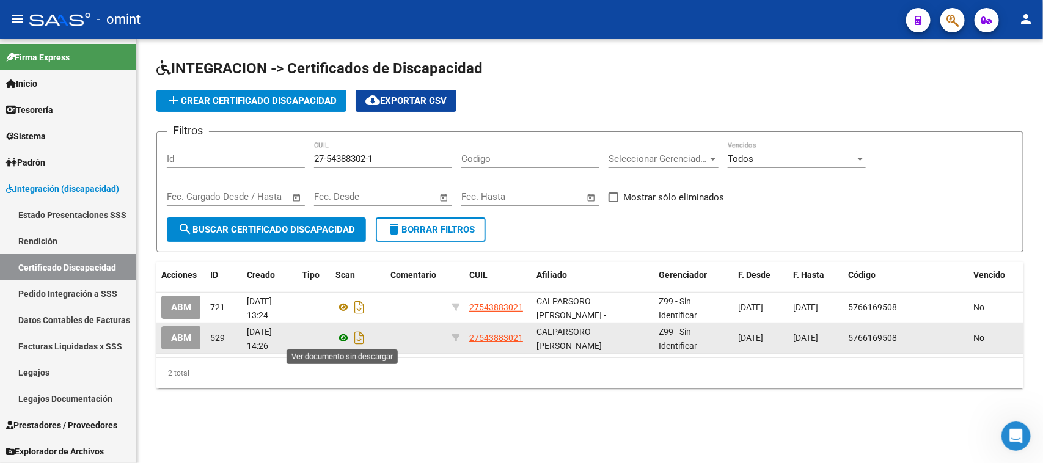
click at [342, 335] on icon at bounding box center [344, 338] width 16 height 15
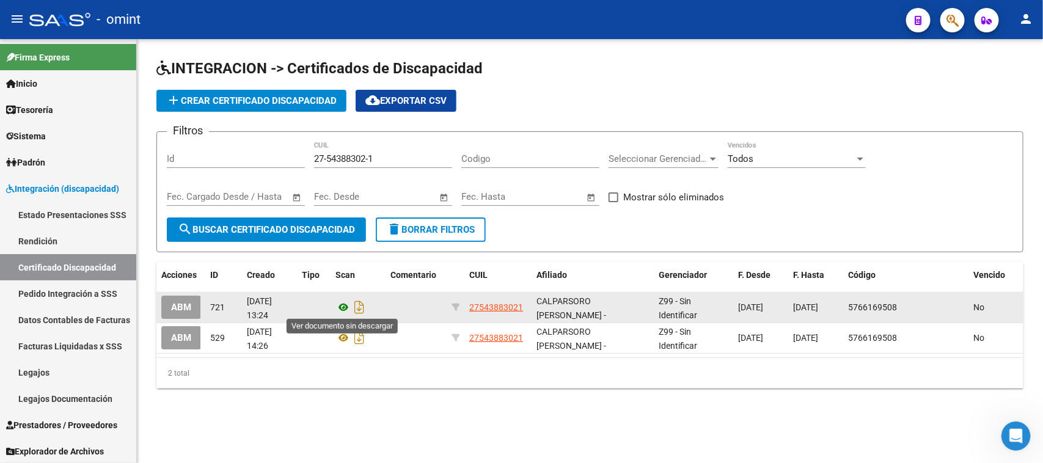
click at [341, 304] on icon at bounding box center [344, 307] width 16 height 15
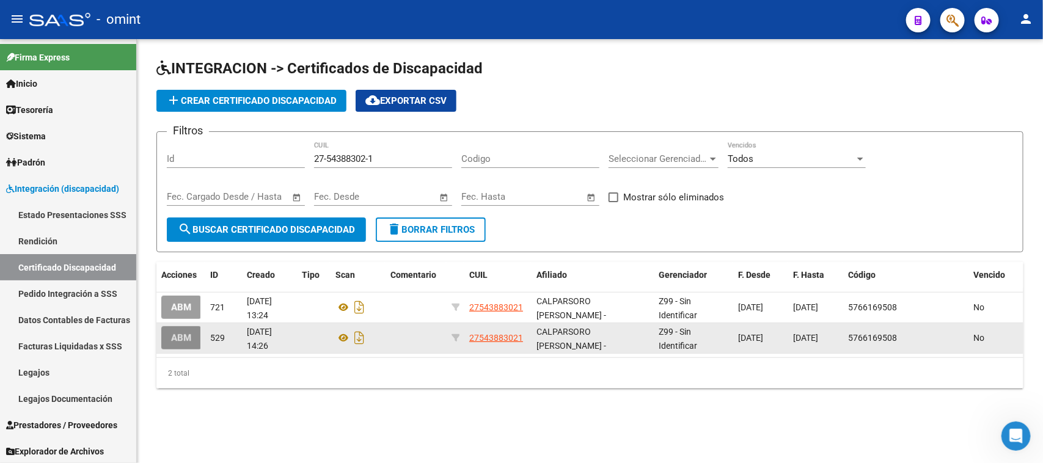
click at [171, 340] on span "ABM" at bounding box center [181, 338] width 20 height 11
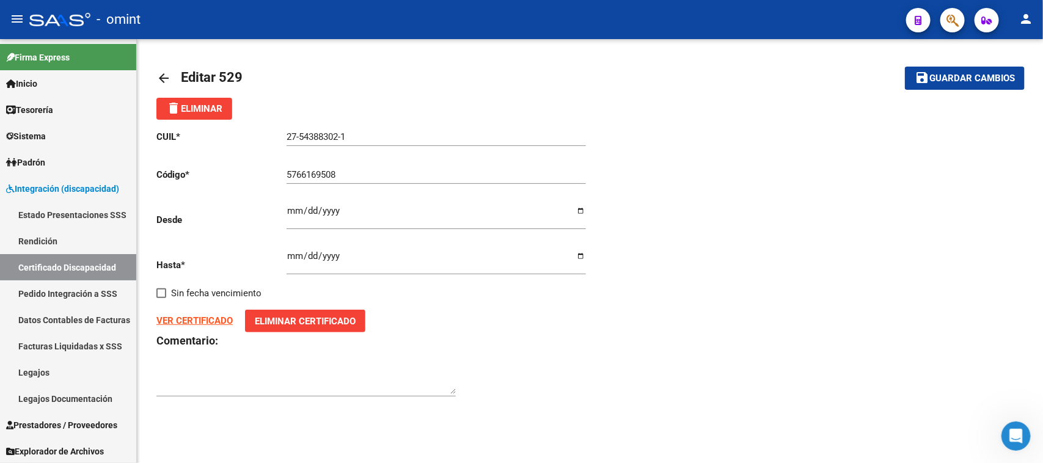
click at [294, 261] on input "[DATE]" at bounding box center [437, 261] width 300 height 20
type input "[DATE]"
click at [973, 67] on button "save Guardar cambios" at bounding box center [965, 78] width 120 height 23
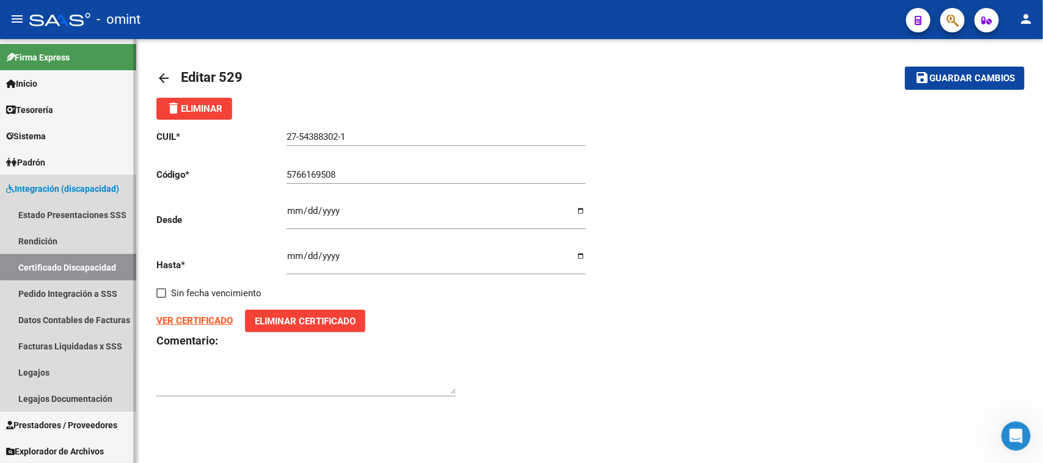
click at [119, 266] on link "Certificado Discapacidad" at bounding box center [68, 267] width 136 height 26
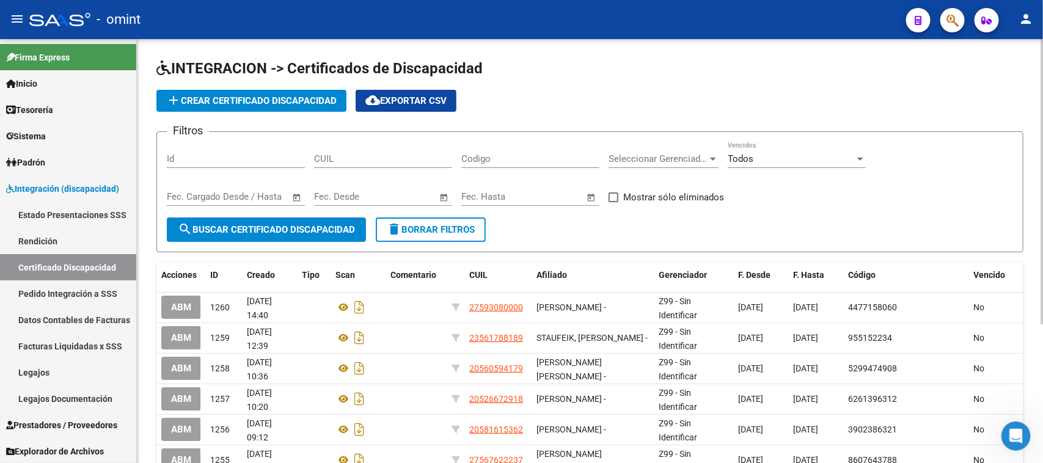
click at [356, 156] on input "CUIL" at bounding box center [383, 158] width 138 height 11
paste input "27-54388302-1"
type input "27-54388302-1"
click at [296, 227] on span "search Buscar Certificado Discapacidad" at bounding box center [266, 229] width 177 height 11
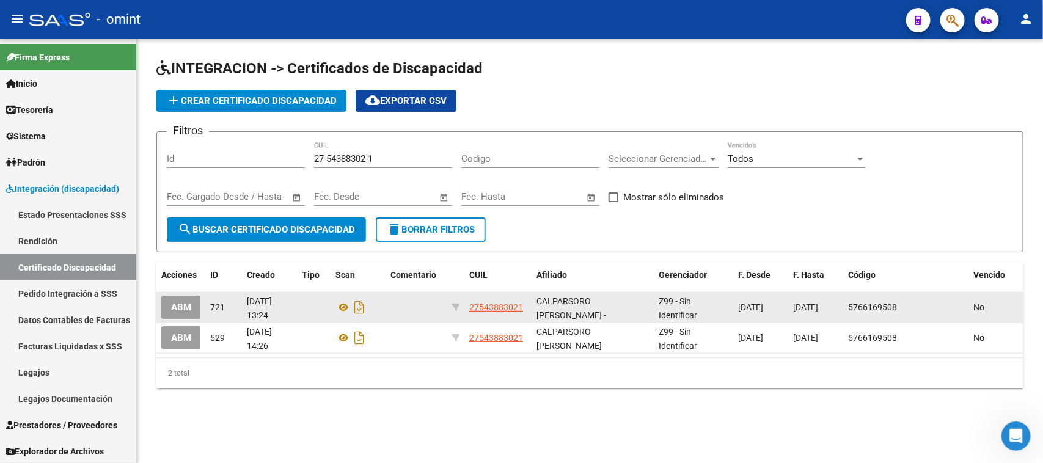
click at [185, 306] on span "ABM" at bounding box center [181, 308] width 20 height 11
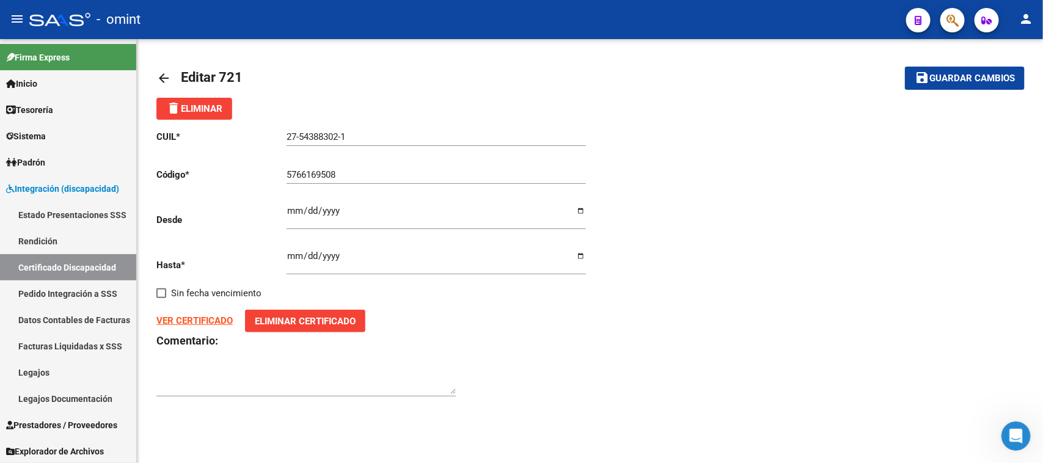
click at [220, 112] on span "delete Eliminar" at bounding box center [194, 108] width 56 height 11
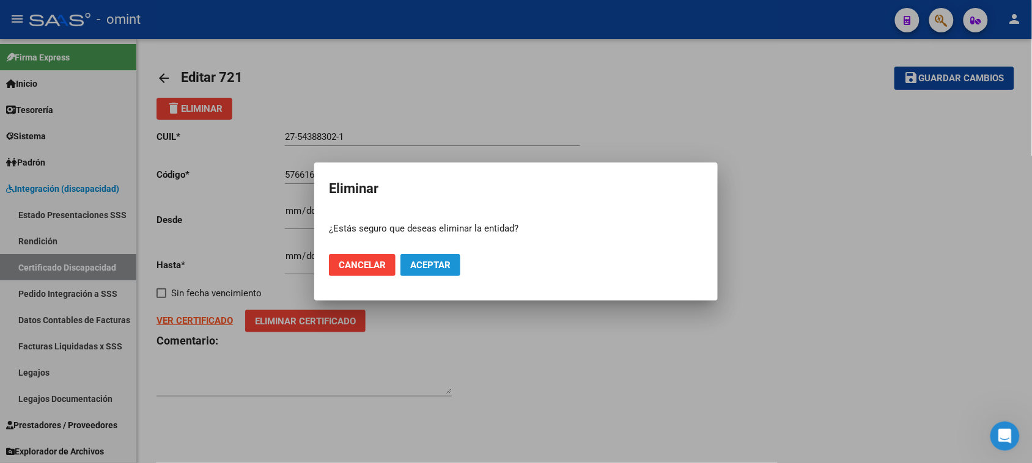
drag, startPoint x: 432, startPoint y: 264, endPoint x: 375, endPoint y: 275, distance: 58.5
click at [432, 265] on span "Aceptar" at bounding box center [430, 265] width 40 height 11
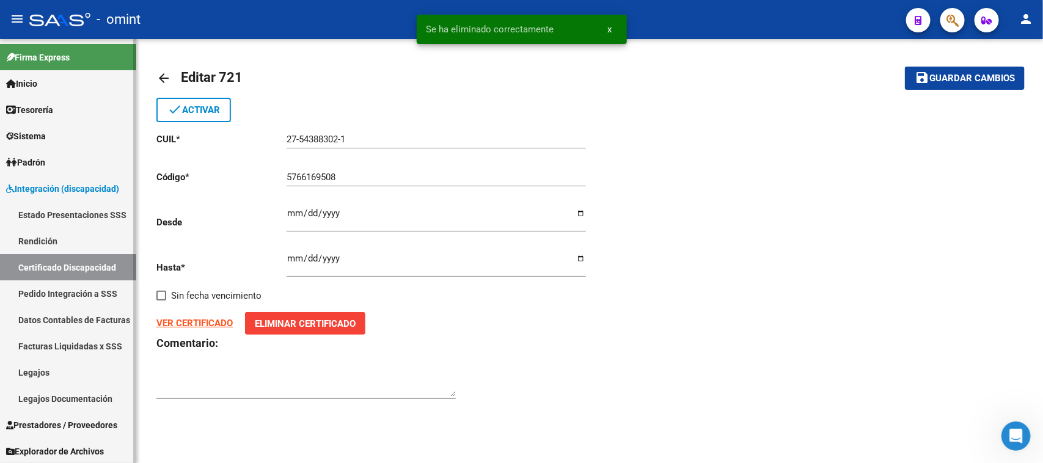
click at [69, 267] on link "Certificado Discapacidad" at bounding box center [68, 267] width 136 height 26
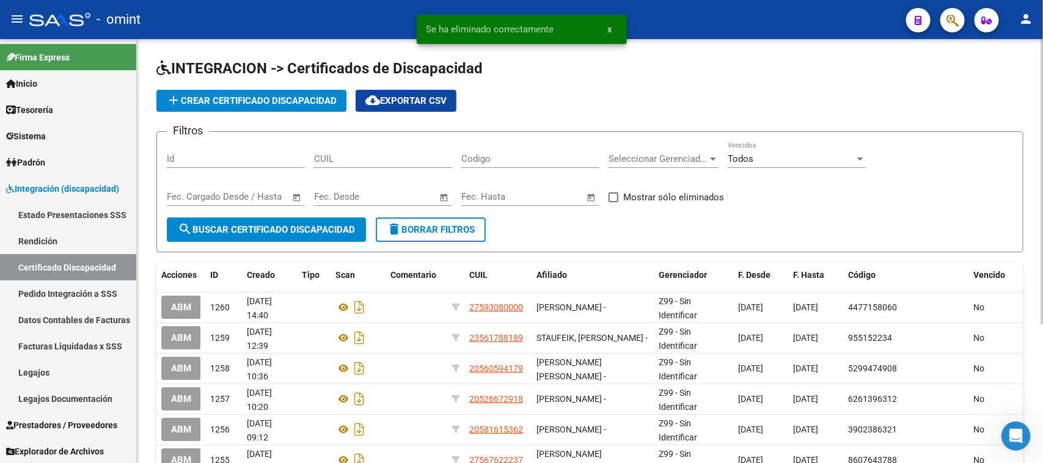
click at [350, 163] on div "CUIL" at bounding box center [383, 155] width 138 height 26
paste input "27-54388302-1"
type input "27-54388302-1"
click at [312, 237] on button "search Buscar Certificado Discapacidad" at bounding box center [266, 230] width 199 height 24
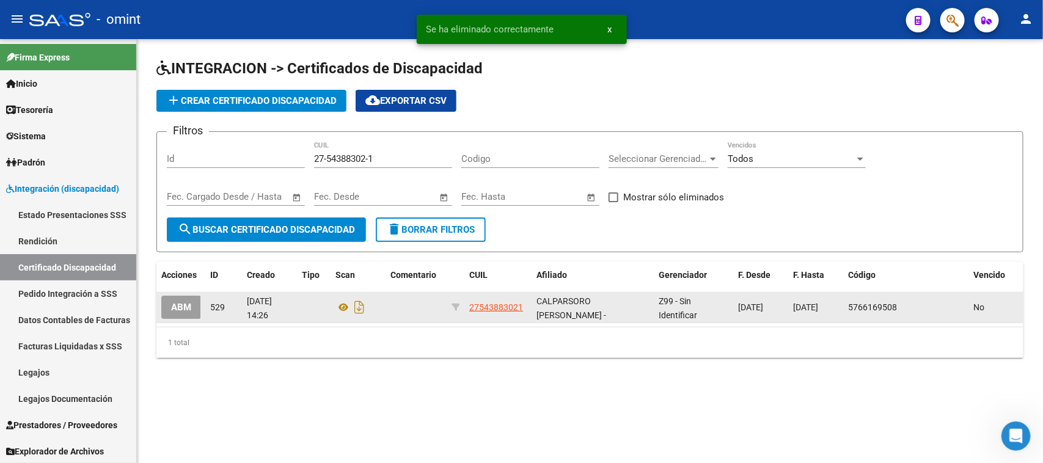
click at [181, 306] on span "ABM" at bounding box center [181, 308] width 20 height 11
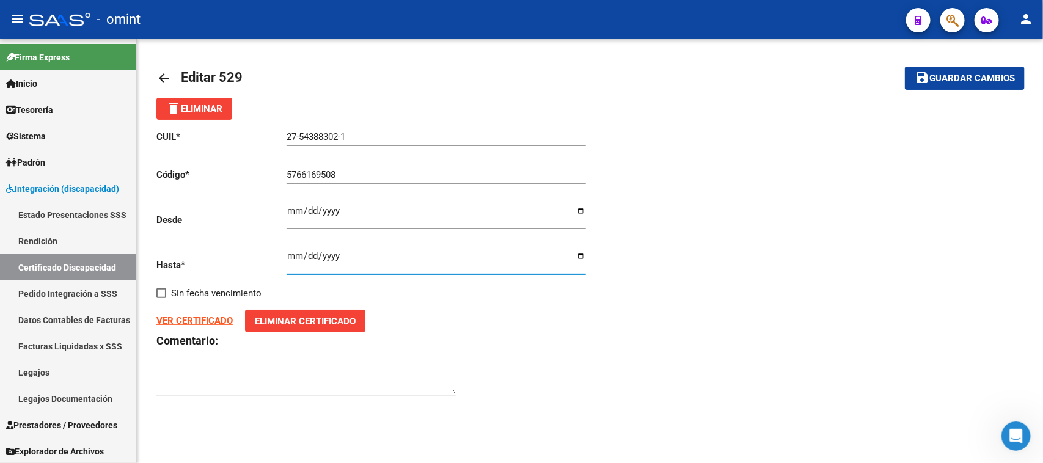
click at [293, 256] on input "[DATE]" at bounding box center [437, 261] width 300 height 20
type input "[DATE]"
click at [989, 83] on span "Guardar cambios" at bounding box center [973, 78] width 86 height 11
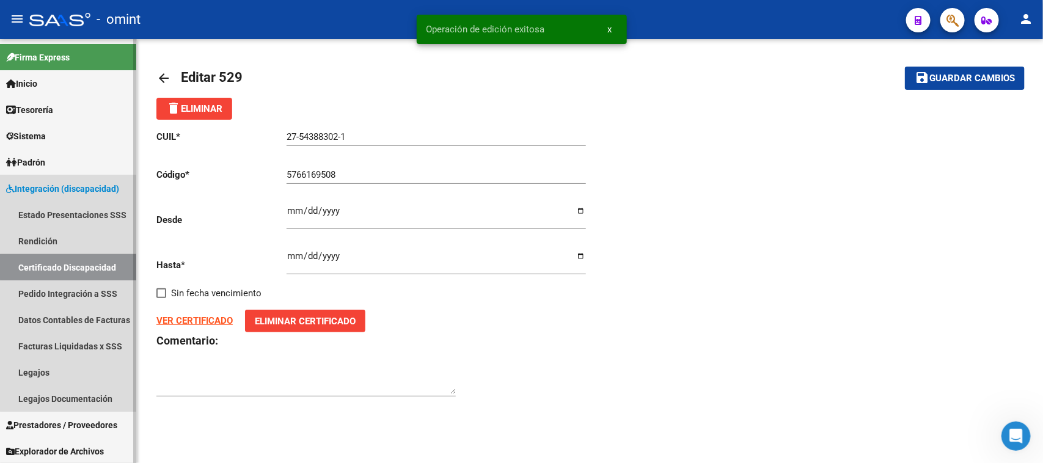
click at [120, 266] on link "Certificado Discapacidad" at bounding box center [68, 267] width 136 height 26
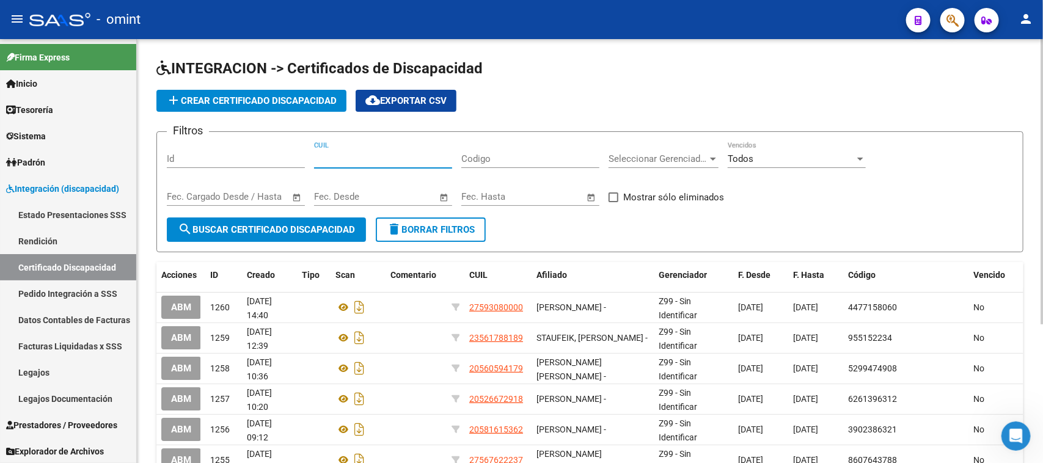
click at [348, 155] on input "CUIL" at bounding box center [383, 158] width 138 height 11
paste input "27-56284449-5"
type input "27-56284449-5"
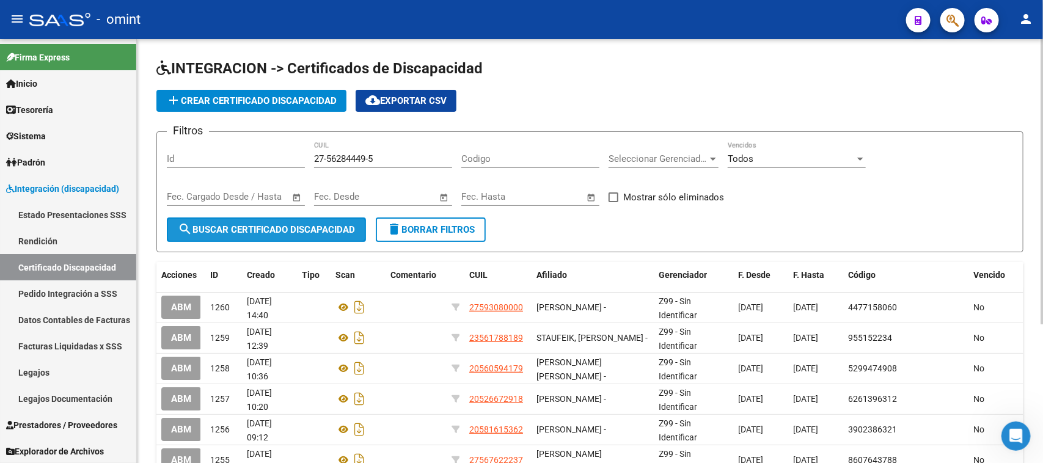
click at [304, 231] on span "search Buscar Certificado Discapacidad" at bounding box center [266, 229] width 177 height 11
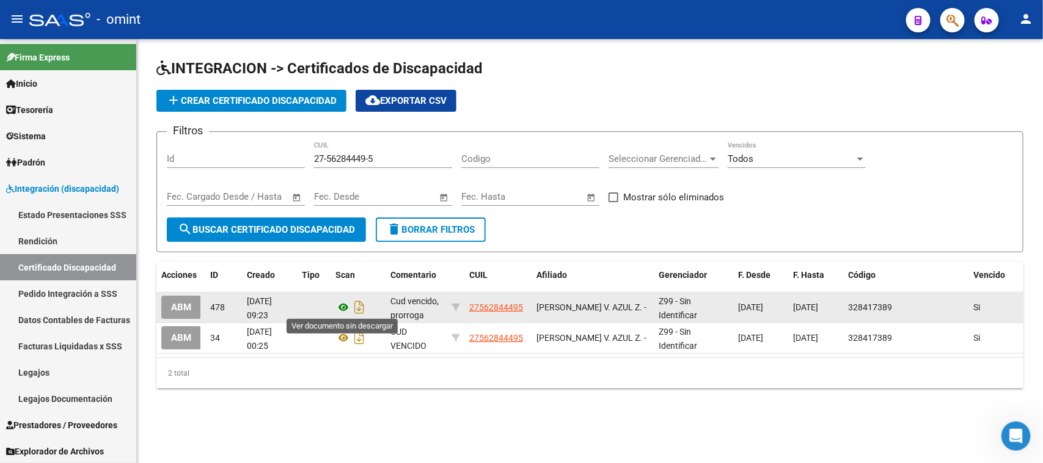
click at [341, 303] on icon at bounding box center [344, 307] width 16 height 15
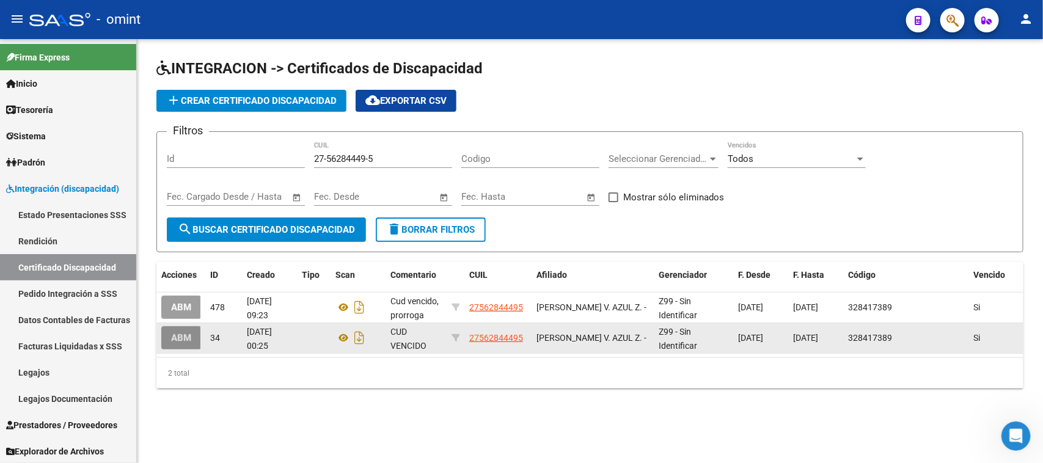
click at [178, 341] on button "ABM" at bounding box center [181, 337] width 40 height 23
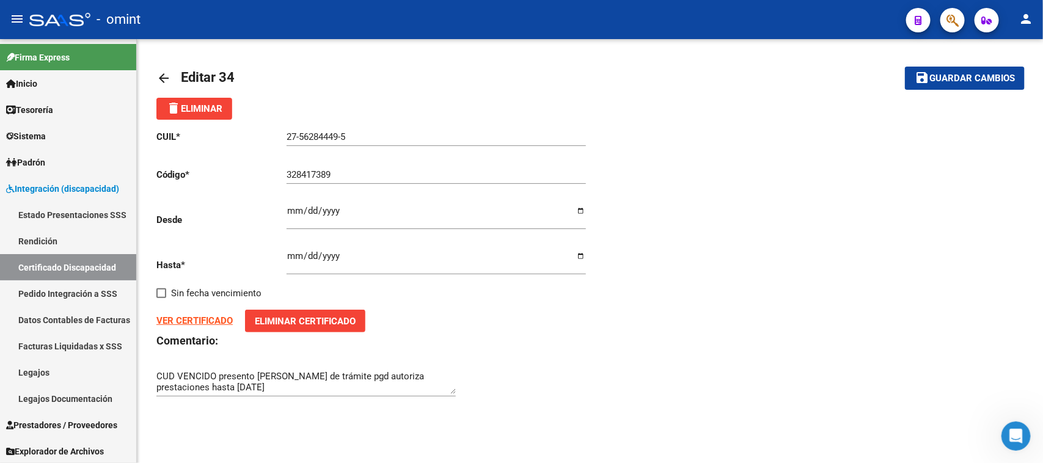
click at [227, 115] on button "delete Eliminar" at bounding box center [194, 109] width 76 height 22
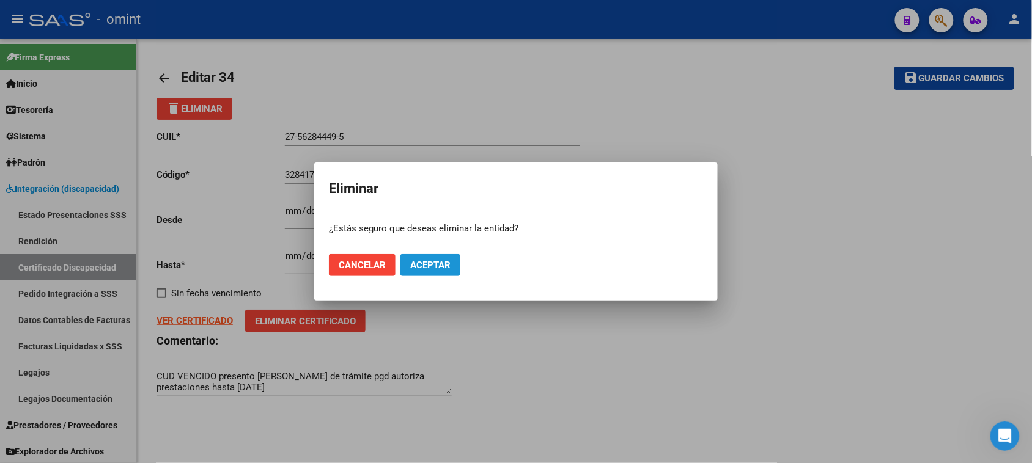
click at [428, 263] on span "Aceptar" at bounding box center [430, 265] width 40 height 11
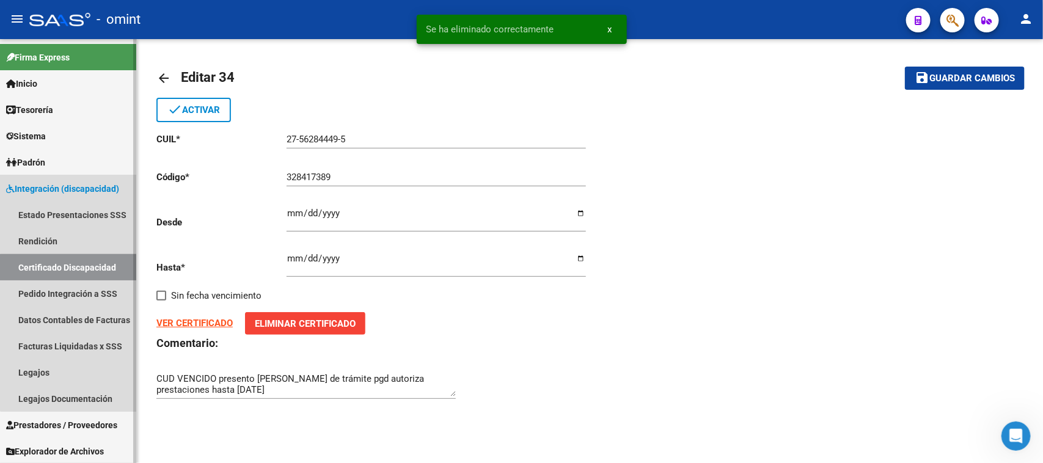
click at [109, 270] on link "Certificado Discapacidad" at bounding box center [68, 267] width 136 height 26
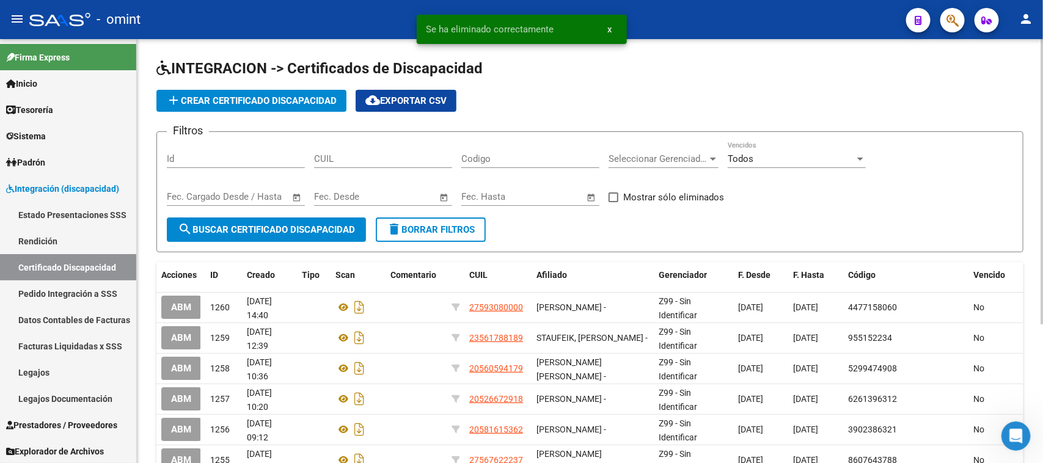
click at [367, 160] on input "CUIL" at bounding box center [383, 158] width 138 height 11
paste input "27-56284449-5"
type input "27-56284449-5"
click at [267, 224] on span "search Buscar Certificado Discapacidad" at bounding box center [266, 229] width 177 height 11
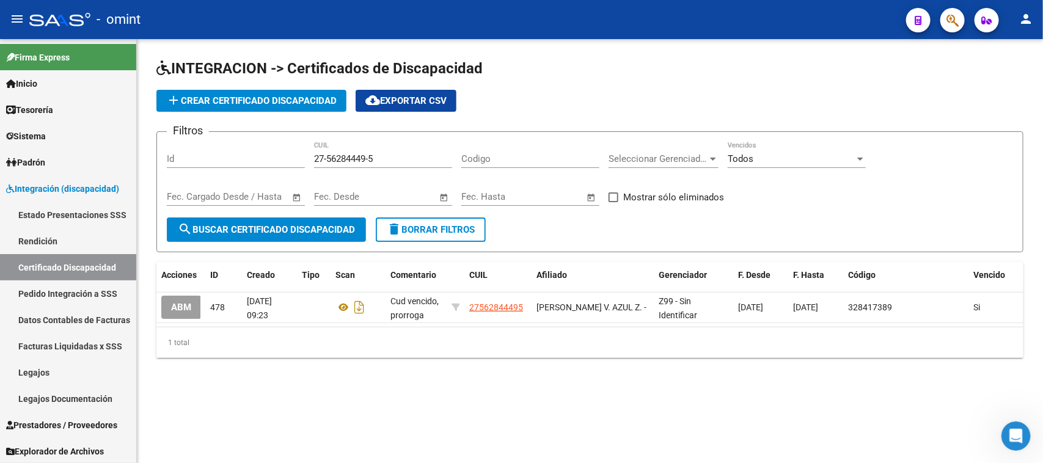
click at [749, 154] on span "Todos" at bounding box center [741, 158] width 26 height 11
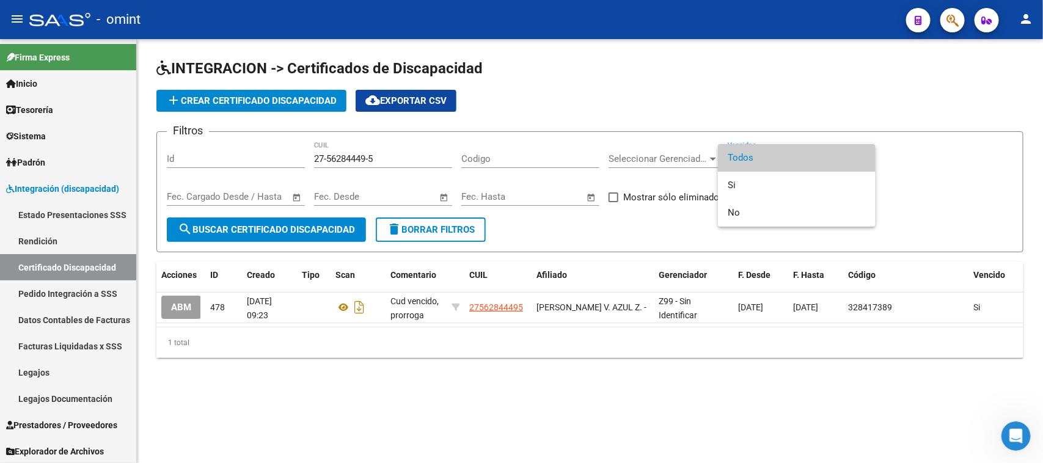
click at [749, 153] on span "Todos" at bounding box center [797, 158] width 138 height 28
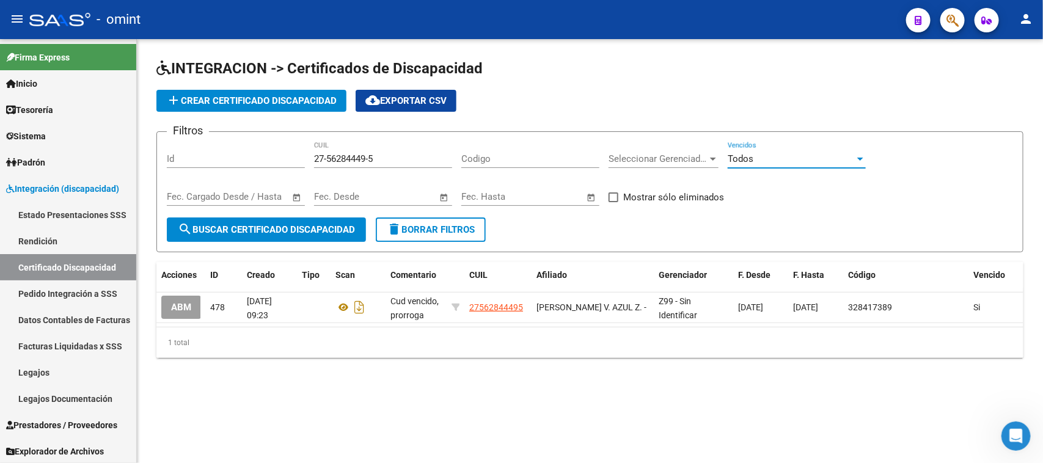
click at [749, 167] on div "Todos Vencidos" at bounding box center [797, 155] width 138 height 26
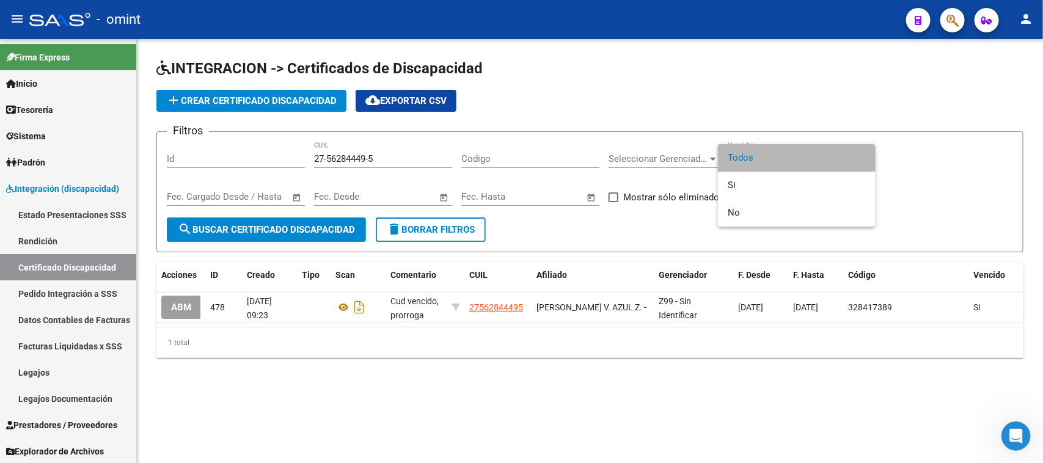
click at [749, 150] on span "Todos" at bounding box center [797, 158] width 138 height 28
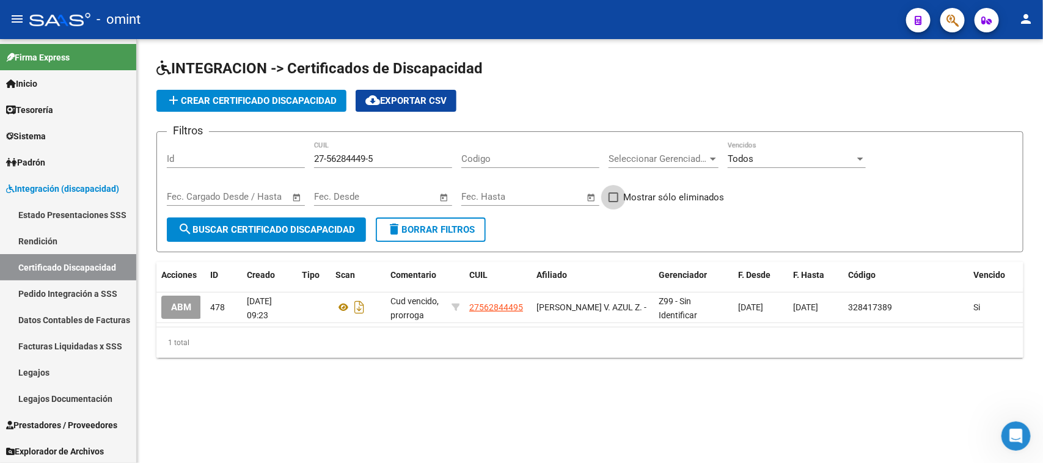
click at [620, 191] on label "Mostrar sólo eliminados" at bounding box center [667, 197] width 116 height 15
click at [614, 202] on input "Mostrar sólo eliminados" at bounding box center [613, 202] width 1 height 1
click at [311, 221] on button "search Buscar Certificado Discapacidad" at bounding box center [266, 230] width 199 height 24
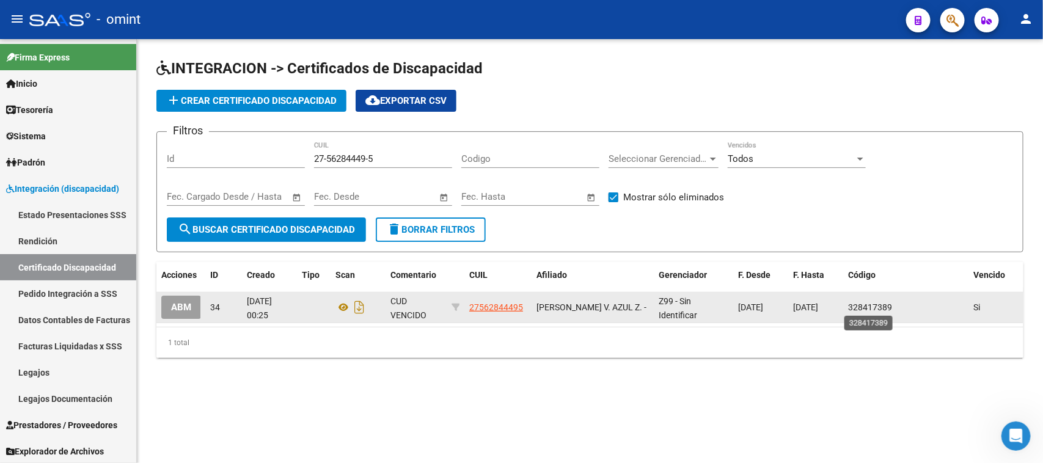
click at [866, 304] on span "328417389" at bounding box center [870, 308] width 44 height 10
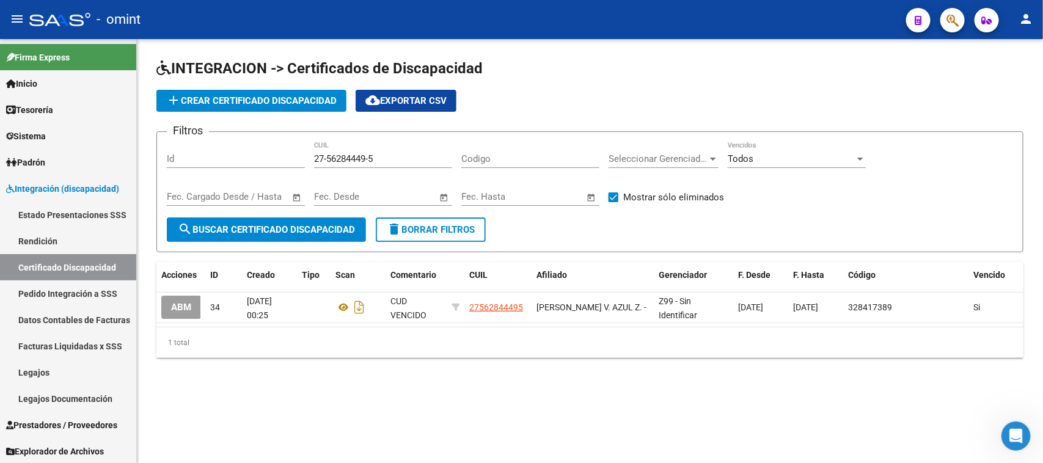
copy span "328417389"
click at [616, 196] on span at bounding box center [614, 198] width 10 height 10
click at [614, 202] on input "Mostrar sólo eliminados" at bounding box center [613, 202] width 1 height 1
checkbox input "false"
click at [290, 224] on span "search Buscar Certificado Discapacidad" at bounding box center [266, 229] width 177 height 11
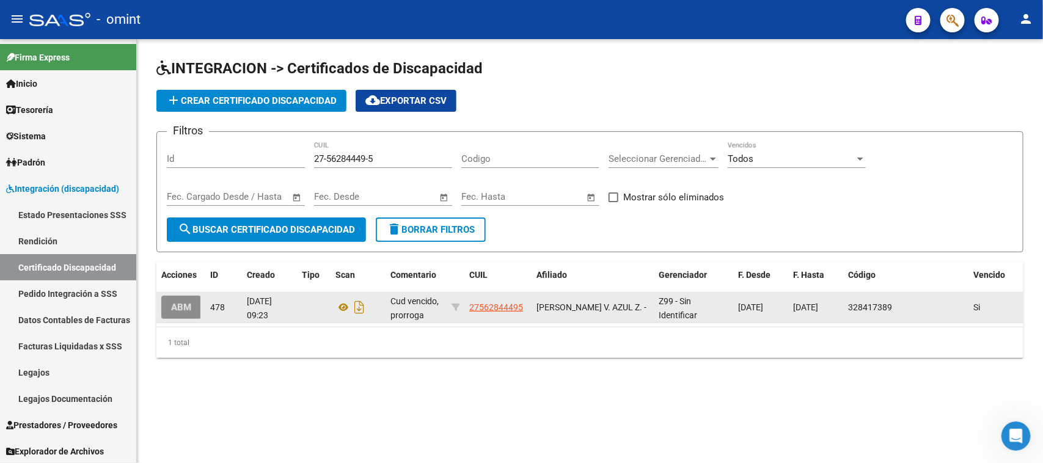
click at [172, 303] on span "ABM" at bounding box center [181, 308] width 20 height 11
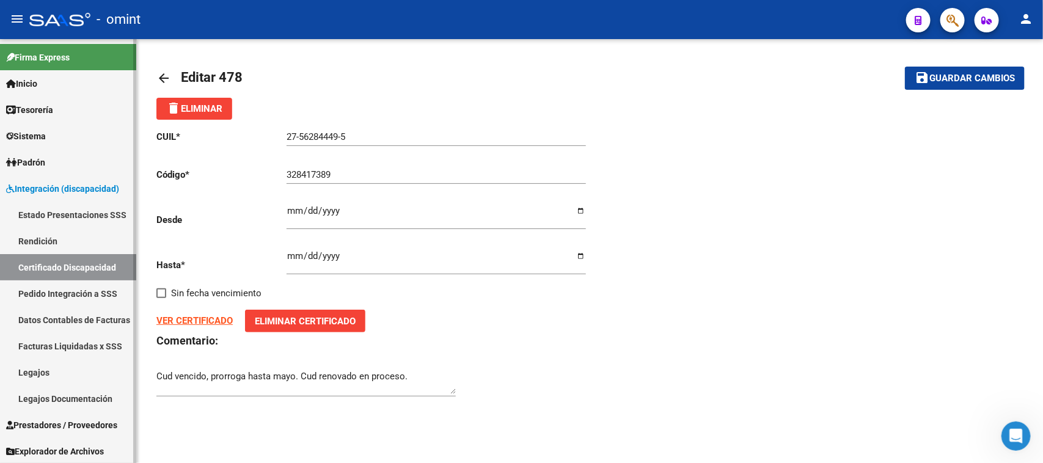
click at [83, 268] on link "Certificado Discapacidad" at bounding box center [68, 267] width 136 height 26
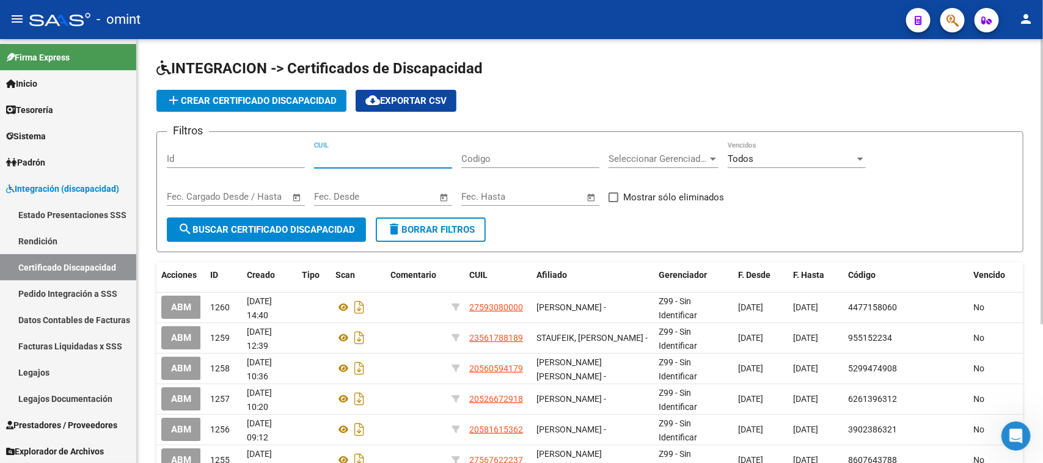
click at [405, 157] on input "CUIL" at bounding box center [383, 158] width 138 height 11
paste input "27-56762223-7"
type input "27-56762223-7"
click at [306, 224] on span "search Buscar Certificado Discapacidad" at bounding box center [266, 229] width 177 height 11
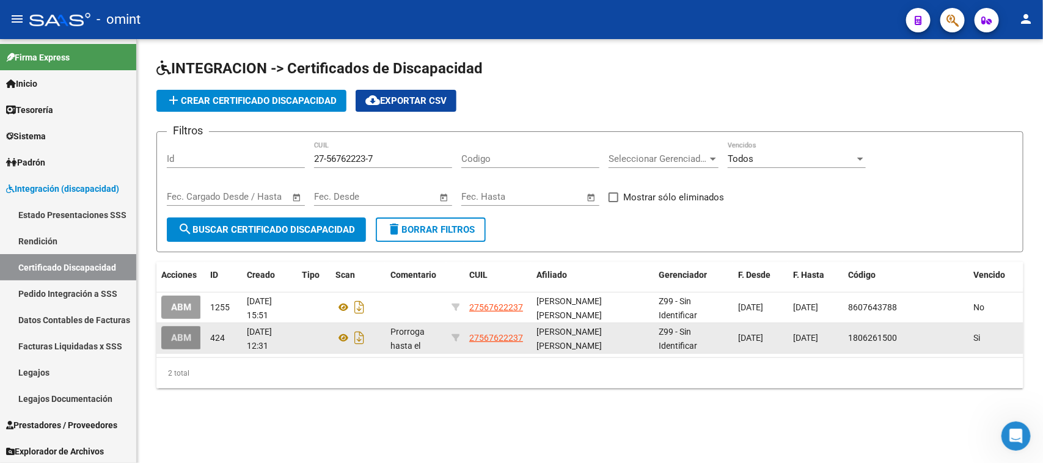
click at [193, 341] on button "ABM" at bounding box center [181, 337] width 40 height 23
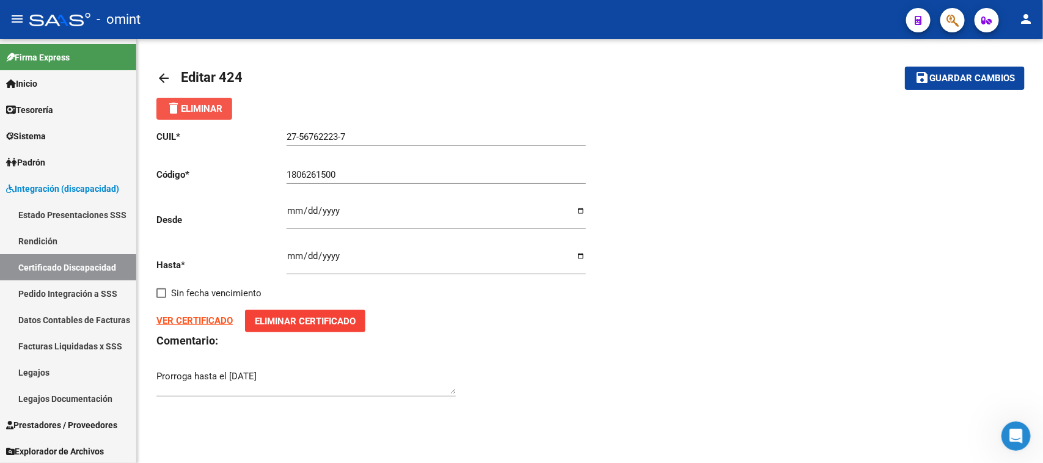
click at [213, 111] on span "delete Eliminar" at bounding box center [194, 108] width 56 height 11
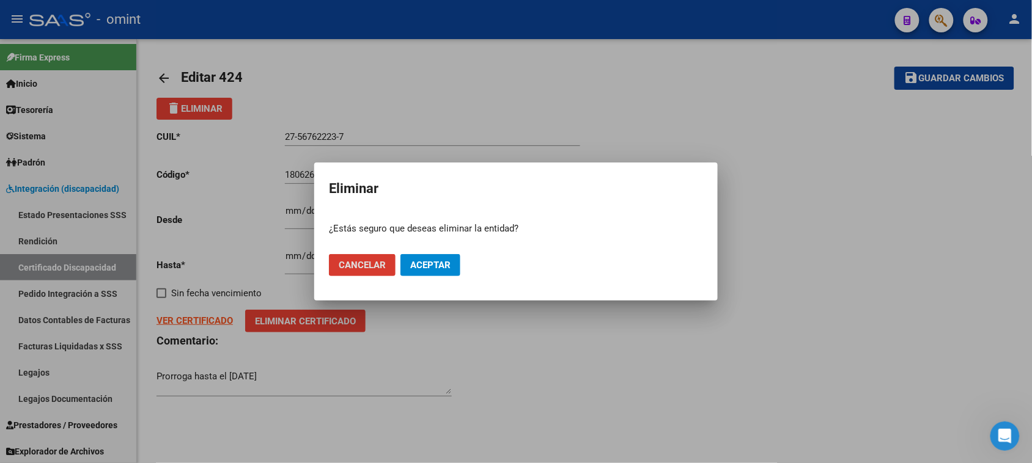
click at [437, 260] on span "Aceptar" at bounding box center [430, 265] width 40 height 11
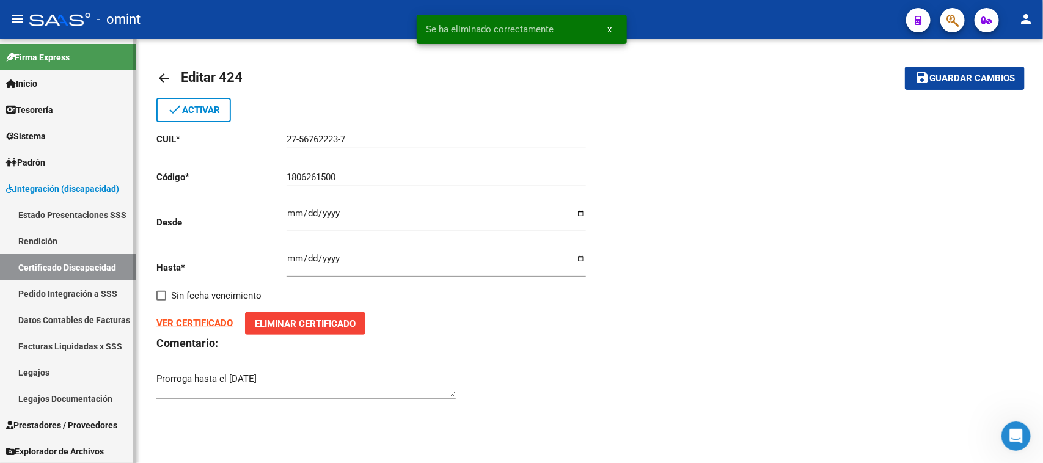
click at [77, 272] on link "Certificado Discapacidad" at bounding box center [68, 267] width 136 height 26
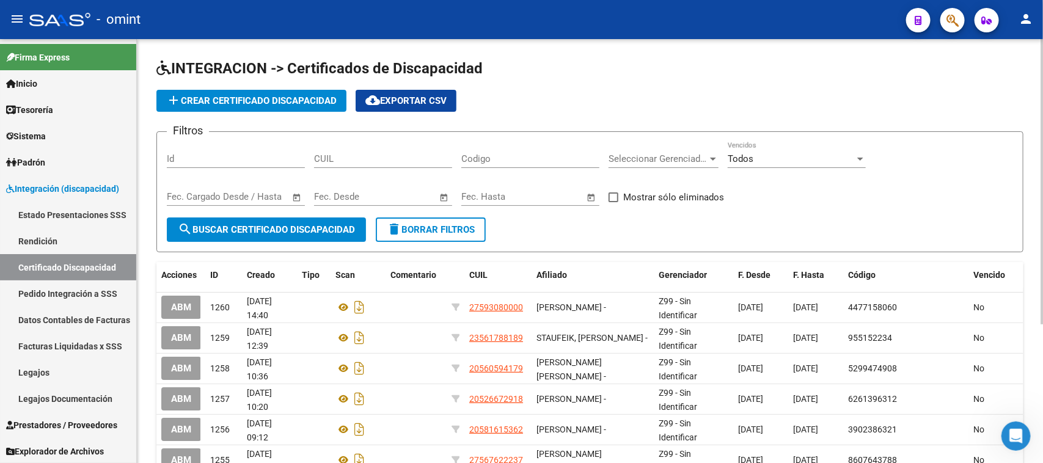
click at [373, 159] on input "CUIL" at bounding box center [383, 158] width 138 height 11
paste input "27-57564169-0"
type input "27-57564169-0"
click at [318, 213] on div "Fecha inicio – Fecha fin Fec. Desde" at bounding box center [383, 199] width 138 height 38
click at [319, 217] on form "Filtros Id 27-57564169-0 CUIL Codigo Seleccionar Gerenciador Seleccionar Gerenc…" at bounding box center [589, 191] width 867 height 121
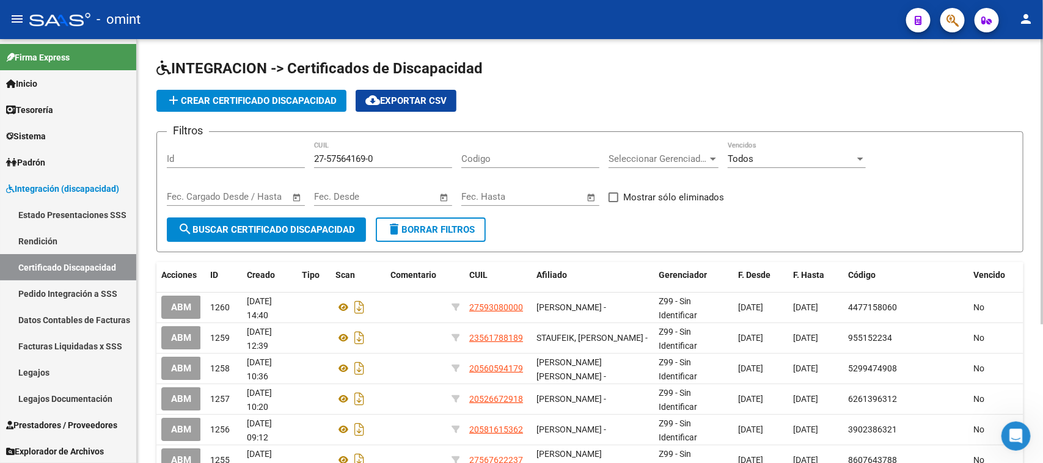
click at [320, 224] on span "search Buscar Certificado Discapacidad" at bounding box center [266, 229] width 177 height 11
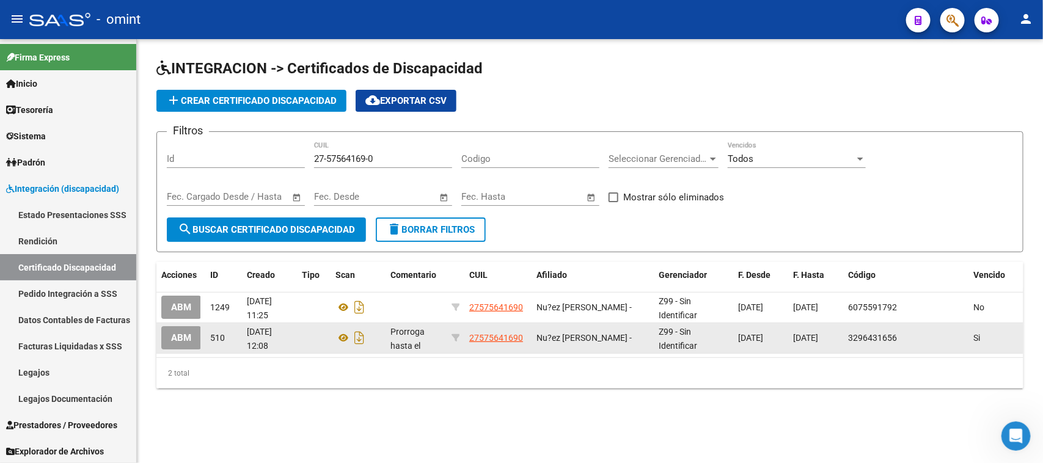
click at [173, 337] on span "ABM" at bounding box center [181, 338] width 20 height 11
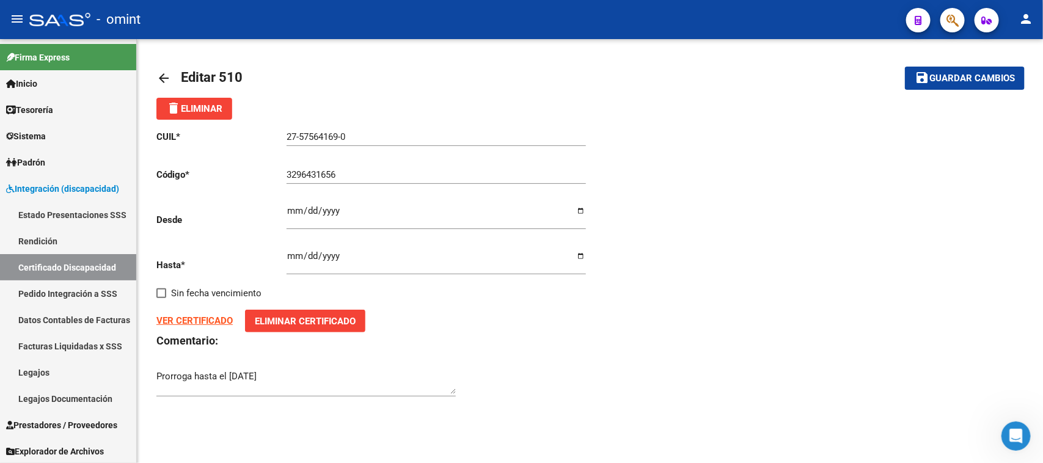
click at [181, 101] on button "delete Eliminar" at bounding box center [194, 109] width 76 height 22
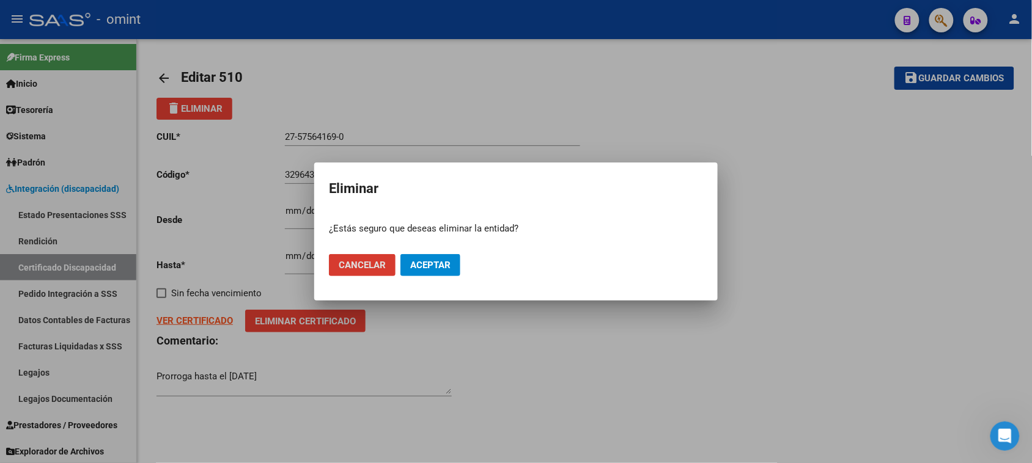
click at [442, 267] on span "Aceptar" at bounding box center [430, 265] width 40 height 11
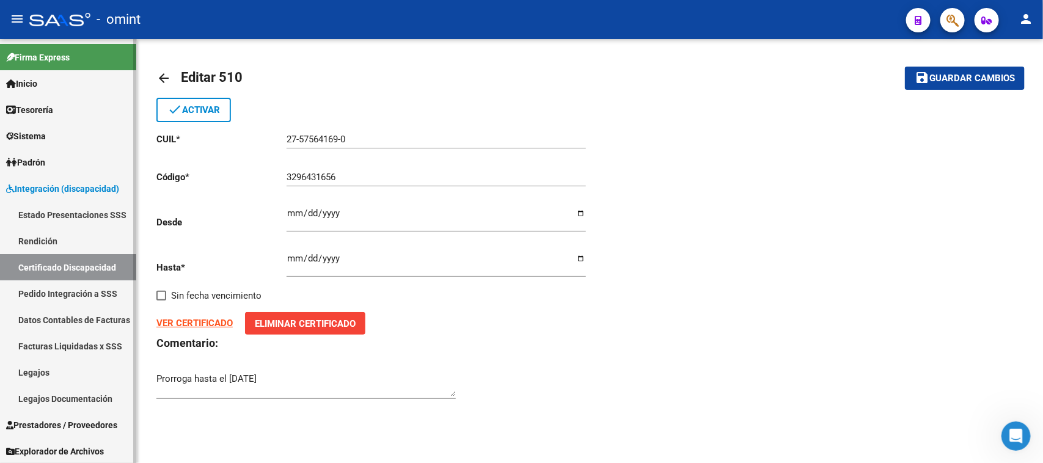
click at [63, 265] on link "Certificado Discapacidad" at bounding box center [68, 267] width 136 height 26
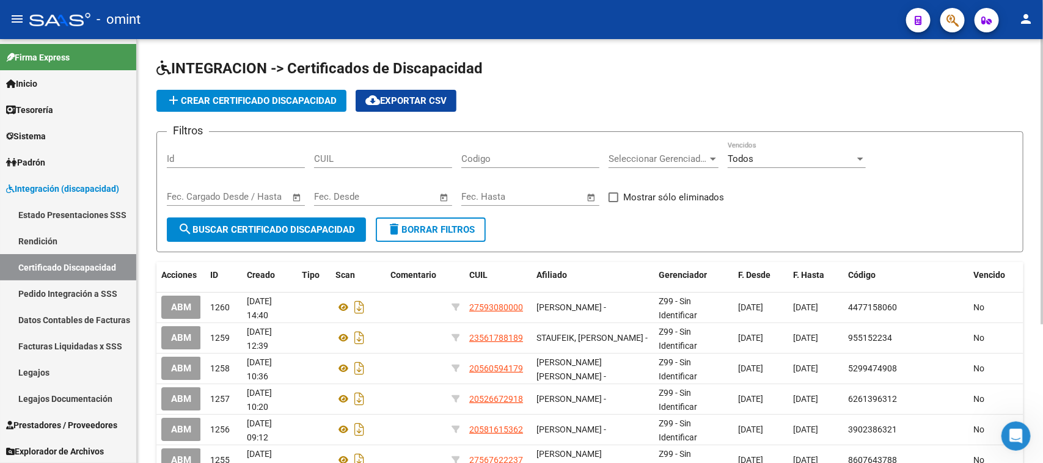
click at [444, 101] on span "cloud_download Exportar CSV" at bounding box center [406, 100] width 81 height 11
click at [395, 160] on input "CUIL" at bounding box center [383, 158] width 138 height 11
paste input "20-43504914-2"
type input "20-43504914-2"
click at [334, 224] on span "search Buscar Certificado Discapacidad" at bounding box center [266, 229] width 177 height 11
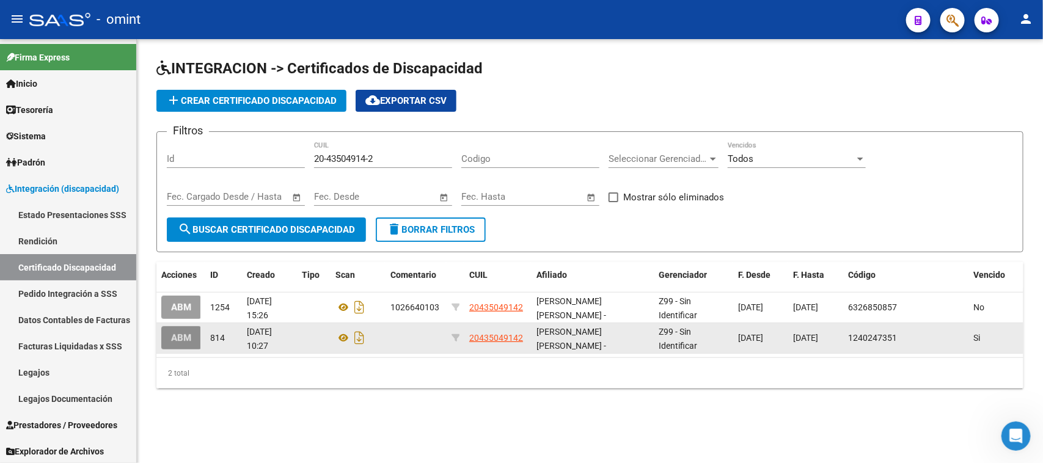
click at [176, 341] on button "ABM" at bounding box center [181, 337] width 40 height 23
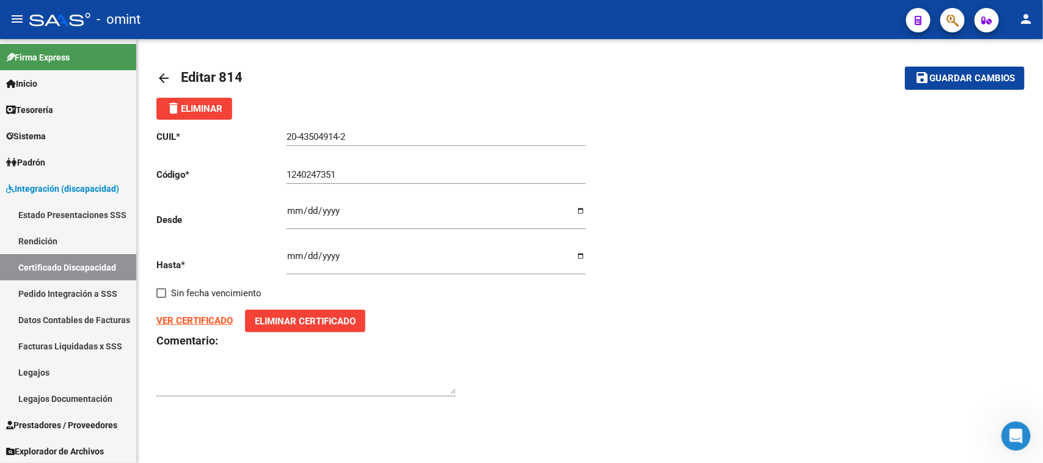
click at [218, 115] on button "delete Eliminar" at bounding box center [194, 109] width 76 height 22
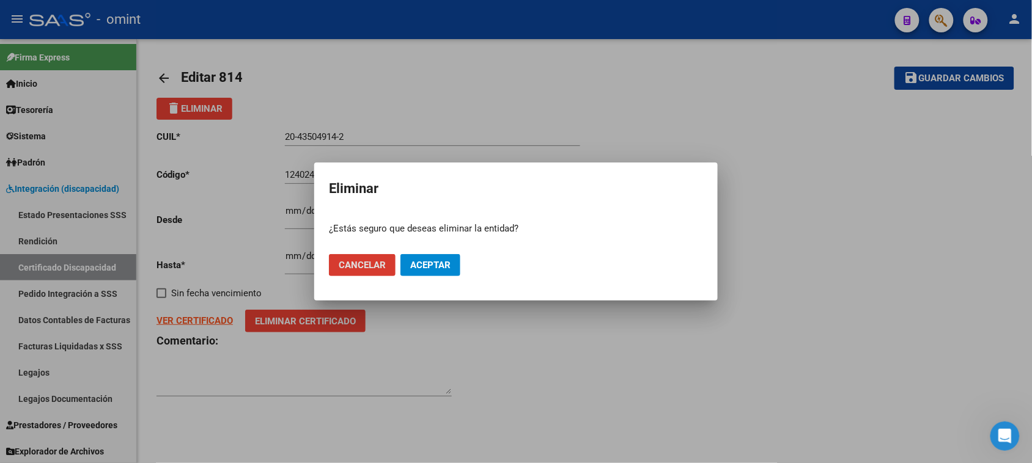
click at [430, 263] on span "Aceptar" at bounding box center [430, 265] width 40 height 11
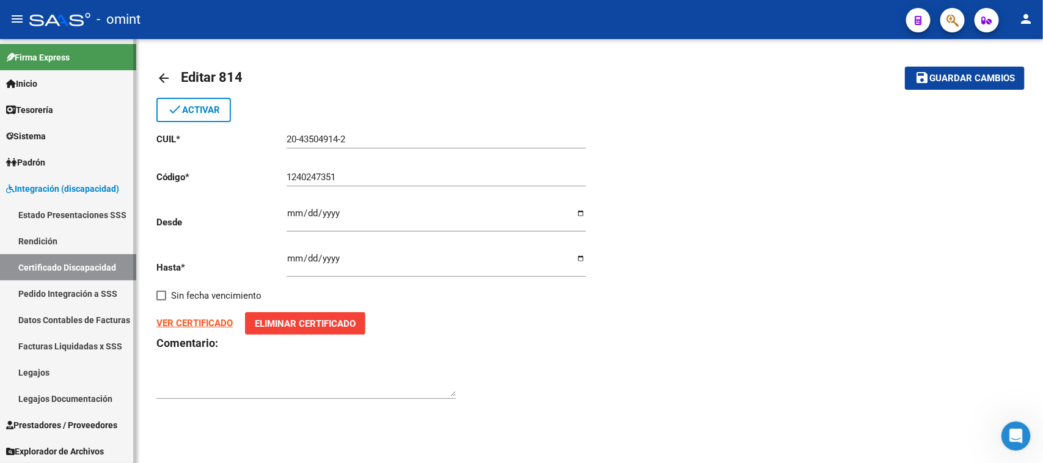
click at [70, 255] on link "Certificado Discapacidad" at bounding box center [68, 267] width 136 height 26
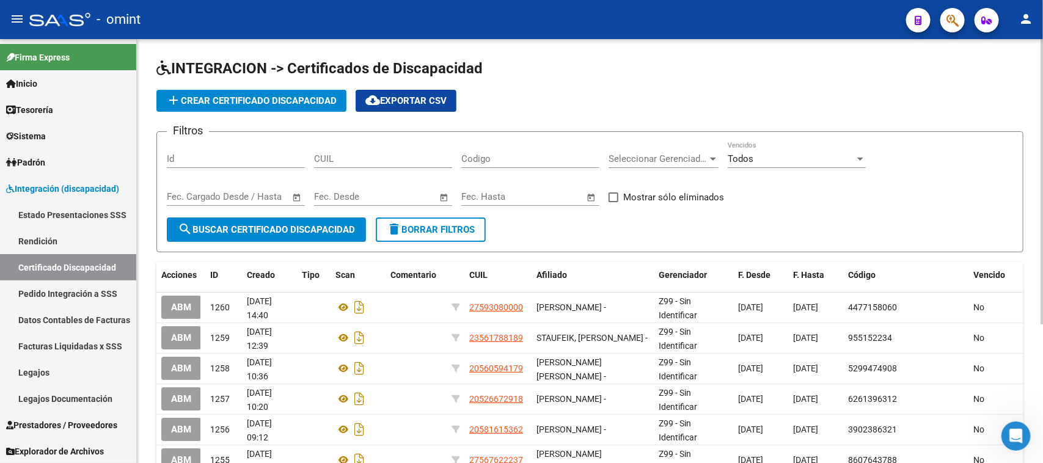
click at [386, 165] on div "CUIL" at bounding box center [383, 155] width 138 height 26
paste input "20-46379495-3"
type input "20-46379495-3"
click at [338, 224] on span "search Buscar Certificado Discapacidad" at bounding box center [266, 229] width 177 height 11
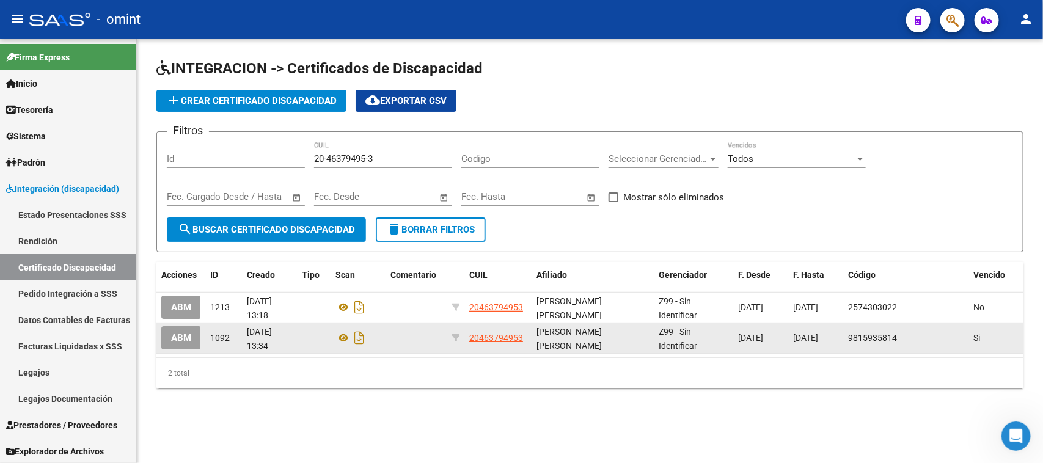
click at [170, 343] on button "ABM" at bounding box center [181, 337] width 40 height 23
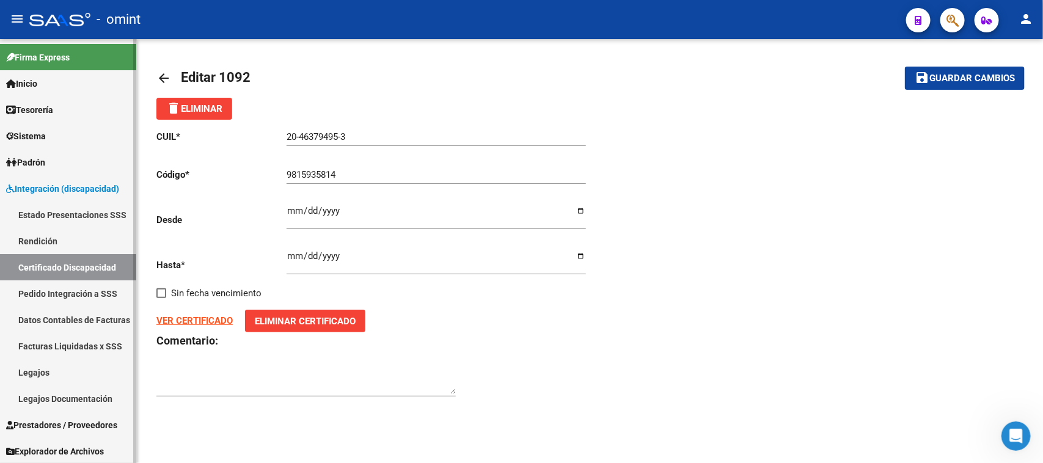
click at [86, 257] on link "Certificado Discapacidad" at bounding box center [68, 267] width 136 height 26
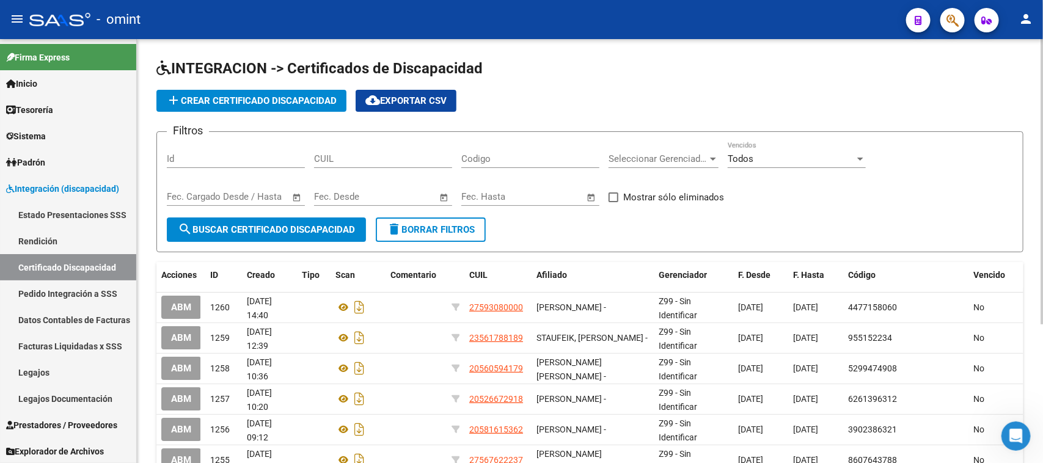
click at [844, 157] on div "Todos" at bounding box center [791, 158] width 127 height 11
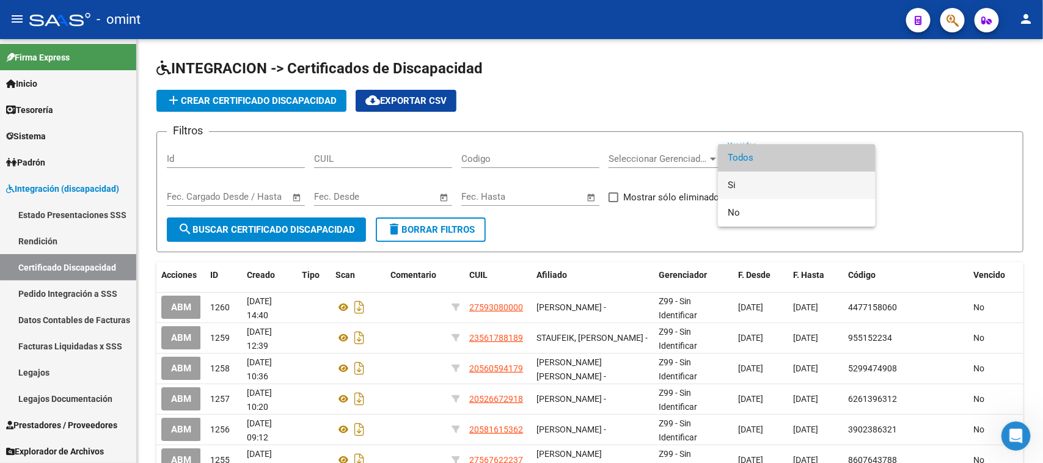
click at [817, 191] on span "Si" at bounding box center [797, 186] width 138 height 28
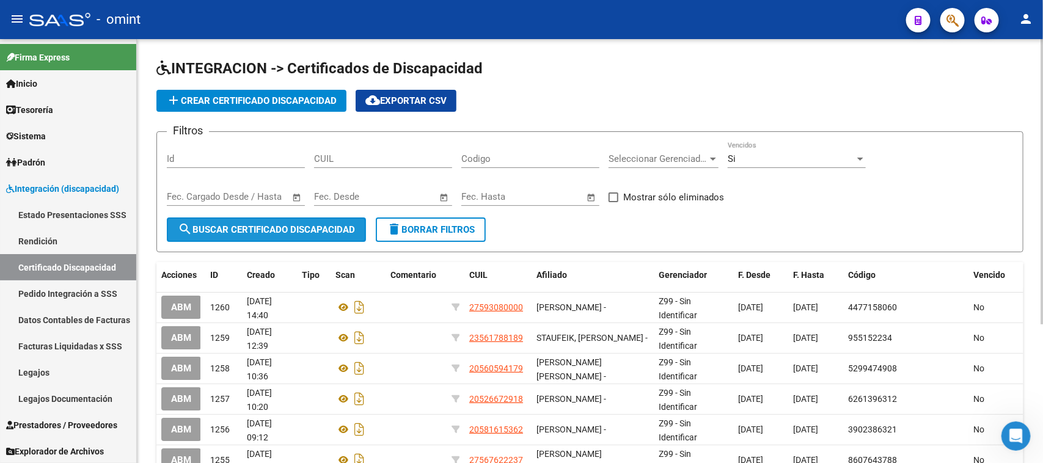
click at [283, 226] on span "search Buscar Certificado Discapacidad" at bounding box center [266, 229] width 177 height 11
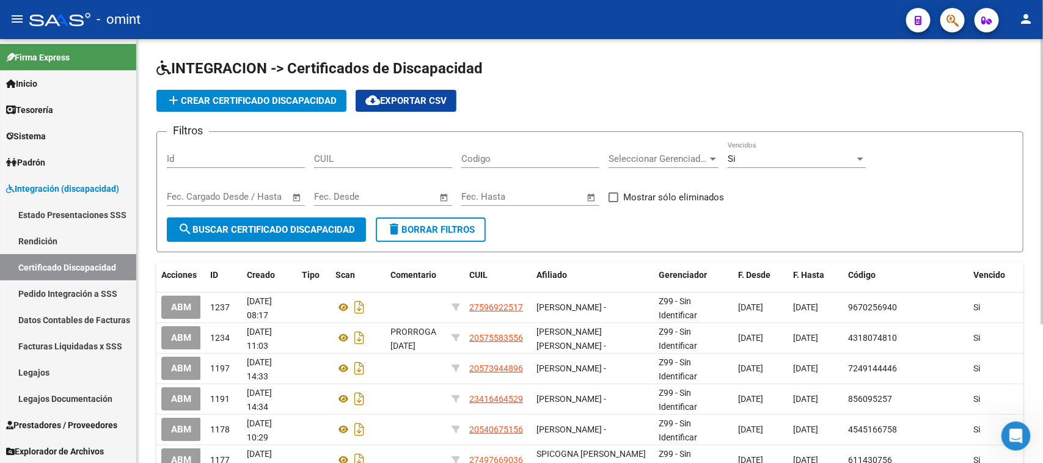
click at [444, 99] on span "cloud_download Exportar CSV" at bounding box center [406, 100] width 81 height 11
click at [440, 157] on input "CUIL" at bounding box center [383, 158] width 138 height 11
paste input "20-57722397-2"
type input "20-57722397-2"
click at [334, 222] on button "search Buscar Certificado Discapacidad" at bounding box center [266, 230] width 199 height 24
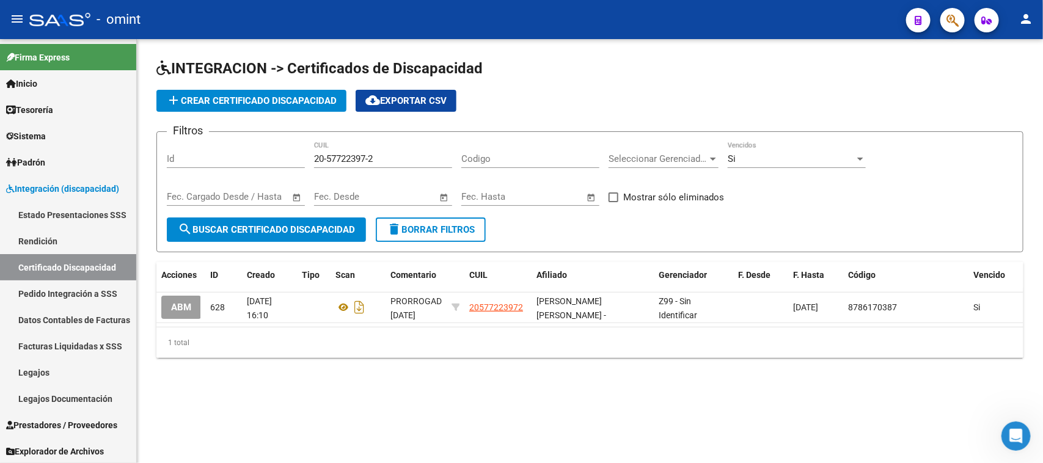
click at [194, 301] on button "ABM" at bounding box center [181, 307] width 40 height 23
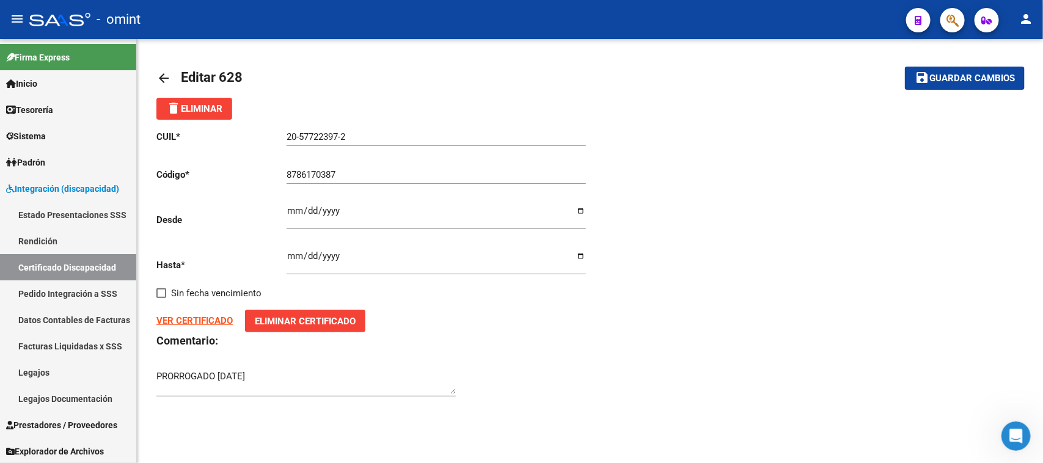
click at [210, 316] on strong "VER CERTIFICADO" at bounding box center [194, 320] width 76 height 11
click at [295, 208] on input "Ingresar fec. Desde" at bounding box center [437, 216] width 300 height 20
type input "[DATE]"
click at [917, 78] on mat-icon "save" at bounding box center [922, 77] width 15 height 15
click at [75, 383] on link "Legajos" at bounding box center [68, 372] width 136 height 26
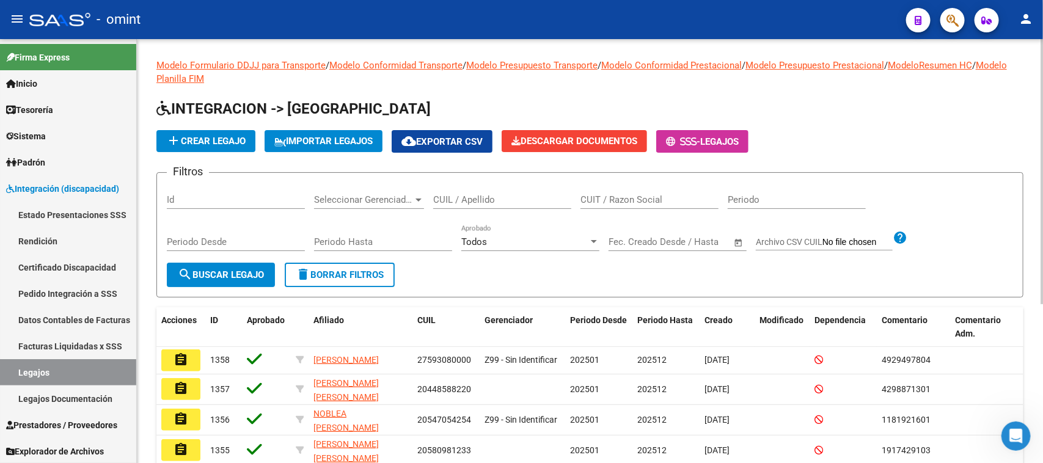
click at [459, 197] on input "CUIL / Apellido" at bounding box center [502, 199] width 138 height 11
paste input "27555992748"
type input "27555992748"
click at [196, 276] on span "search Buscar Legajo" at bounding box center [221, 275] width 86 height 11
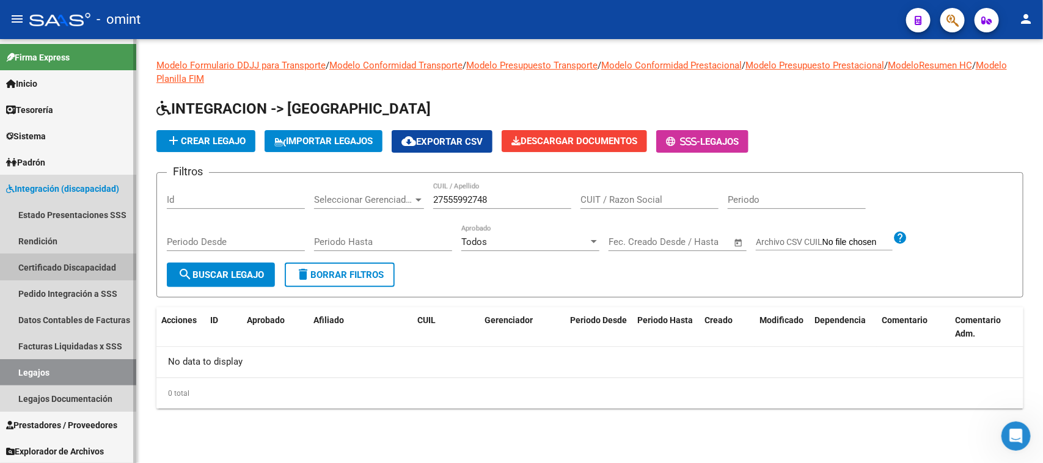
click at [37, 265] on link "Certificado Discapacidad" at bounding box center [68, 267] width 136 height 26
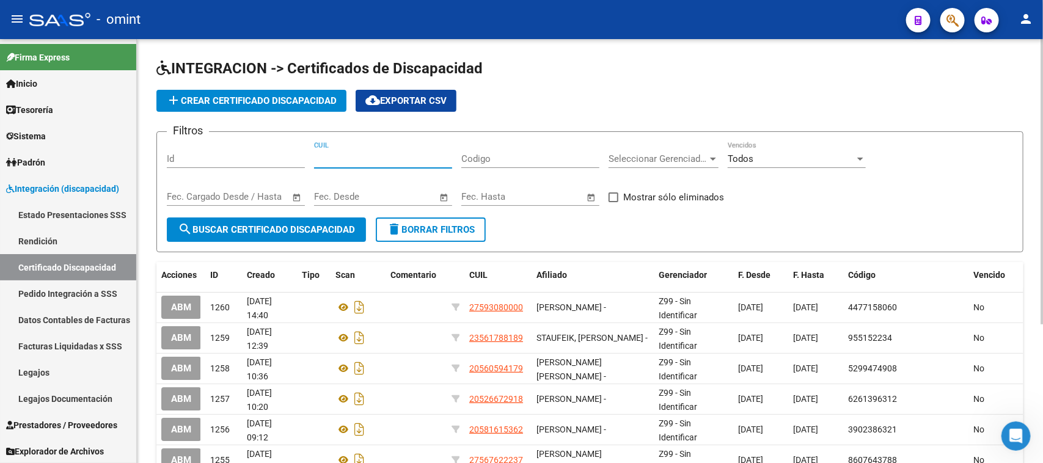
click at [341, 157] on input "CUIL" at bounding box center [383, 158] width 138 height 11
paste input "27-55599274-8"
type input "27-55599274-8"
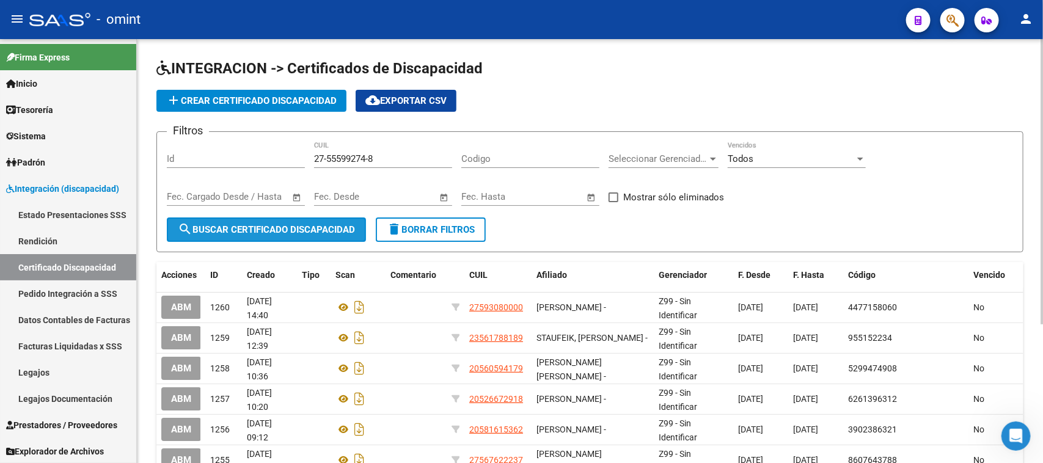
click at [287, 231] on span "search Buscar Certificado Discapacidad" at bounding box center [266, 229] width 177 height 11
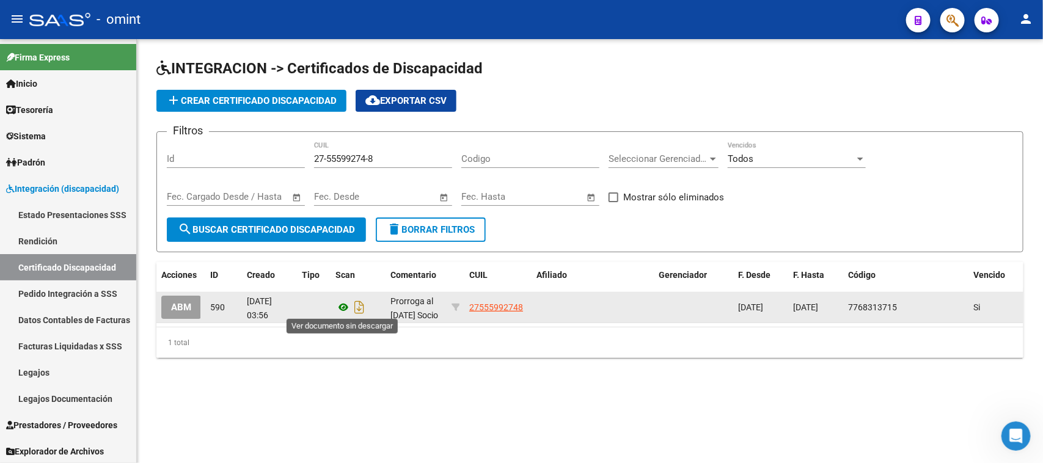
click at [344, 307] on icon at bounding box center [344, 307] width 16 height 15
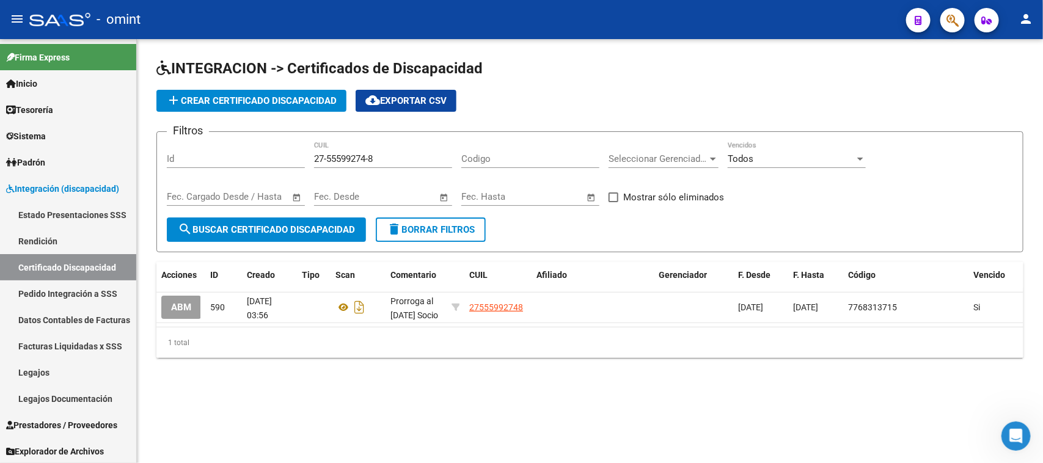
click at [185, 303] on span "ABM" at bounding box center [181, 308] width 20 height 11
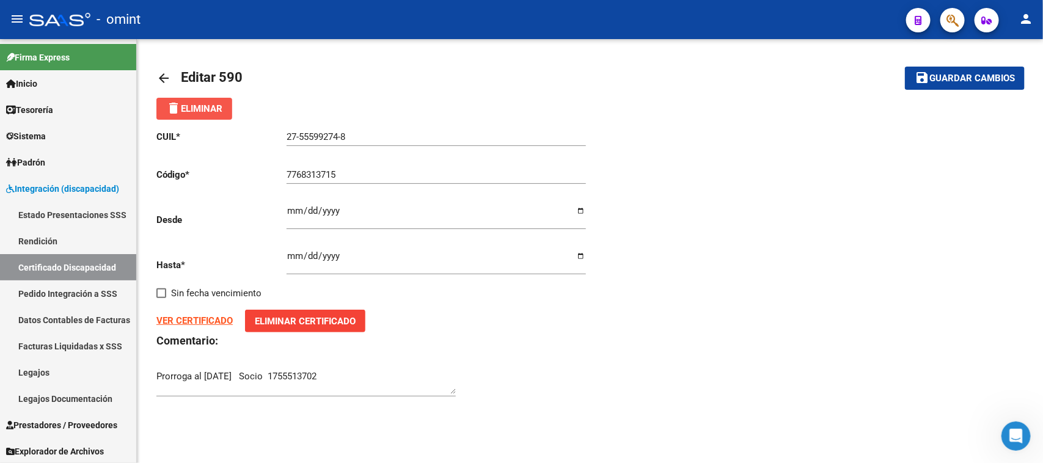
click at [209, 105] on span "delete Eliminar" at bounding box center [194, 108] width 56 height 11
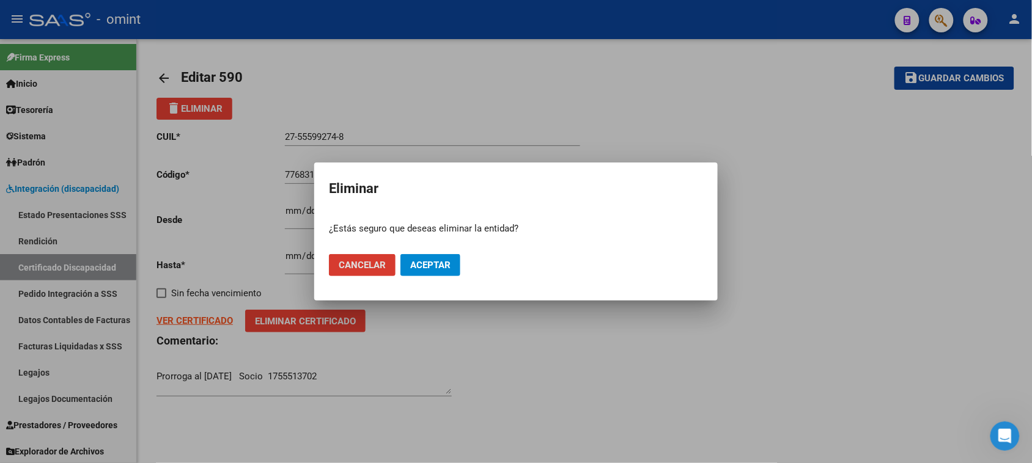
click at [436, 270] on span "Aceptar" at bounding box center [430, 265] width 40 height 11
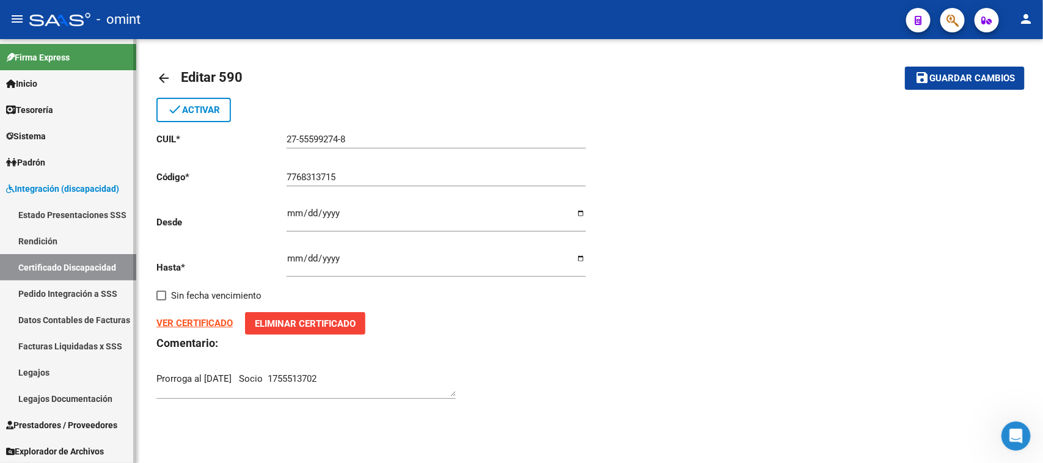
click at [62, 377] on link "Legajos" at bounding box center [68, 372] width 136 height 26
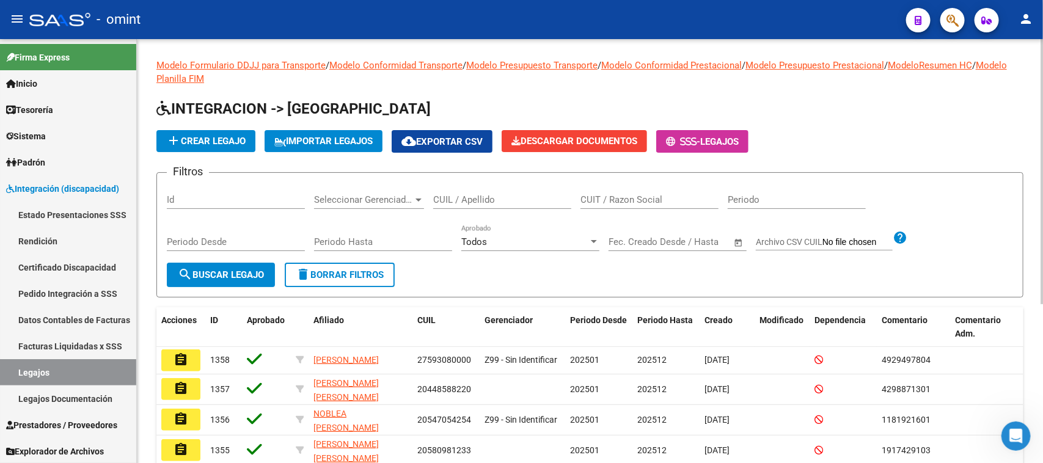
click at [486, 208] on div "CUIL / Apellido" at bounding box center [502, 196] width 138 height 26
paste input "23544757229"
type input "23544757229"
click at [266, 280] on button "search Buscar Legajo" at bounding box center [221, 275] width 108 height 24
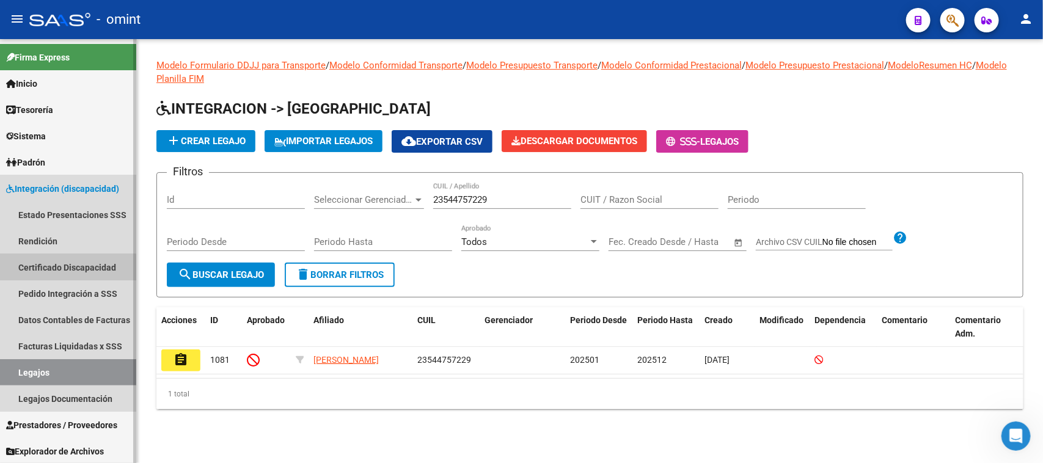
click at [65, 276] on link "Certificado Discapacidad" at bounding box center [68, 267] width 136 height 26
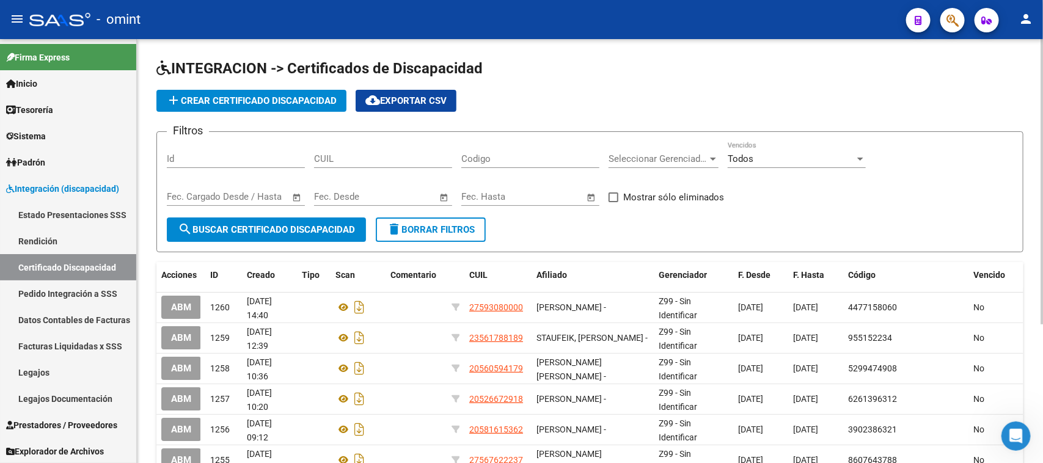
click at [359, 154] on input "CUIL" at bounding box center [383, 158] width 138 height 11
paste input "23-54475722-9"
type input "23-54475722-9"
click at [324, 229] on span "search Buscar Certificado Discapacidad" at bounding box center [266, 229] width 177 height 11
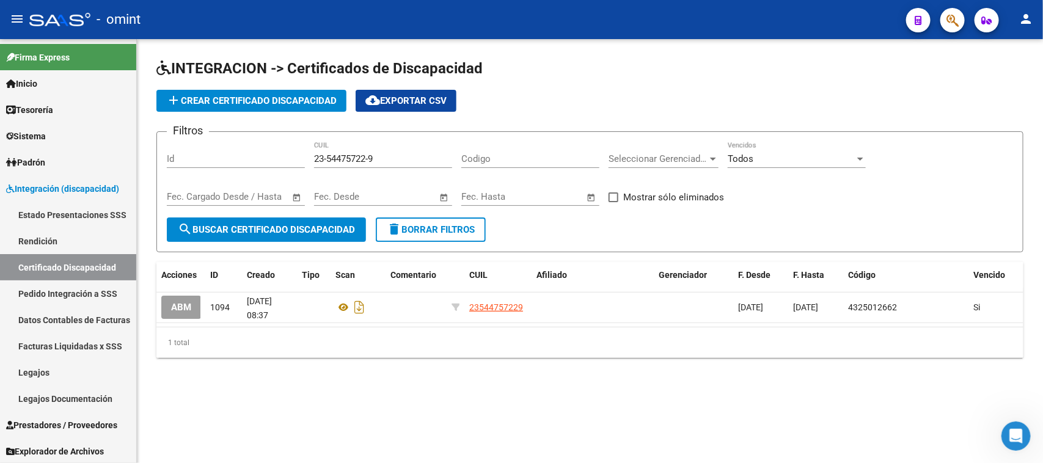
click at [183, 304] on span "ABM" at bounding box center [181, 308] width 20 height 11
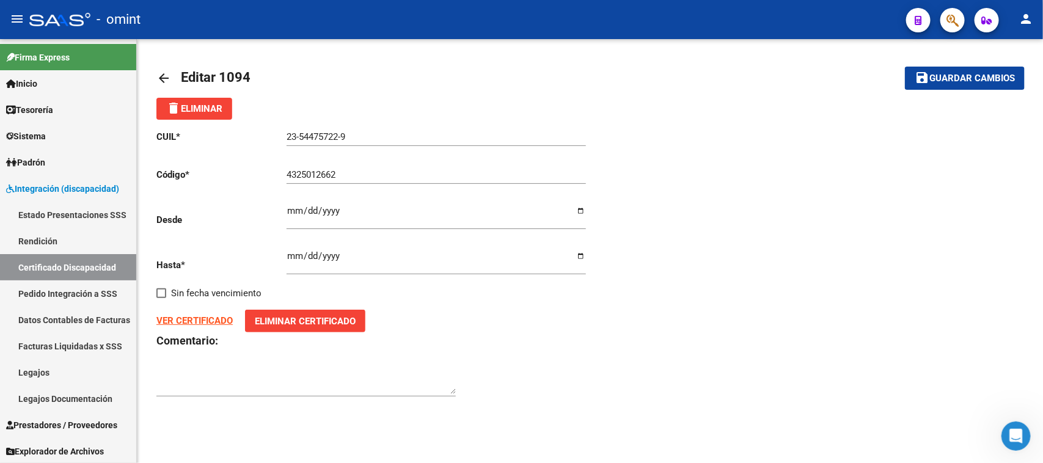
click at [224, 114] on button "delete Eliminar" at bounding box center [194, 109] width 76 height 22
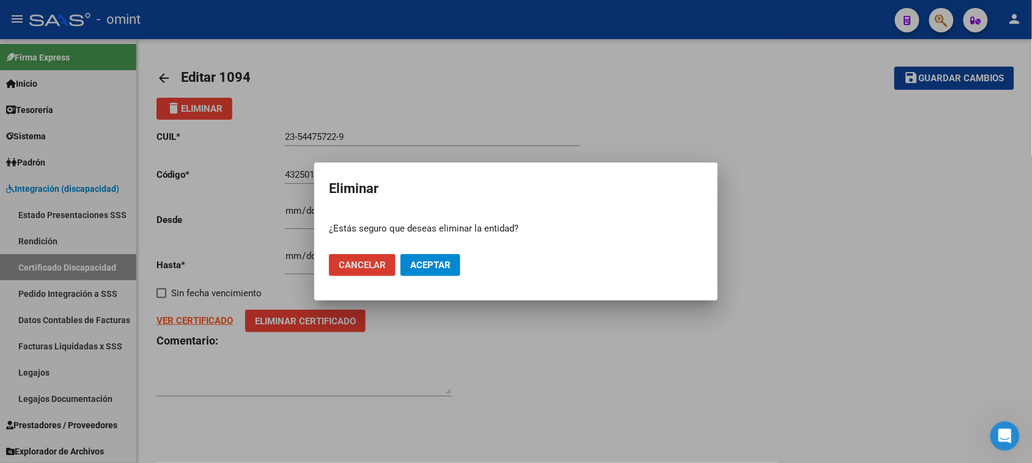
click at [451, 263] on button "Aceptar" at bounding box center [430, 265] width 60 height 22
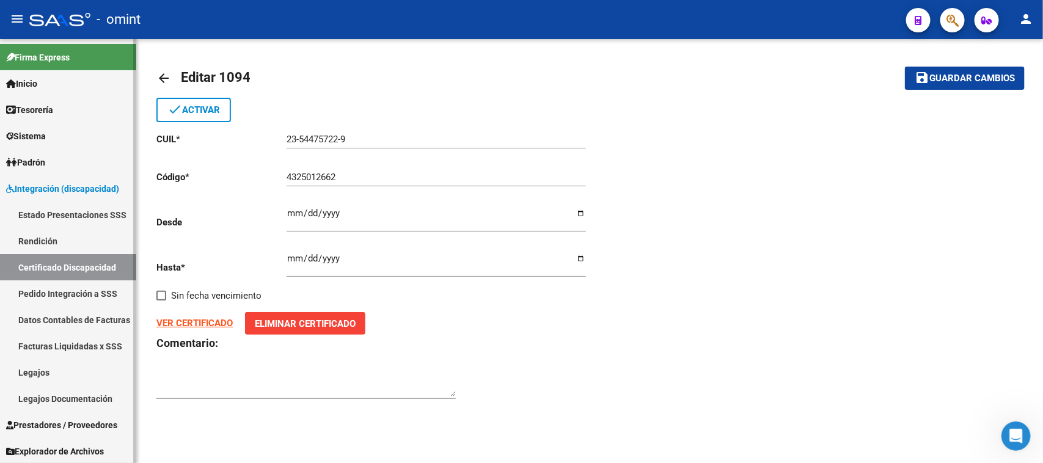
click at [64, 270] on link "Certificado Discapacidad" at bounding box center [68, 267] width 136 height 26
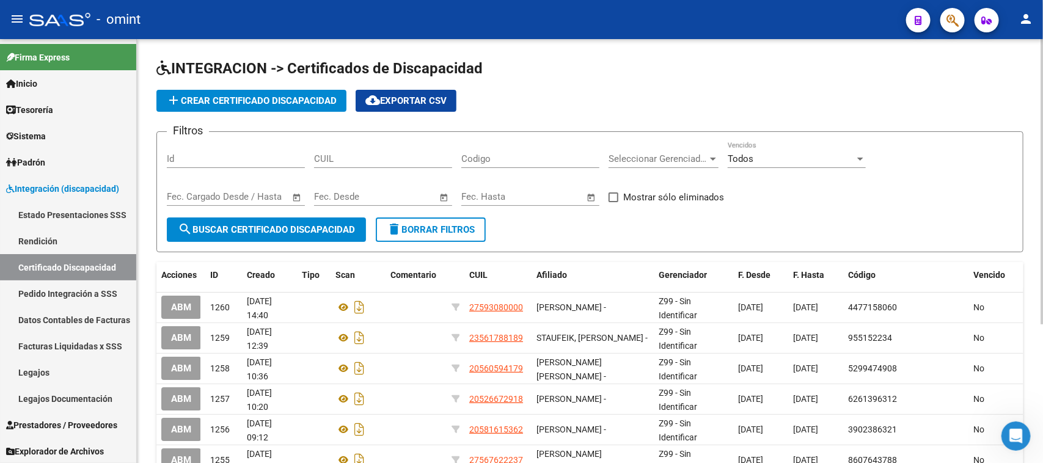
click at [374, 148] on div "CUIL" at bounding box center [383, 155] width 138 height 26
paste input "27-37996654-9"
type input "27-37996654-9"
click at [325, 227] on span "search Buscar Certificado Discapacidad" at bounding box center [266, 229] width 177 height 11
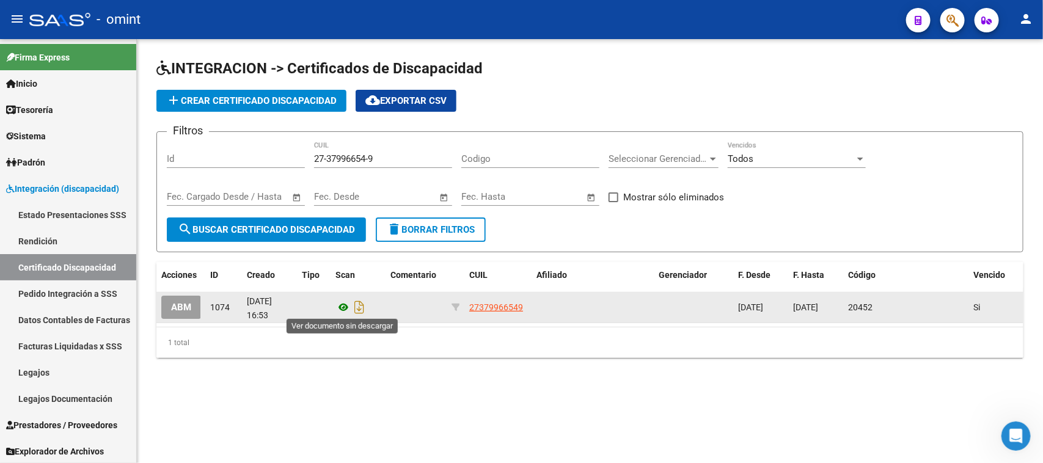
click at [336, 301] on icon at bounding box center [344, 307] width 16 height 15
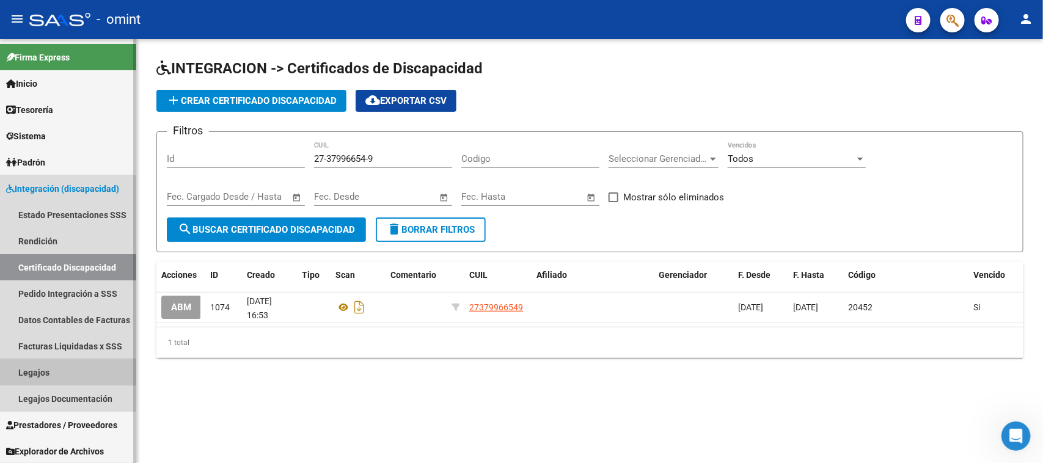
click at [60, 372] on link "Legajos" at bounding box center [68, 372] width 136 height 26
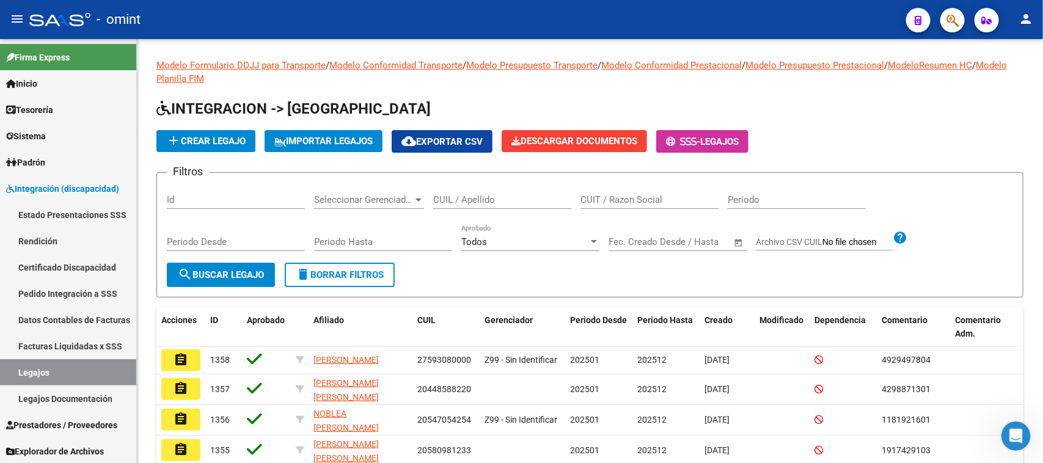
click at [475, 193] on div "CUIL / Apellido" at bounding box center [502, 196] width 138 height 26
type input "seta"
click at [225, 270] on span "search Buscar Legajo" at bounding box center [221, 275] width 86 height 11
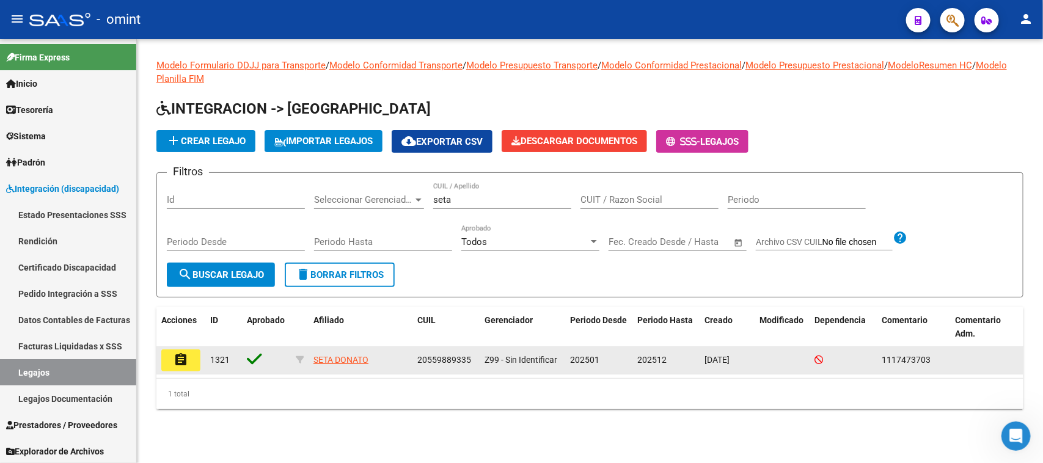
drag, startPoint x: 188, startPoint y: 355, endPoint x: 491, endPoint y: 254, distance: 319.3
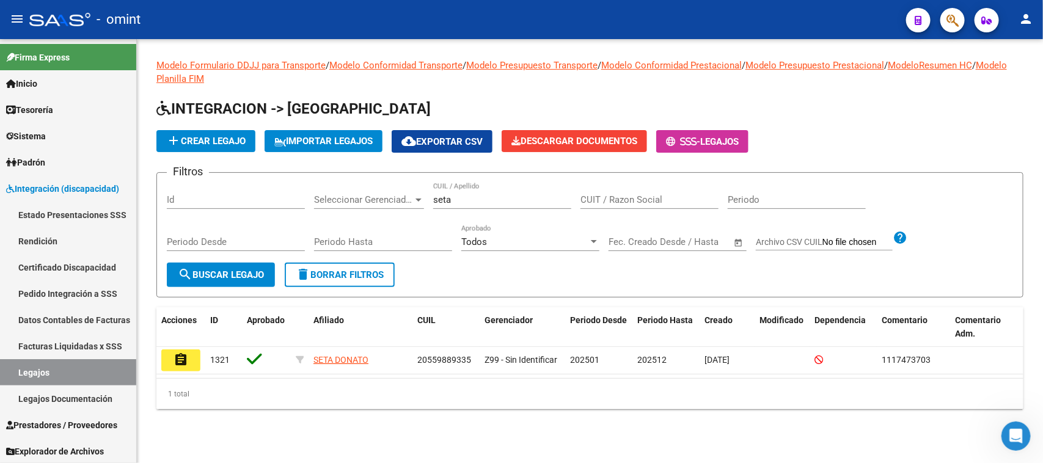
click at [188, 355] on mat-icon "assignment" at bounding box center [181, 360] width 15 height 15
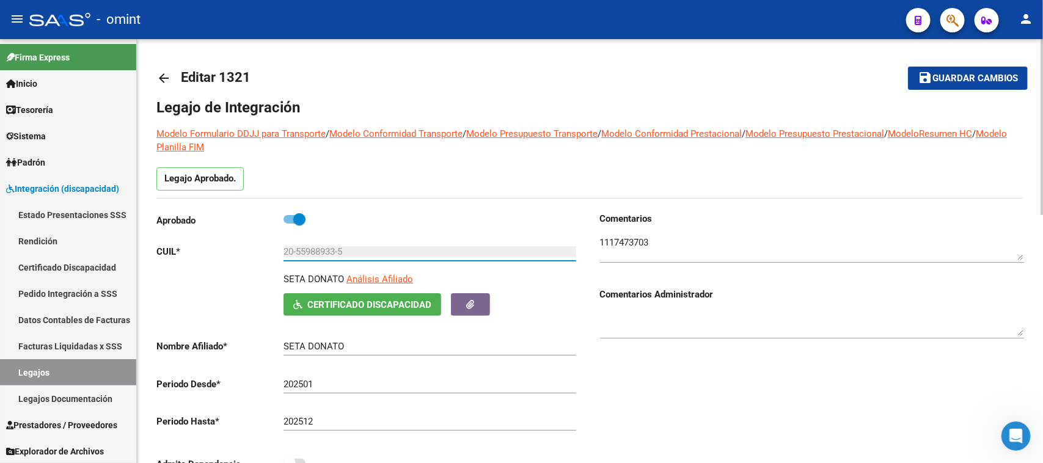
drag, startPoint x: 344, startPoint y: 251, endPoint x: 237, endPoint y: 252, distance: 107.0
click at [237, 252] on app-form-text-field "CUIL * 20-55988933-5 Ingresar CUIL" at bounding box center [366, 251] width 420 height 11
click at [74, 373] on link "Legajos" at bounding box center [68, 372] width 136 height 26
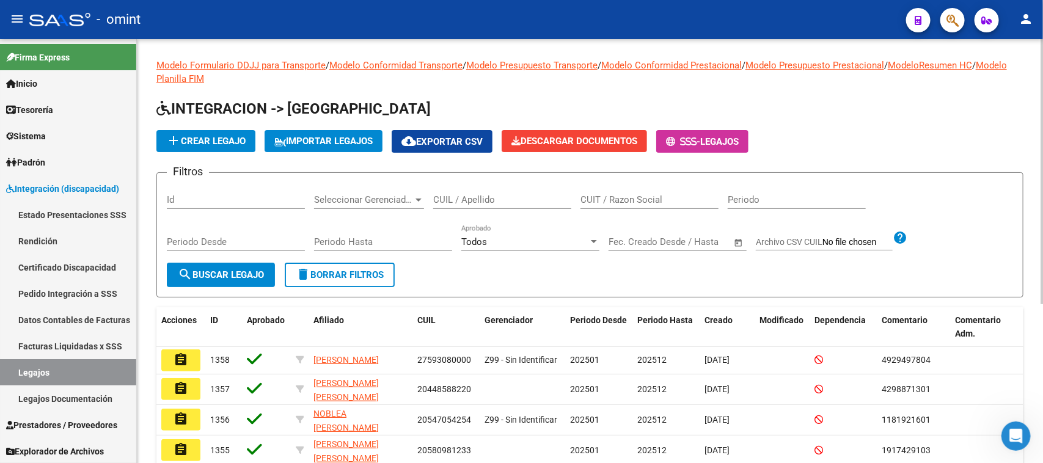
click at [452, 202] on input "CUIL / Apellido" at bounding box center [502, 199] width 138 height 11
paste input "20535087378"
type input "20535087378"
click at [246, 279] on button "search Buscar Legajo" at bounding box center [221, 275] width 108 height 24
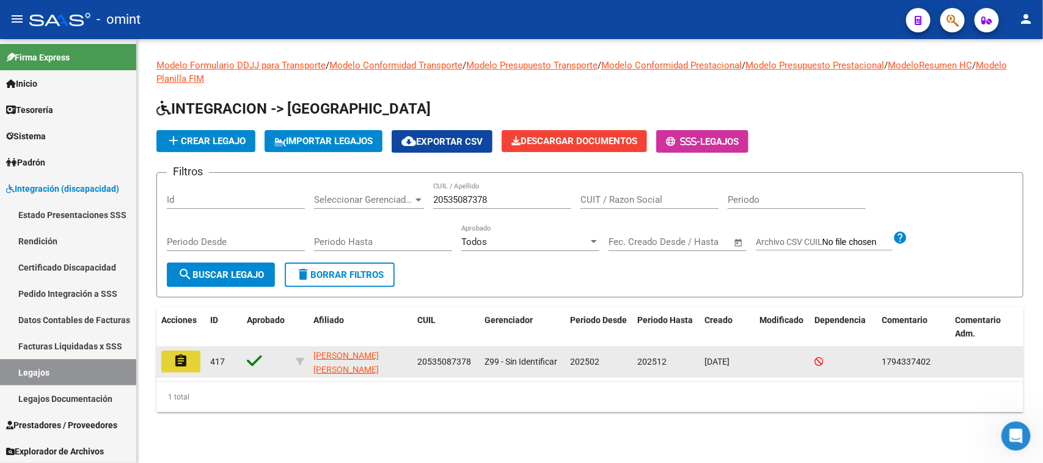
click at [175, 359] on mat-icon "assignment" at bounding box center [181, 361] width 15 height 15
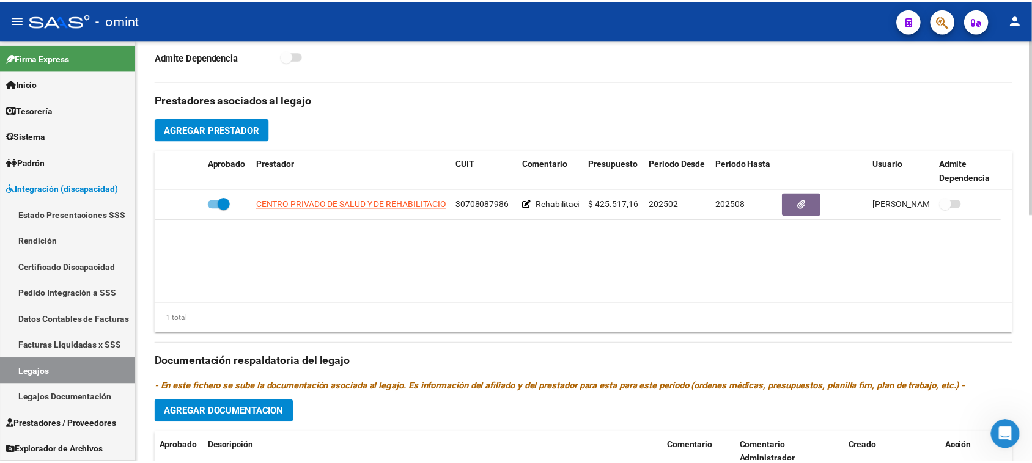
scroll to position [458, 0]
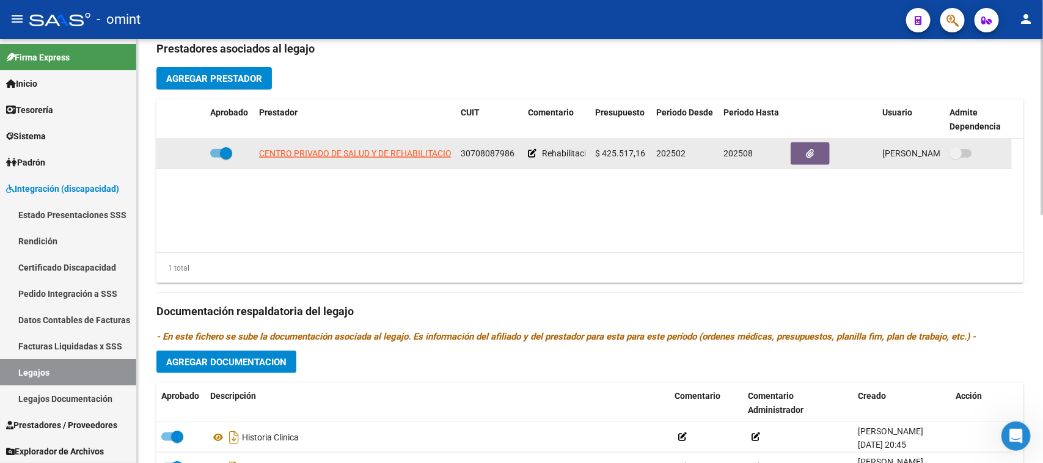
click at [297, 160] on app-link-go-to "CENTRO PRIVADO DE SALUD Y DE REHABILITACION INTEGRAL SAN CAMILO DE LELLIS S.R.L." at bounding box center [438, 154] width 358 height 14
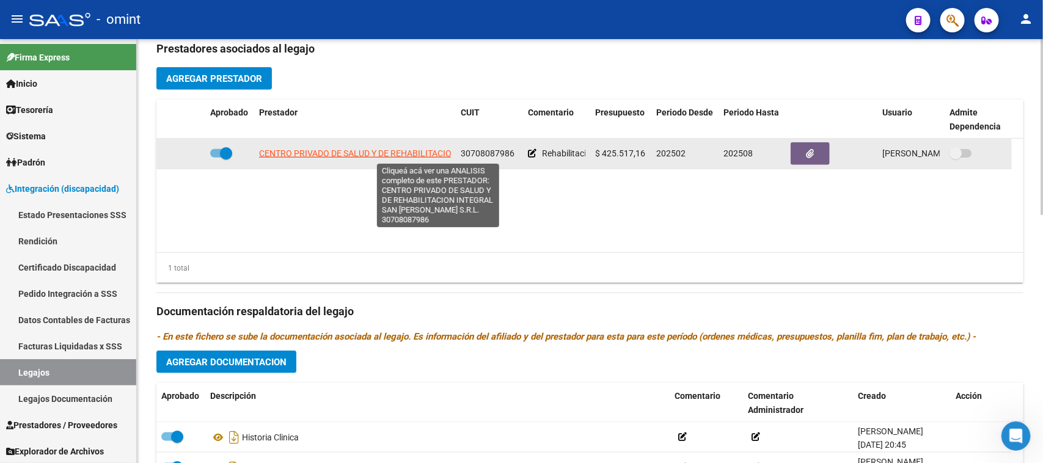
click at [401, 153] on span "CENTRO PRIVADO DE SALUD Y DE REHABILITACION INTEGRAL SAN CAMILO DE LELLIS S.R.L." at bounding box center [438, 154] width 358 height 10
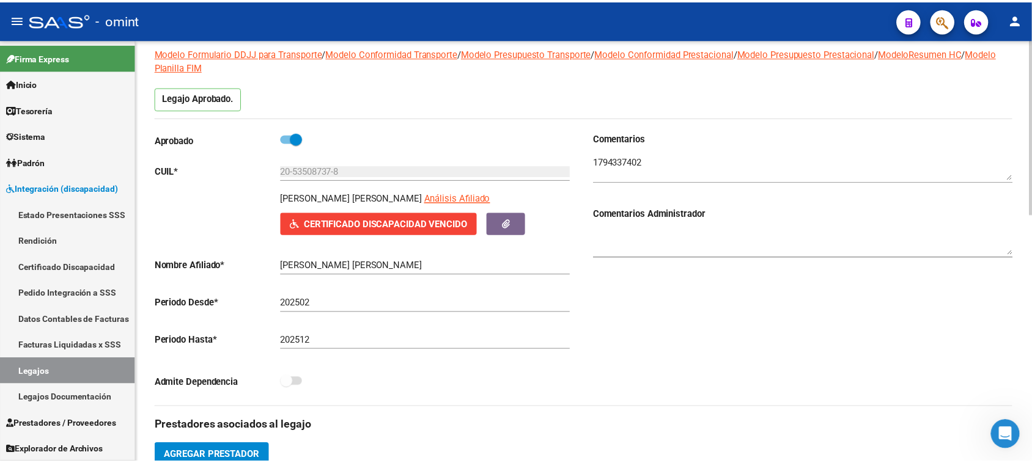
scroll to position [0, 0]
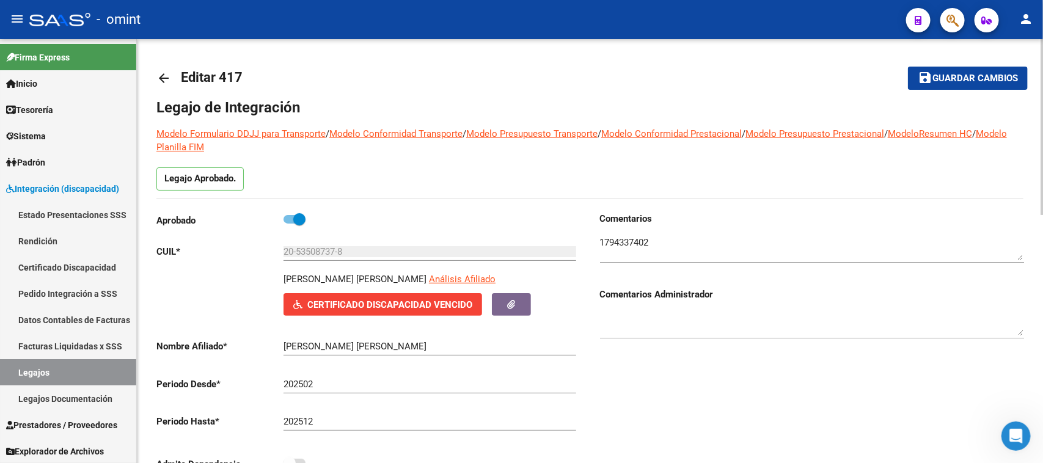
click at [289, 215] on span at bounding box center [295, 219] width 22 height 9
click at [289, 224] on input "checkbox" at bounding box center [289, 224] width 1 height 1
checkbox input "false"
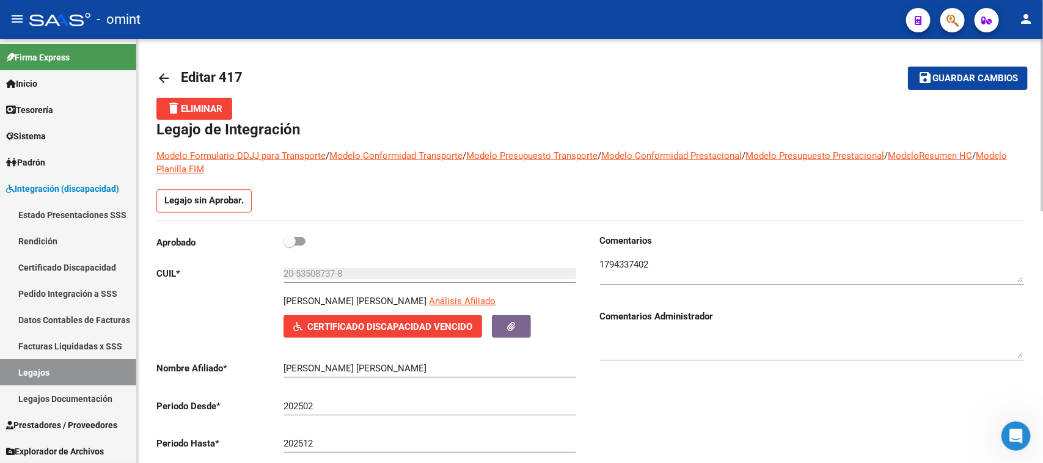
click at [647, 348] on textarea at bounding box center [812, 346] width 424 height 24
type textarea "s"
type textarea "Socio de baja Omint al [DATE]"
click at [988, 99] on div "delete Eliminar" at bounding box center [589, 109] width 867 height 22
click at [988, 65] on mat-toolbar-row "save Guardar cambios" at bounding box center [938, 78] width 182 height 39
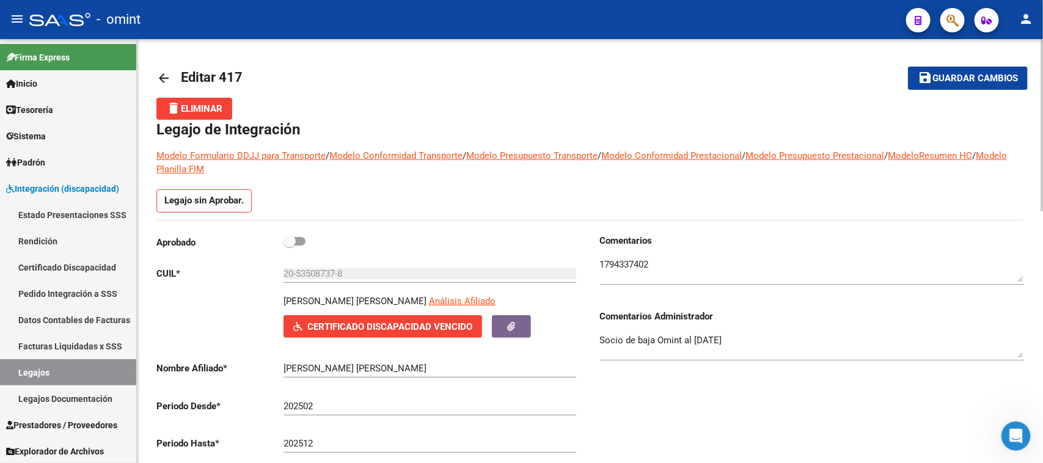
click at [983, 76] on span "Guardar cambios" at bounding box center [976, 78] width 86 height 11
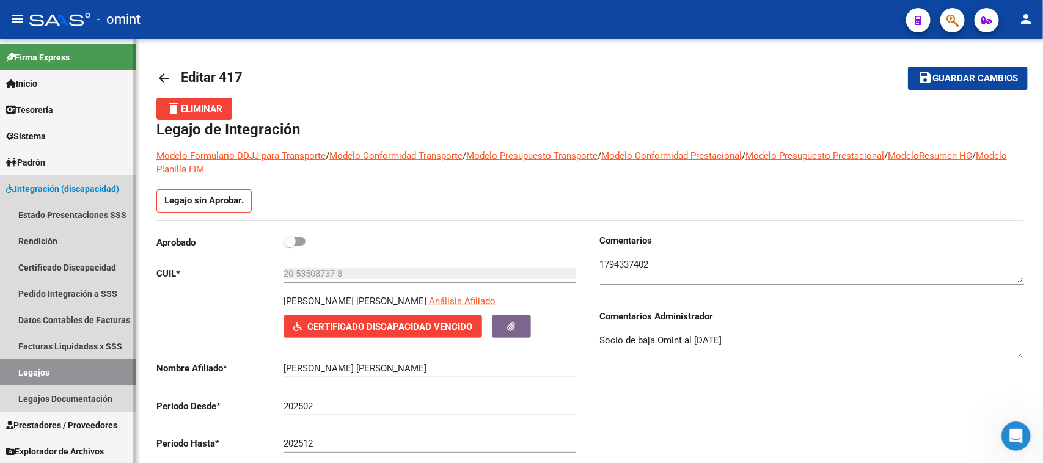
click at [40, 373] on link "Legajos" at bounding box center [68, 372] width 136 height 26
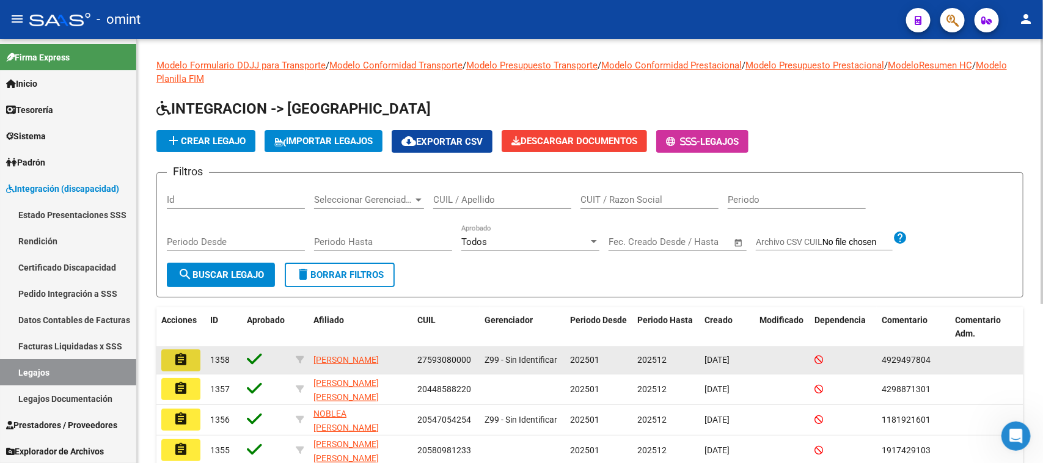
click at [186, 362] on mat-icon "assignment" at bounding box center [181, 360] width 15 height 15
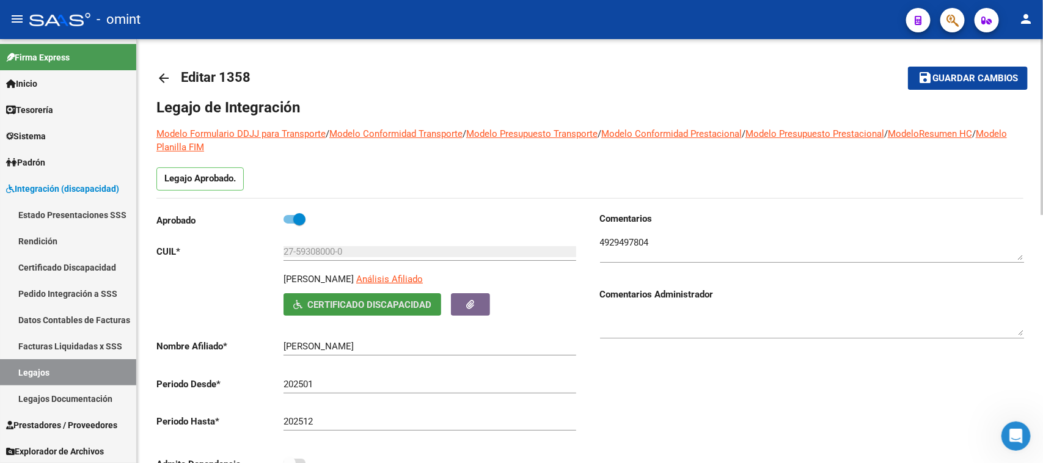
click at [422, 309] on span "Certificado Discapacidad" at bounding box center [369, 305] width 124 height 11
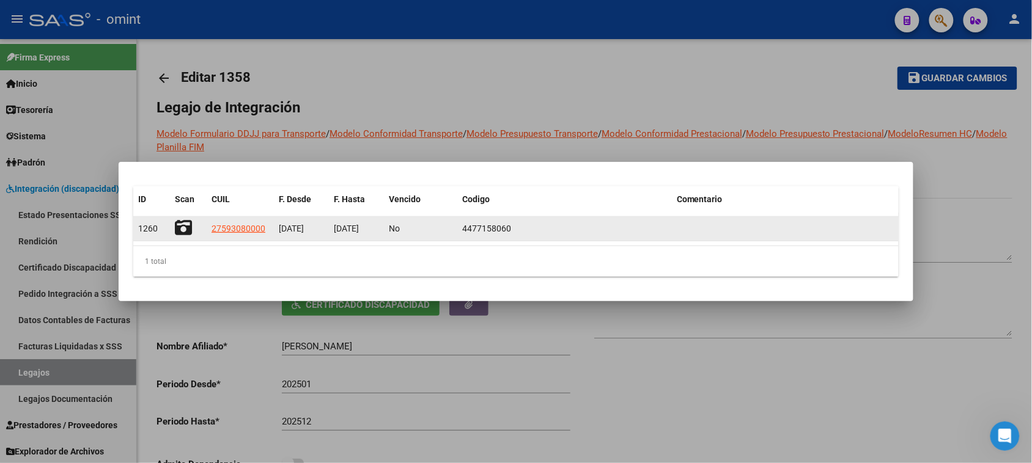
click at [184, 229] on icon at bounding box center [183, 227] width 17 height 17
